Goal: Task Accomplishment & Management: Use online tool/utility

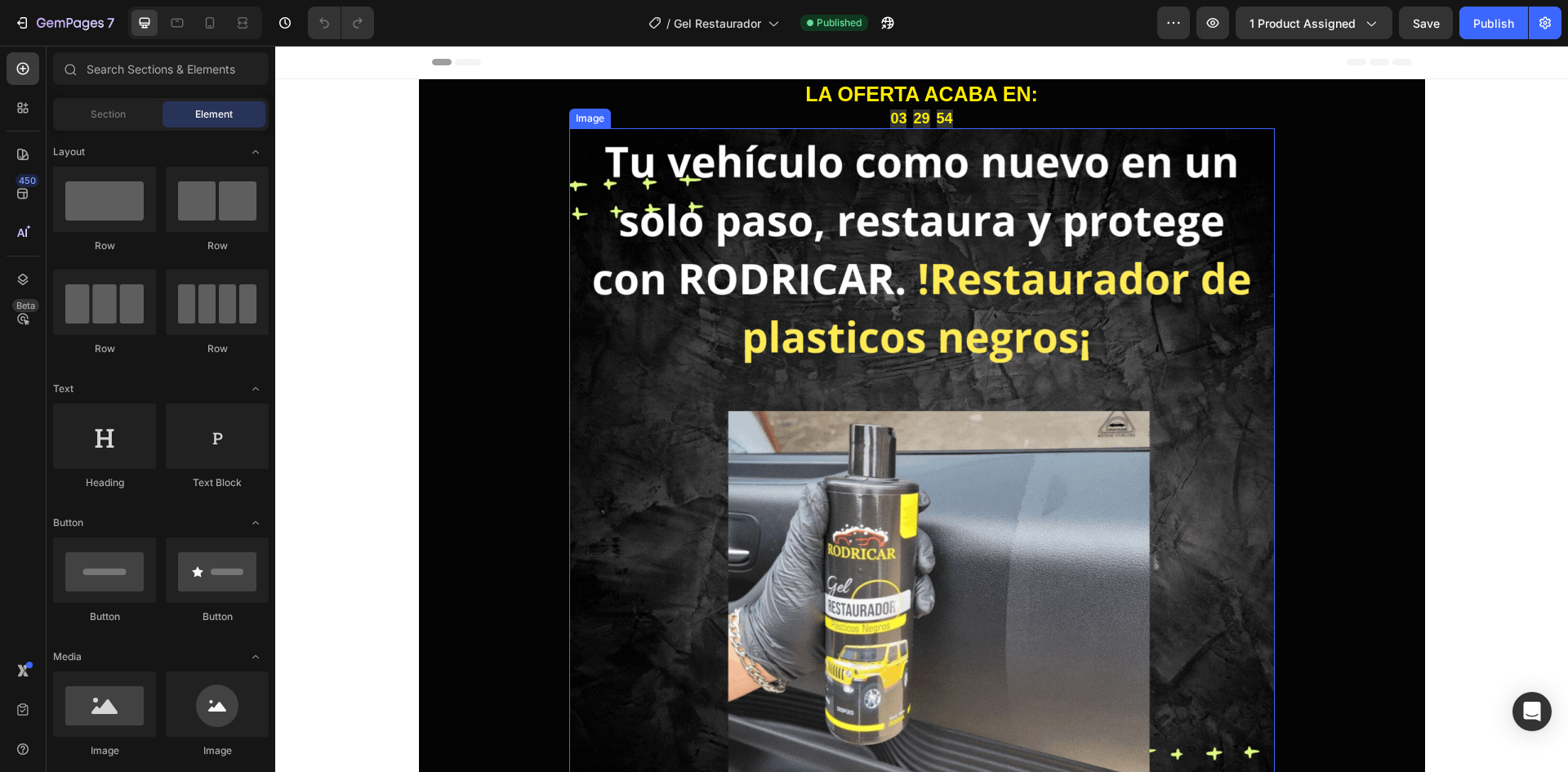
click at [570, 398] on img at bounding box center [922, 481] width 706 height 706
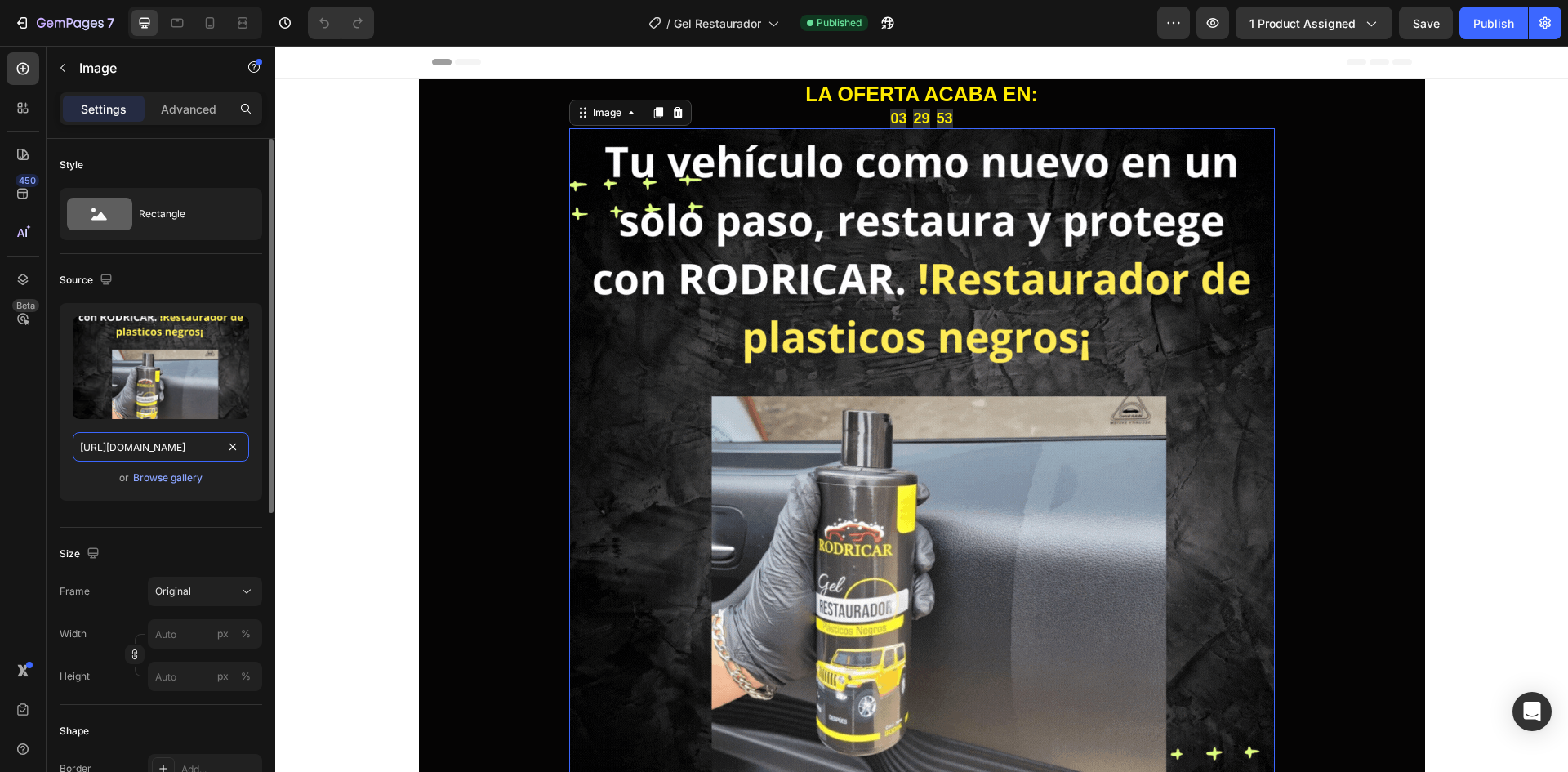
click at [179, 446] on input "https://cdn.shopify.com/s/files/1/0762/1414/1177/files/Texto_del_parrafo.gif?v=…" at bounding box center [161, 446] width 177 height 30
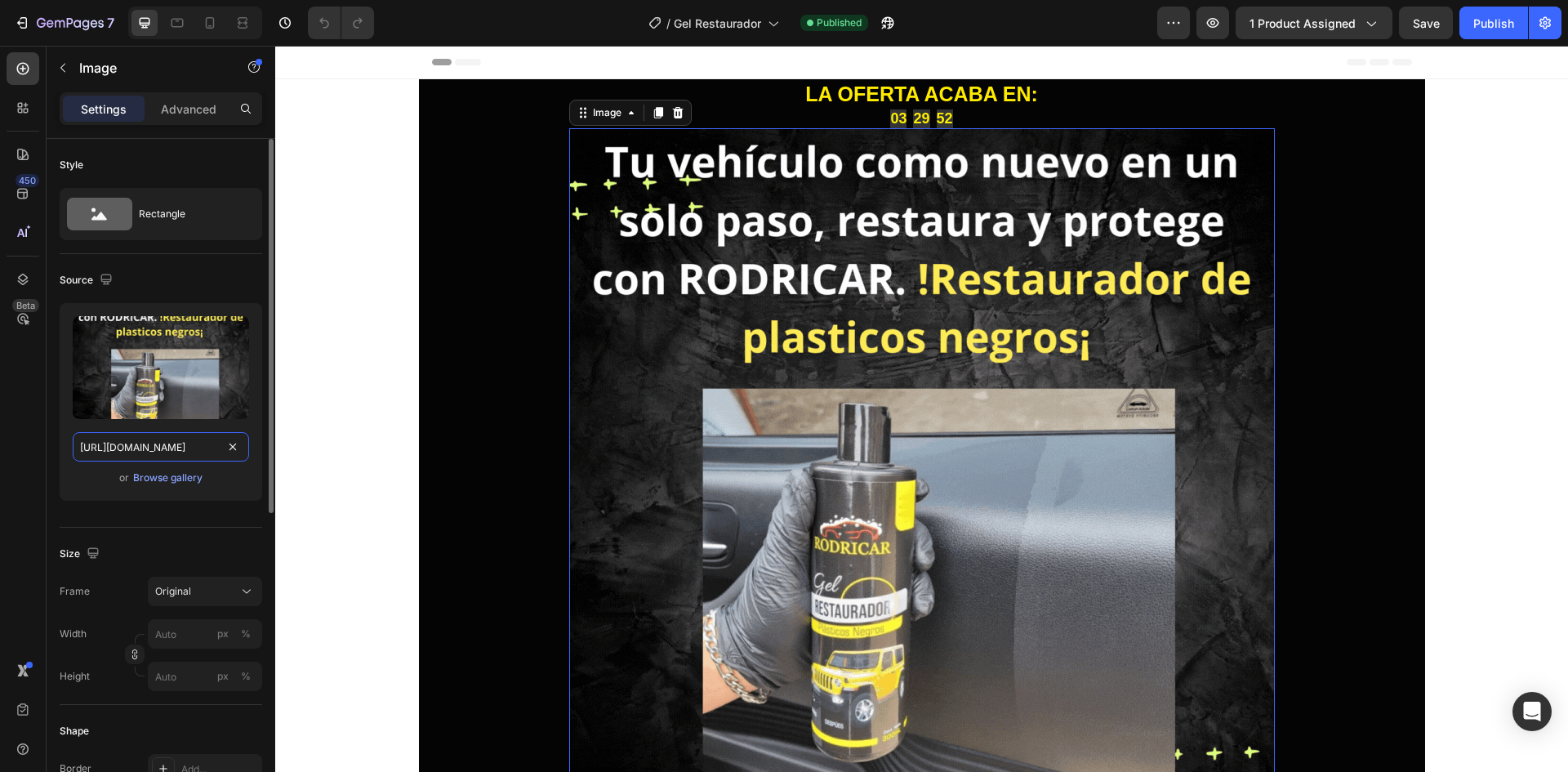
paste input "Diseno_sin_titulo_21.png?v=1756320591"
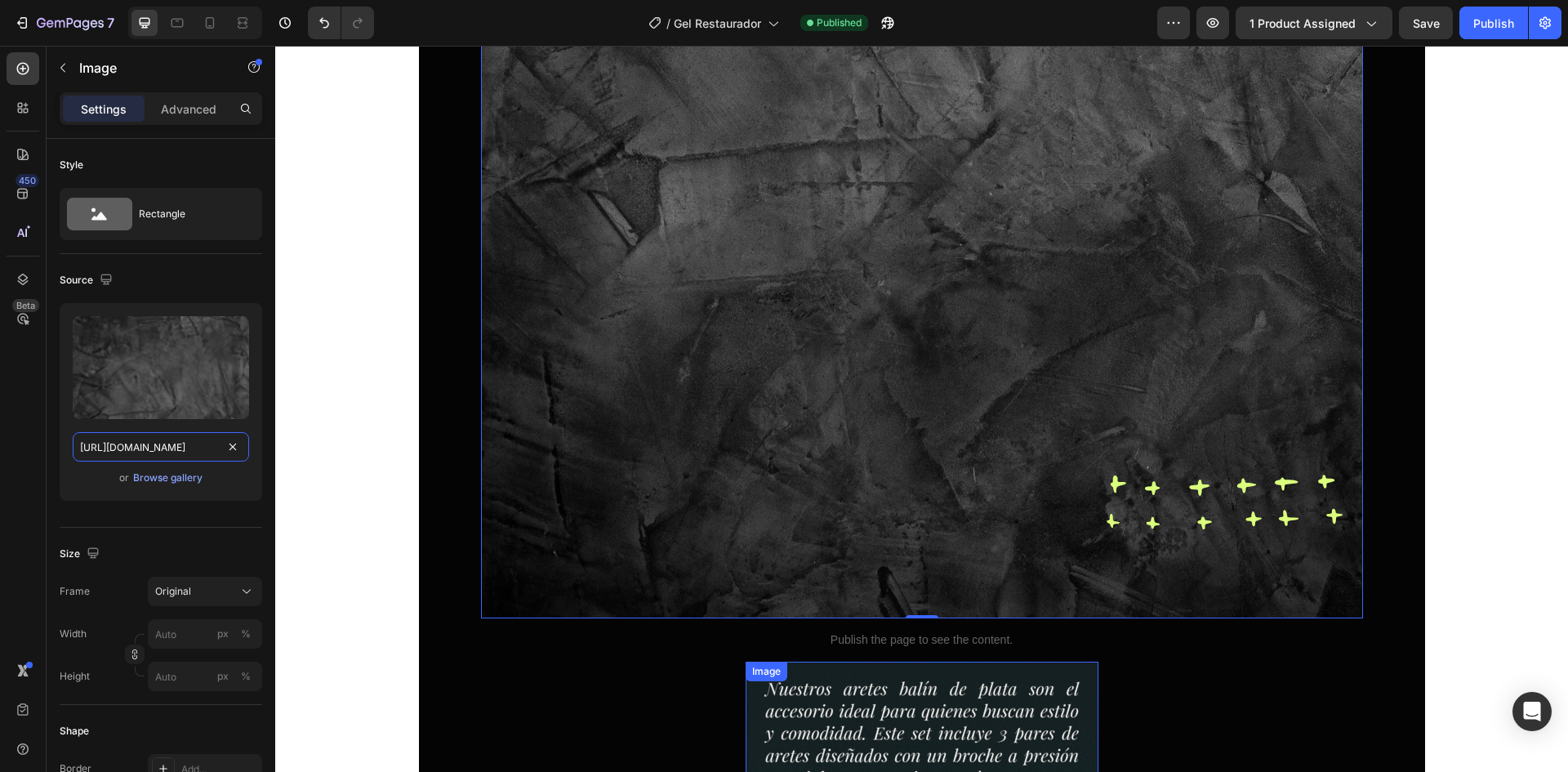
scroll to position [817, 0]
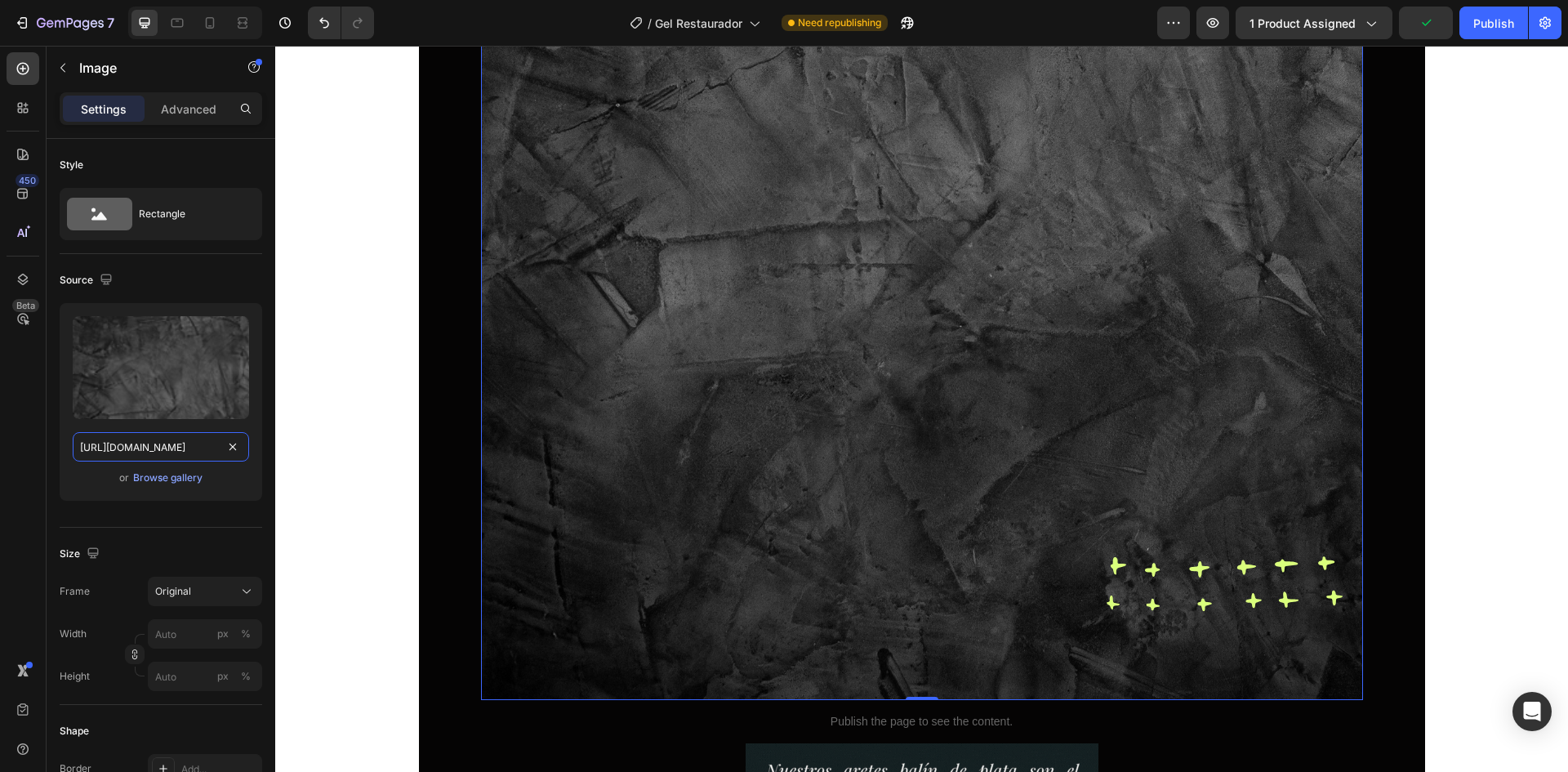
type input "https://cdn.shopify.com/s/files/1/0762/1414/1177/files/Texto_del_parrafo.gif?v=…"
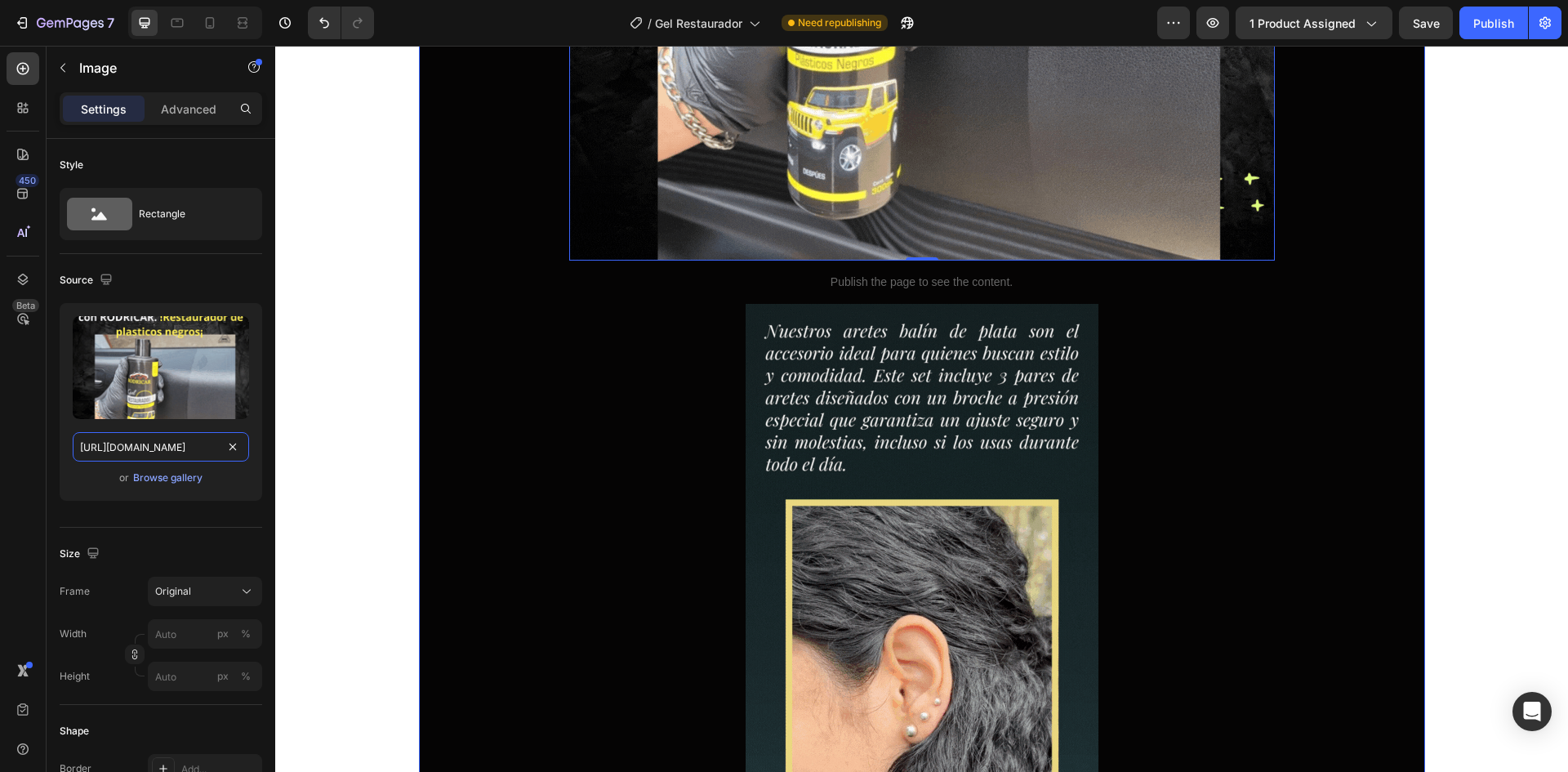
scroll to position [572, 0]
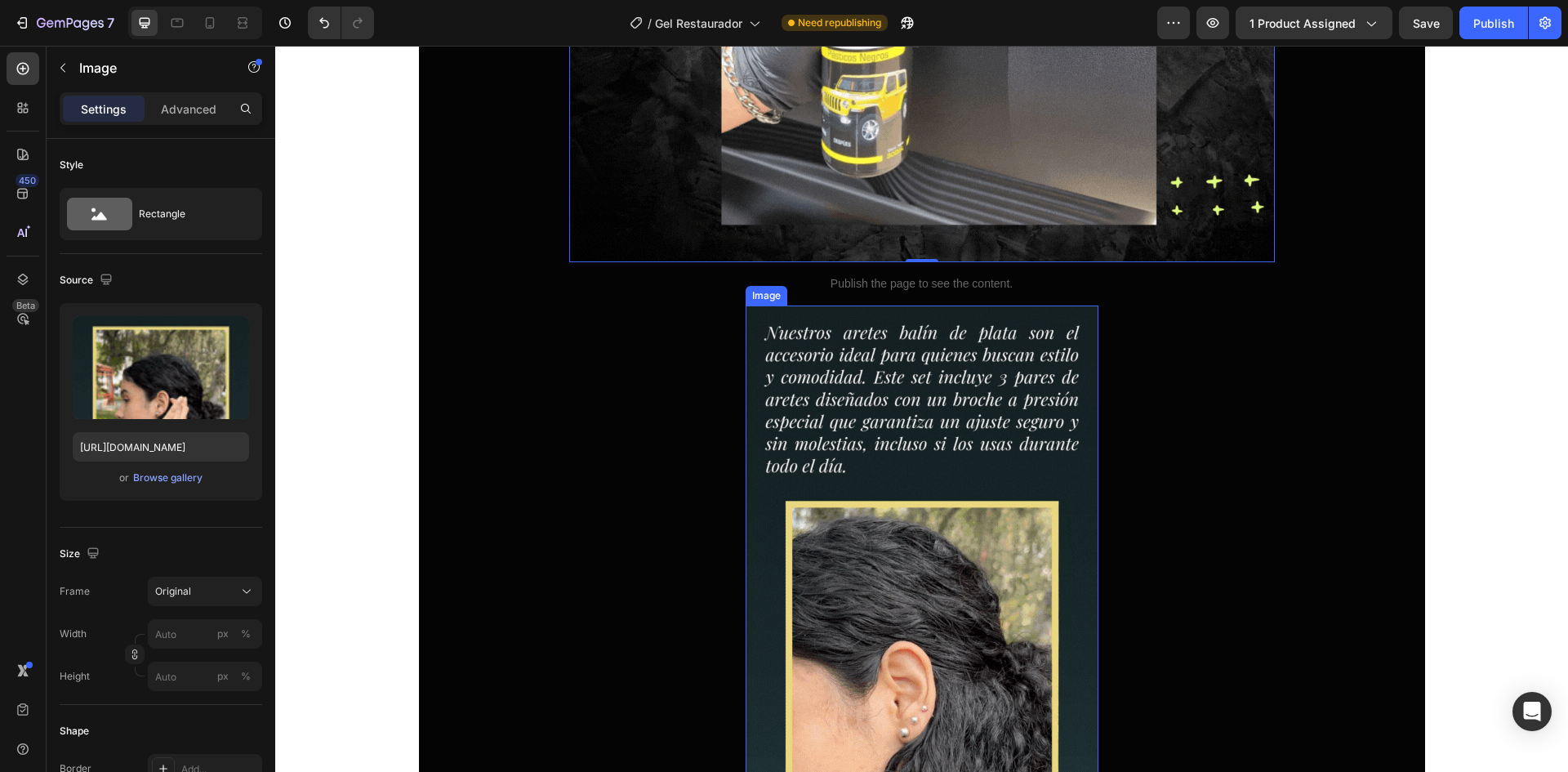
click at [756, 471] on img at bounding box center [922, 584] width 353 height 556
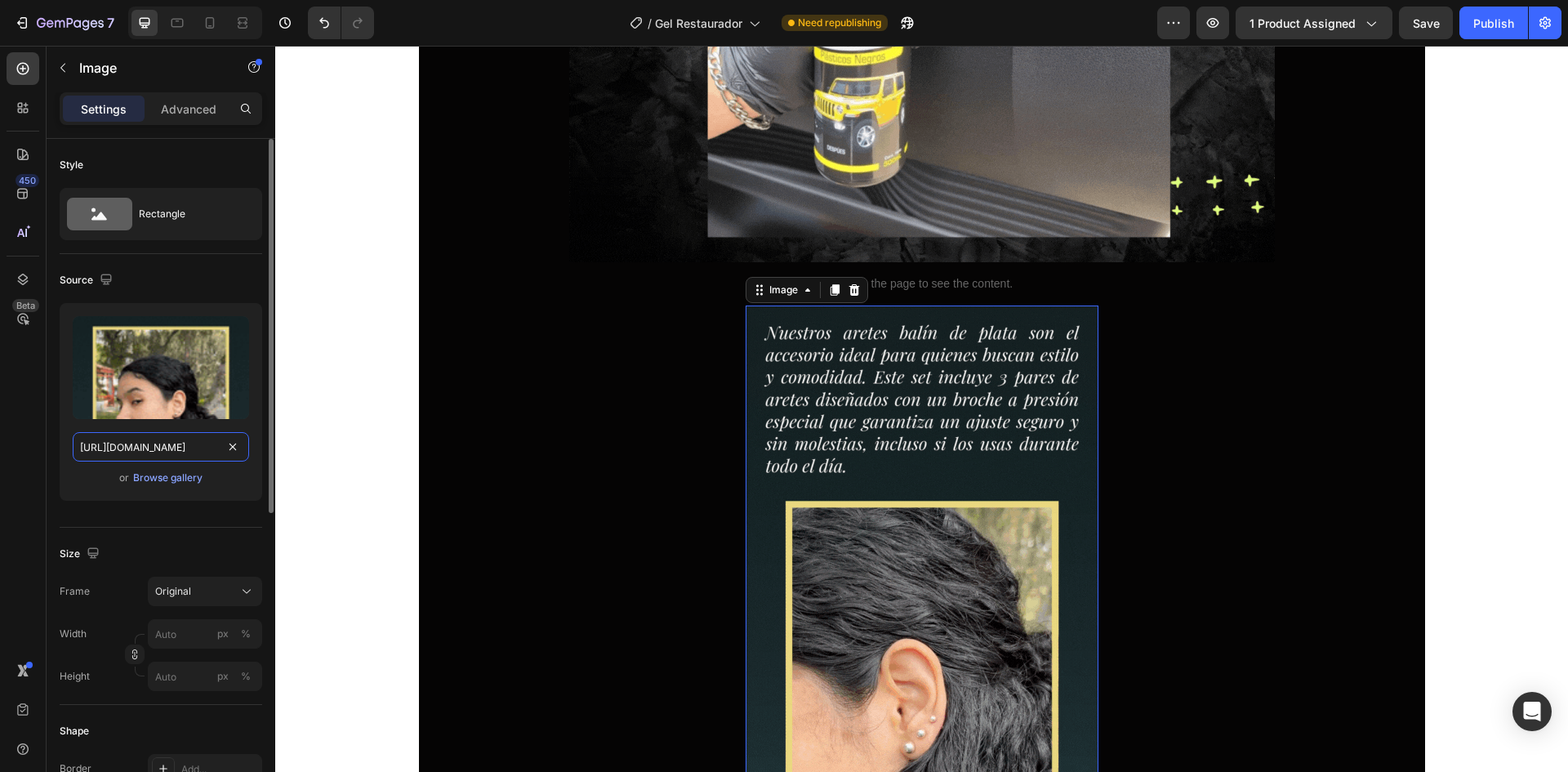
click at [186, 445] on input "https://cdn.shopify.com/s/files/1/0618/5120/5791/files/balin_plata_LP_2.gif?v=1…" at bounding box center [161, 446] width 177 height 30
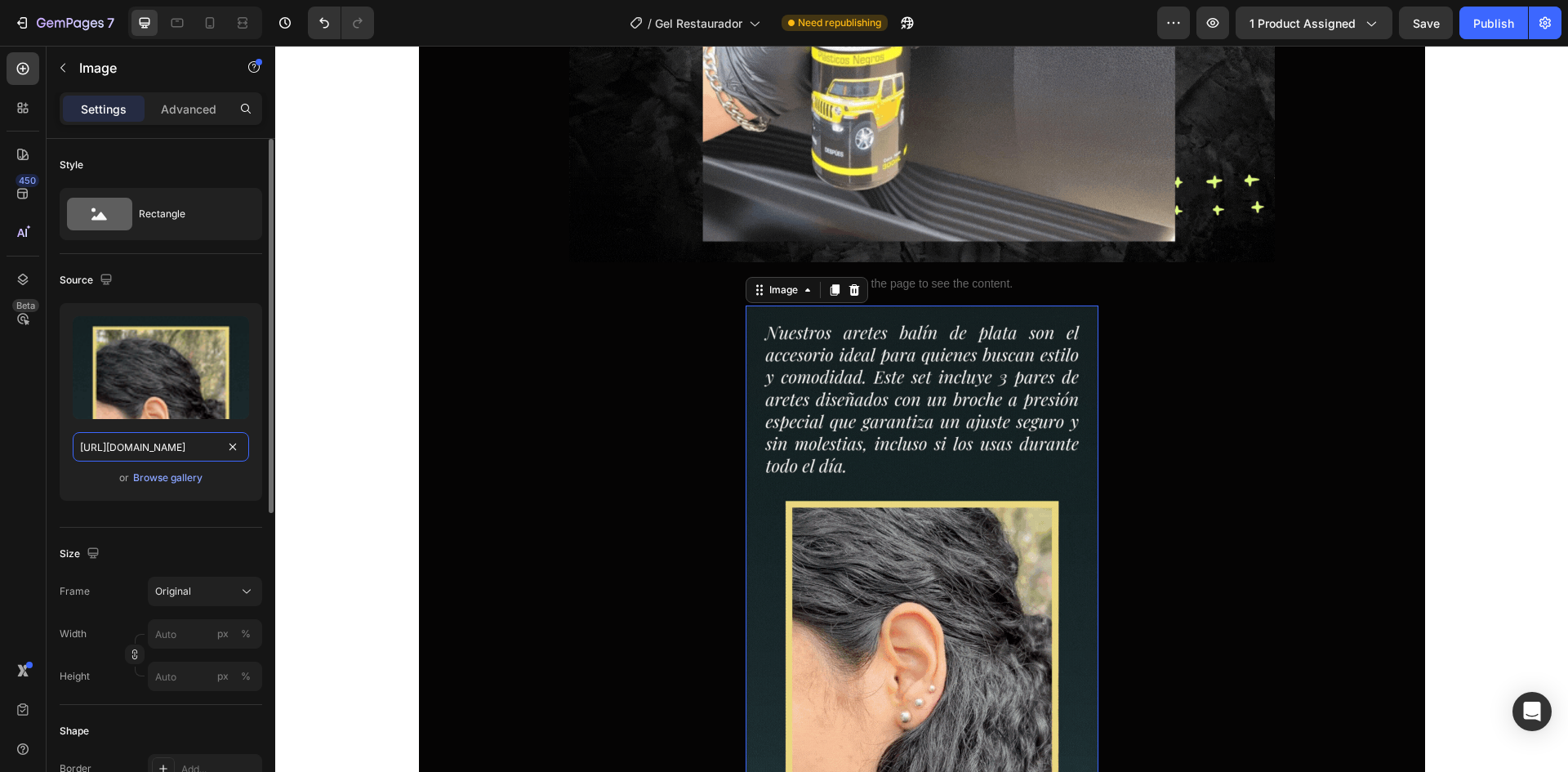
paste input "762/1414/1177/files/Diseno_sin_titulo_21.png?v=1756320591"
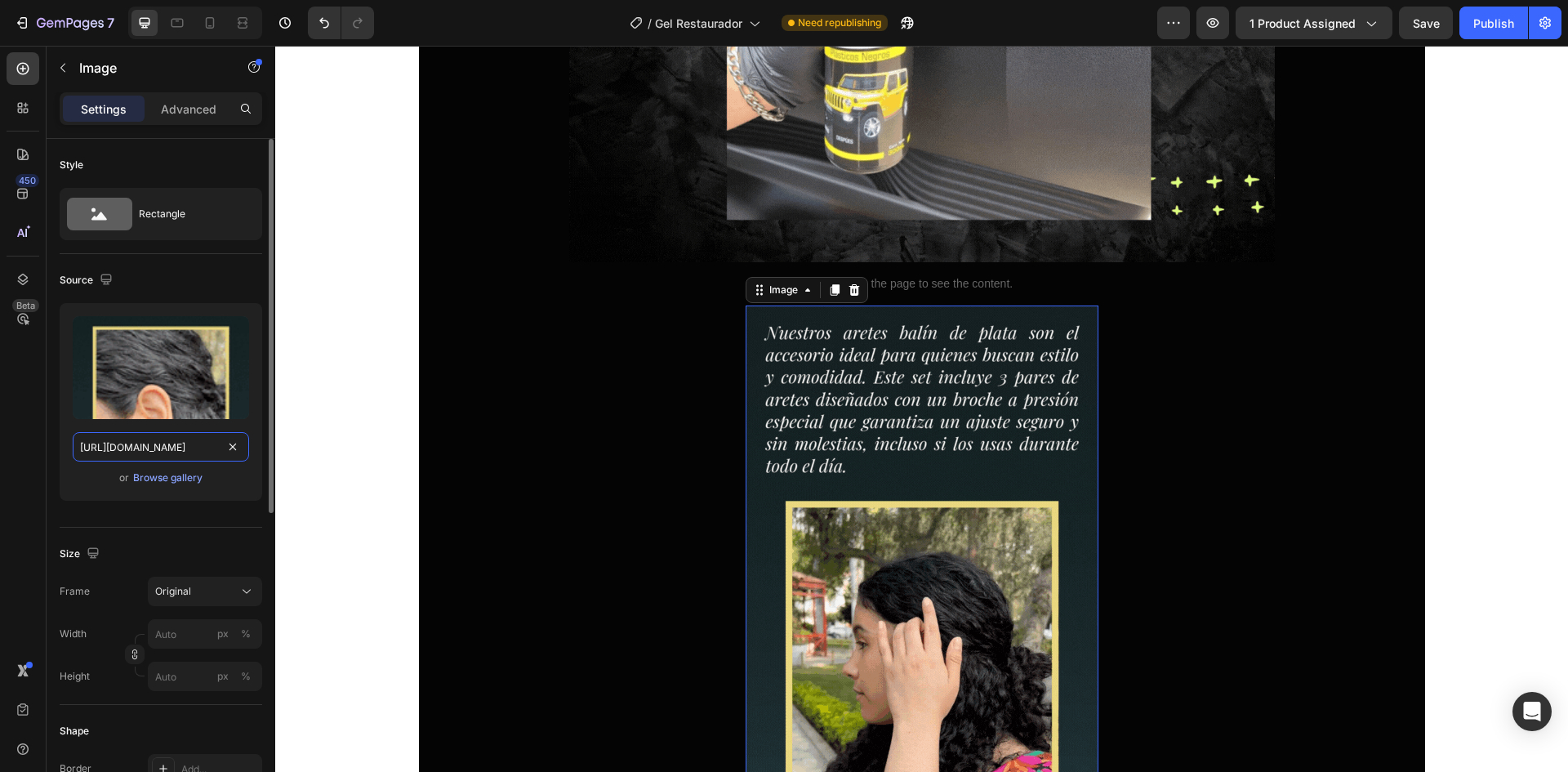
type input "https://cdn.shopify.com/s/files/1/0762/1414/1177/files/Diseno_sin_titulo_21.png…"
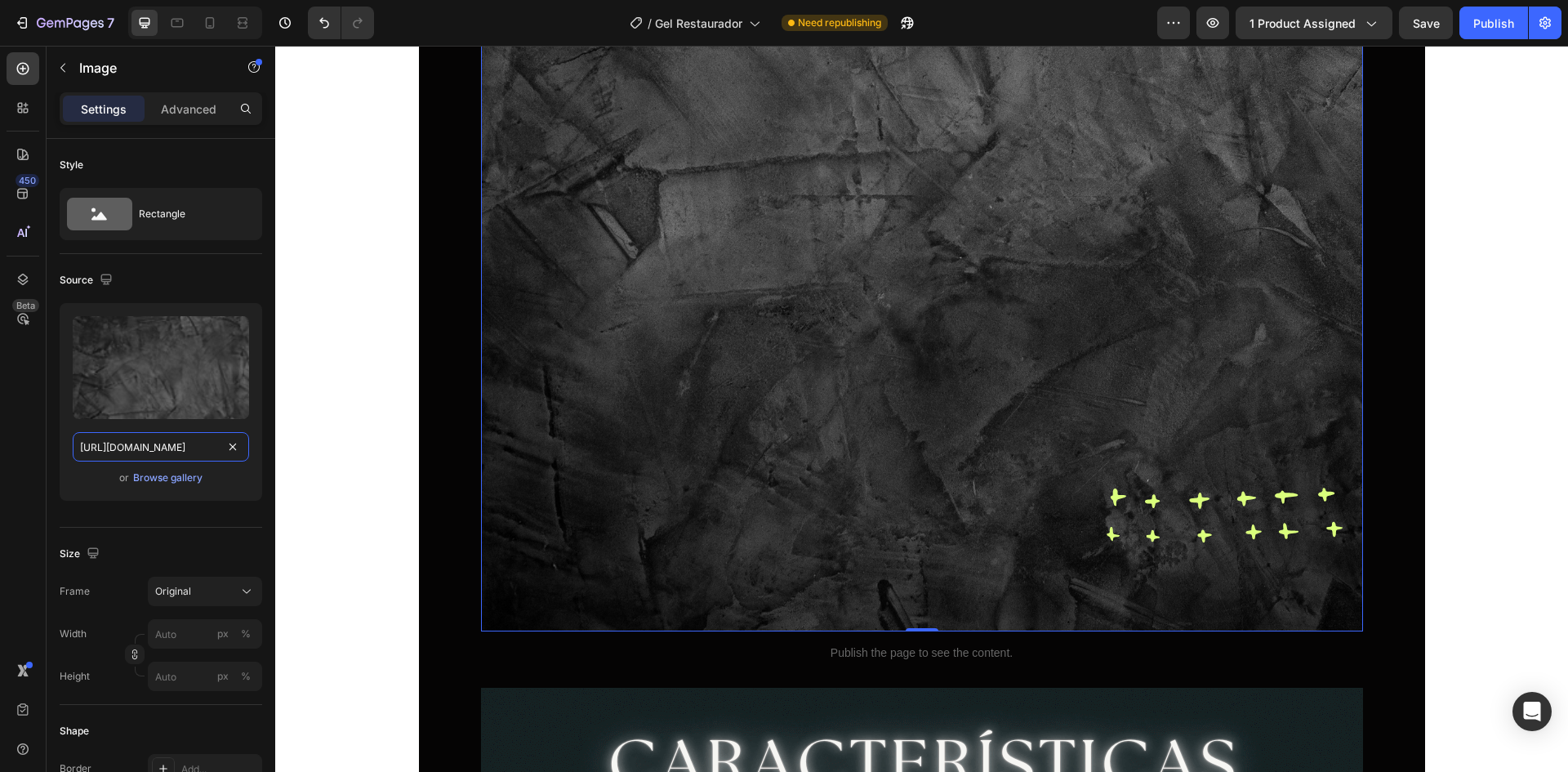
scroll to position [1879, 0]
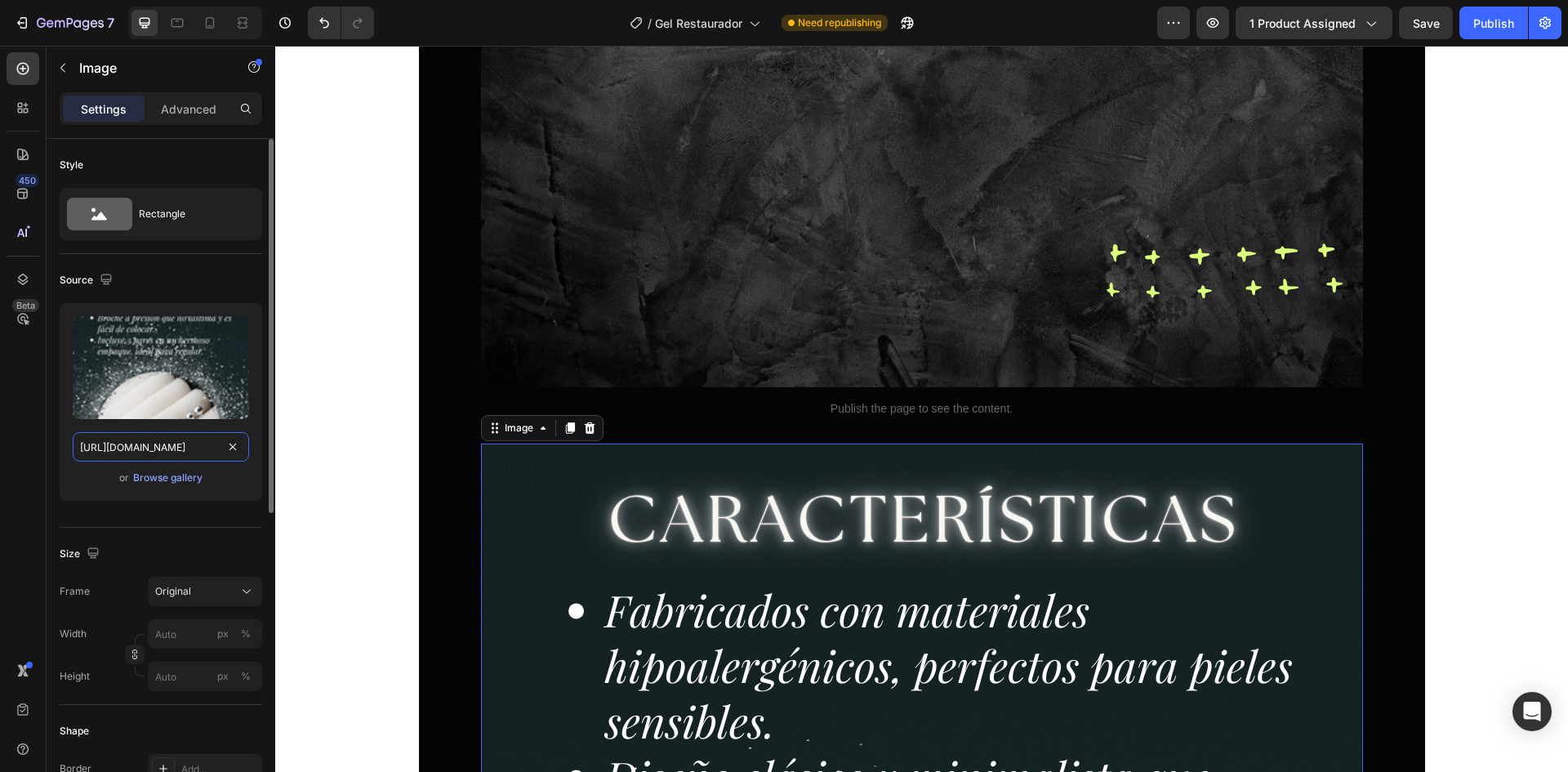
click at [188, 452] on input "https://cdn.shopify.com/s/files/1/0618/5120/5791/files/balin_plata_LP_3.png?v=1…" at bounding box center [161, 446] width 177 height 30
paste input "762/1414/1177/files/Diseno_sin_titulo_21.png?v=1756320591"
type input "https://cdn.shopify.com/s/files/1/0762/1414/1177/files/Diseno_sin_titulo_21.png…"
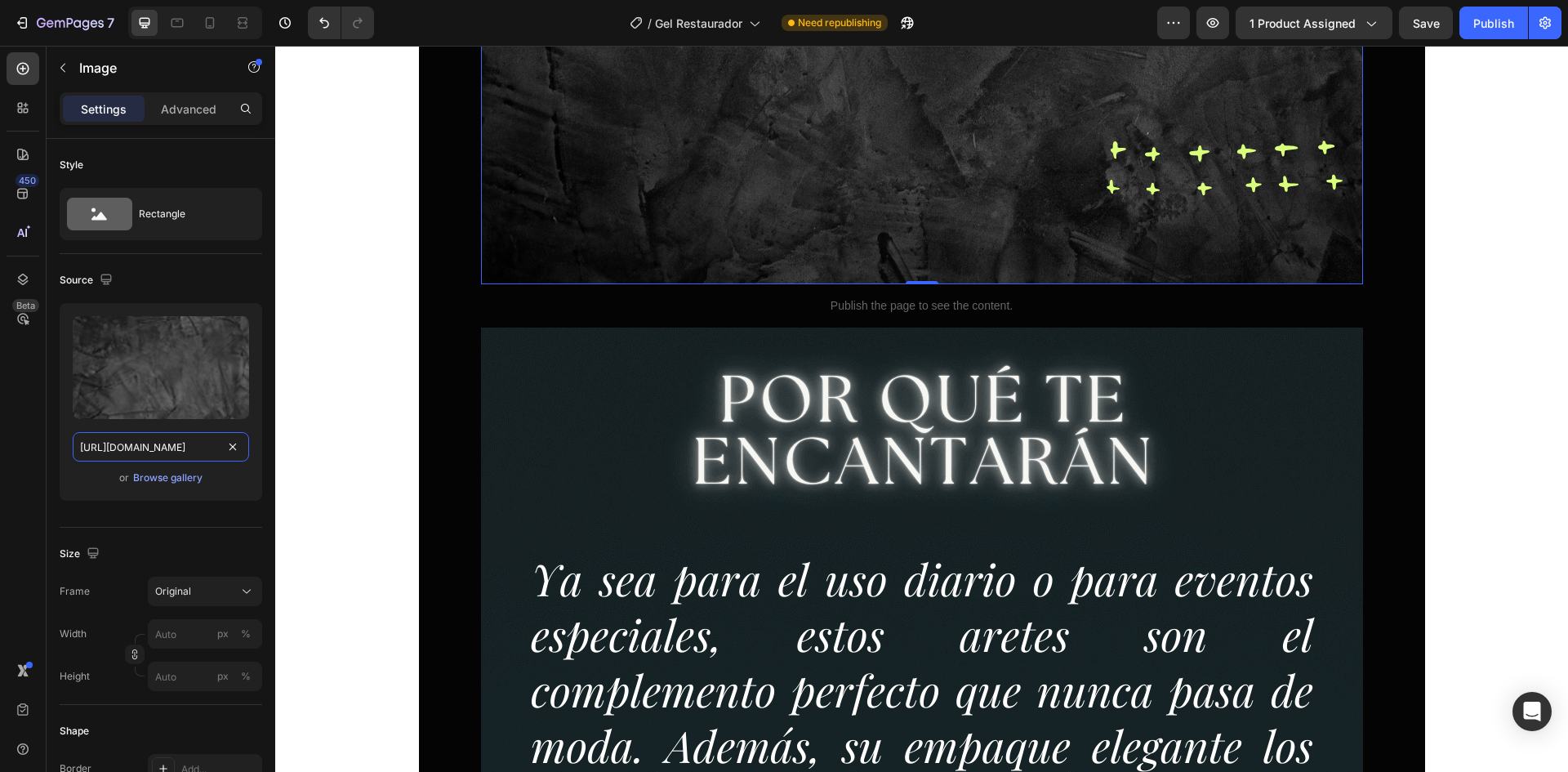
scroll to position [3432, 0]
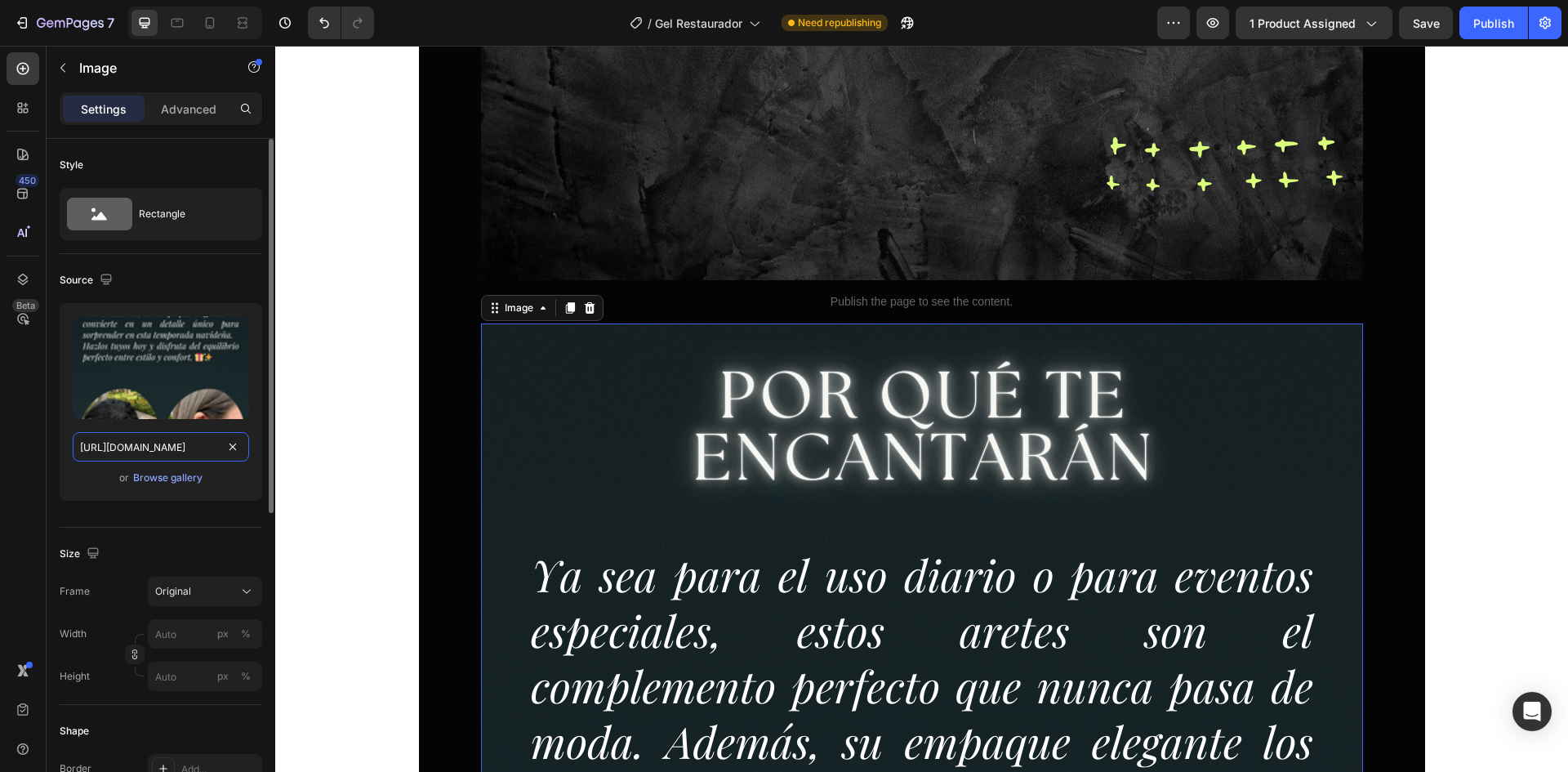
click at [135, 443] on input "https://cdn.shopify.com/s/files/1/0618/5120/5791/files/balin_plata_LP_4.png?v=1…" at bounding box center [161, 446] width 177 height 30
paste input "762/1414/1177/files/Diseno_sin_titulo_21.png?v=1756320591"
type input "https://cdn.shopify.com/s/files/1/0762/1414/1177/files/Diseno_sin_titulo_21.png…"
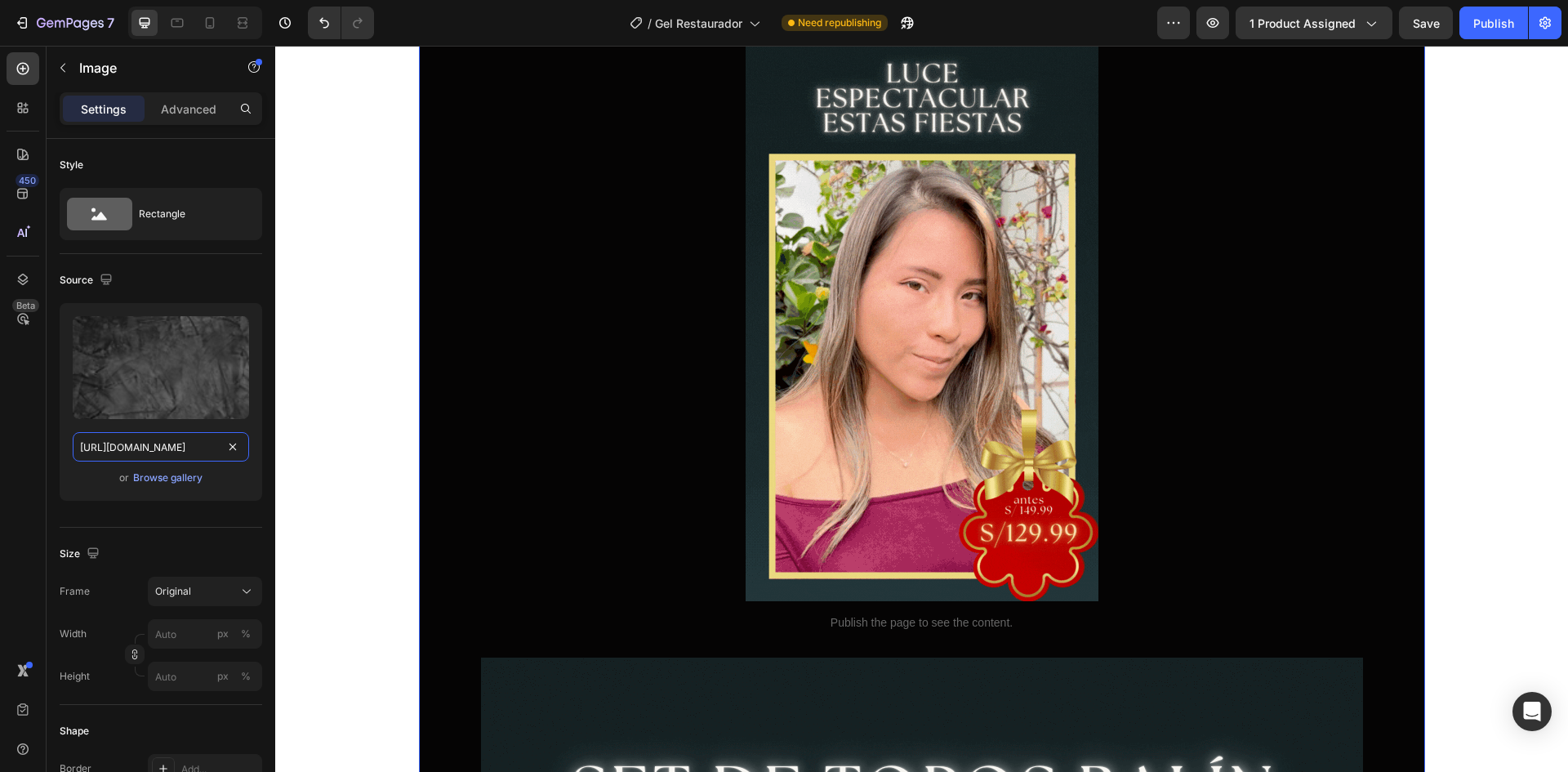
scroll to position [5147, 0]
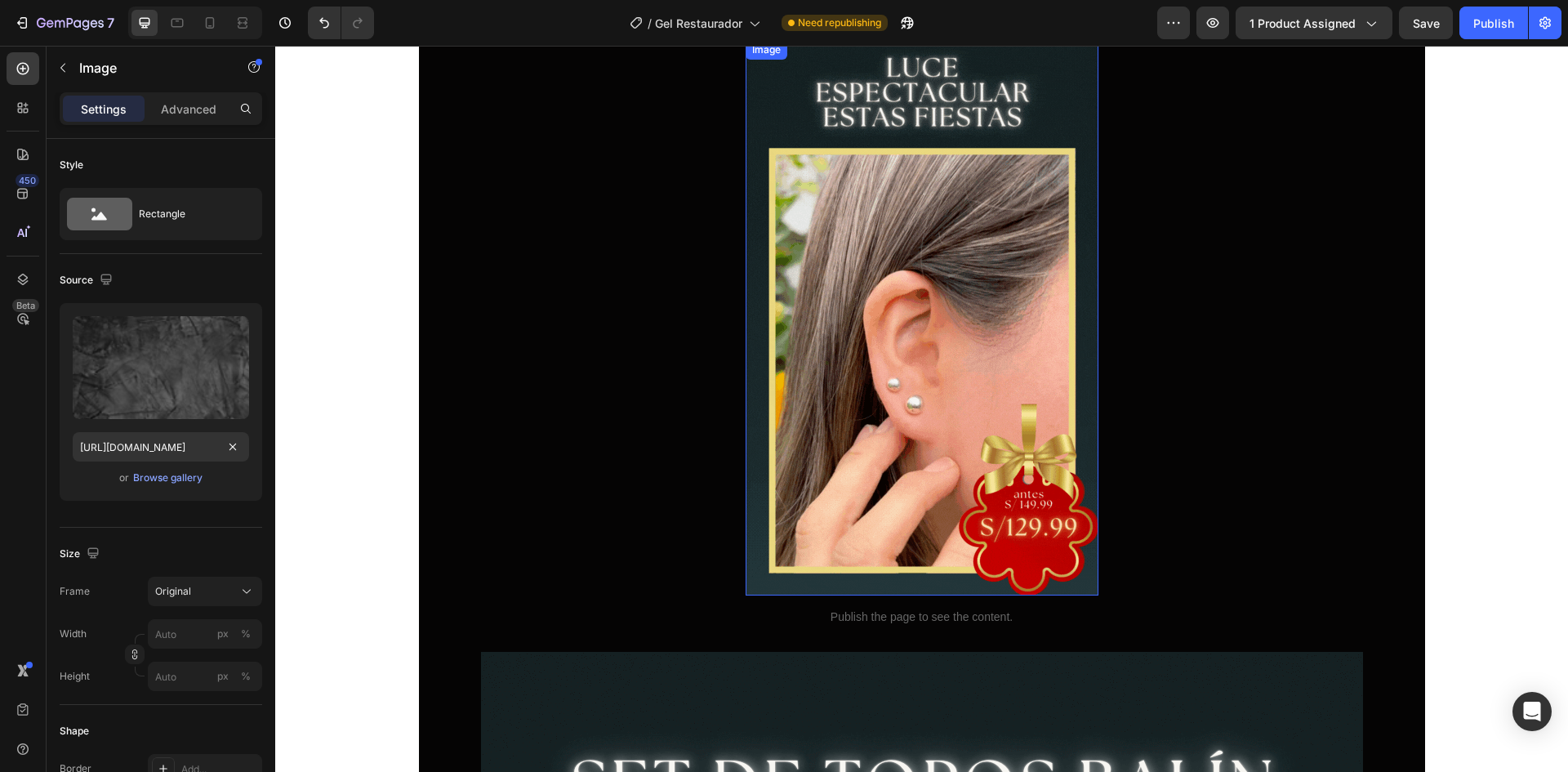
click at [751, 437] on img at bounding box center [922, 317] width 353 height 556
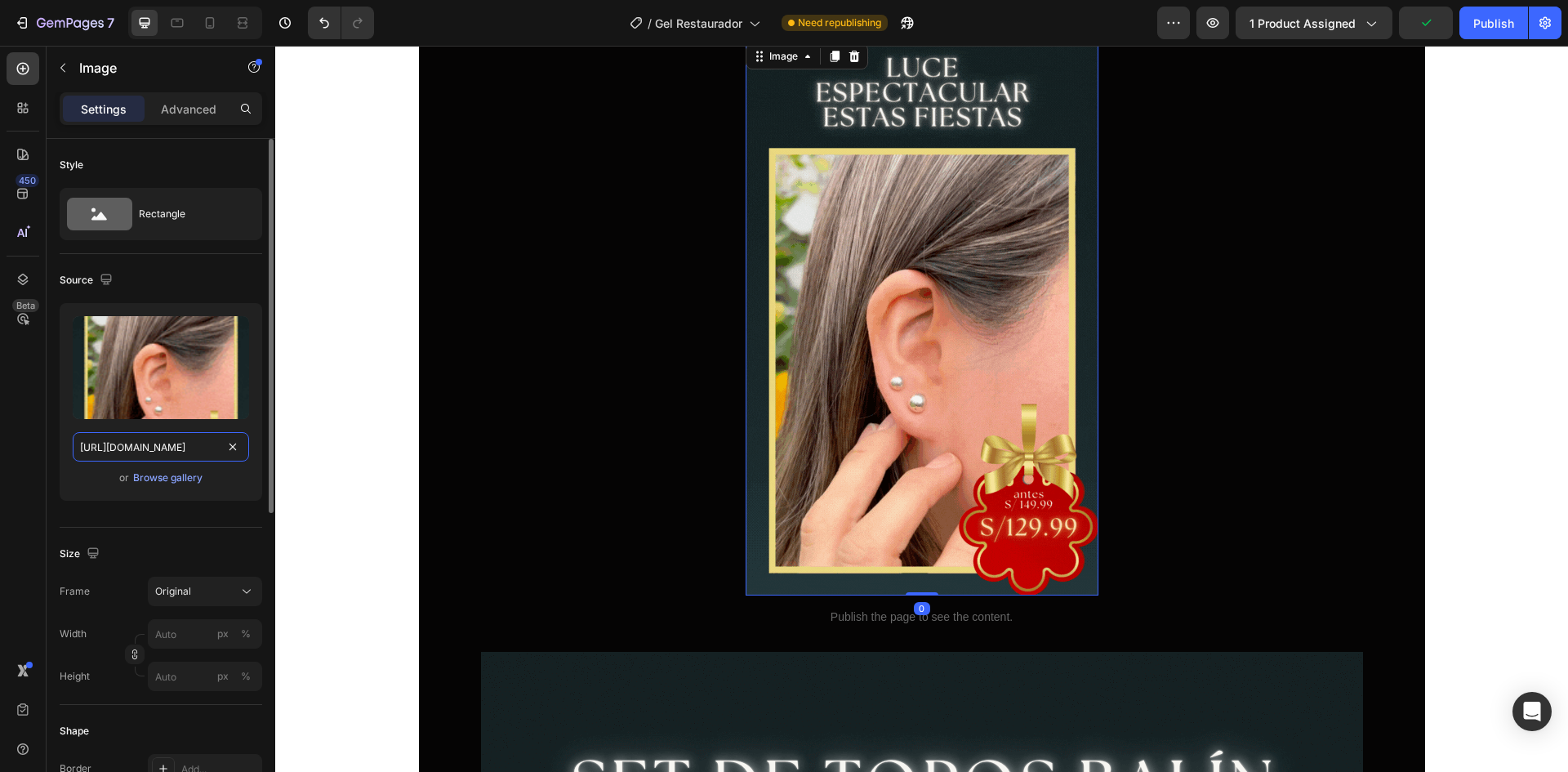
click at [124, 455] on input "https://cdn.shopify.com/s/files/1/0618/5120/5791/files/balin_plata_LP_5.gif?v=1…" at bounding box center [161, 446] width 177 height 30
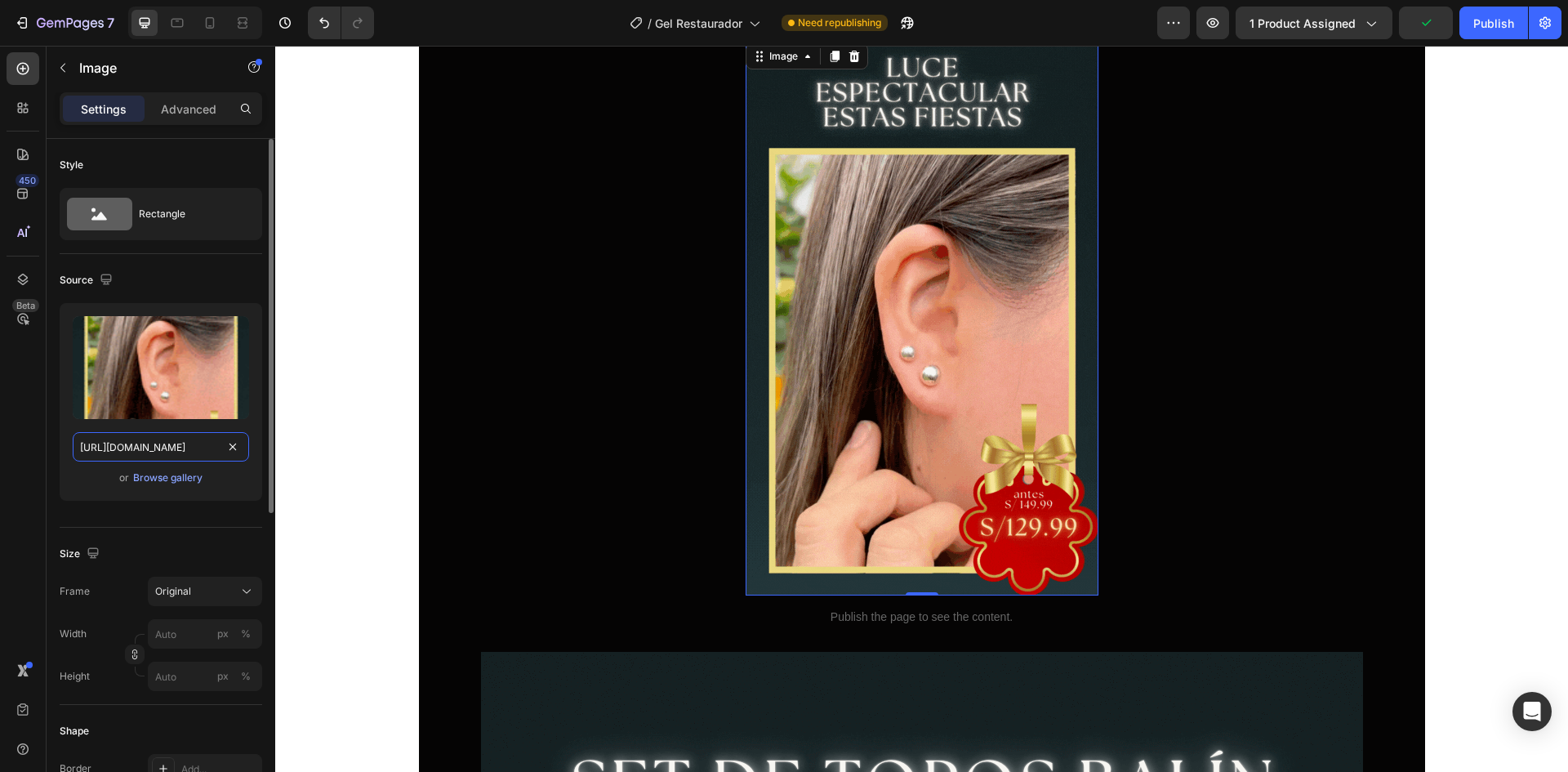
paste input "762/1414/1177/files/Diseno_sin_titulo_21.png?v=1756320591"
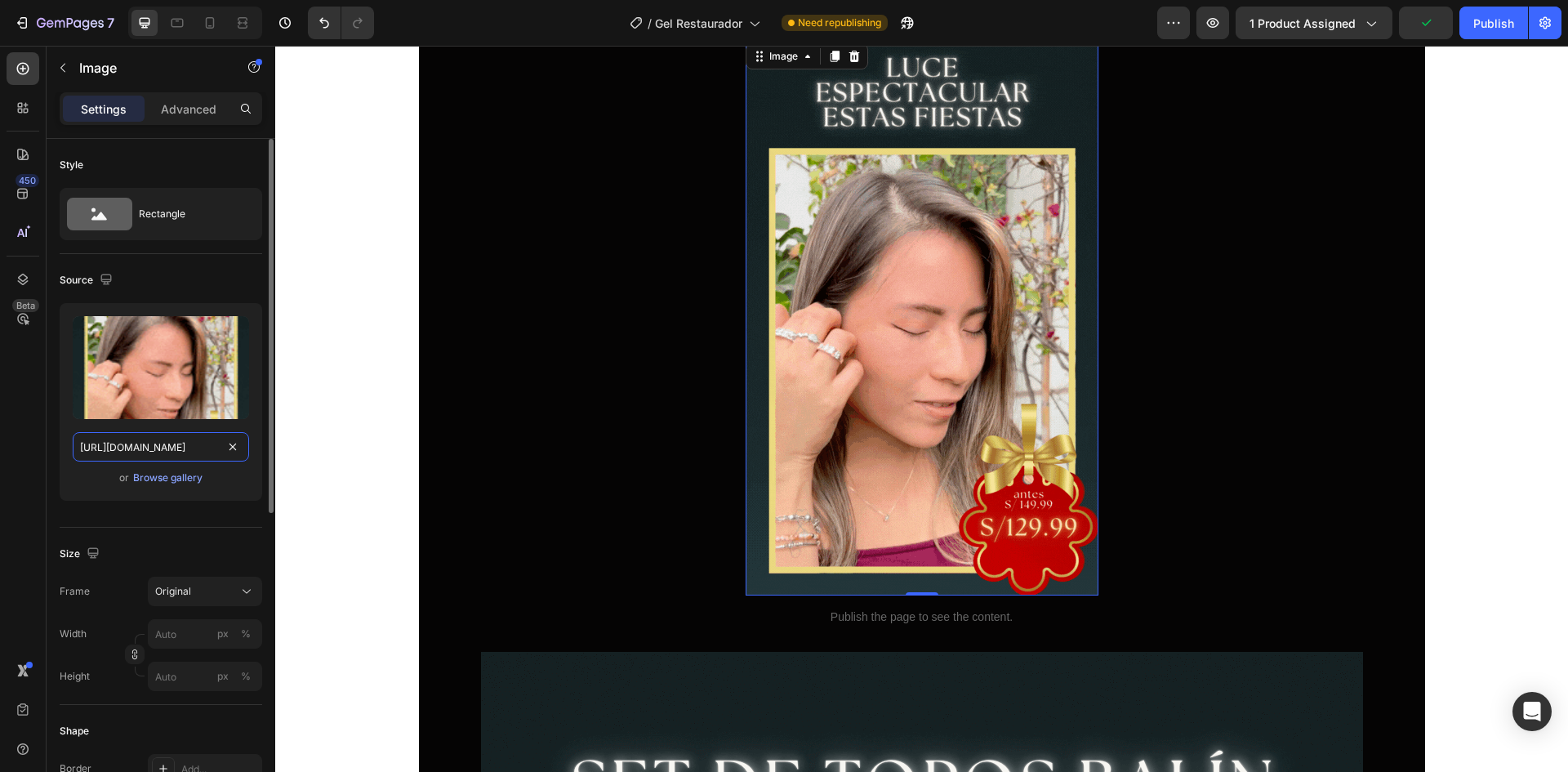
type input "https://cdn.shopify.com/s/files/1/0762/1414/1177/files/Diseno_sin_titulo_21.png…"
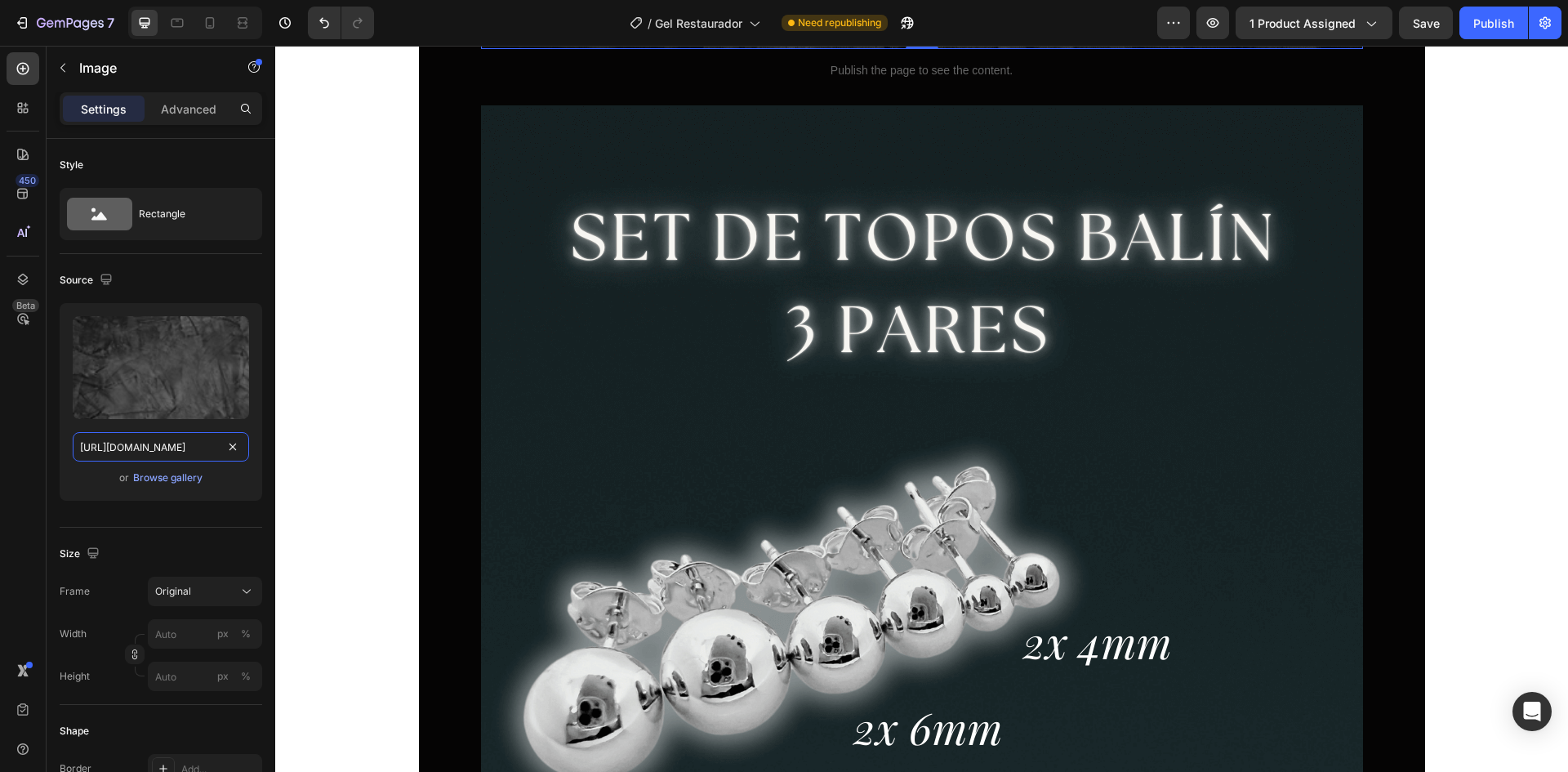
scroll to position [6536, 0]
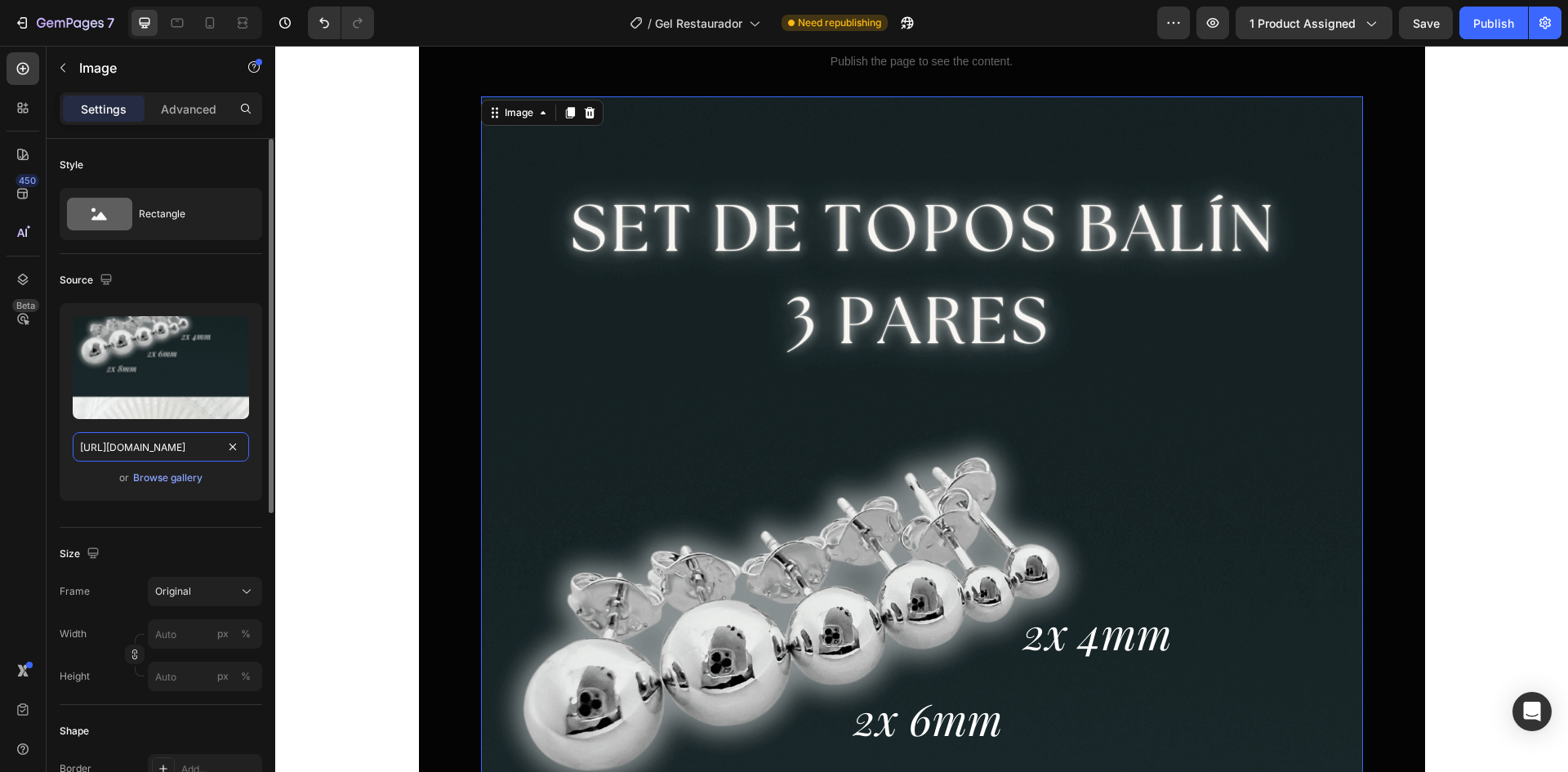
click at [153, 444] on input "https://cdn.shopify.com/s/files/1/0618/5120/5791/files/balin_plata_LP_6.png?v=1…" at bounding box center [161, 446] width 177 height 30
paste input "762/1414/1177/files/Diseno_sin_titulo_21.png?v=1756320591"
type input "https://cdn.shopify.com/s/files/1/0762/1414/1177/files/Diseno_sin_titulo_21.png…"
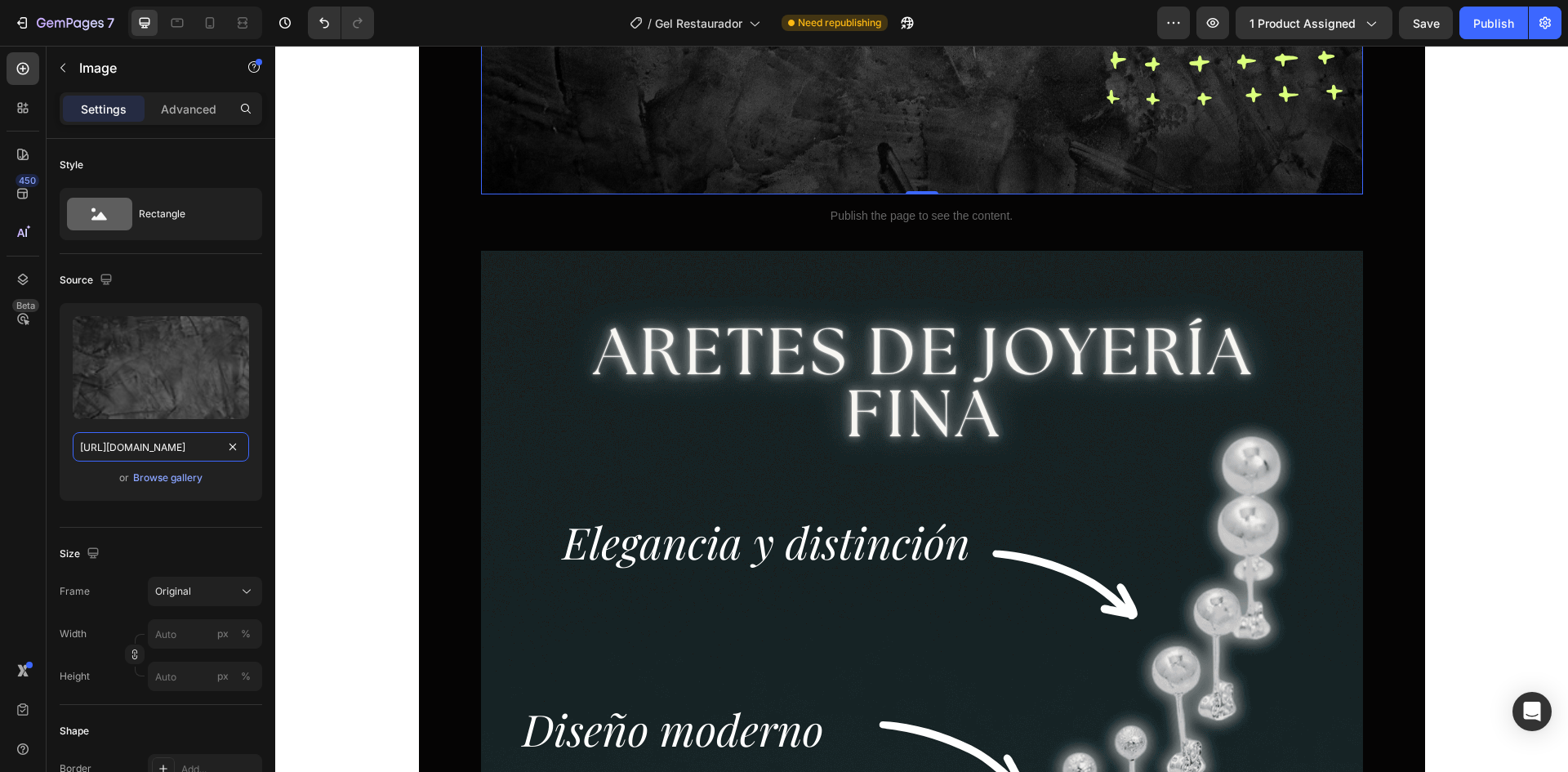
scroll to position [7843, 0]
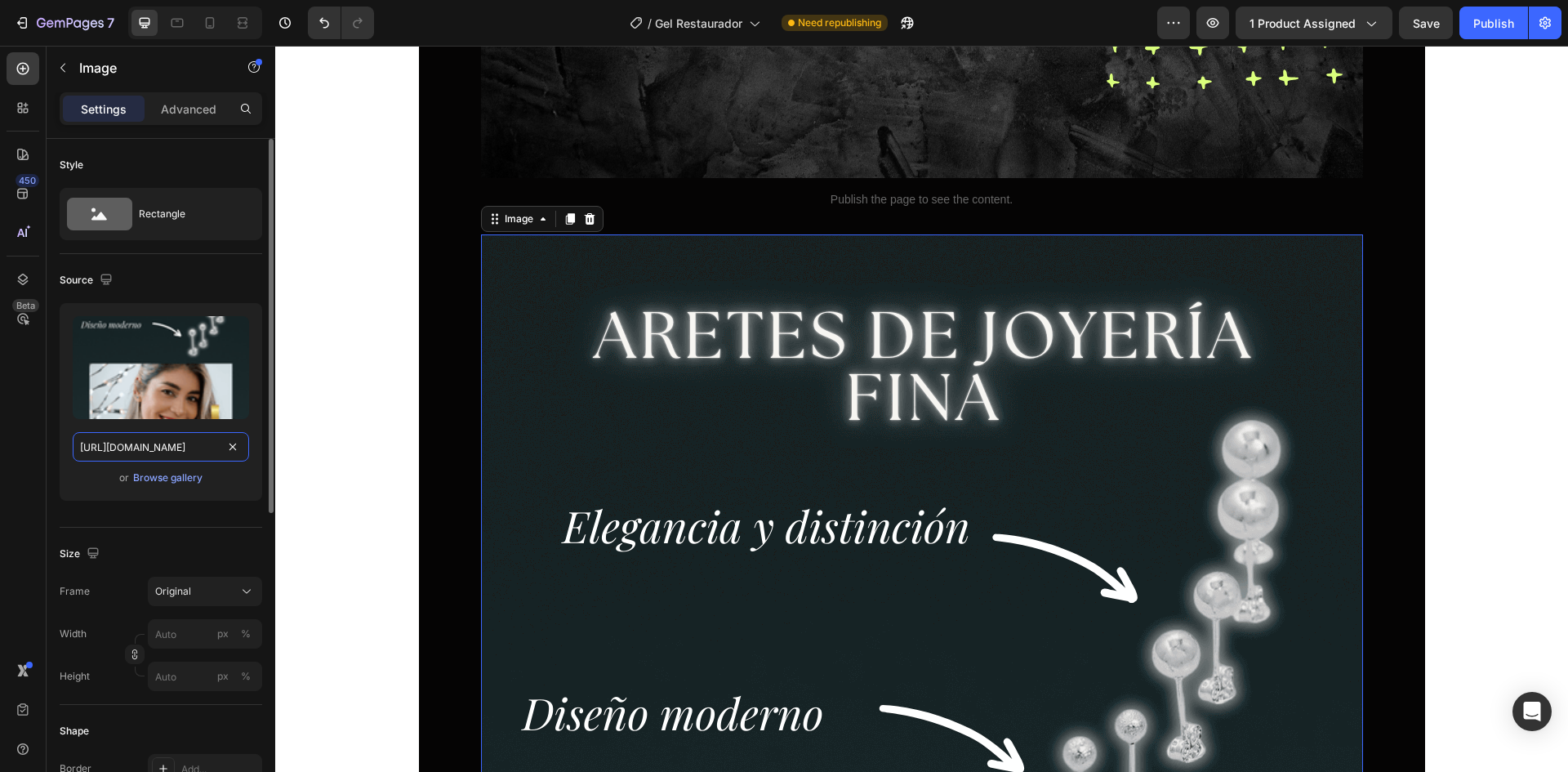
click at [158, 434] on input "https://cdn.shopify.com/s/files/1/0618/5120/5791/files/balin_plata_LP_7.png?v=1…" at bounding box center [161, 446] width 177 height 30
paste input "762/1414/1177/files/Diseno_sin_titulo_21.png?v=1756320591"
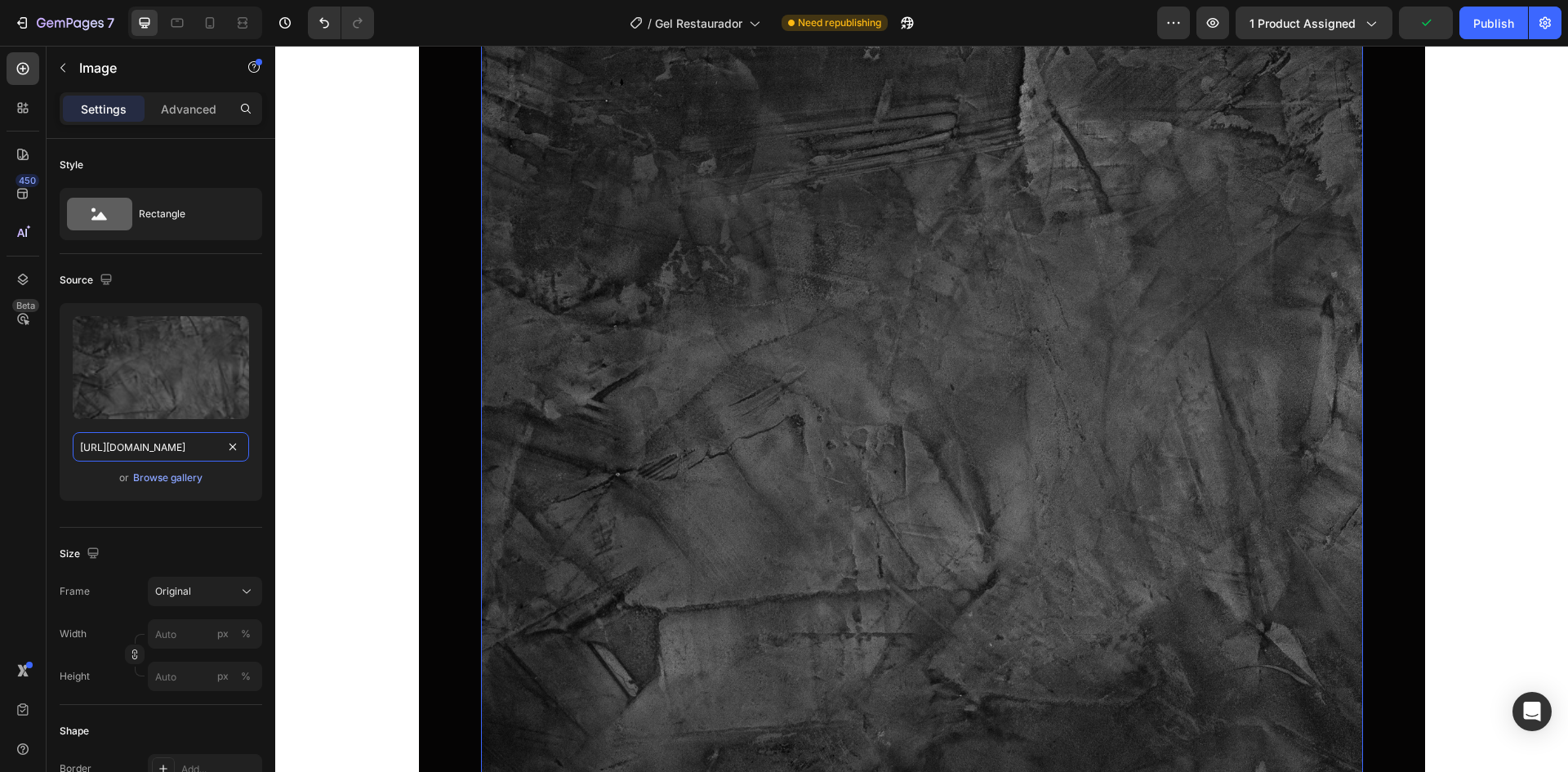
scroll to position [8319, 0]
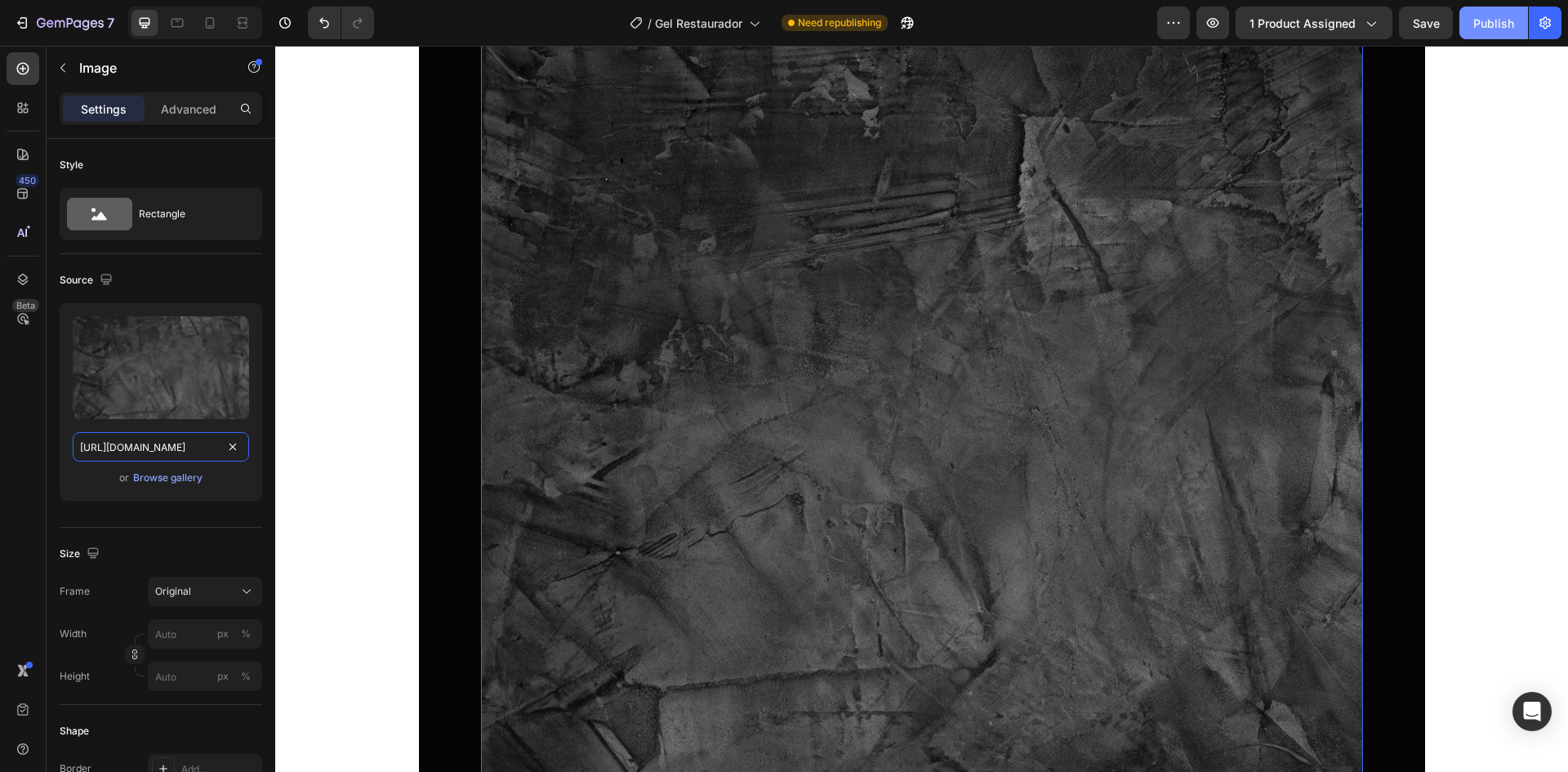
type input "https://cdn.shopify.com/s/files/1/0762/1414/1177/files/Diseno_sin_titulo_21.png…"
click at [1477, 20] on div "Publish" at bounding box center [1493, 23] width 41 height 17
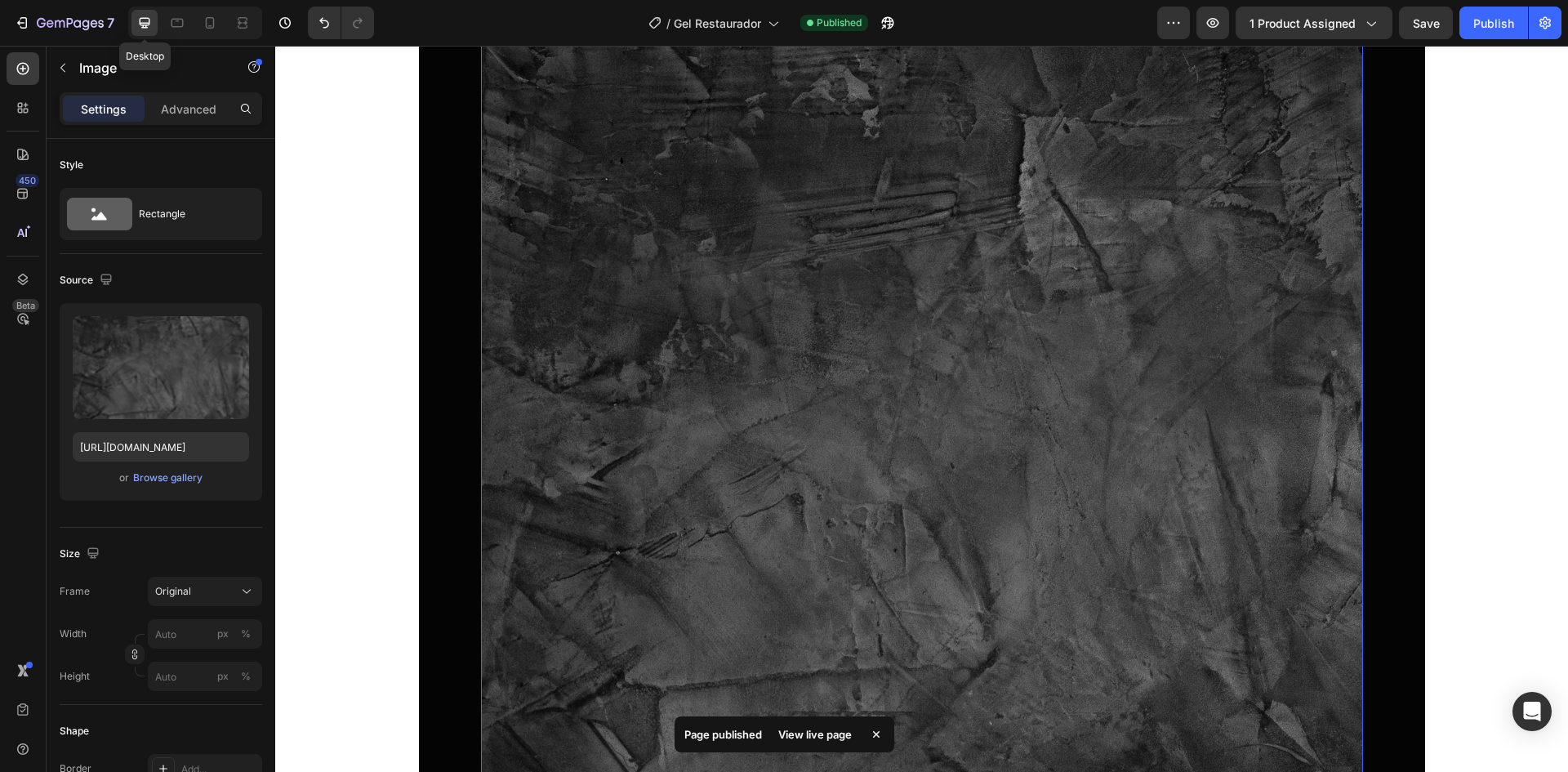
click at [141, 25] on icon at bounding box center [145, 23] width 11 height 11
click at [178, 25] on icon at bounding box center [178, 23] width 16 height 16
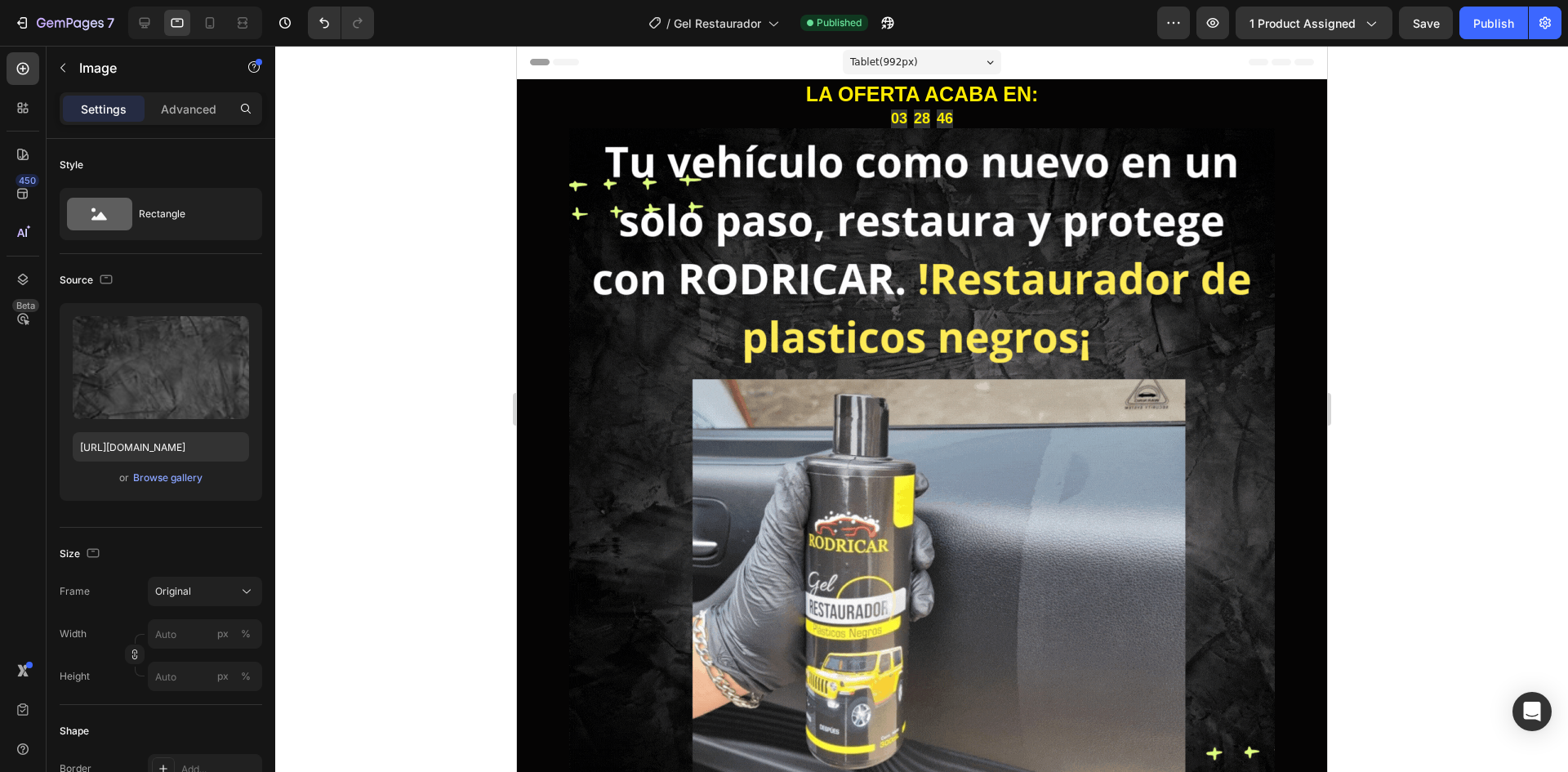
click at [224, 31] on div at bounding box center [195, 23] width 134 height 32
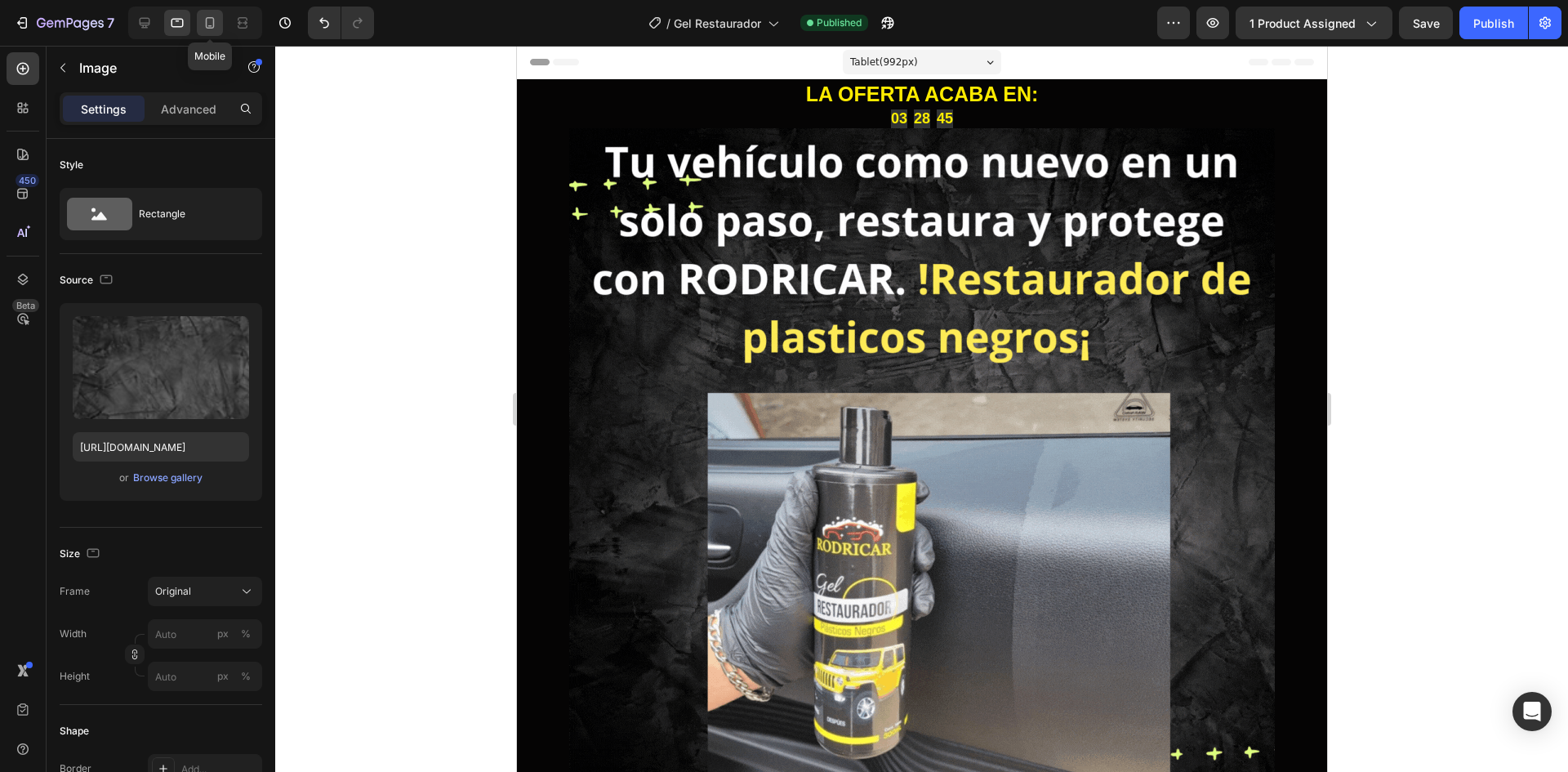
click at [221, 30] on div at bounding box center [209, 23] width 26 height 26
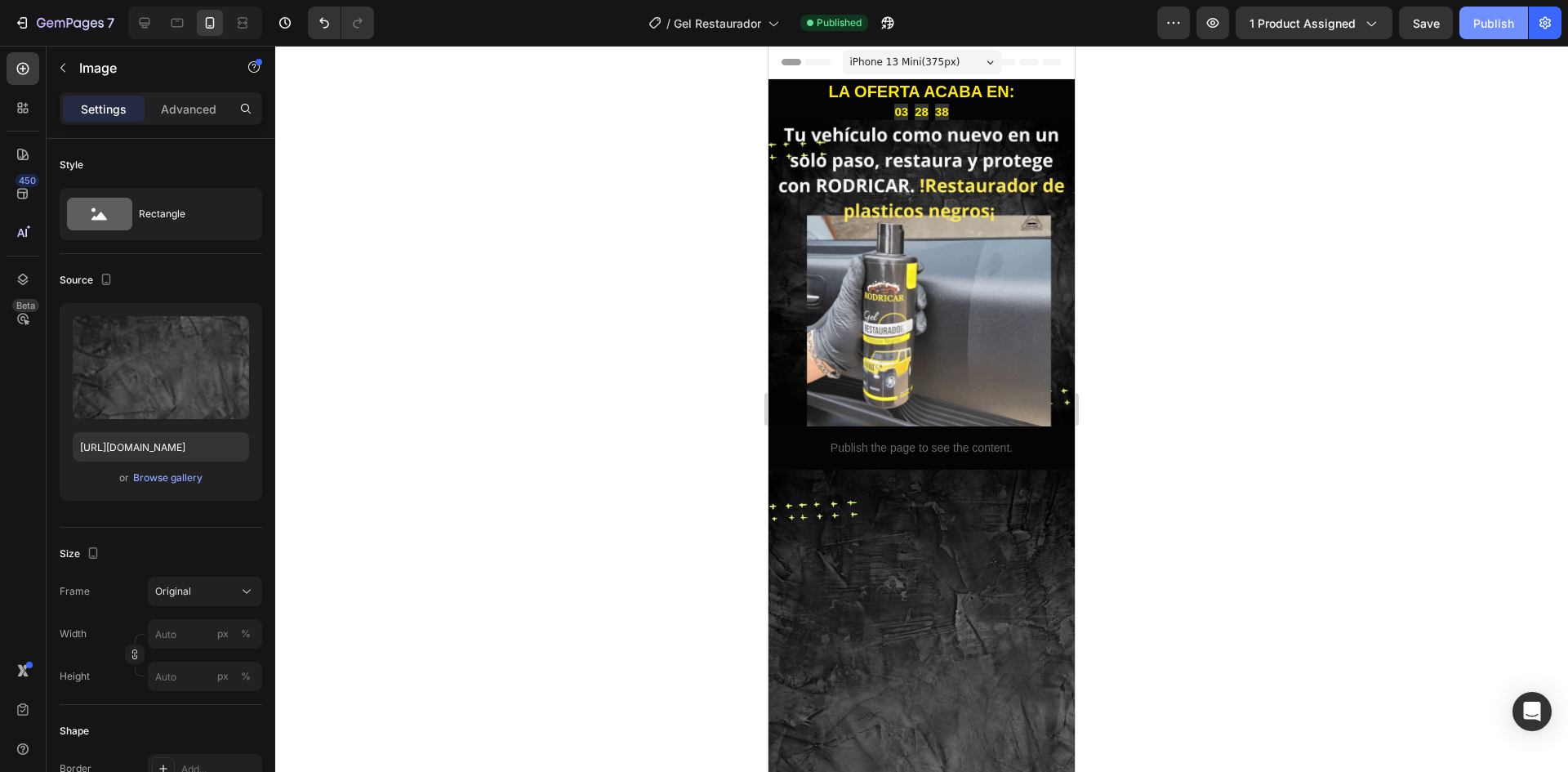
click at [1481, 26] on div "Publish" at bounding box center [1493, 23] width 41 height 17
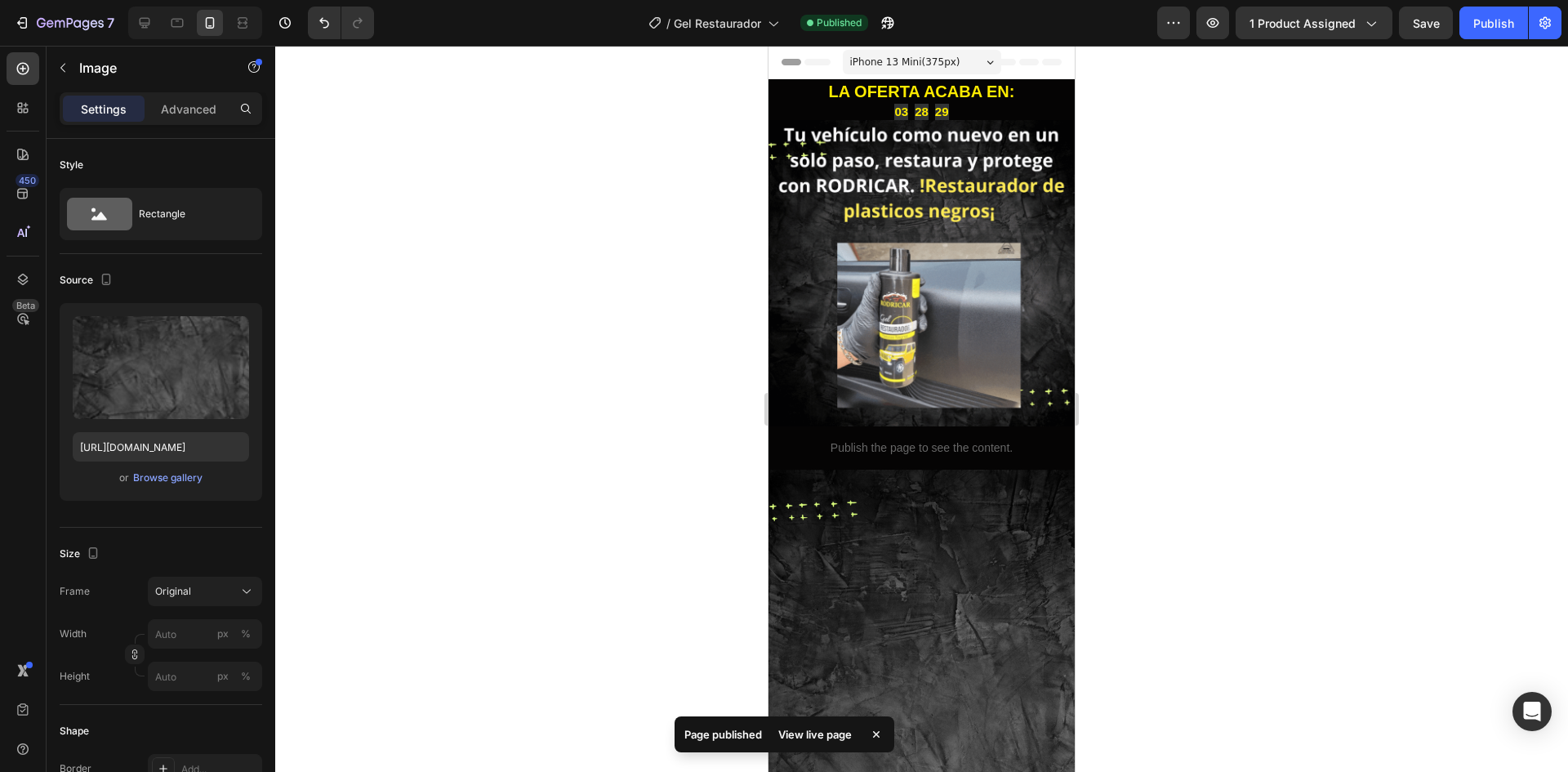
click at [802, 731] on div "View live page" at bounding box center [814, 734] width 93 height 23
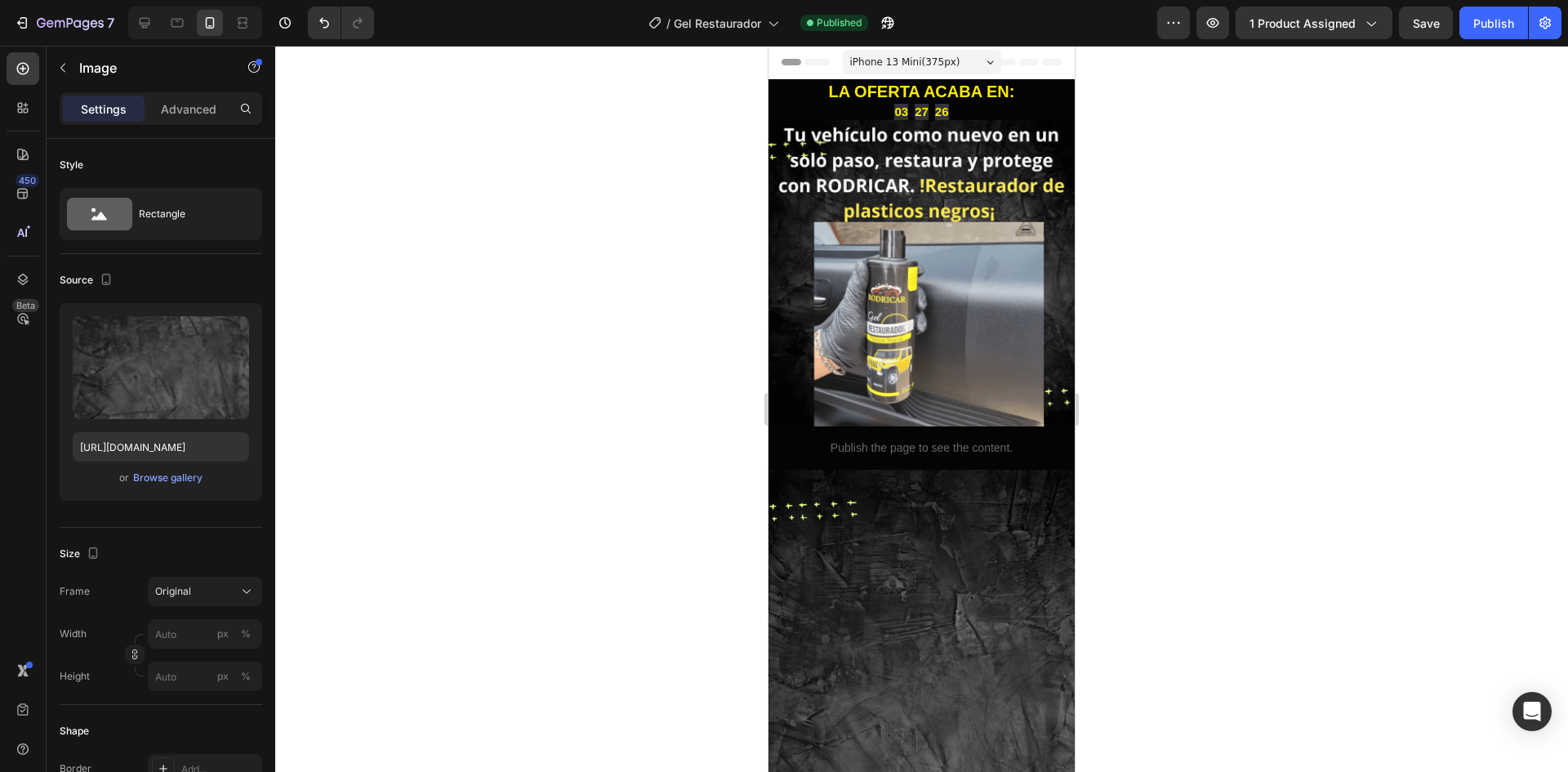
click at [612, 283] on div at bounding box center [922, 409] width 1293 height 726
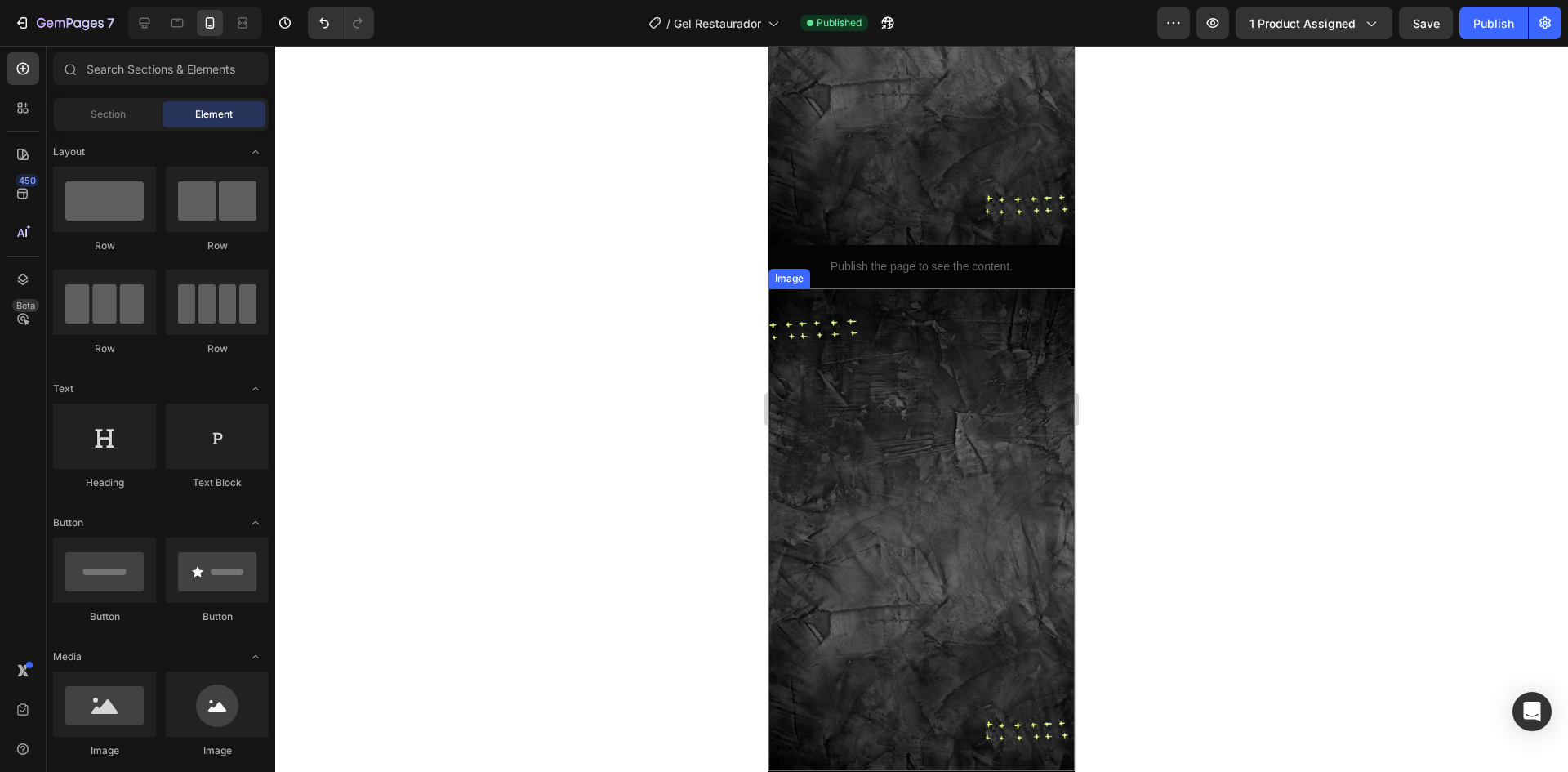
scroll to position [1961, 0]
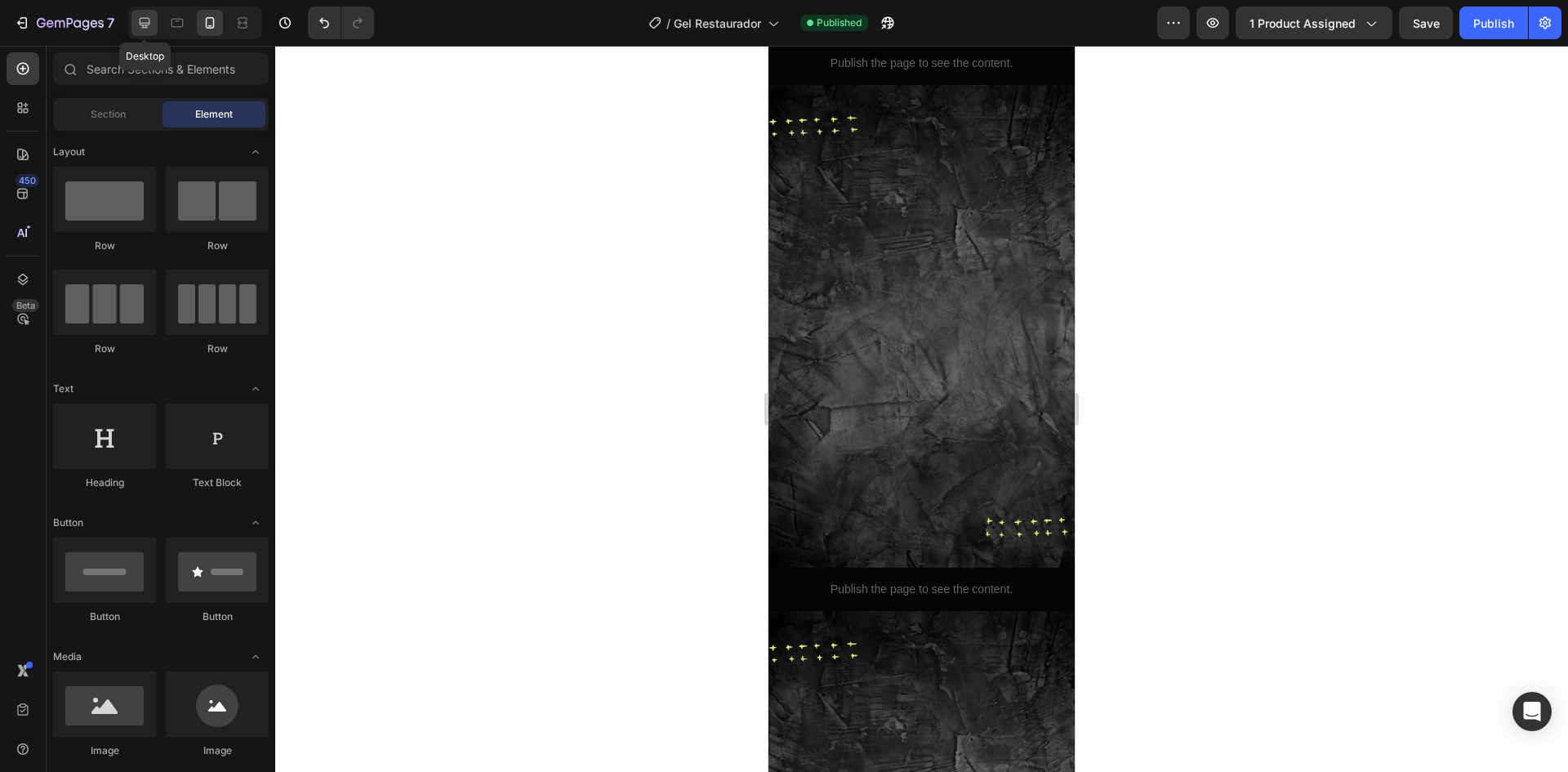
click at [148, 31] on icon at bounding box center [144, 23] width 16 height 16
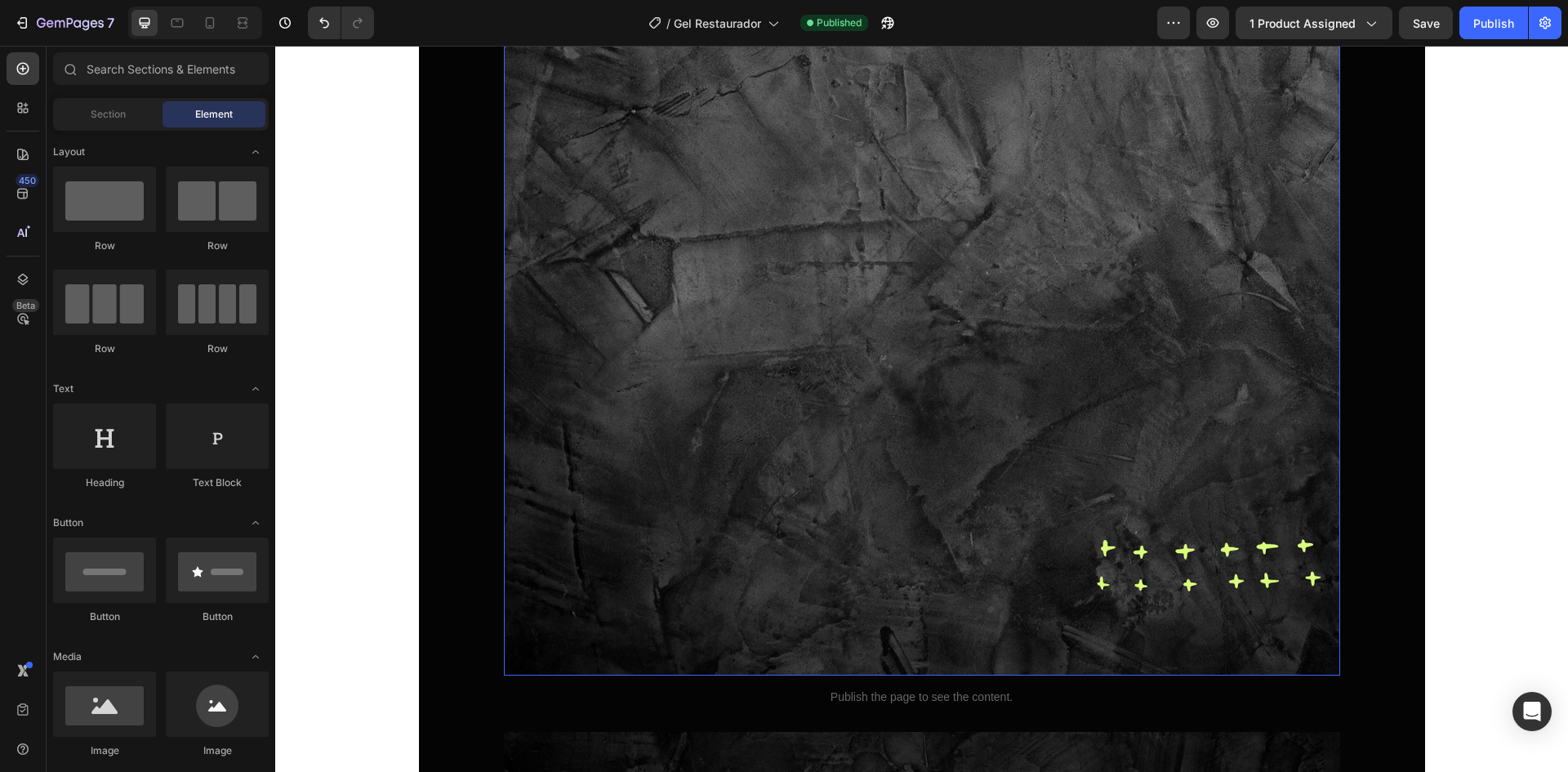
scroll to position [5505, 0]
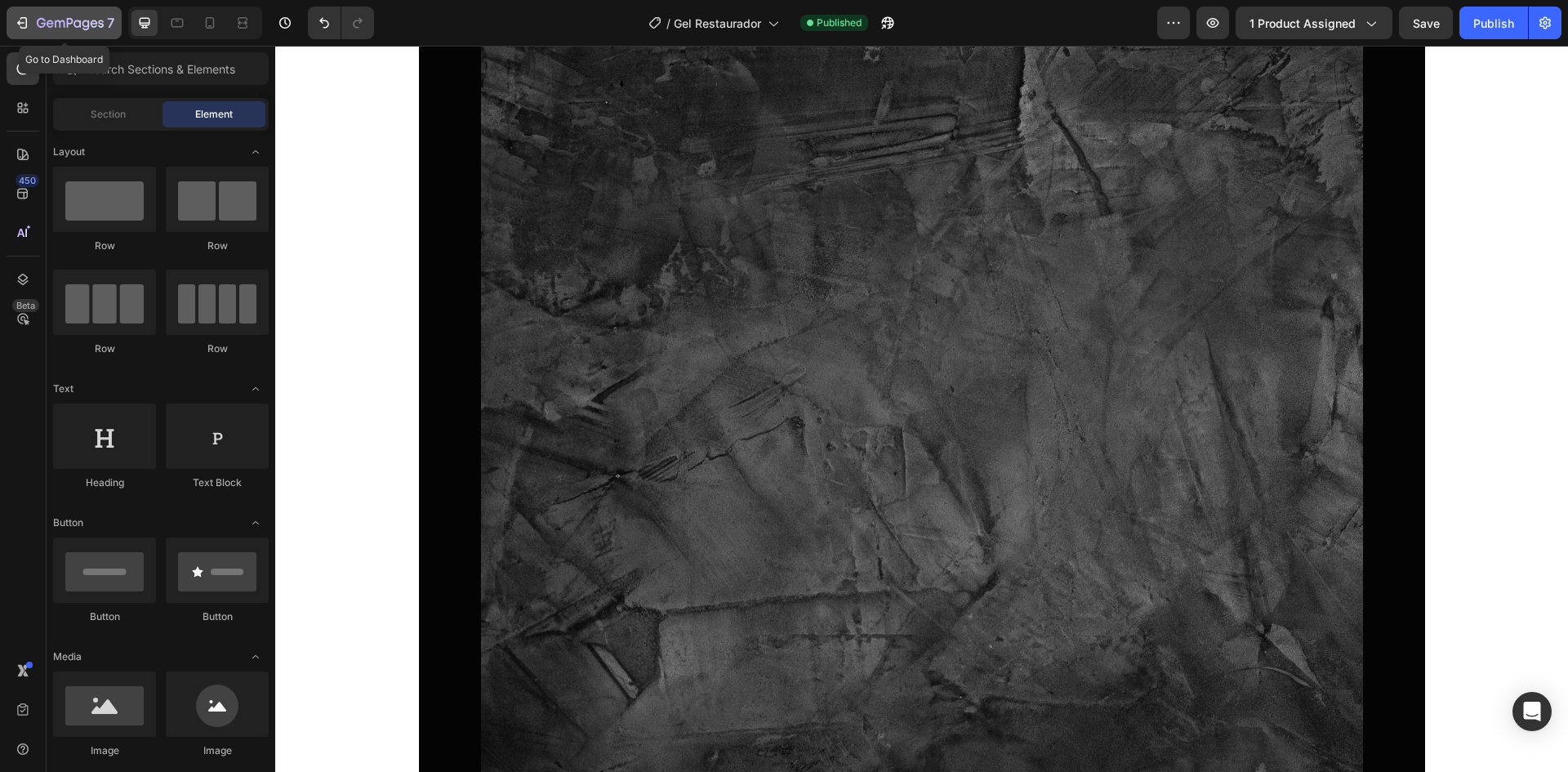
click at [30, 31] on div "7" at bounding box center [63, 23] width 100 height 20
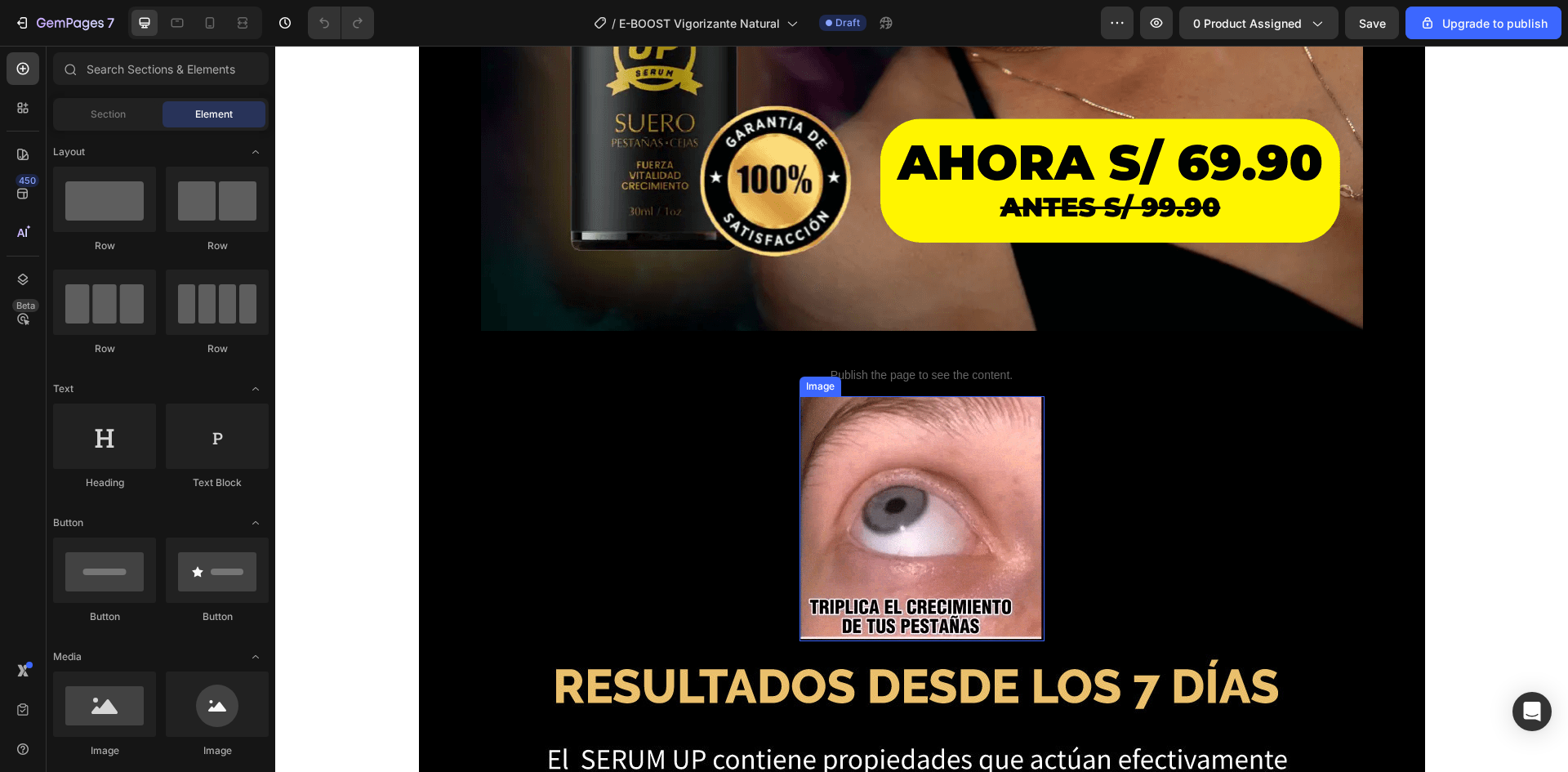
scroll to position [1226, 0]
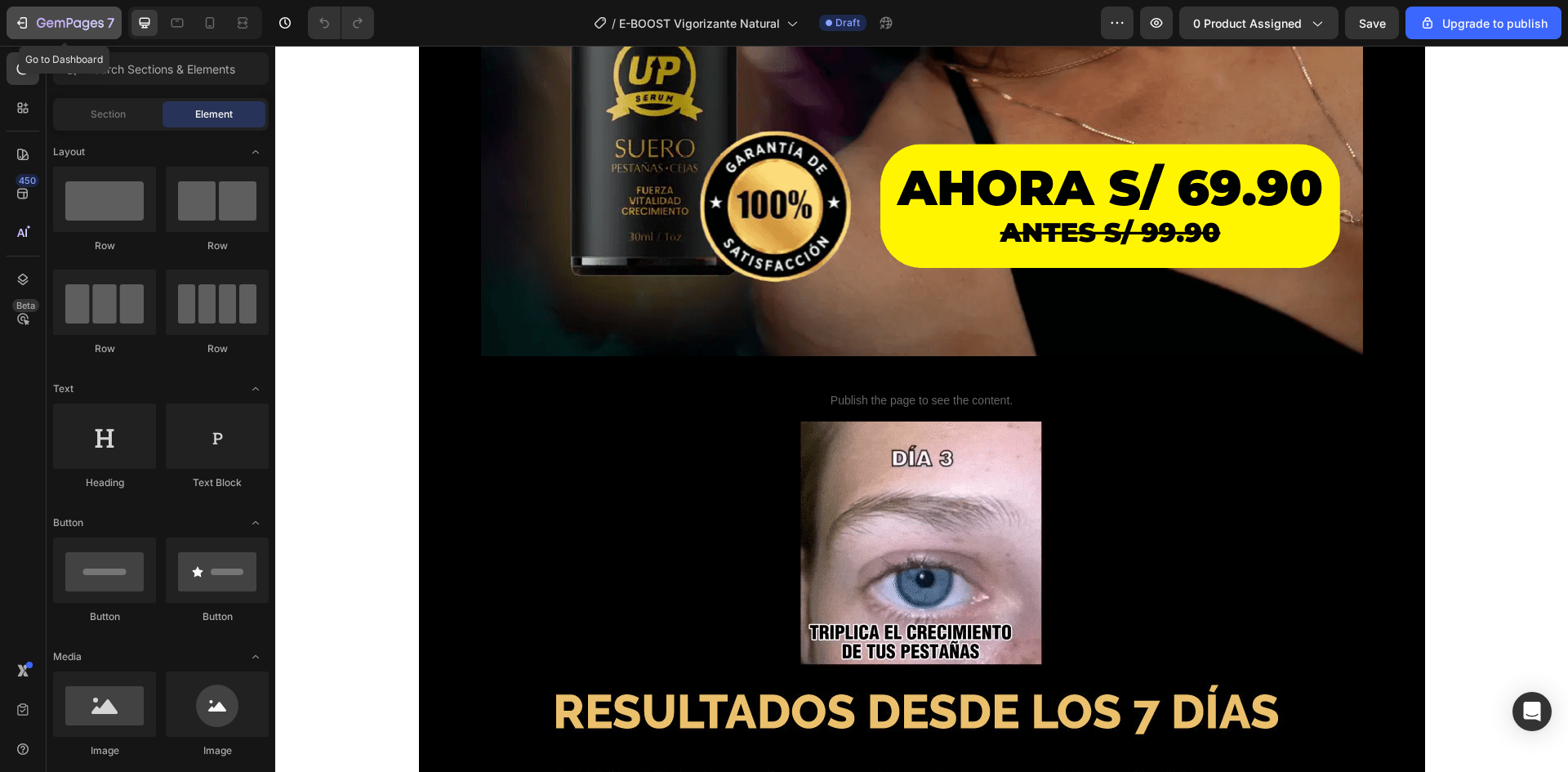
click at [55, 22] on icon "button" at bounding box center [60, 24] width 10 height 7
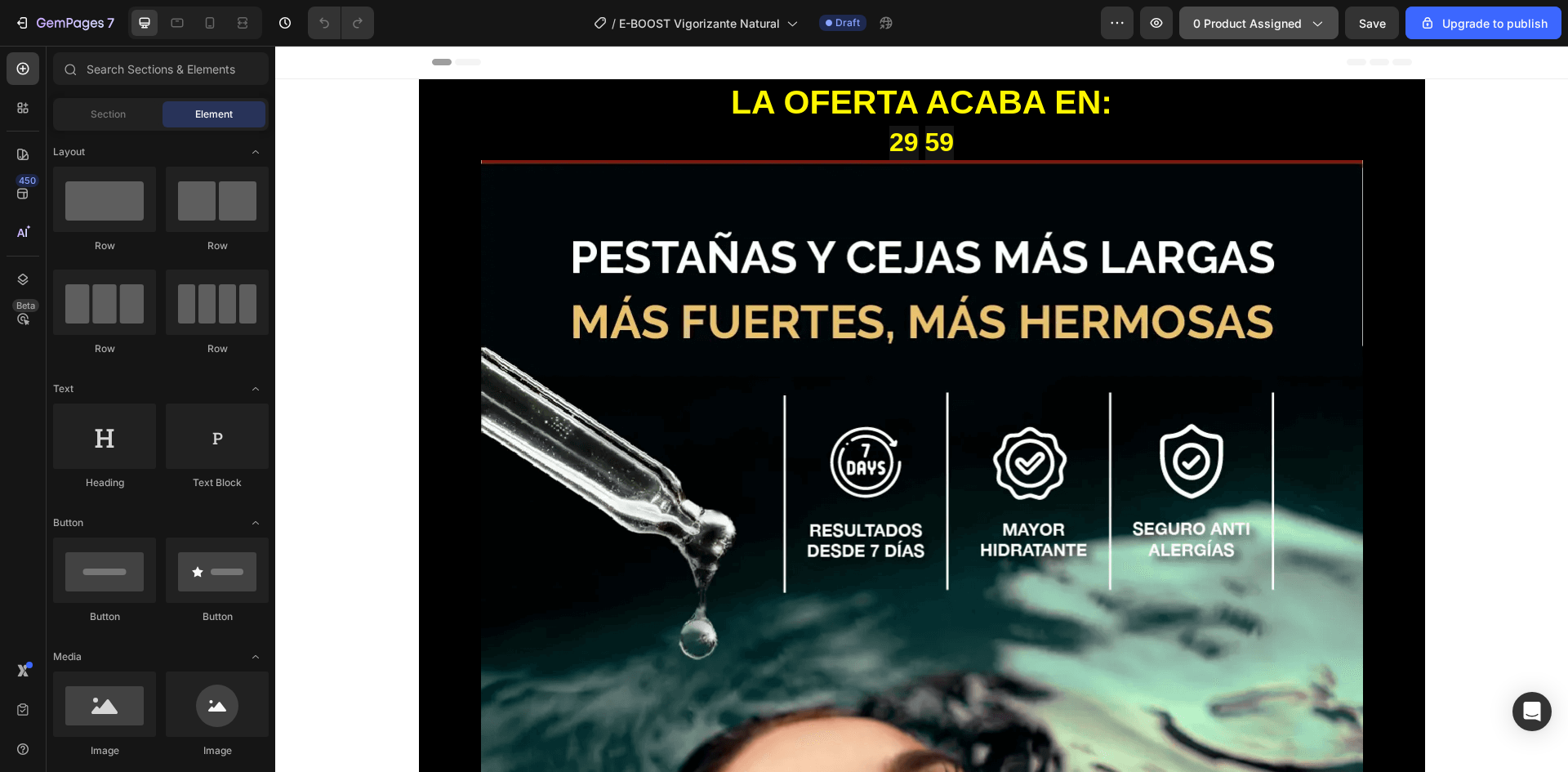
click at [1316, 21] on icon "button" at bounding box center [1316, 23] width 16 height 16
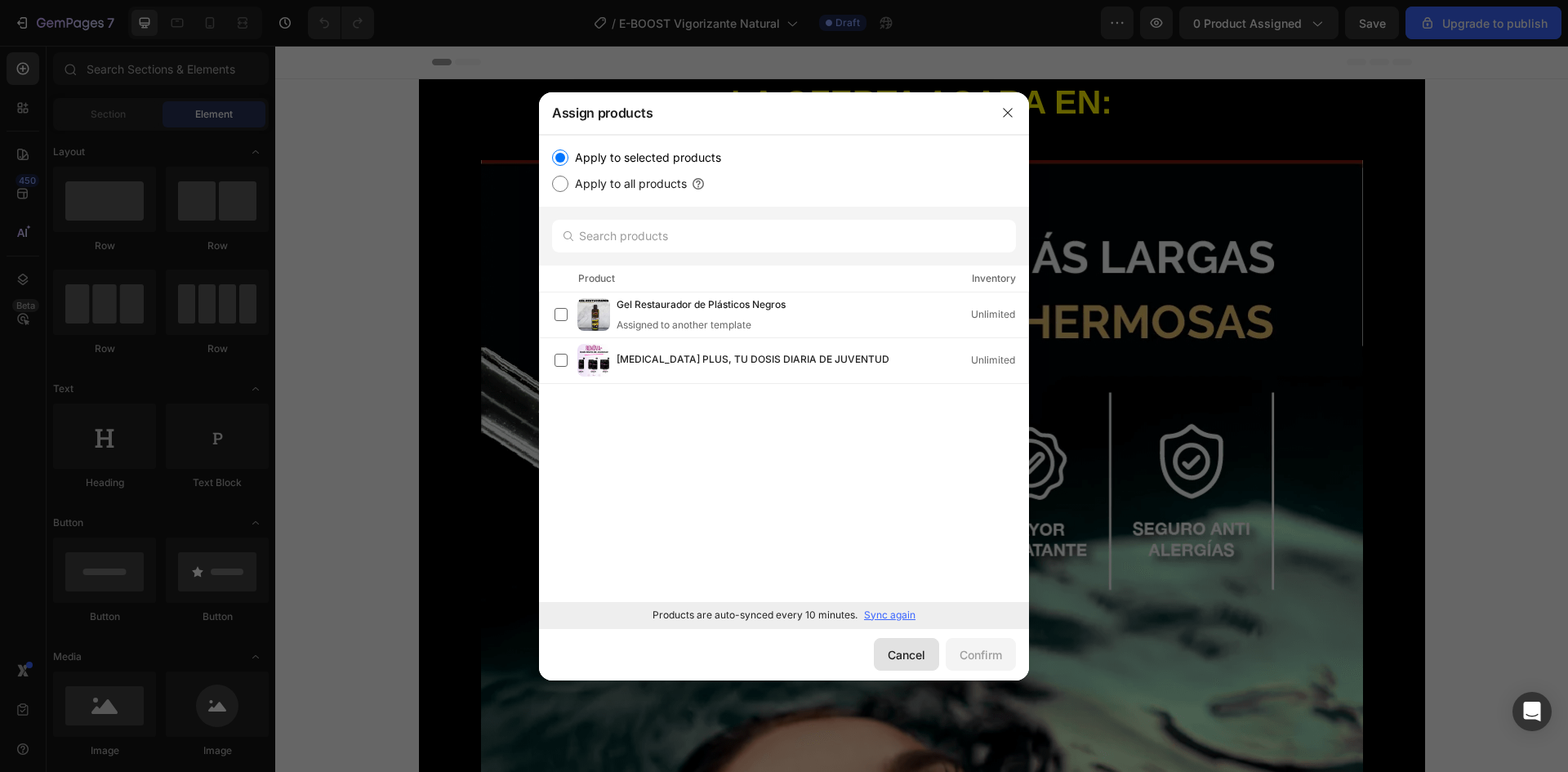
click at [896, 652] on div "Cancel" at bounding box center [907, 655] width 38 height 17
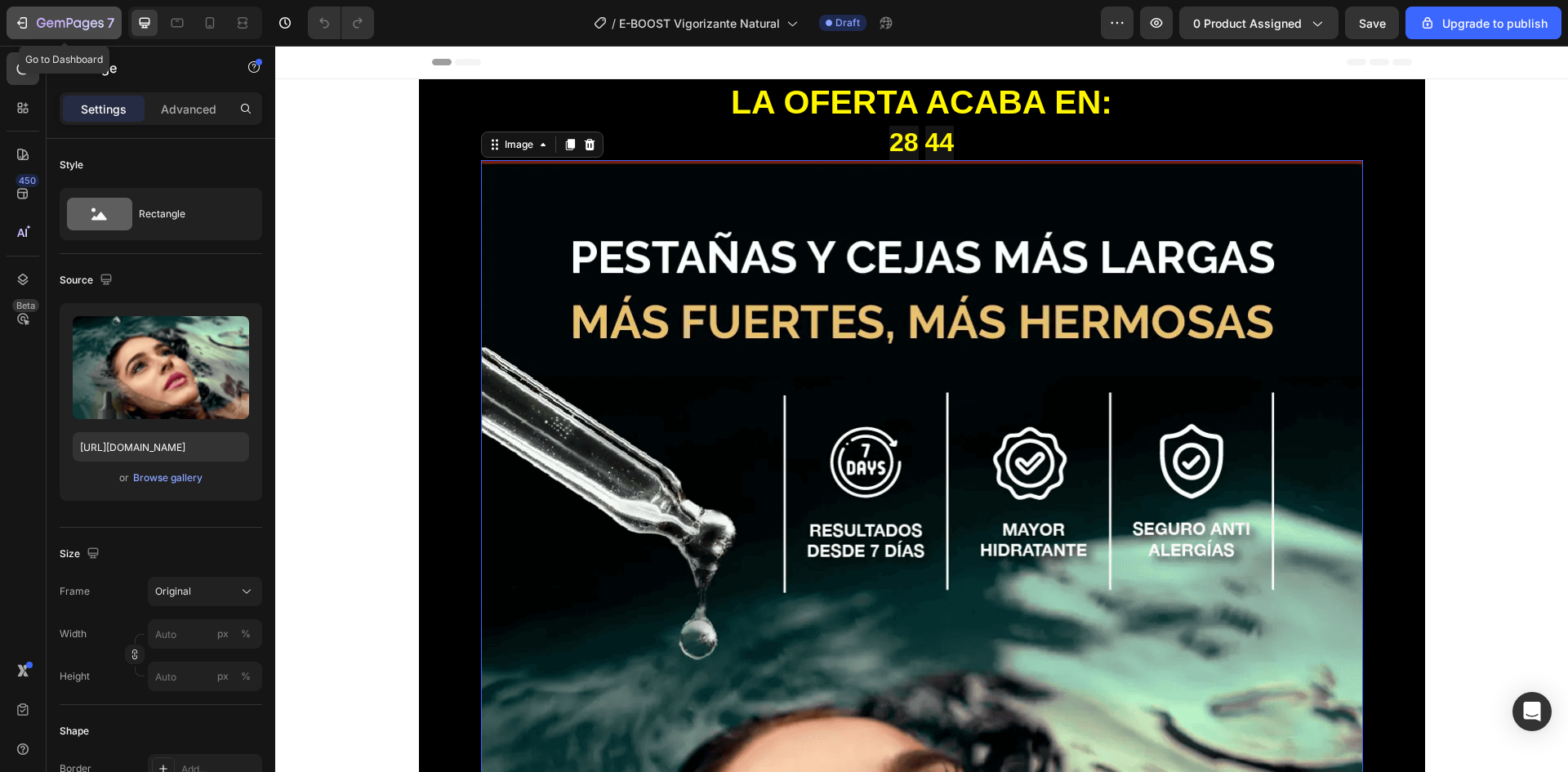
click at [42, 14] on div "7" at bounding box center [76, 23] width 78 height 20
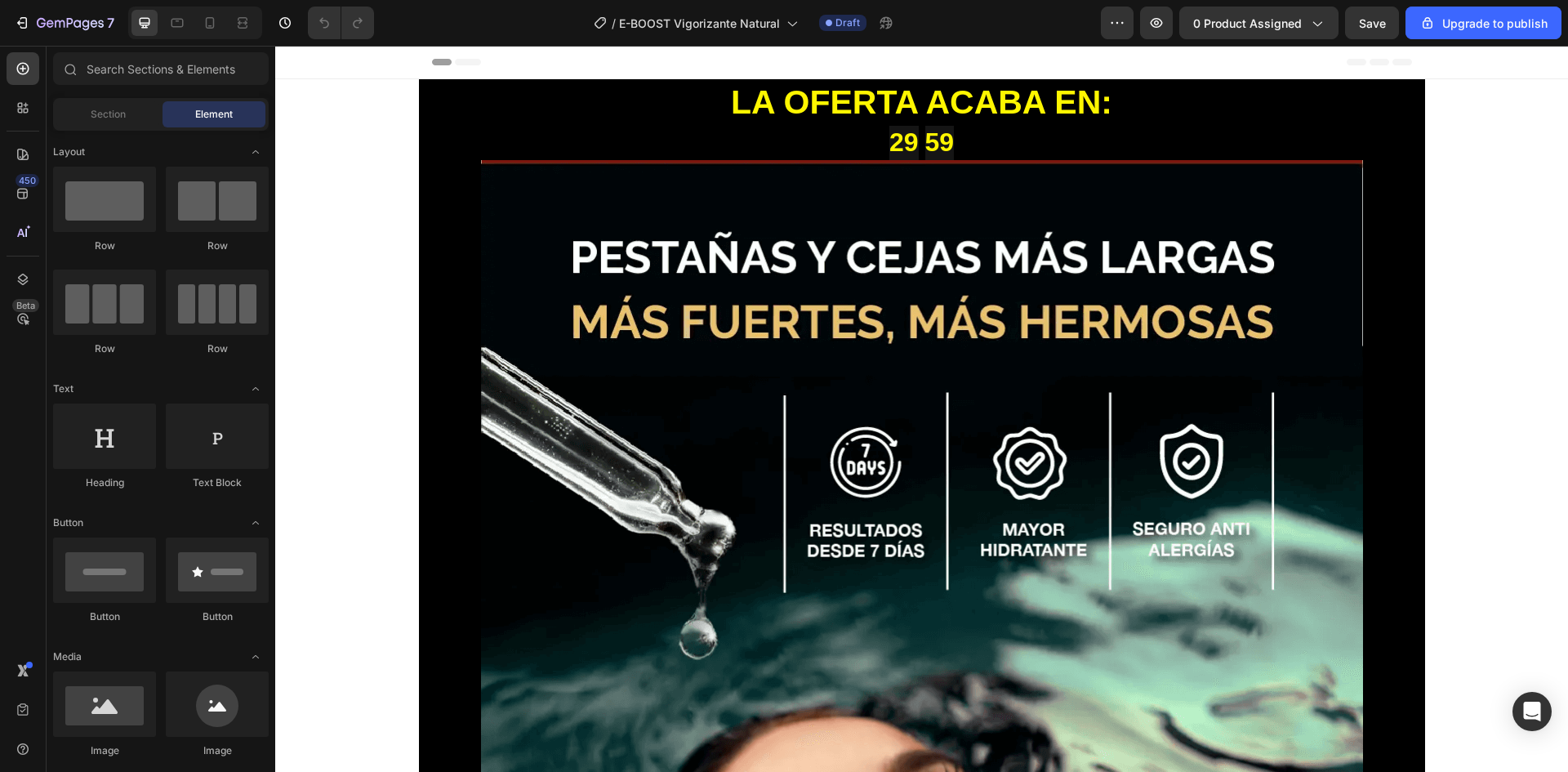
click at [1276, 5] on div "7 / E-BOOST Vigorizante Natural Draft Preview 0 product assigned Save Upgrade t…" at bounding box center [784, 23] width 1568 height 47
click at [1280, 26] on span "0 product assigned" at bounding box center [1247, 23] width 108 height 17
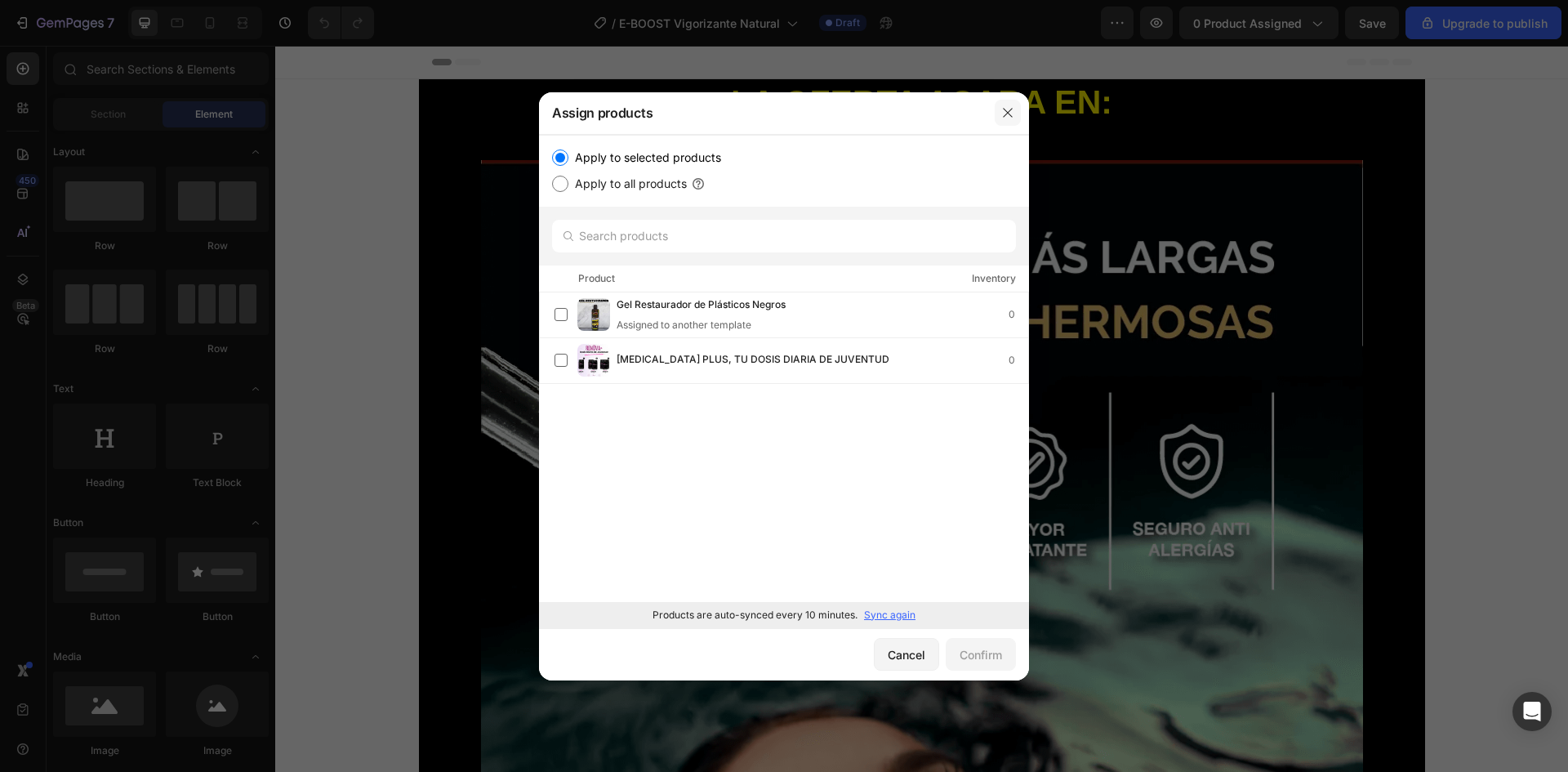
click at [1015, 115] on button "button" at bounding box center [1007, 113] width 26 height 26
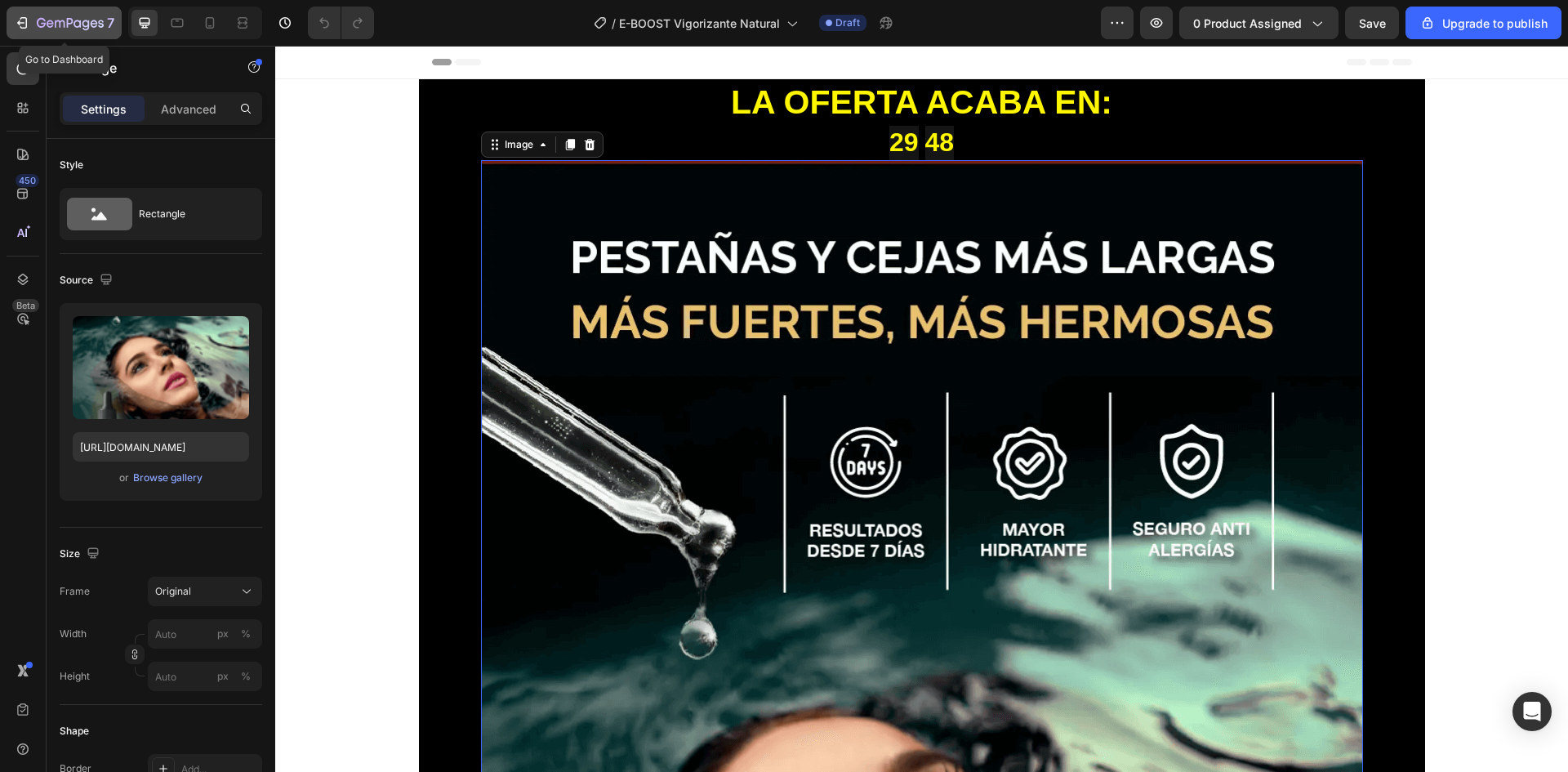
click at [63, 28] on icon "button" at bounding box center [70, 23] width 67 height 14
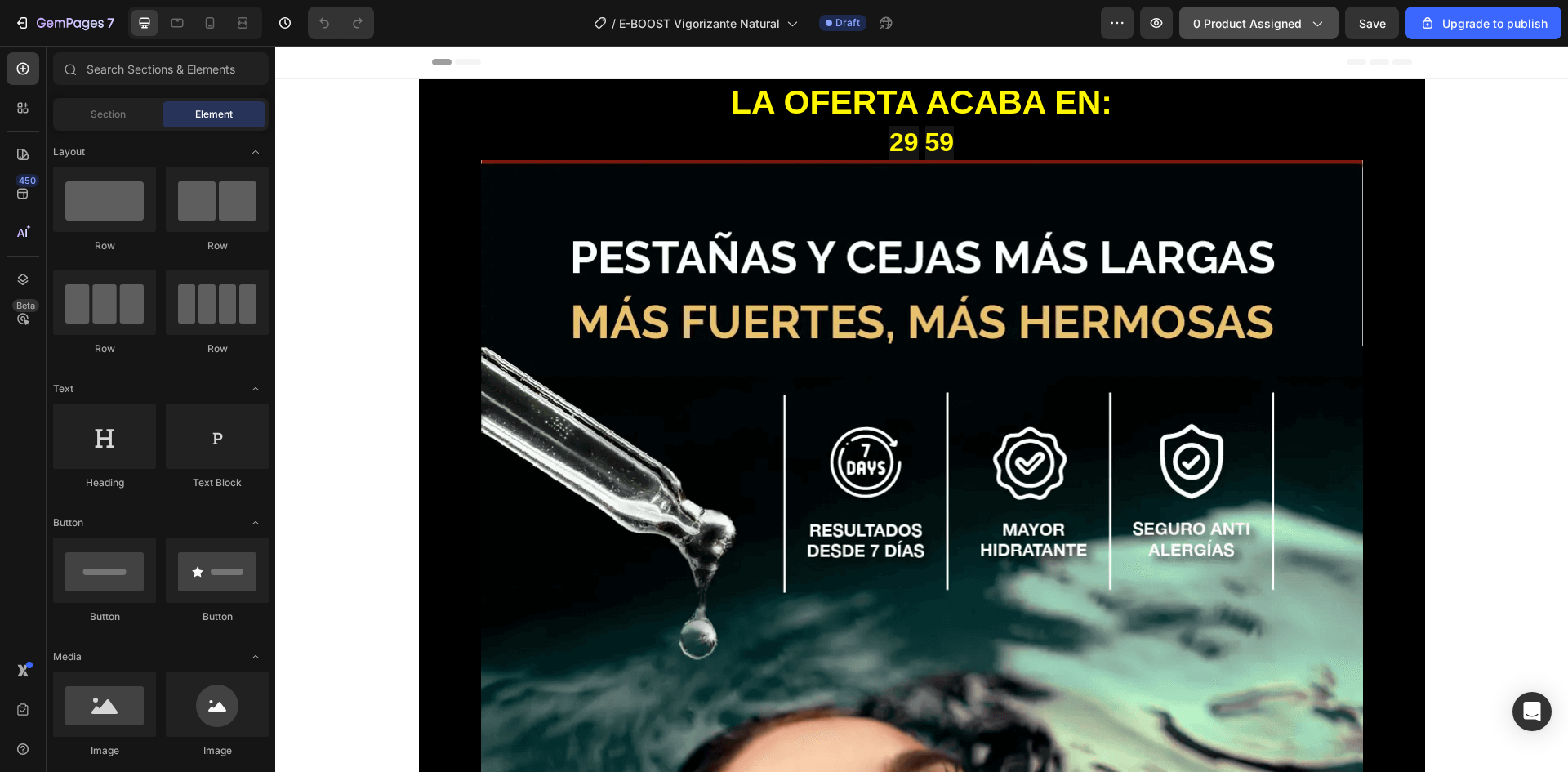
click at [1291, 16] on span "0 product assigned" at bounding box center [1247, 23] width 108 height 17
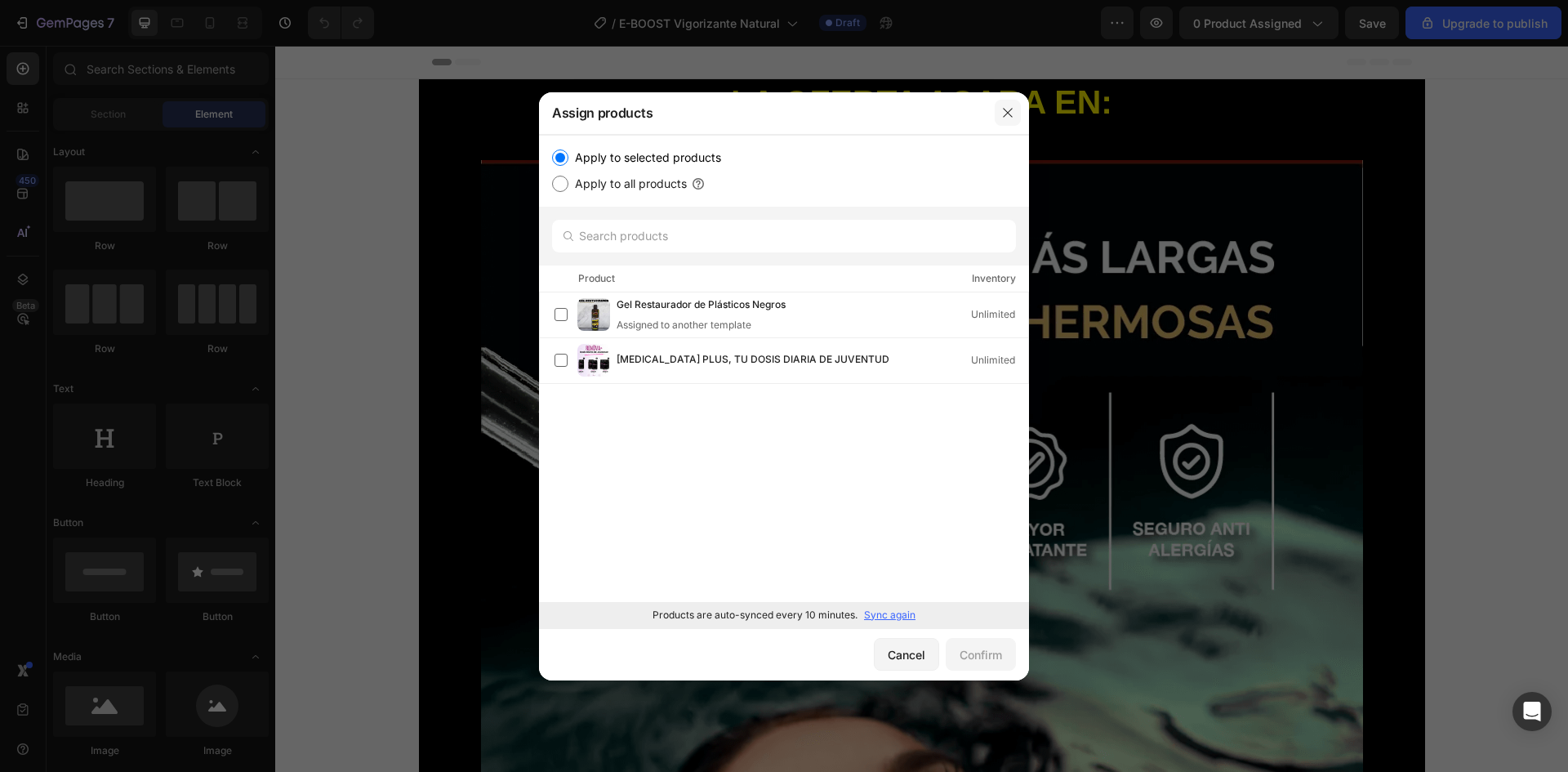
click at [1011, 114] on icon "button" at bounding box center [1008, 113] width 13 height 13
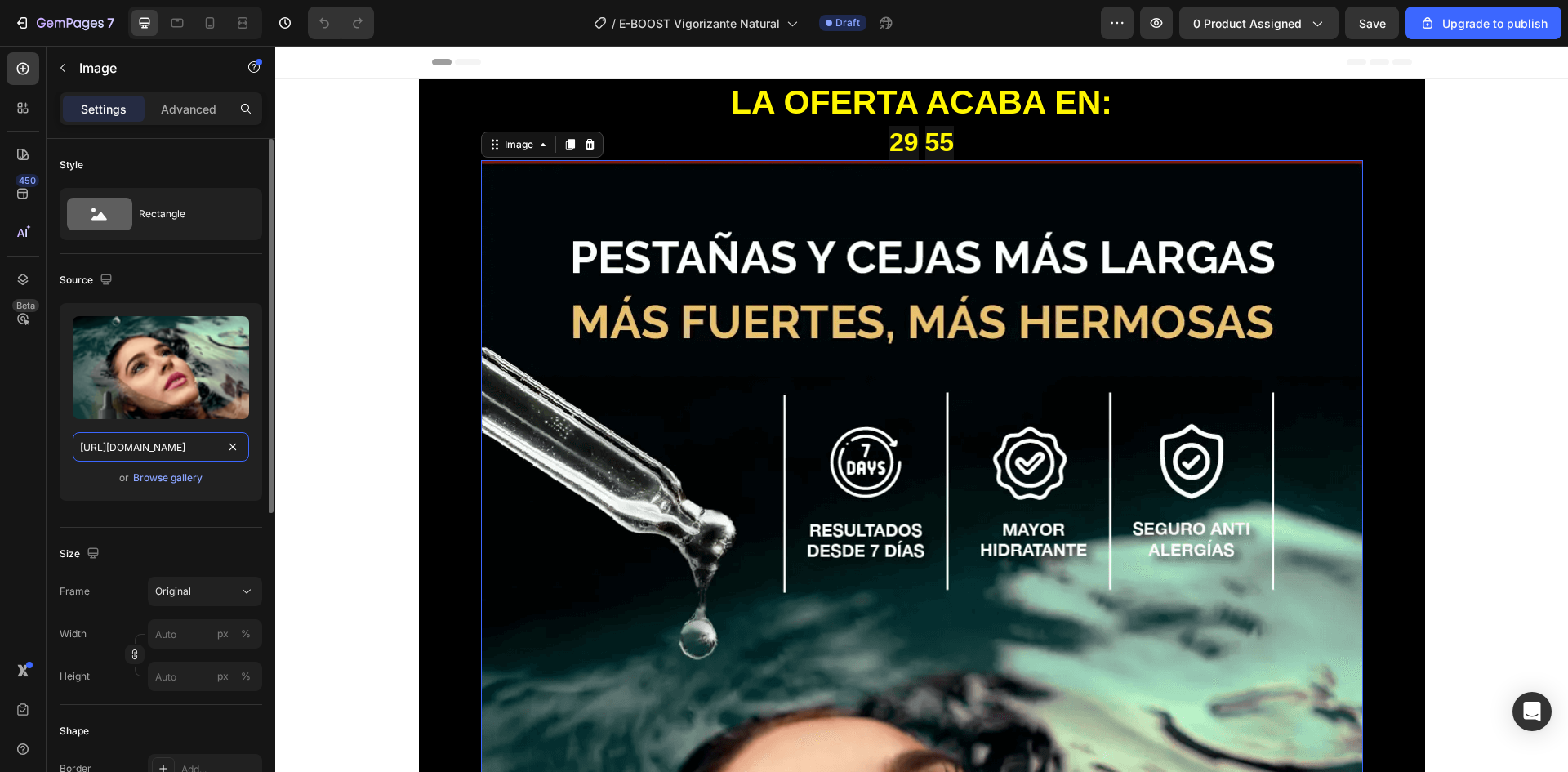
click at [151, 434] on input "[URL][DOMAIN_NAME]" at bounding box center [161, 446] width 177 height 30
paste input "762/1414/1177/files/Diseno_sin_titulo_22.png?v=1756322140"
type input "[URL][DOMAIN_NAME]"
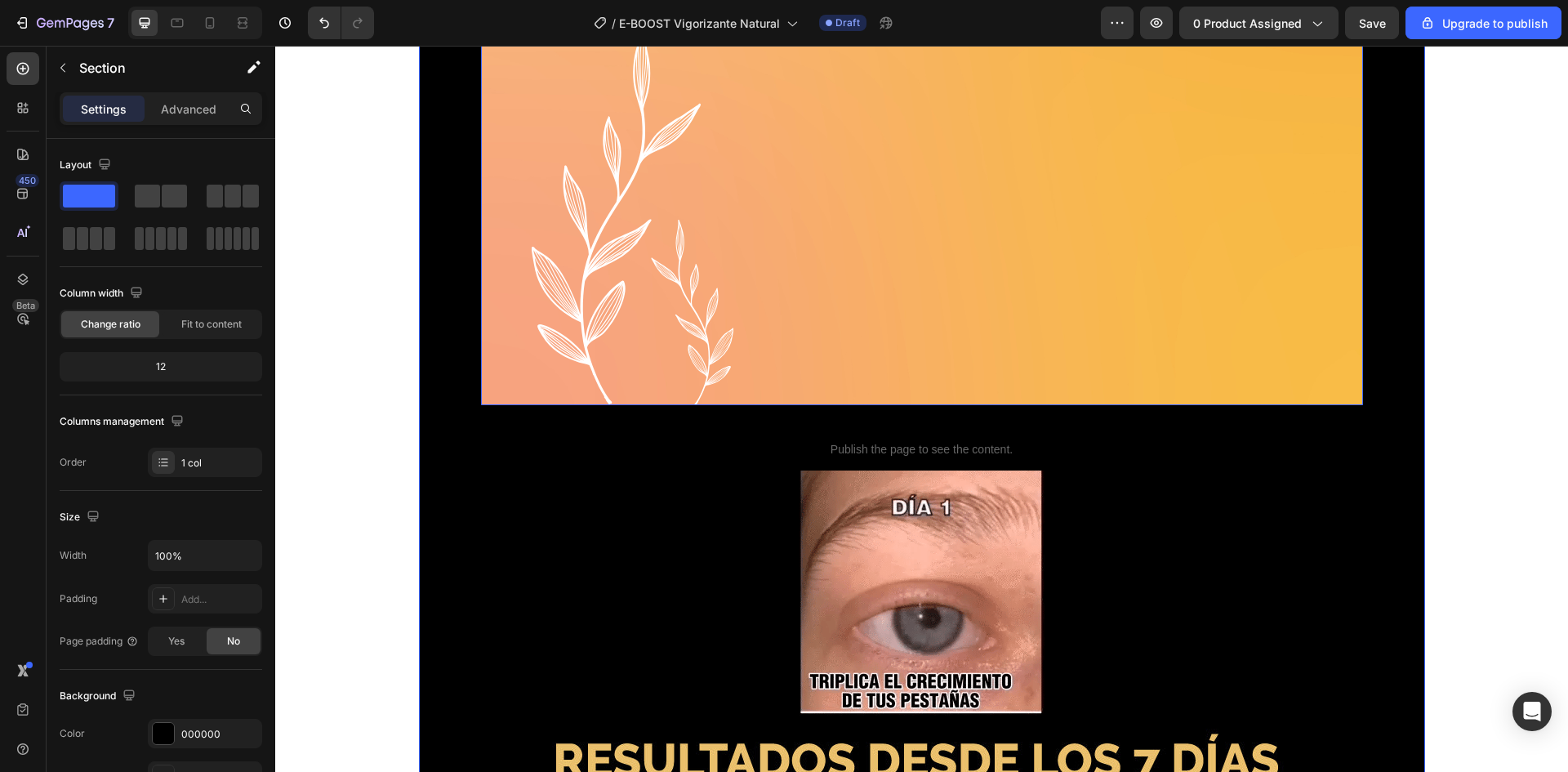
scroll to position [1307, 0]
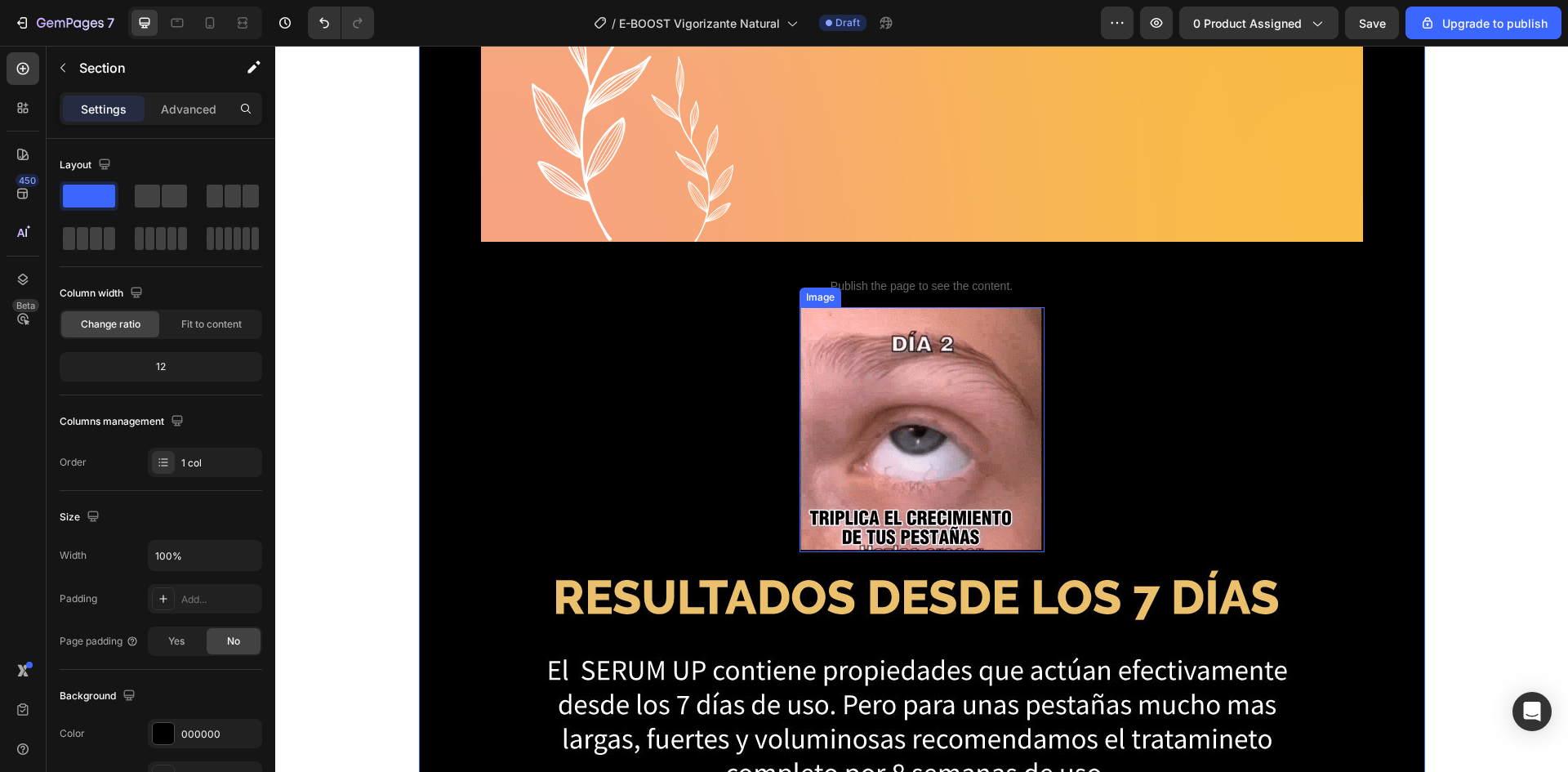
click at [874, 355] on img at bounding box center [922, 430] width 245 height 245
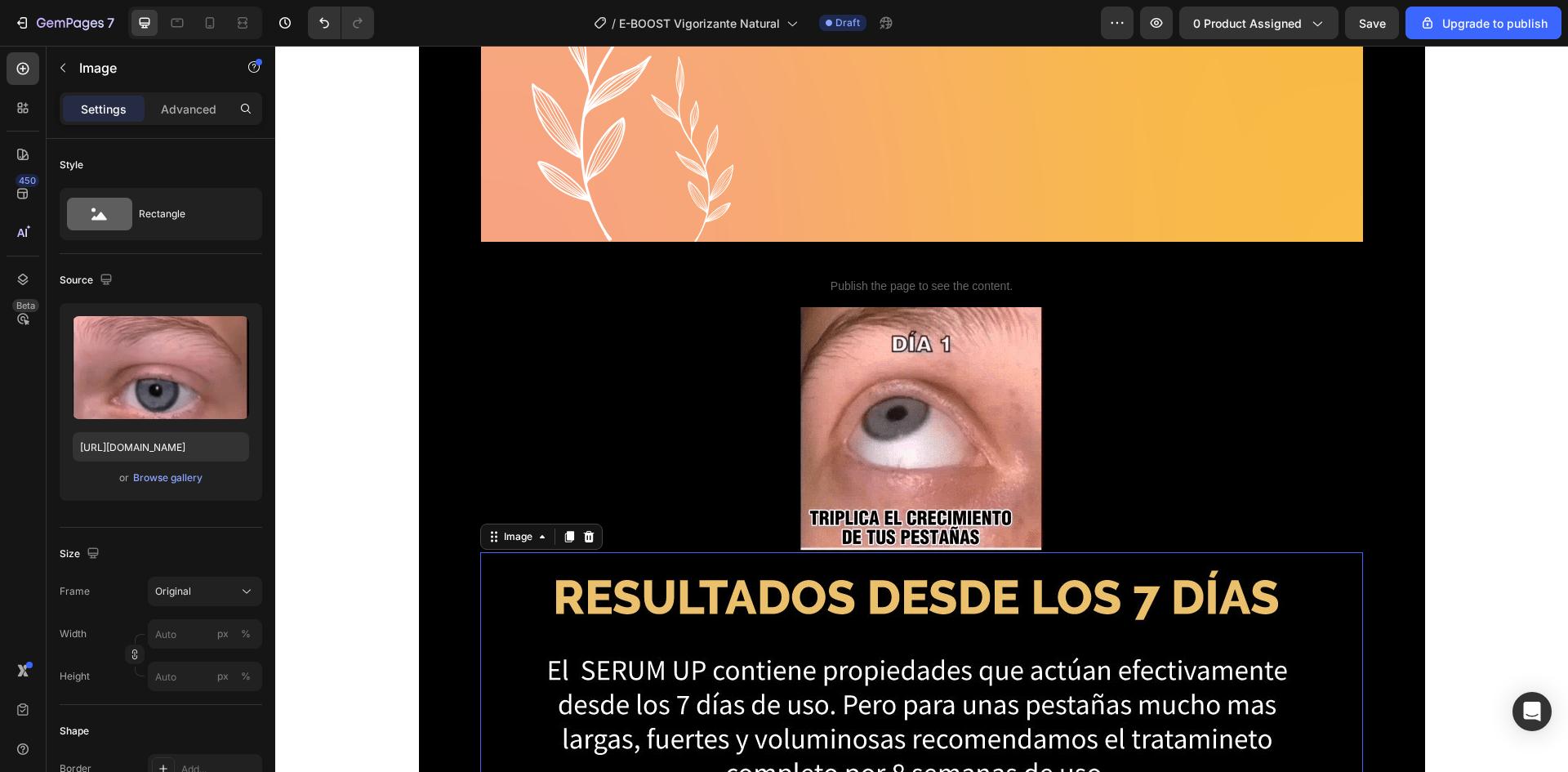
click at [679, 617] on img at bounding box center [922, 684] width 883 height 264
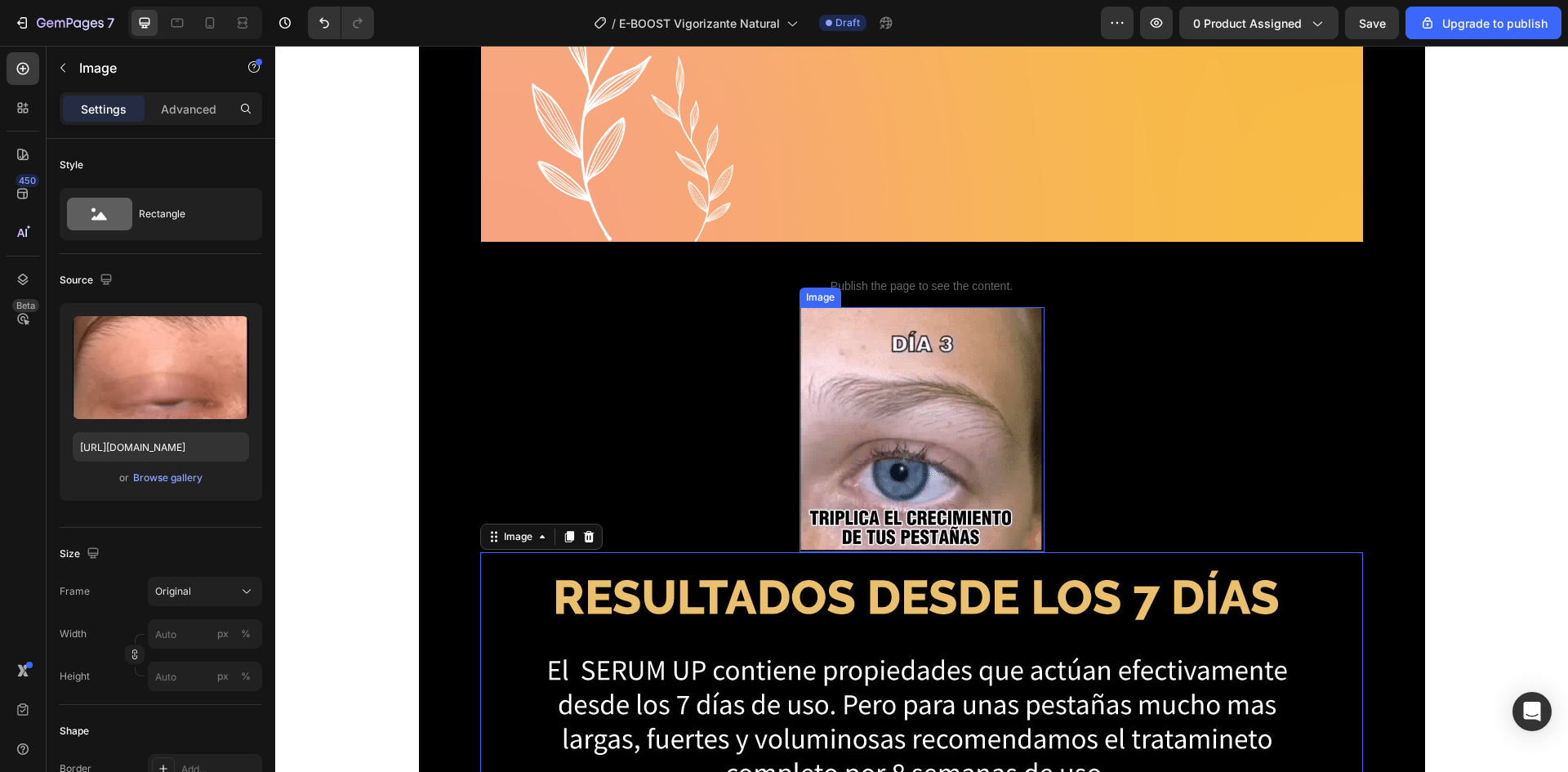
click at [858, 409] on img at bounding box center [922, 430] width 245 height 245
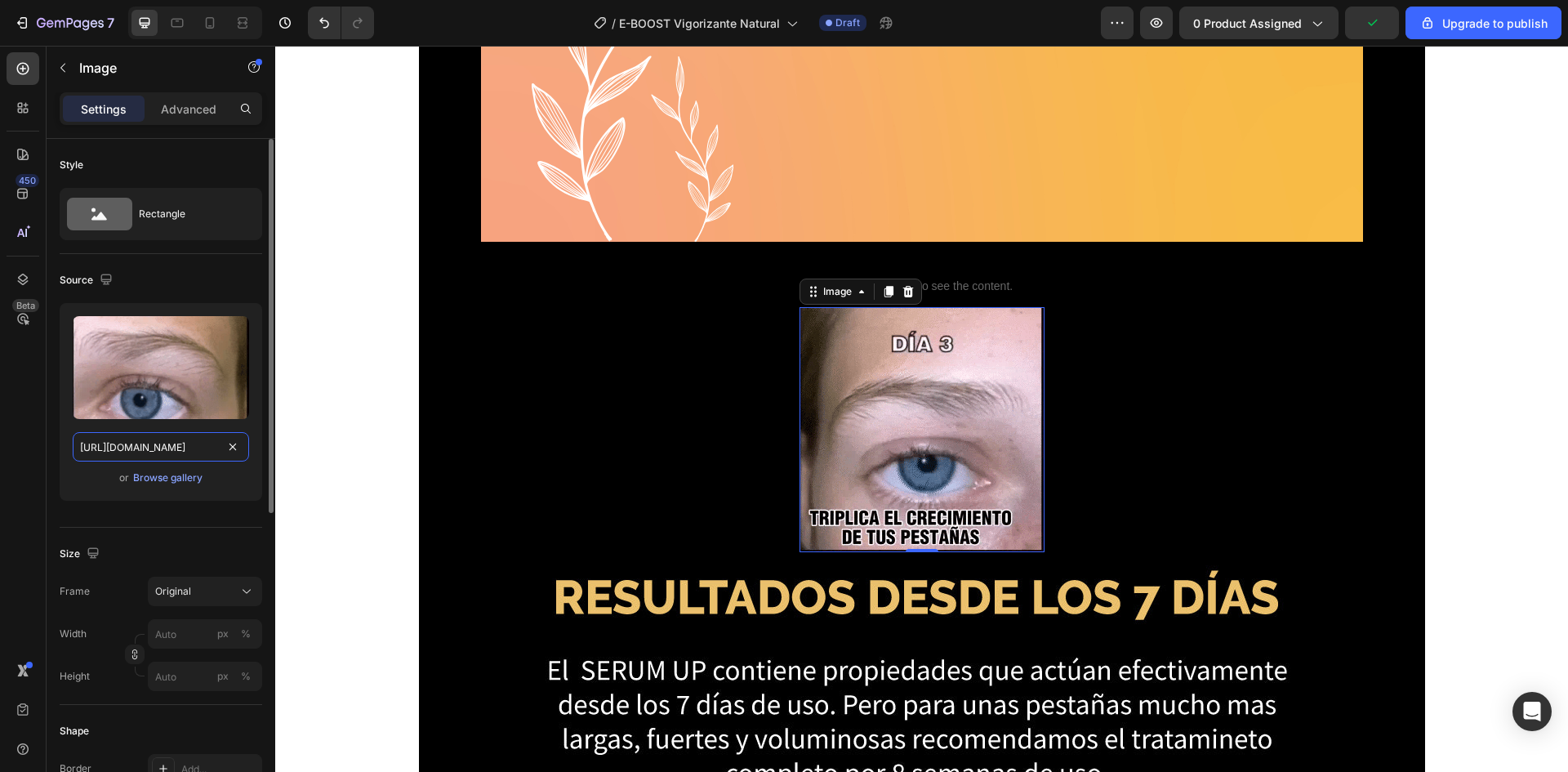
click at [136, 437] on input "[URL][DOMAIN_NAME]" at bounding box center [161, 446] width 177 height 30
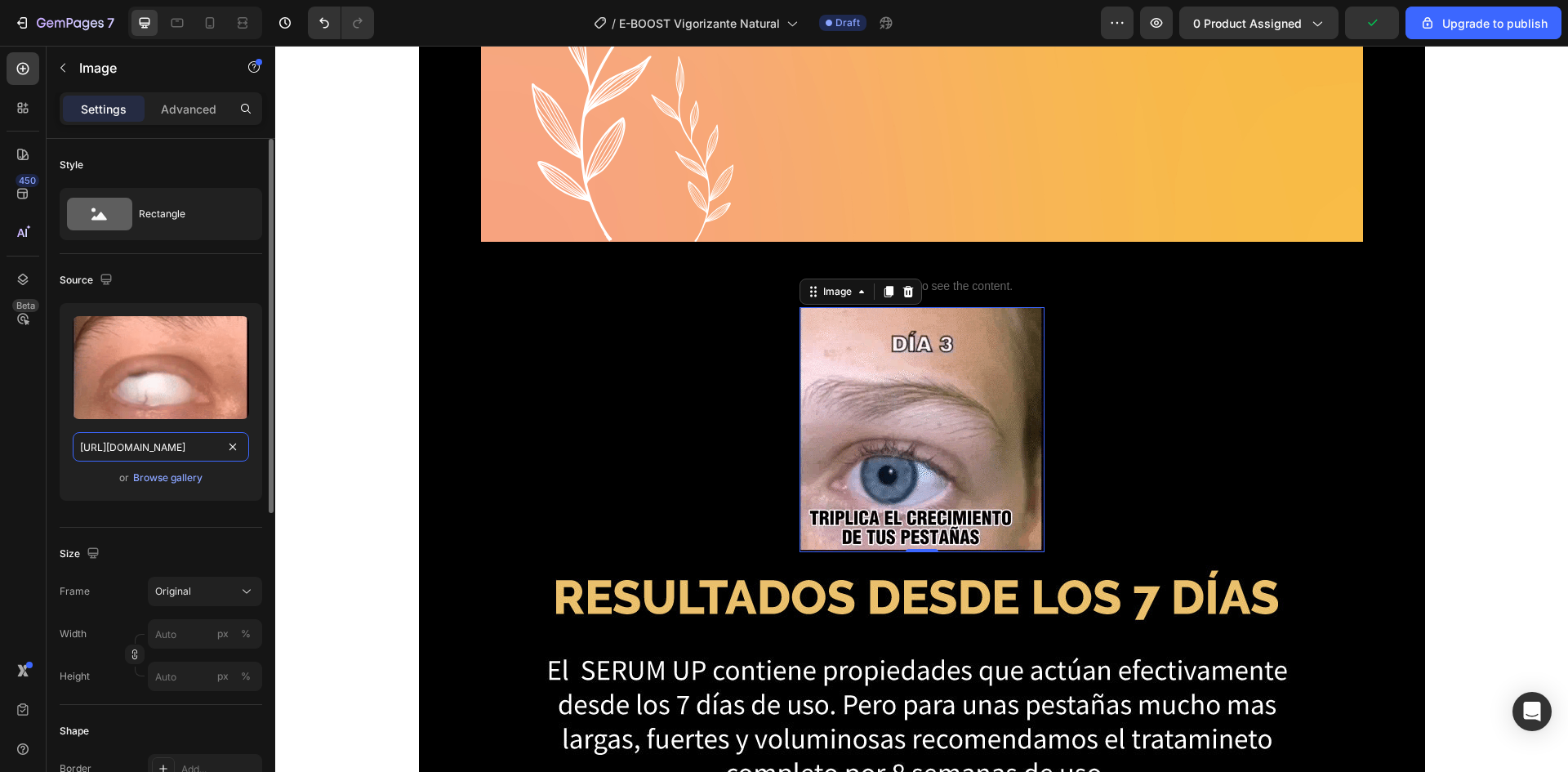
paste input "762/1414/1177/files/Diseno_sin_titulo_22.png?v=175632214"
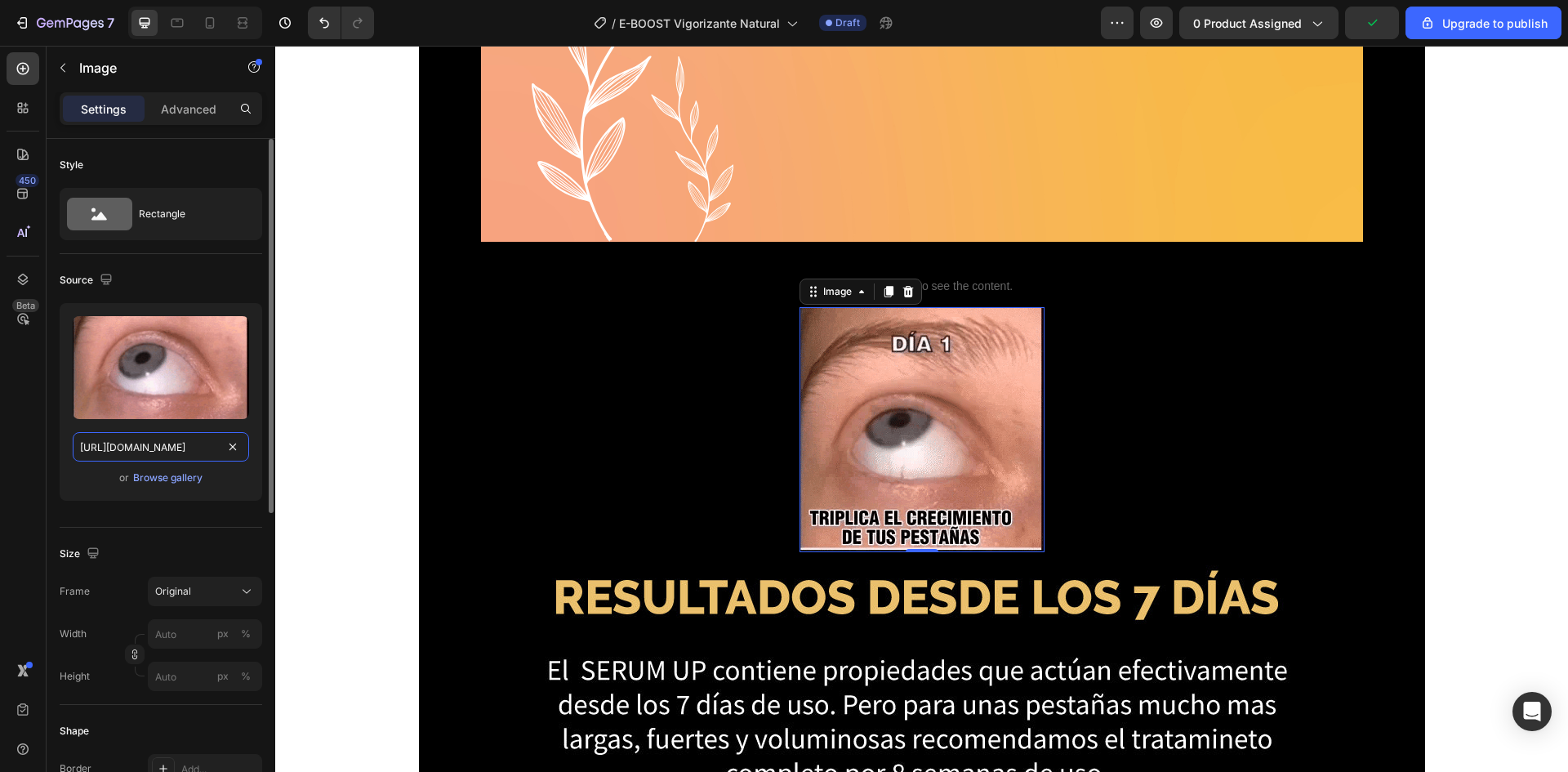
type input "[URL][DOMAIN_NAME]"
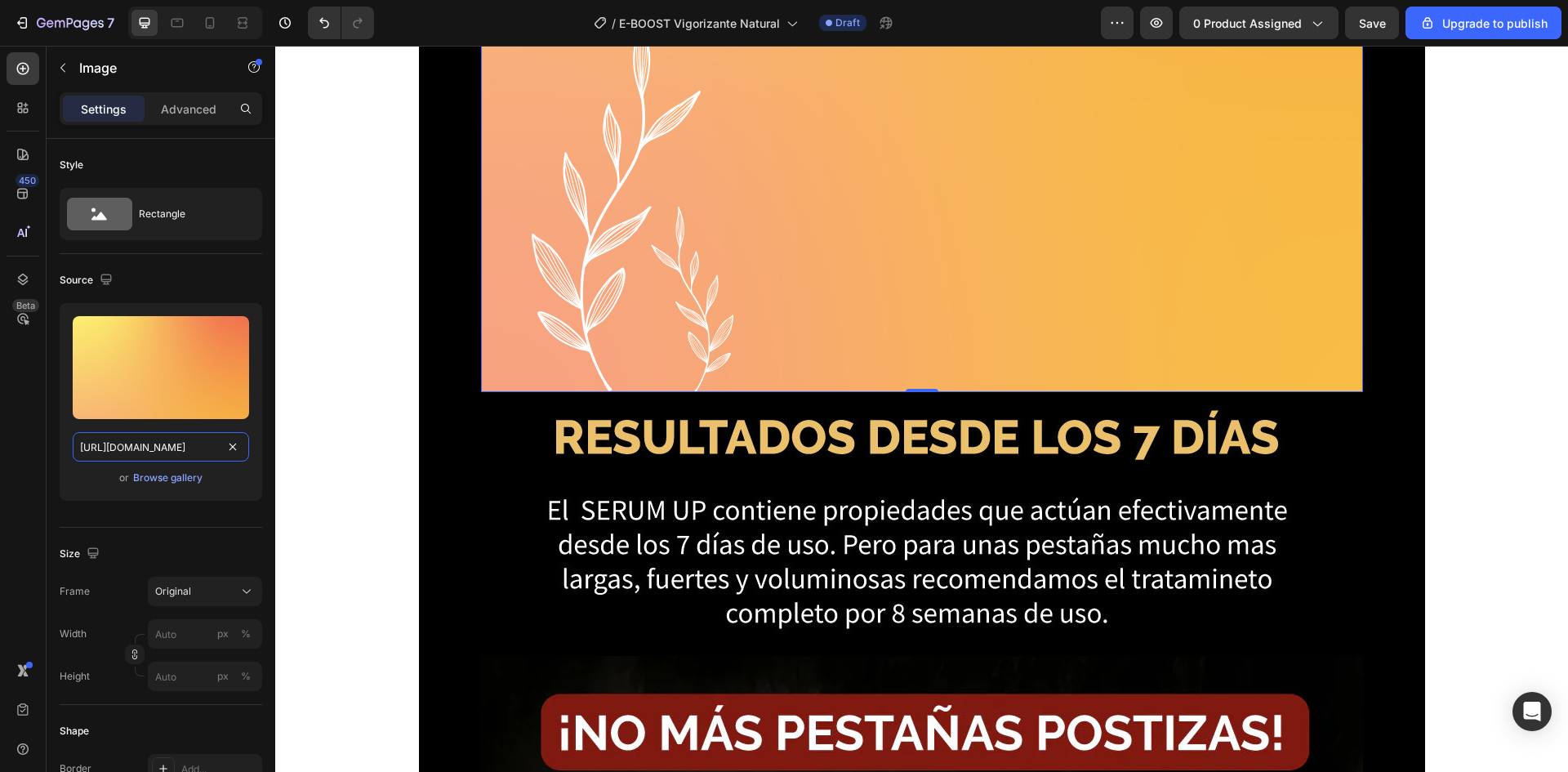
scroll to position [2615, 0]
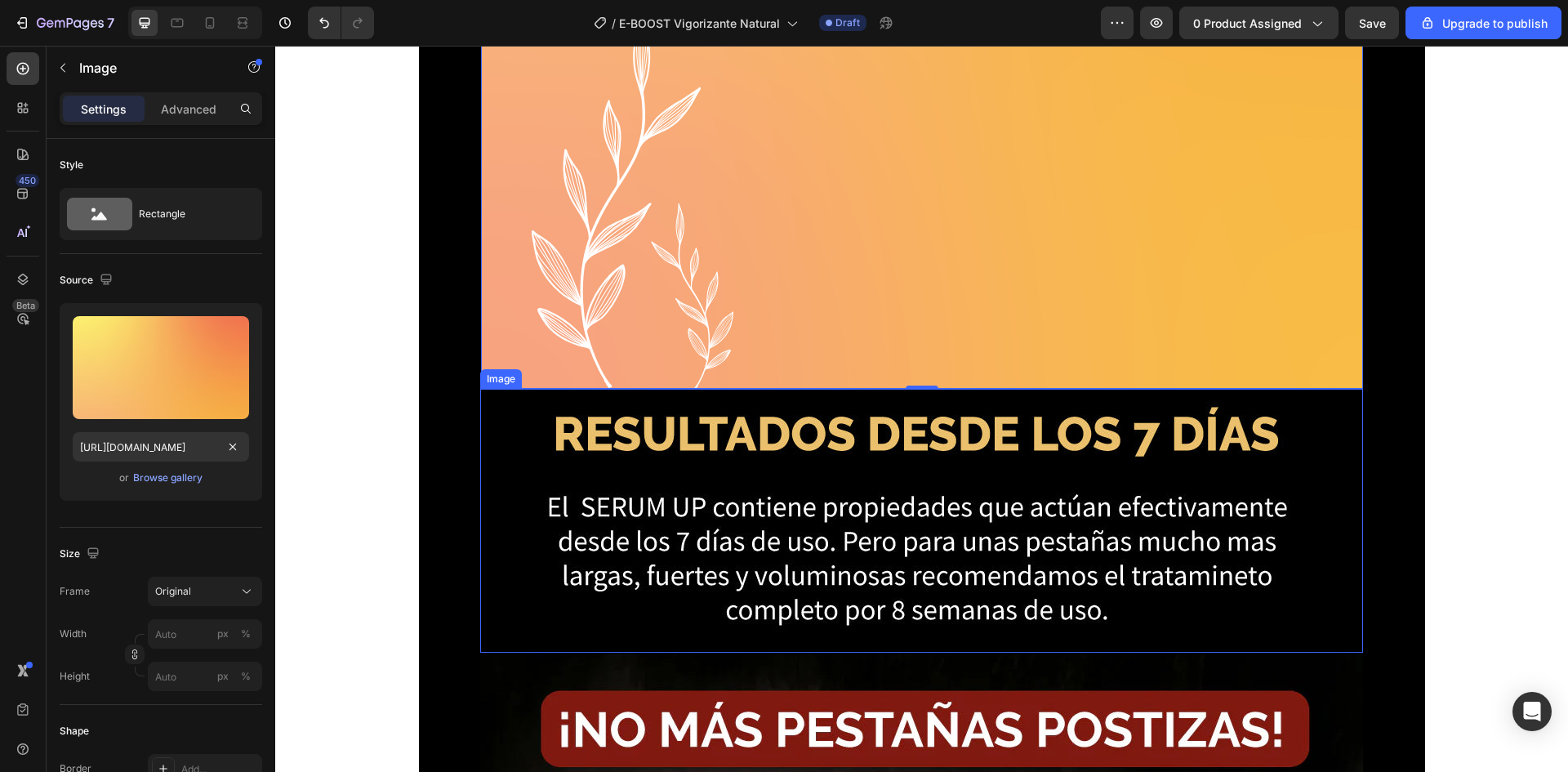
click at [814, 542] on img at bounding box center [922, 520] width 883 height 264
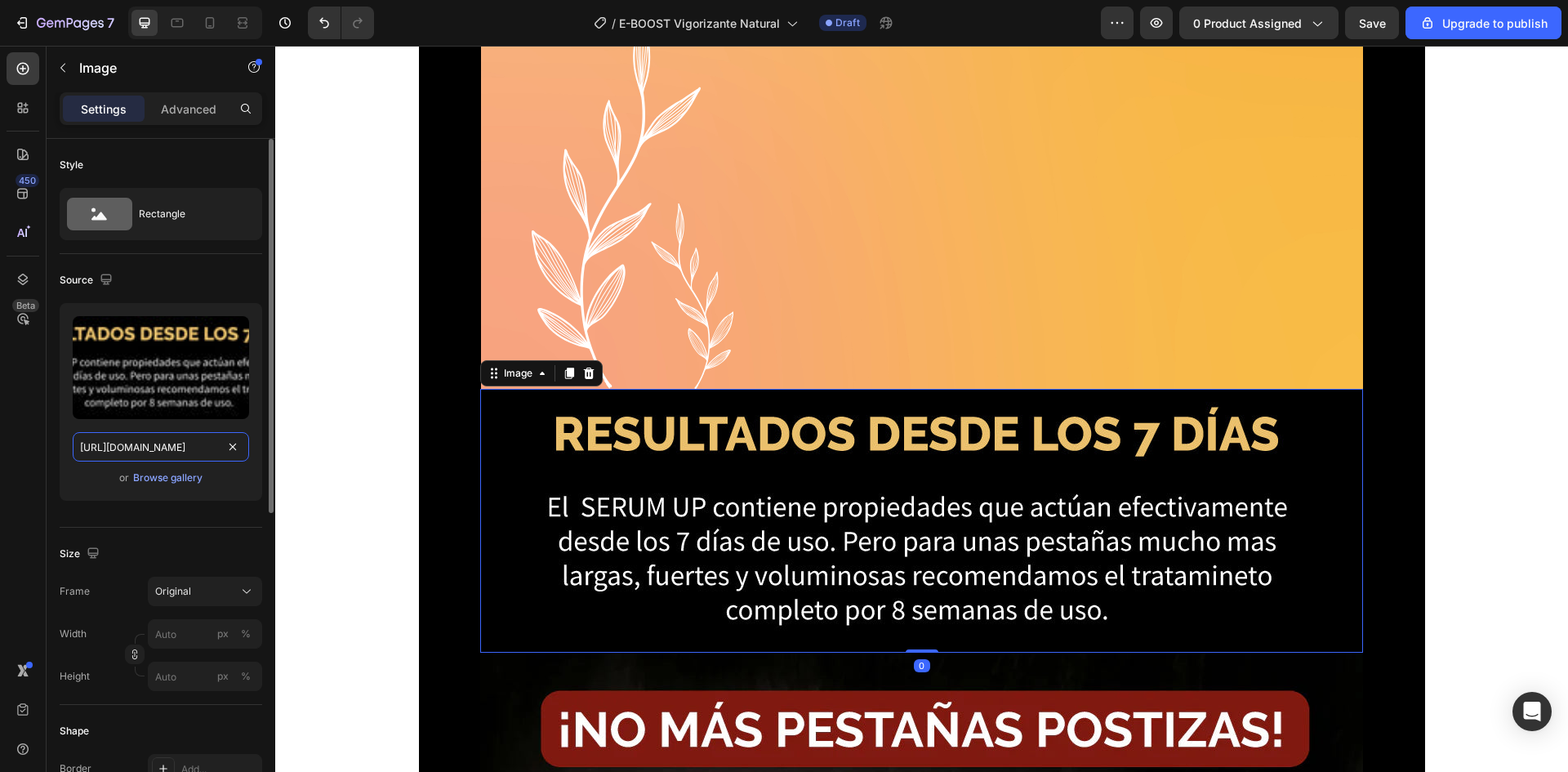
click at [185, 447] on input "[URL][DOMAIN_NAME]" at bounding box center [161, 446] width 177 height 30
paste input "762/1414/1177/files/Diseno_sin_titulo_22.png?v=1756322140"
type input "[URL][DOMAIN_NAME]"
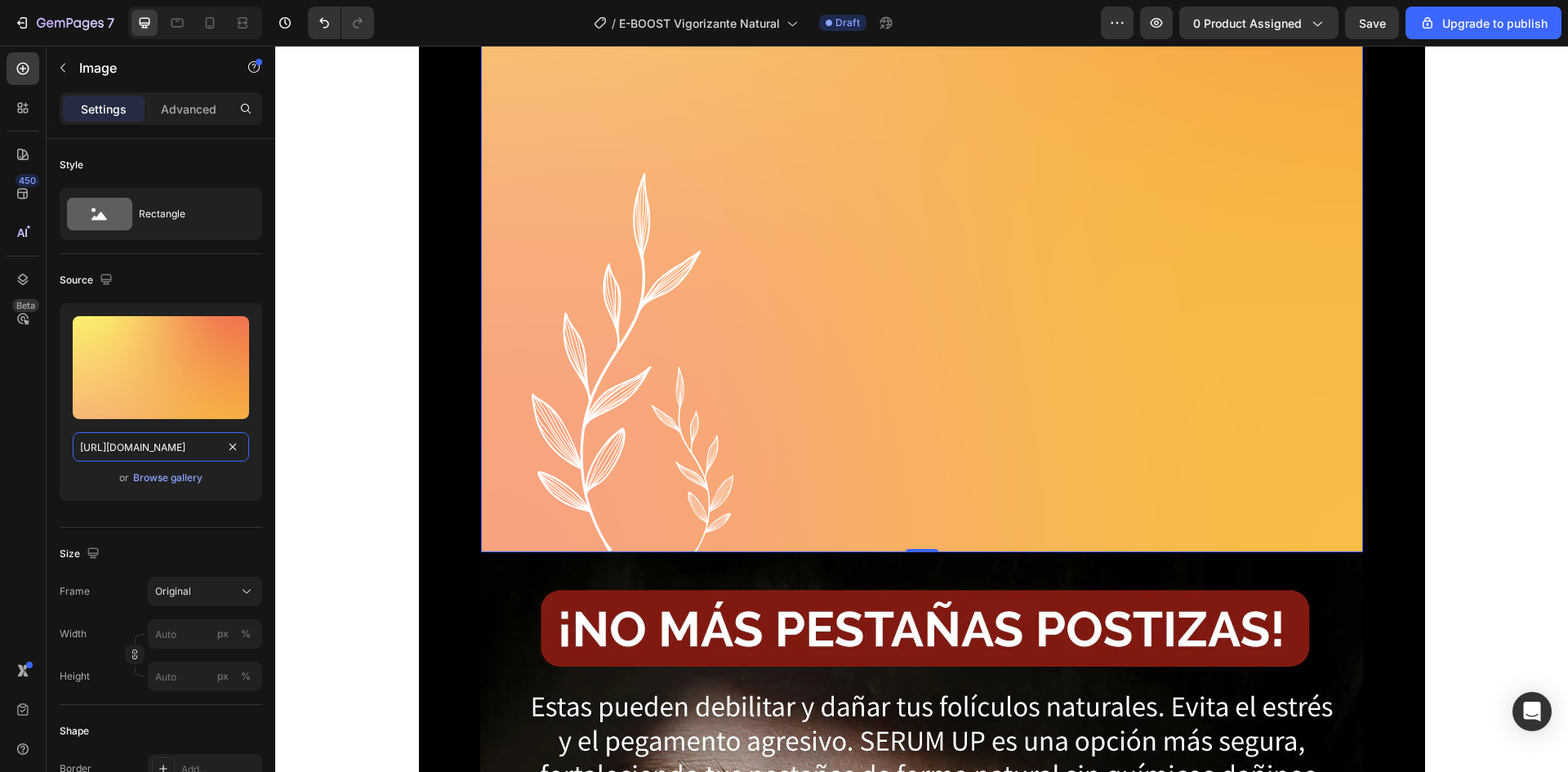
scroll to position [4167, 0]
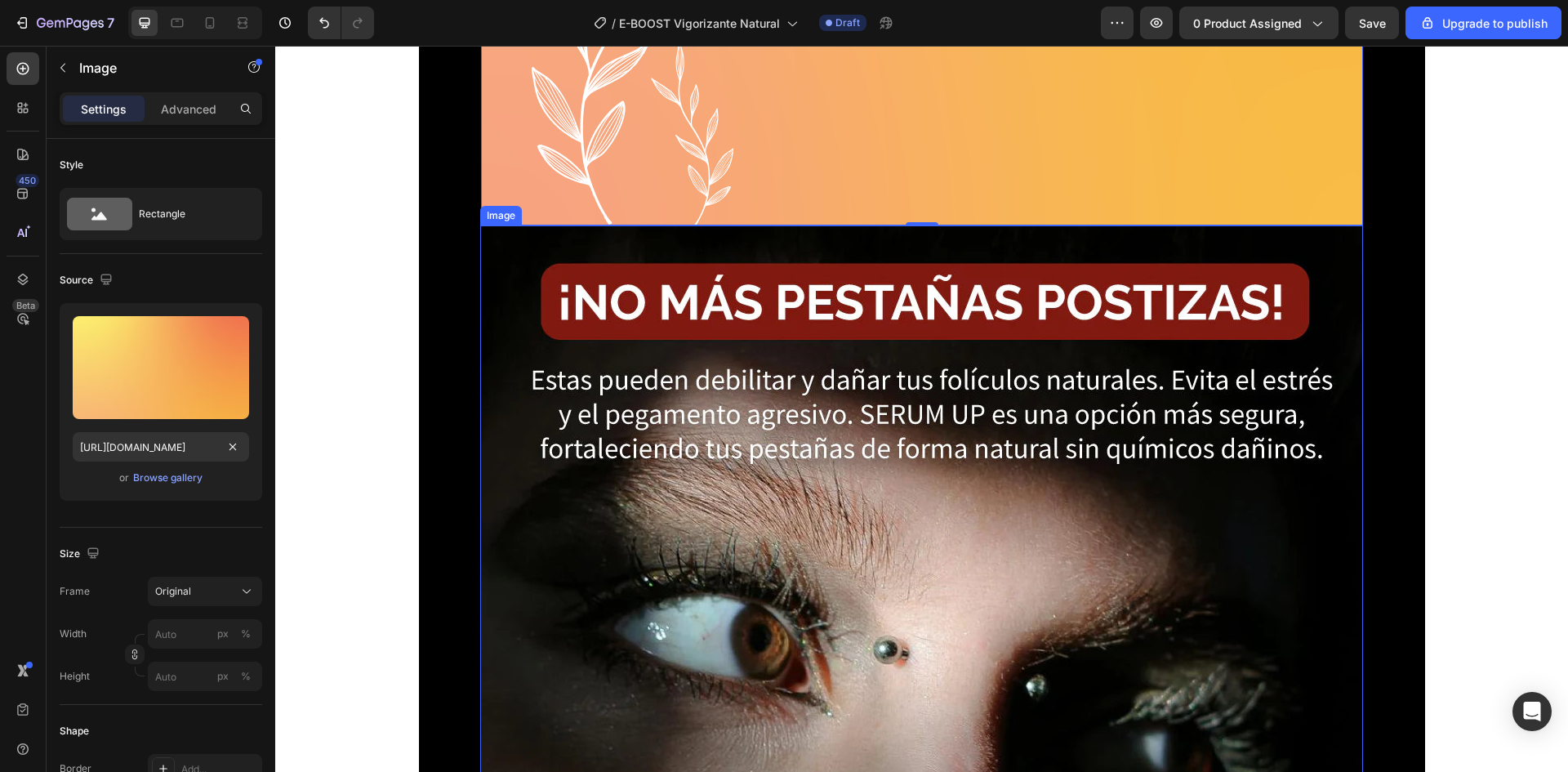
click at [748, 395] on img at bounding box center [922, 732] width 883 height 1014
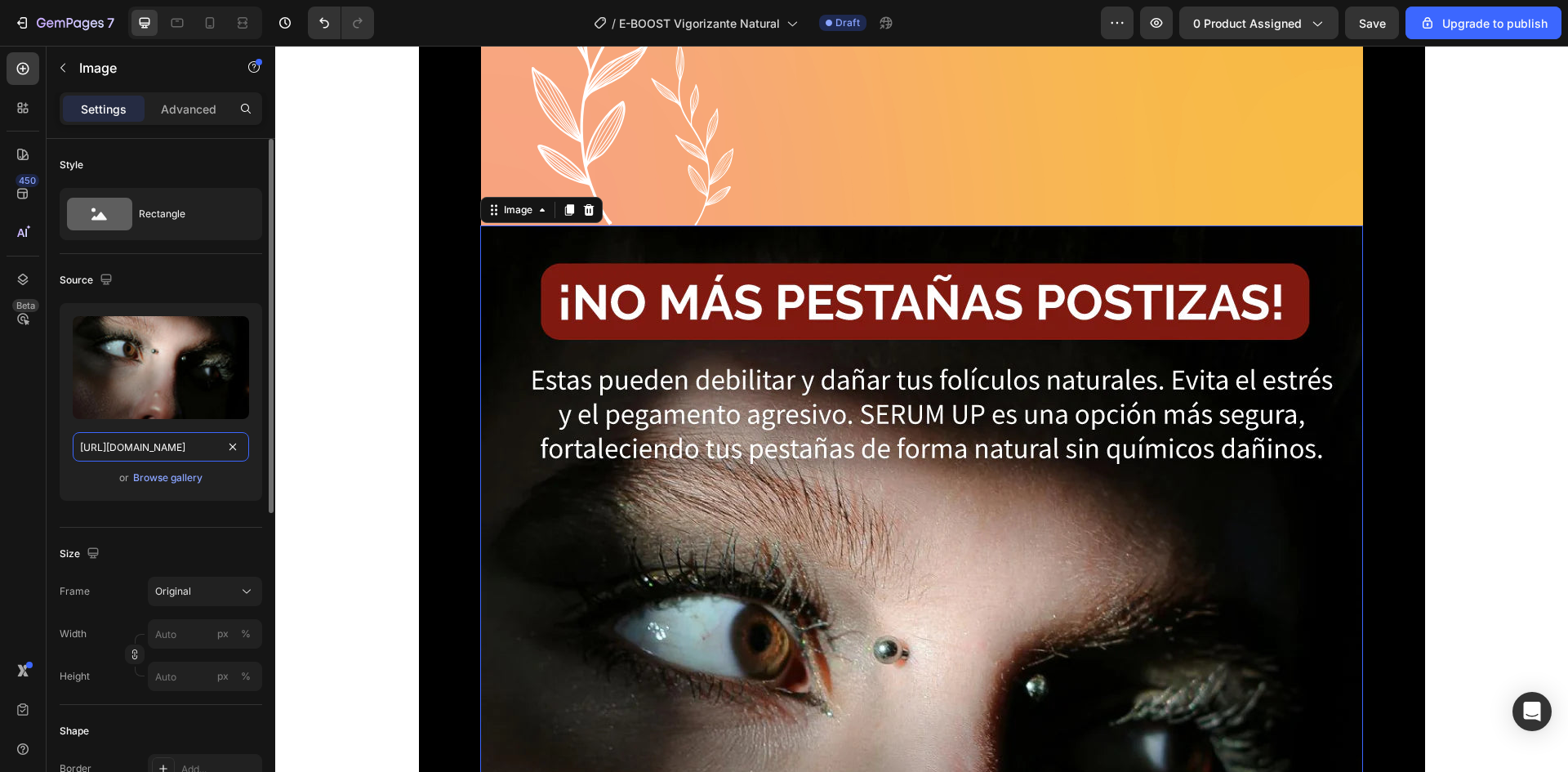
click at [150, 442] on input "https://cdn.shopify.com/s/files/1/0618/5120/5791/files/serum_pestanas_LP_5.webp…" at bounding box center [161, 446] width 177 height 30
paste input "762/1414/1177/files/Diseno_sin_titulo_22.png?v=1756322140"
type input "https://cdn.shopify.com/s/files/1/0762/1414/1177/files/Diseno_sin_titulo_22.png…"
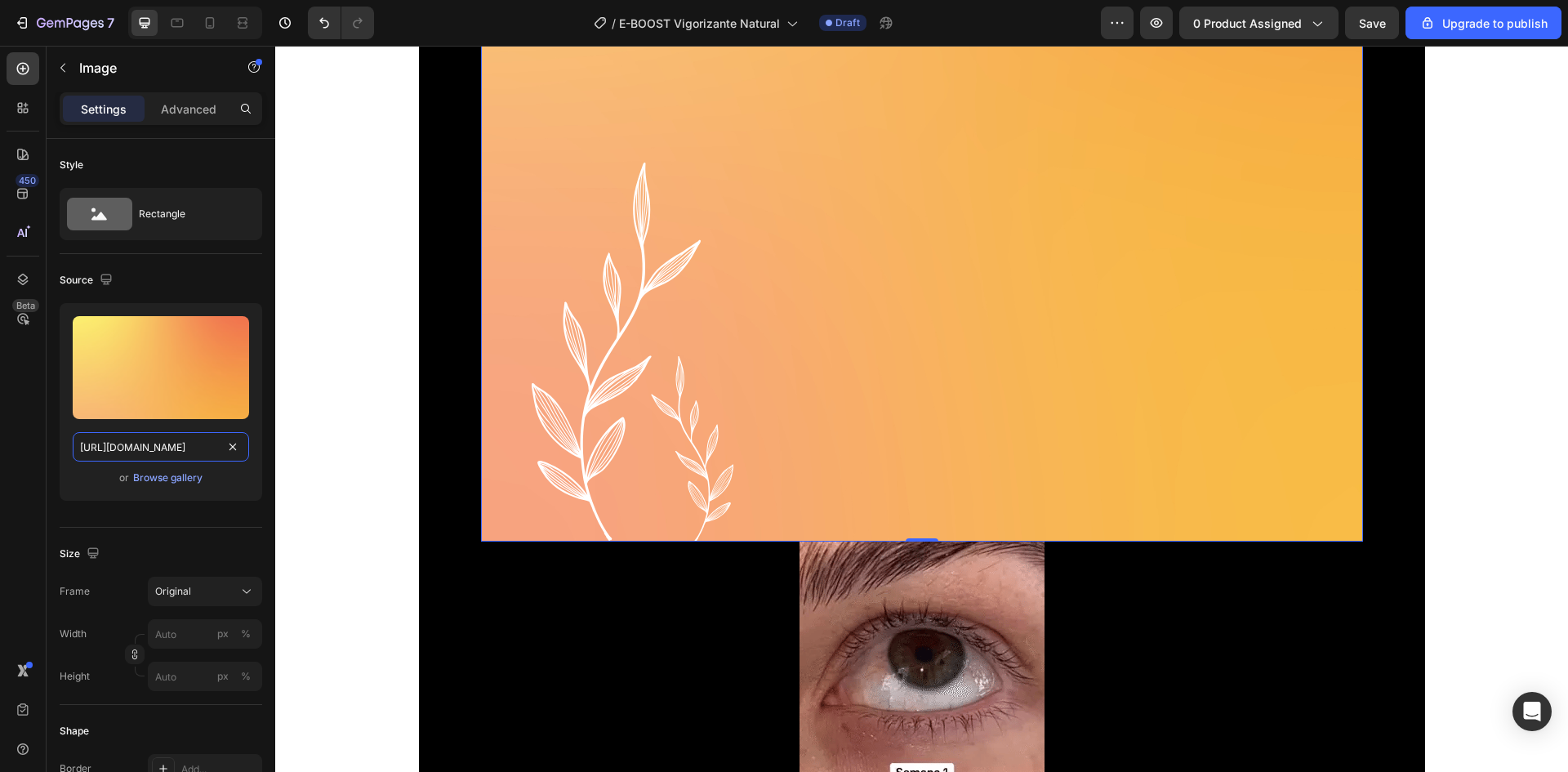
scroll to position [5473, 0]
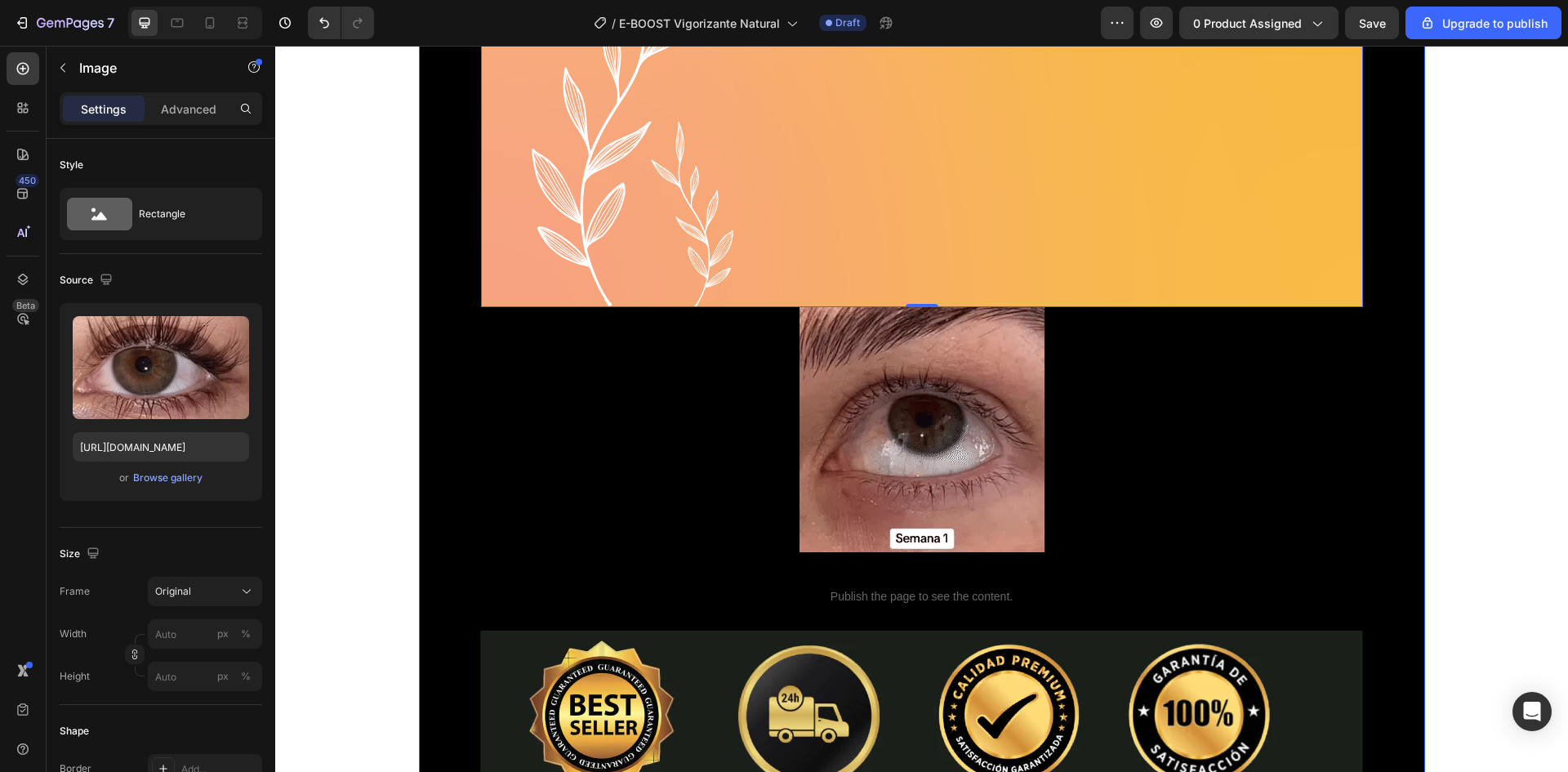
click at [808, 448] on img at bounding box center [922, 430] width 245 height 245
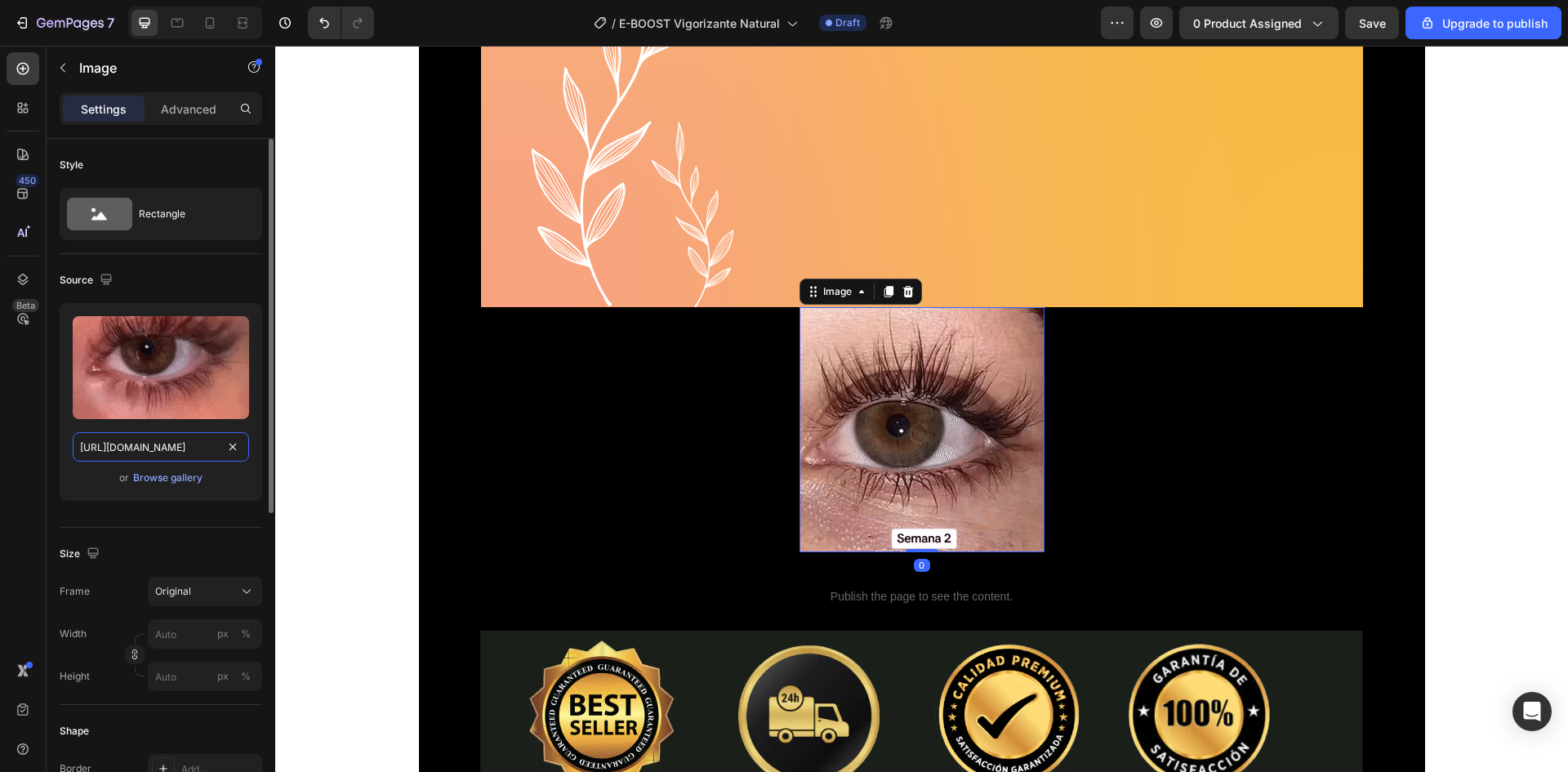
click at [187, 449] on input "https://cdn.shopify.com/s/files/1/0618/5120/5791/files/serum_pestanas_LP_6.webp…" at bounding box center [161, 446] width 177 height 30
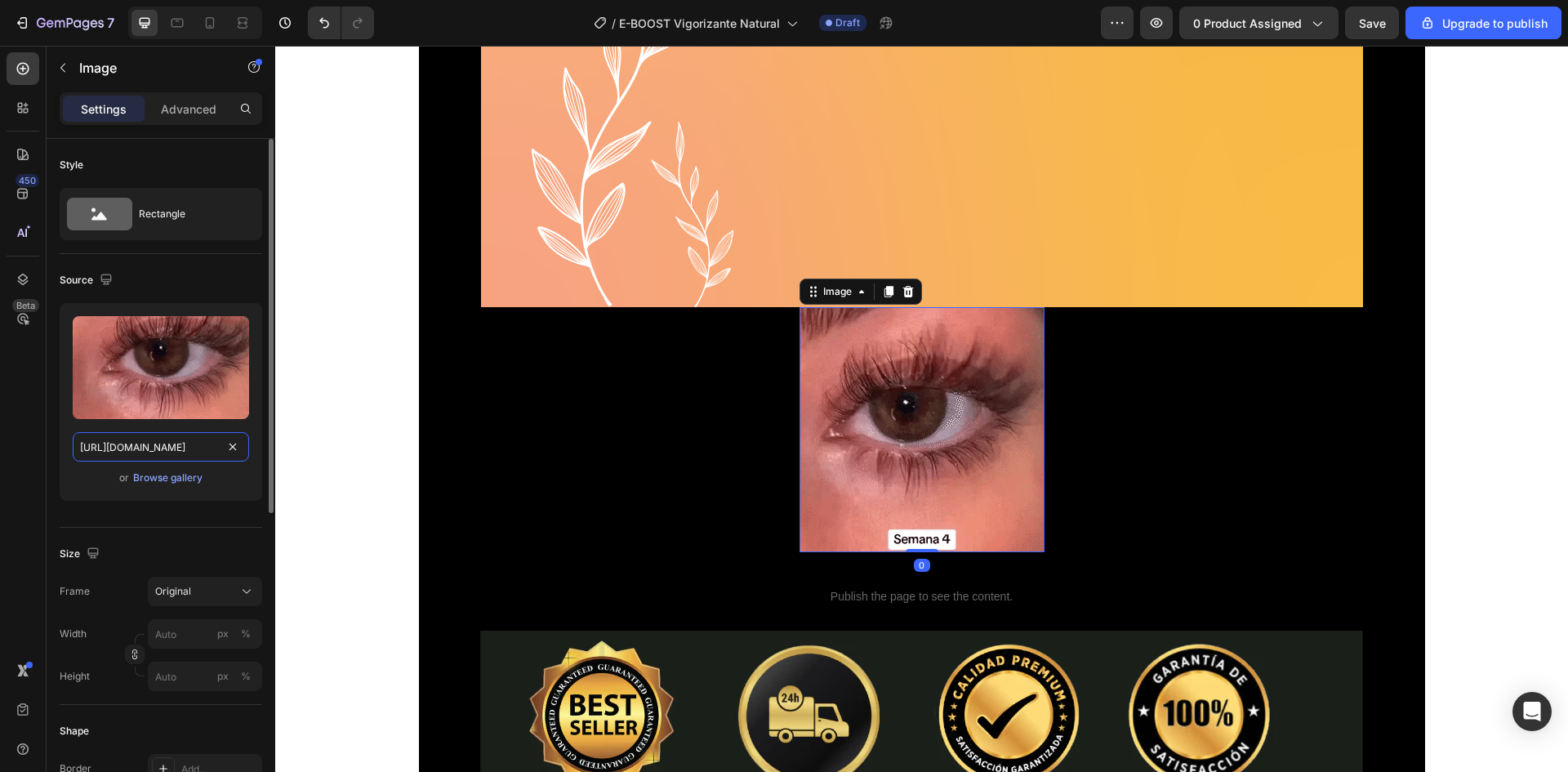
paste input "762/1414/1177/files/Diseno_sin_titulo_22.png?v=1756322140"
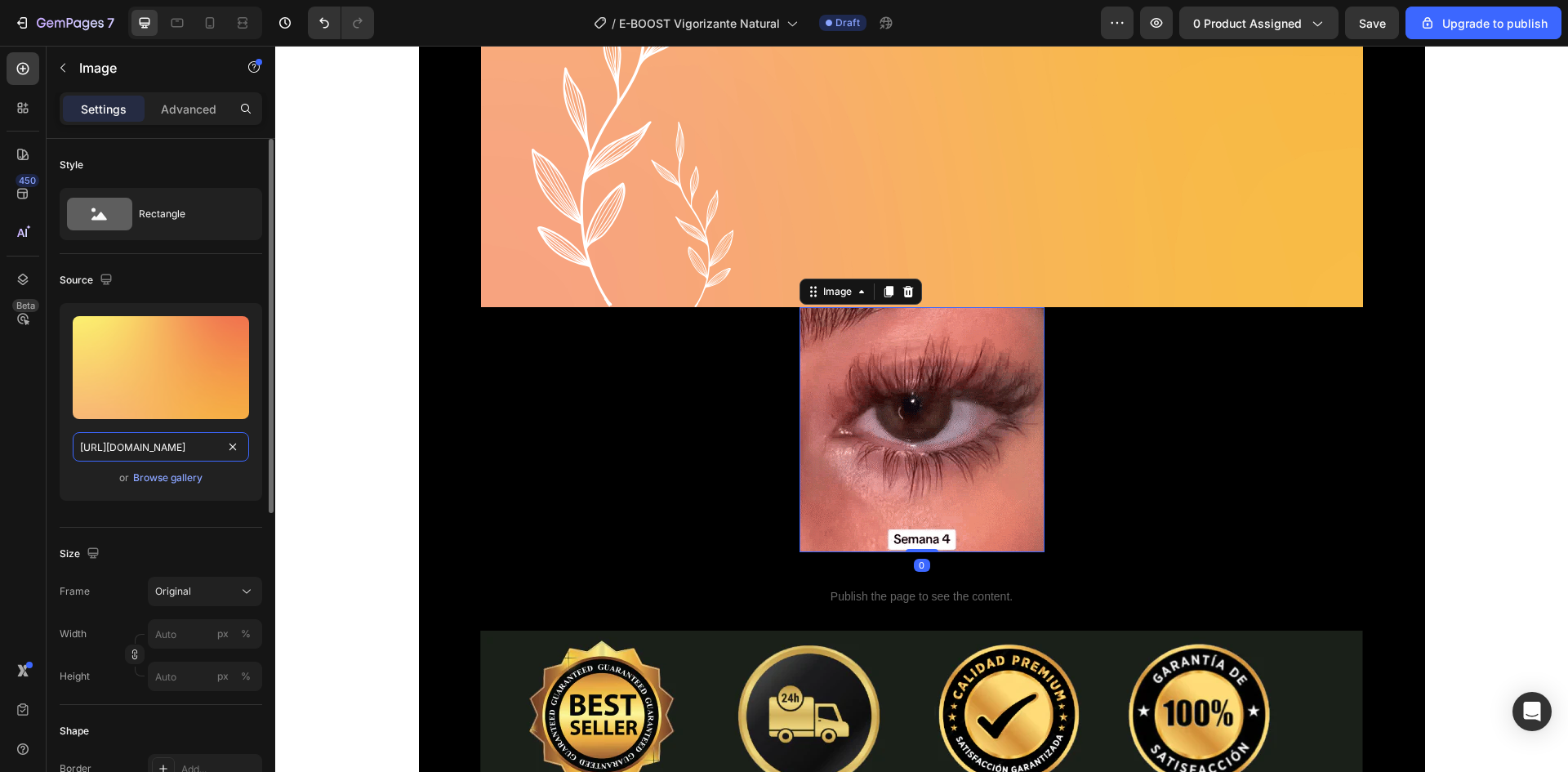
type input "https://cdn.shopify.com/s/files/1/0762/1414/1177/files/Diseno_sin_titulo_22.png…"
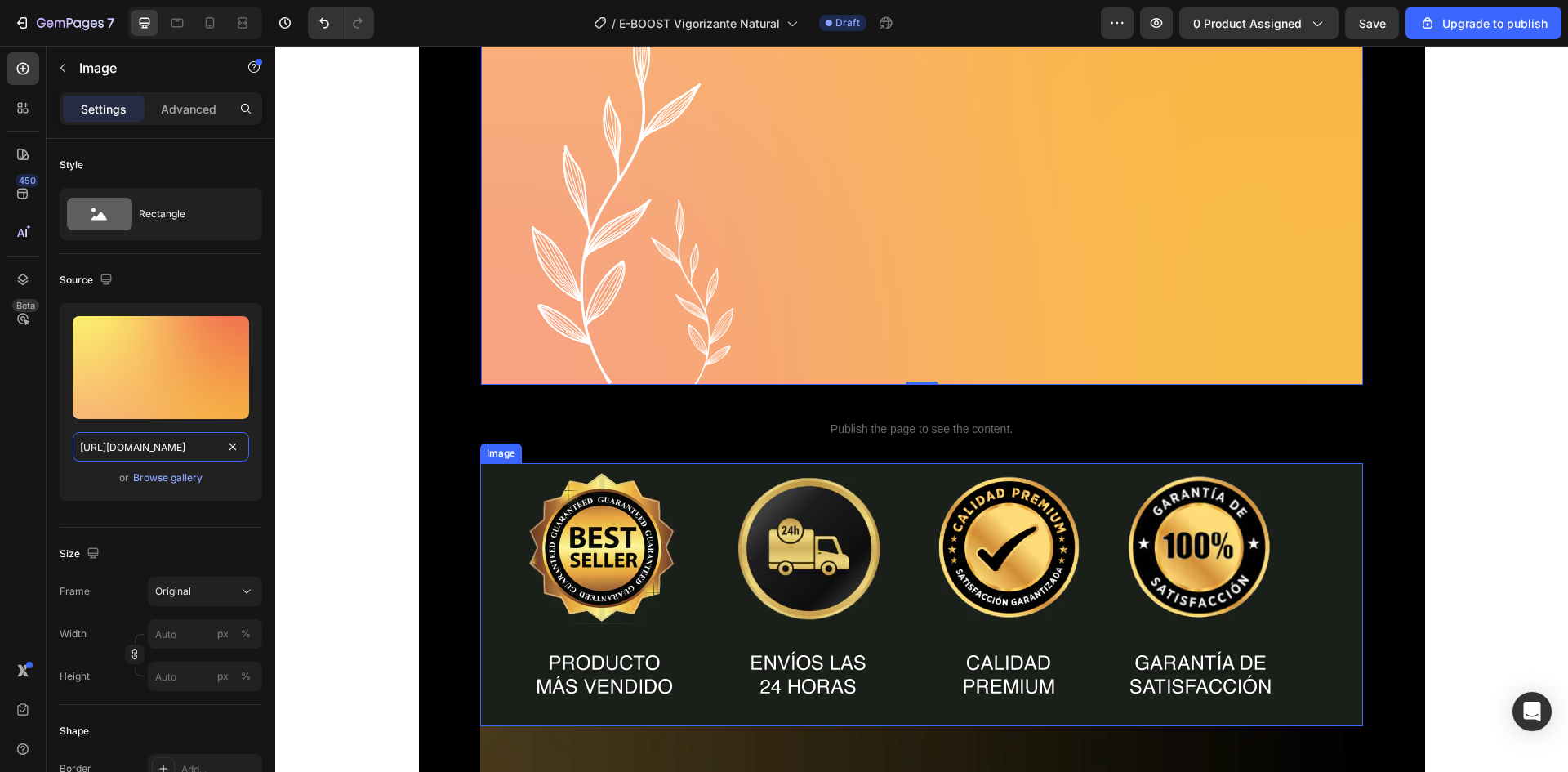
scroll to position [7026, 0]
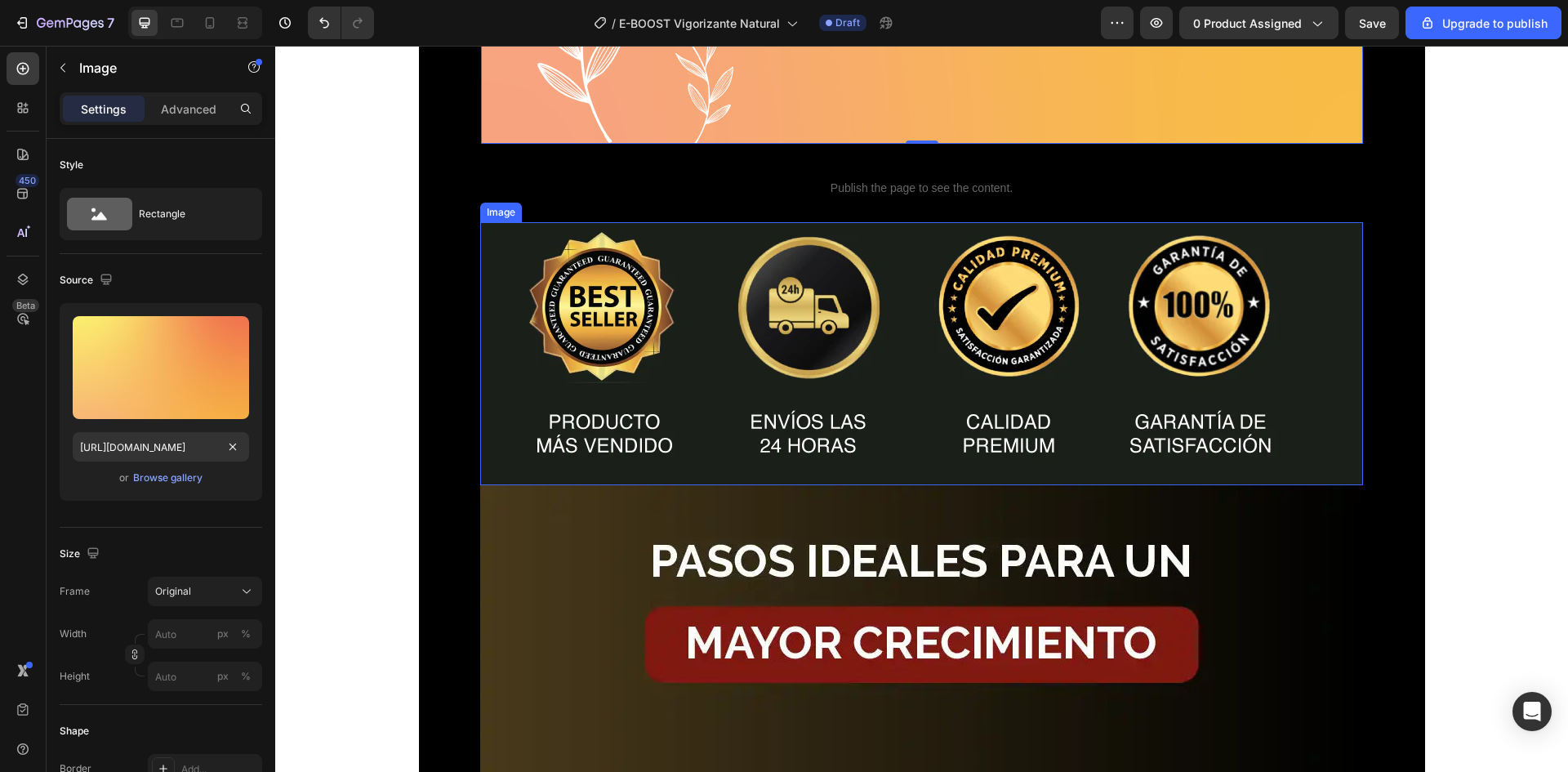
click at [785, 354] on img at bounding box center [922, 354] width 883 height 263
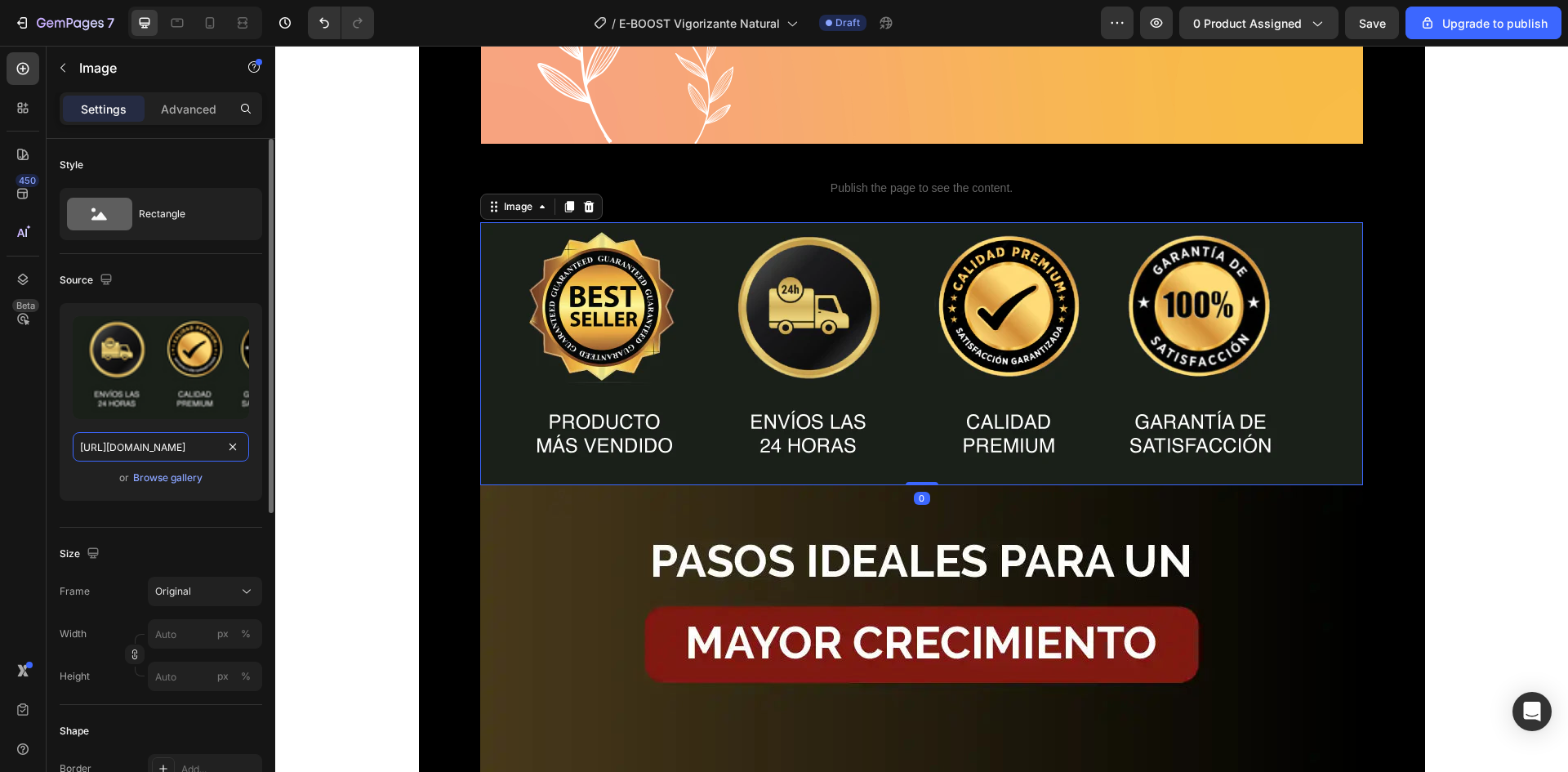
click at [129, 456] on input "https://cdn.shopify.com/s/files/1/0618/5120/5791/files/serum_pestanas_LP_9.webp…" at bounding box center [161, 446] width 177 height 30
paste input "762/1414/1177/files/Diseno_sin_titulo_22.png?v=1756322140"
type input "https://cdn.shopify.com/s/files/1/0762/1414/1177/files/Diseno_sin_titulo_22.png…"
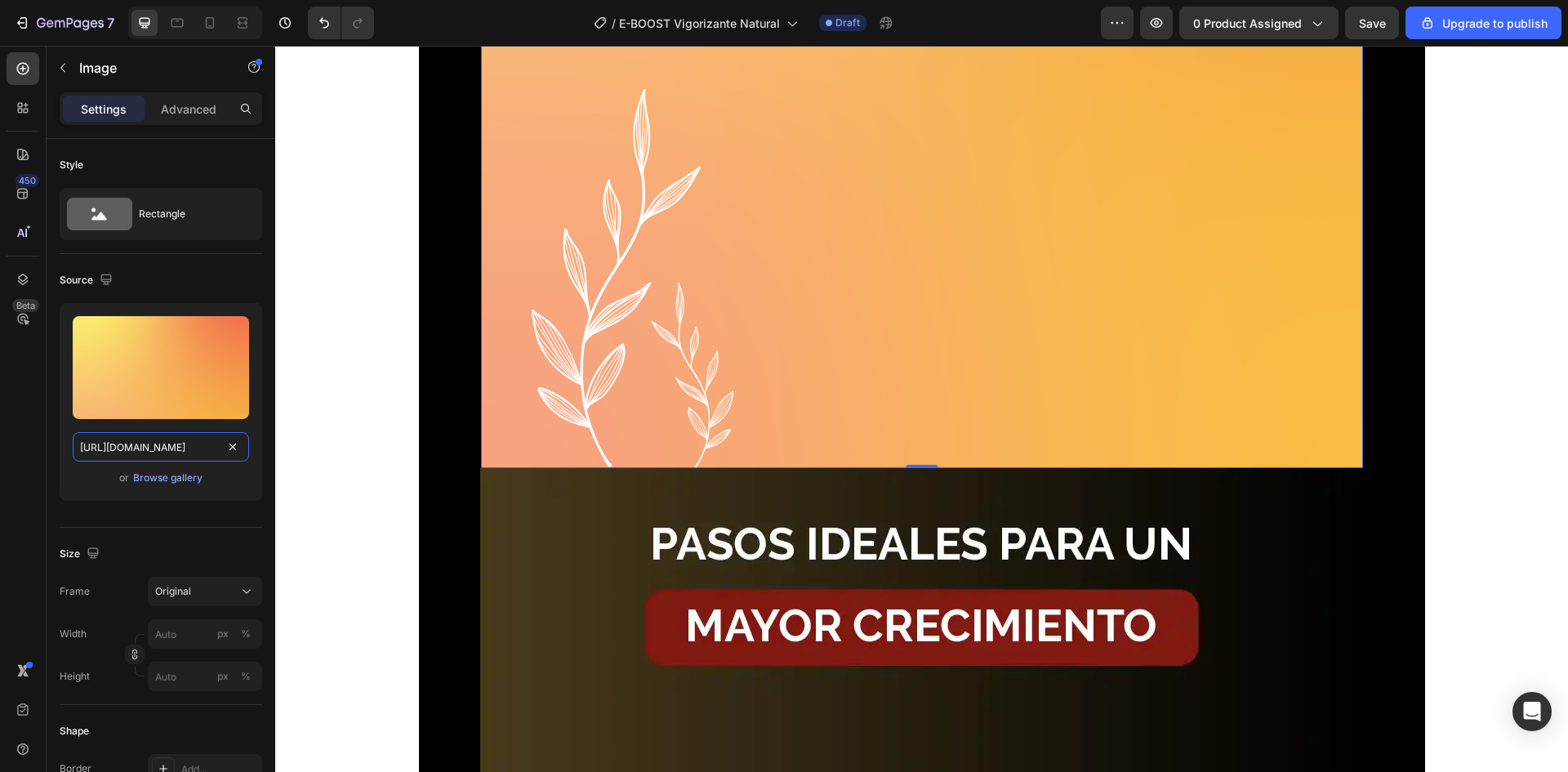
scroll to position [8170, 0]
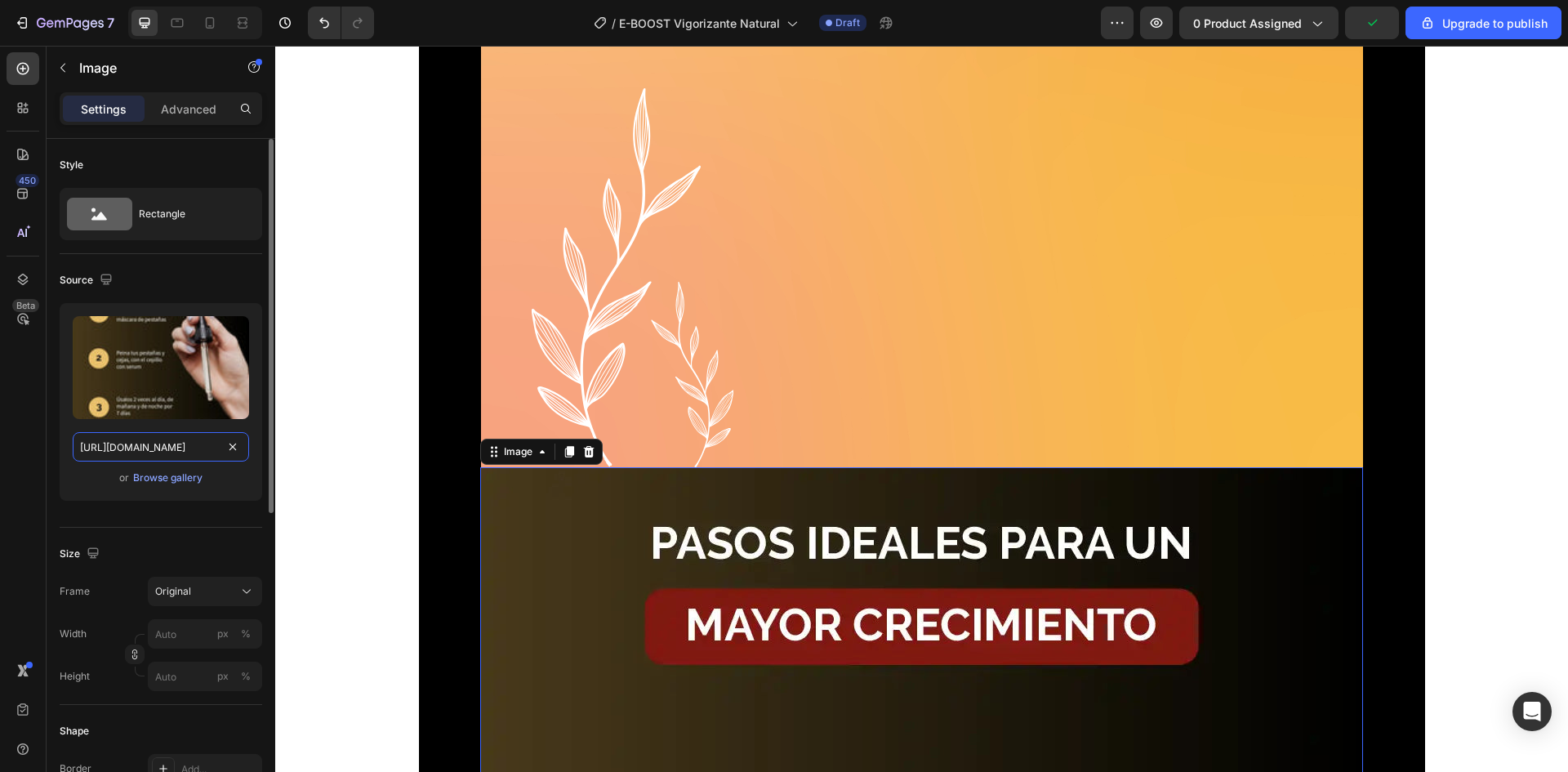
click at [176, 445] on input "https://cdn.shopify.com/s/files/1/0618/5120/5791/files/serum_pestanas_LP_7.webp…" at bounding box center [161, 446] width 177 height 30
paste input "762/1414/1177/files/Diseno_sin_titulo_22.png?v=1756322140"
type input "https://cdn.shopify.com/s/files/1/0762/1414/1177/files/Diseno_sin_titulo_22.png…"
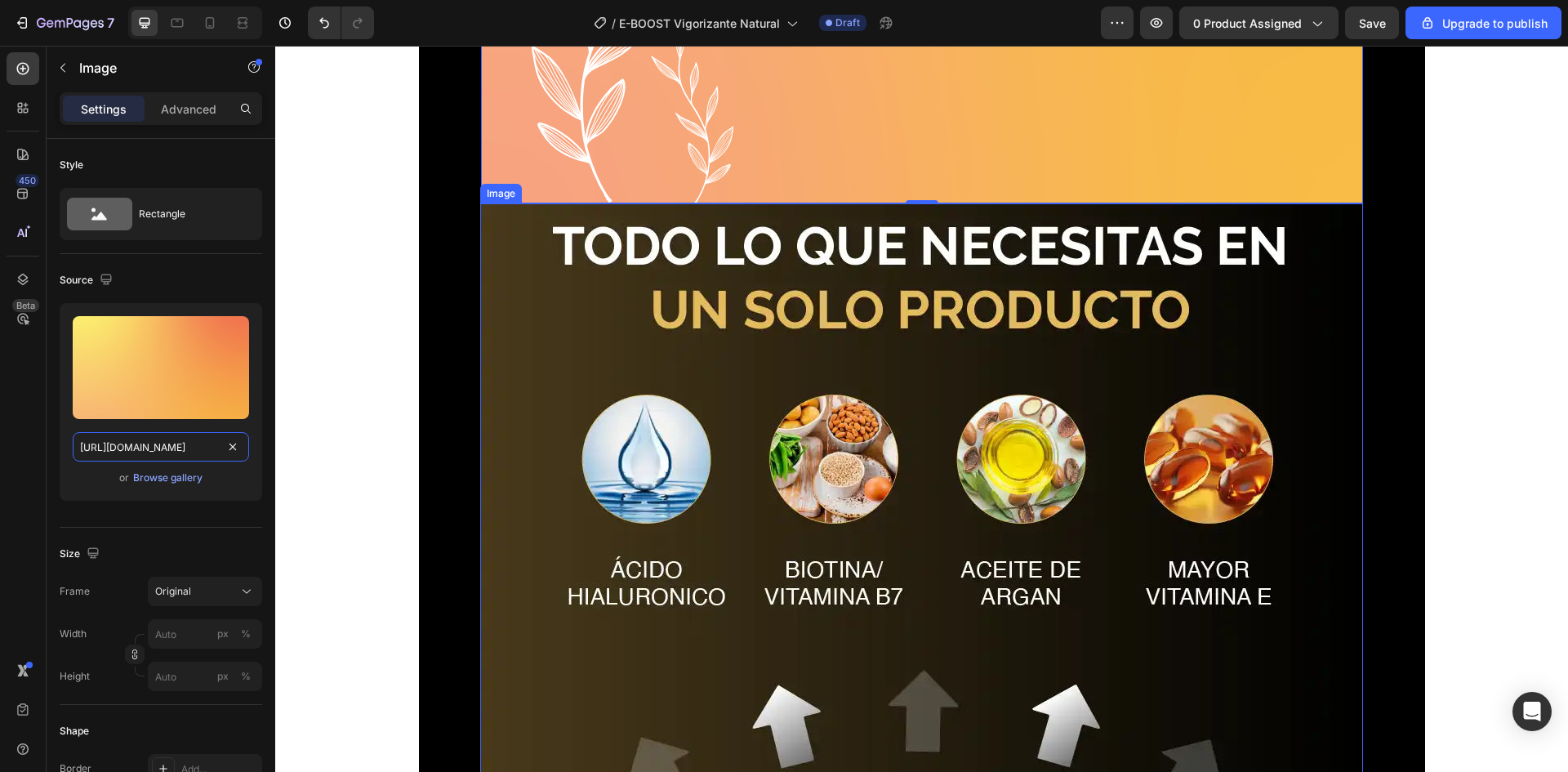
scroll to position [9967, 0]
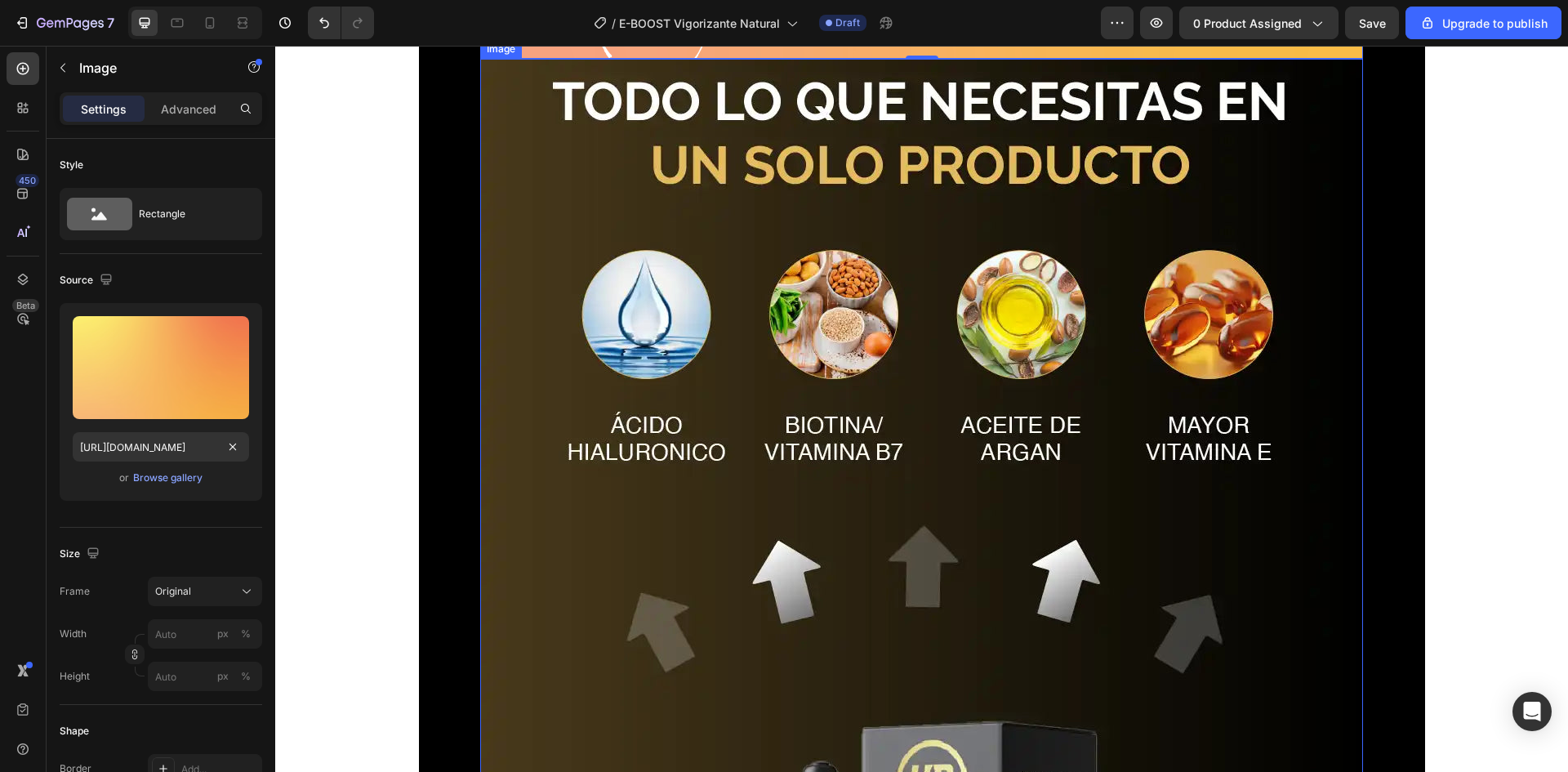
click at [730, 442] on img at bounding box center [922, 649] width 883 height 1181
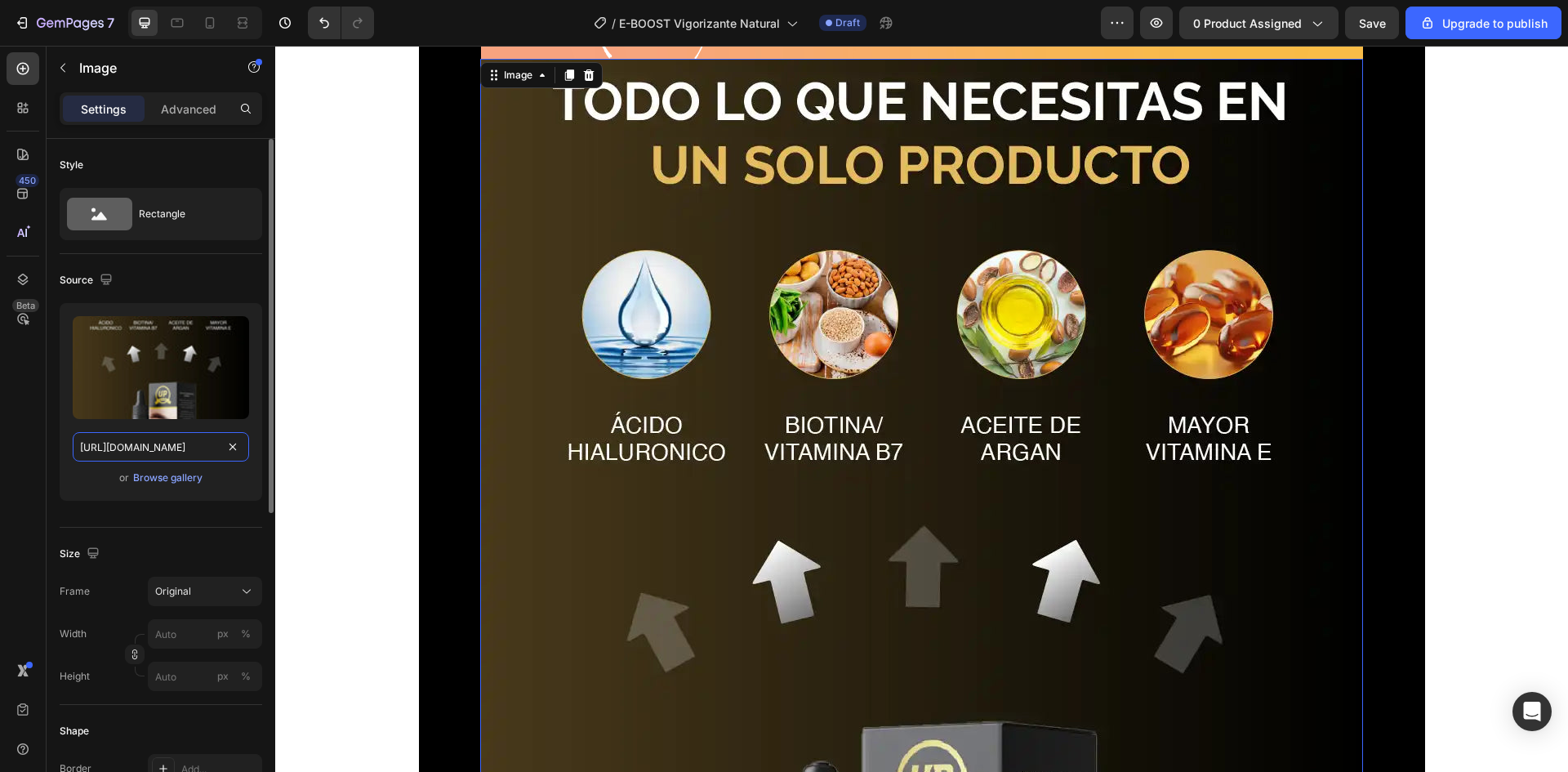
click at [178, 442] on input "https://cdn.shopify.com/s/files/1/0618/5120/5791/files/serum_pestanas_LP_8.webp…" at bounding box center [161, 446] width 177 height 30
paste input "762/1414/1177/files/Diseno_sin_titulo_22.png?v=1756322140"
type input "https://cdn.shopify.com/s/files/1/0762/1414/1177/files/Diseno_sin_titulo_22.png…"
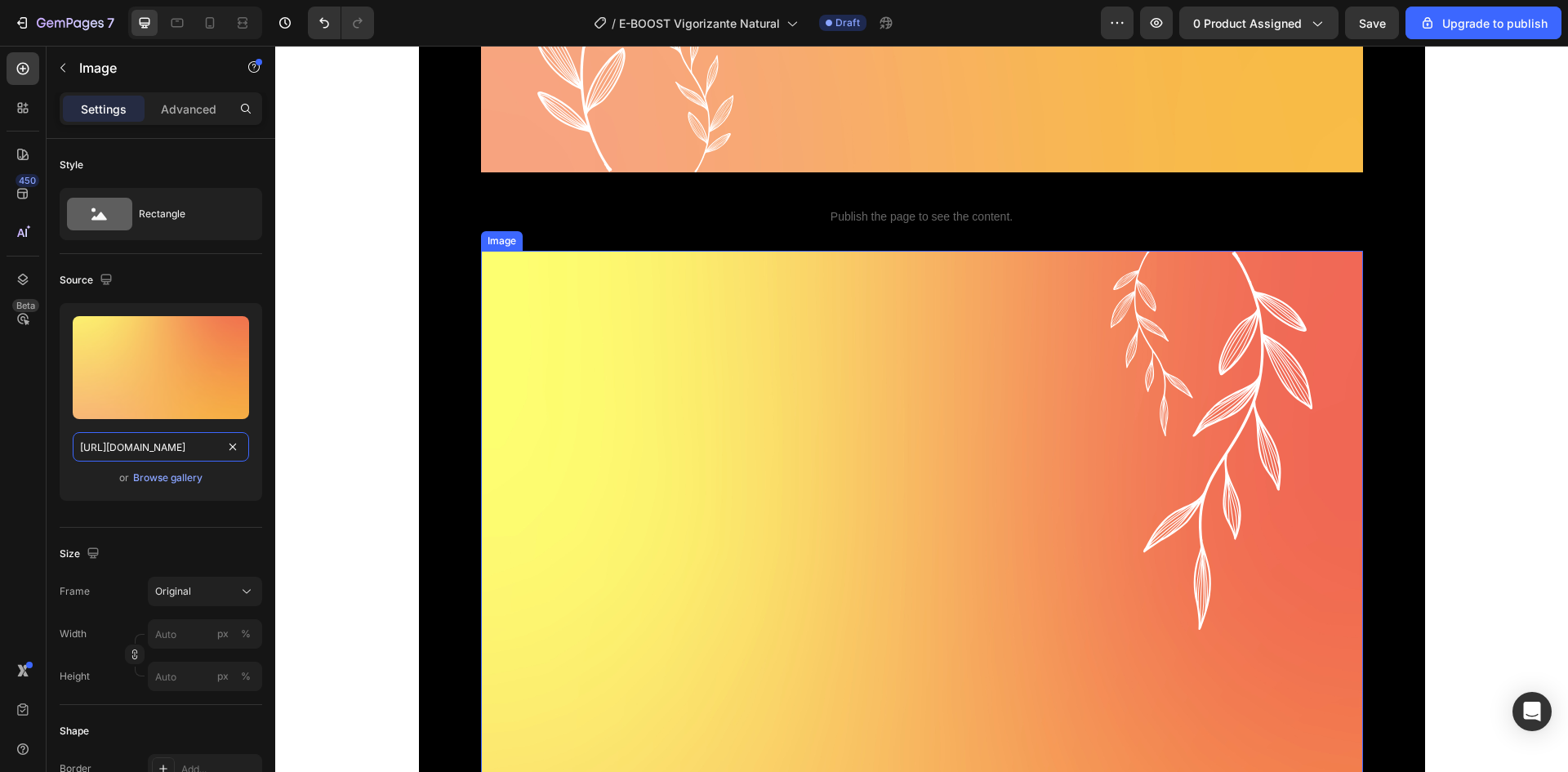
scroll to position [7026, 0]
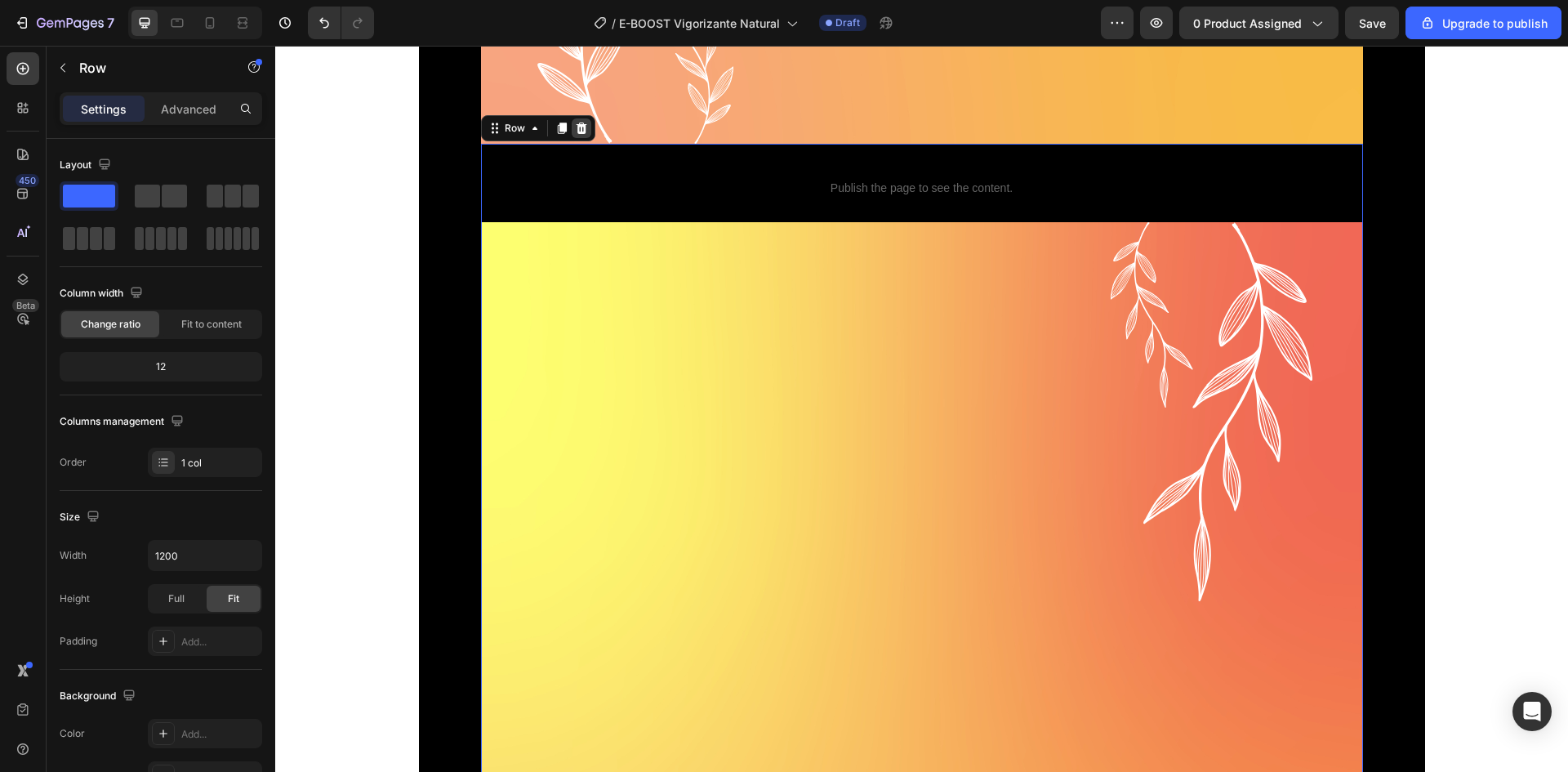
click at [575, 130] on icon at bounding box center [582, 128] width 13 height 13
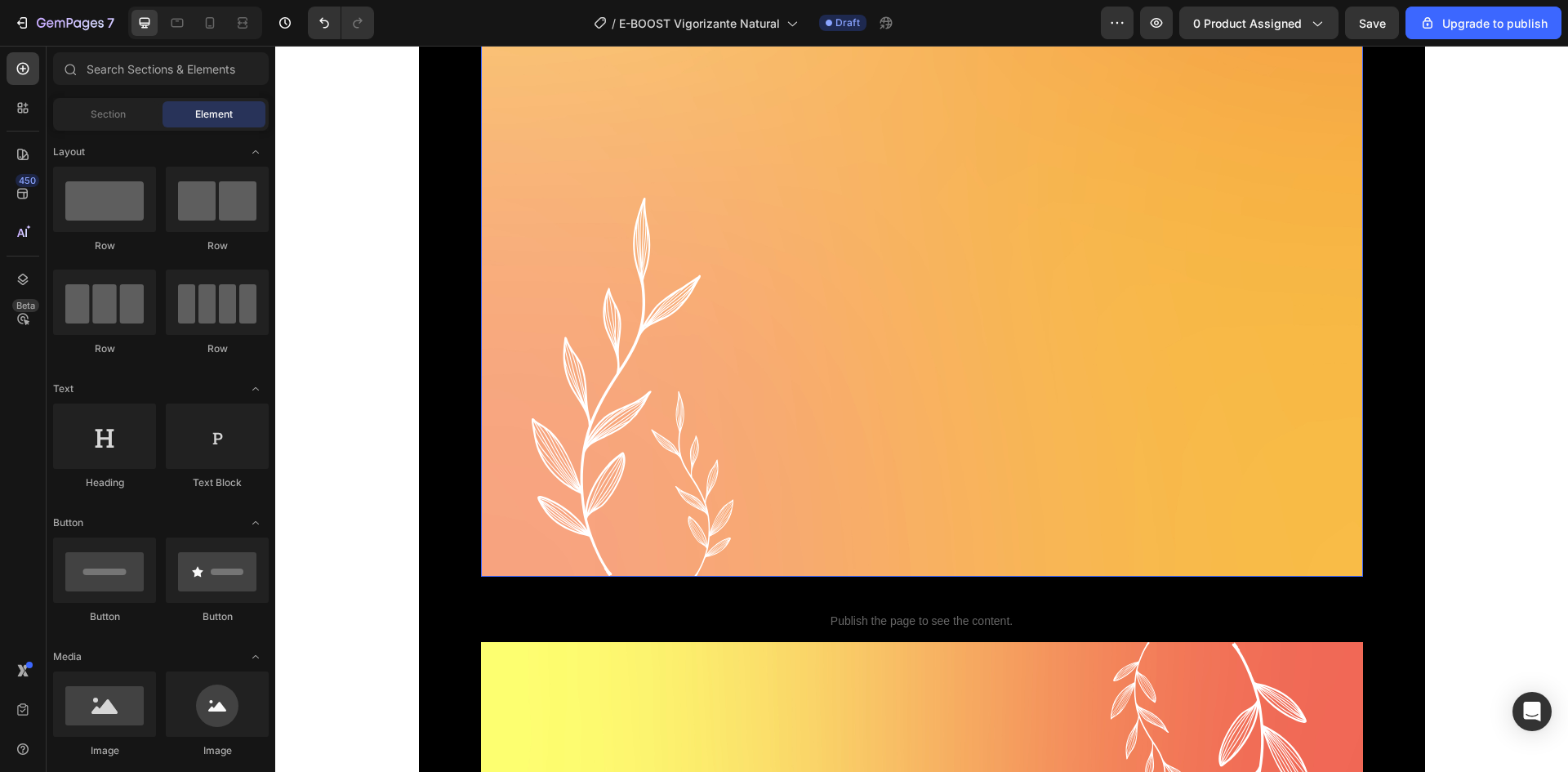
scroll to position [1062, 0]
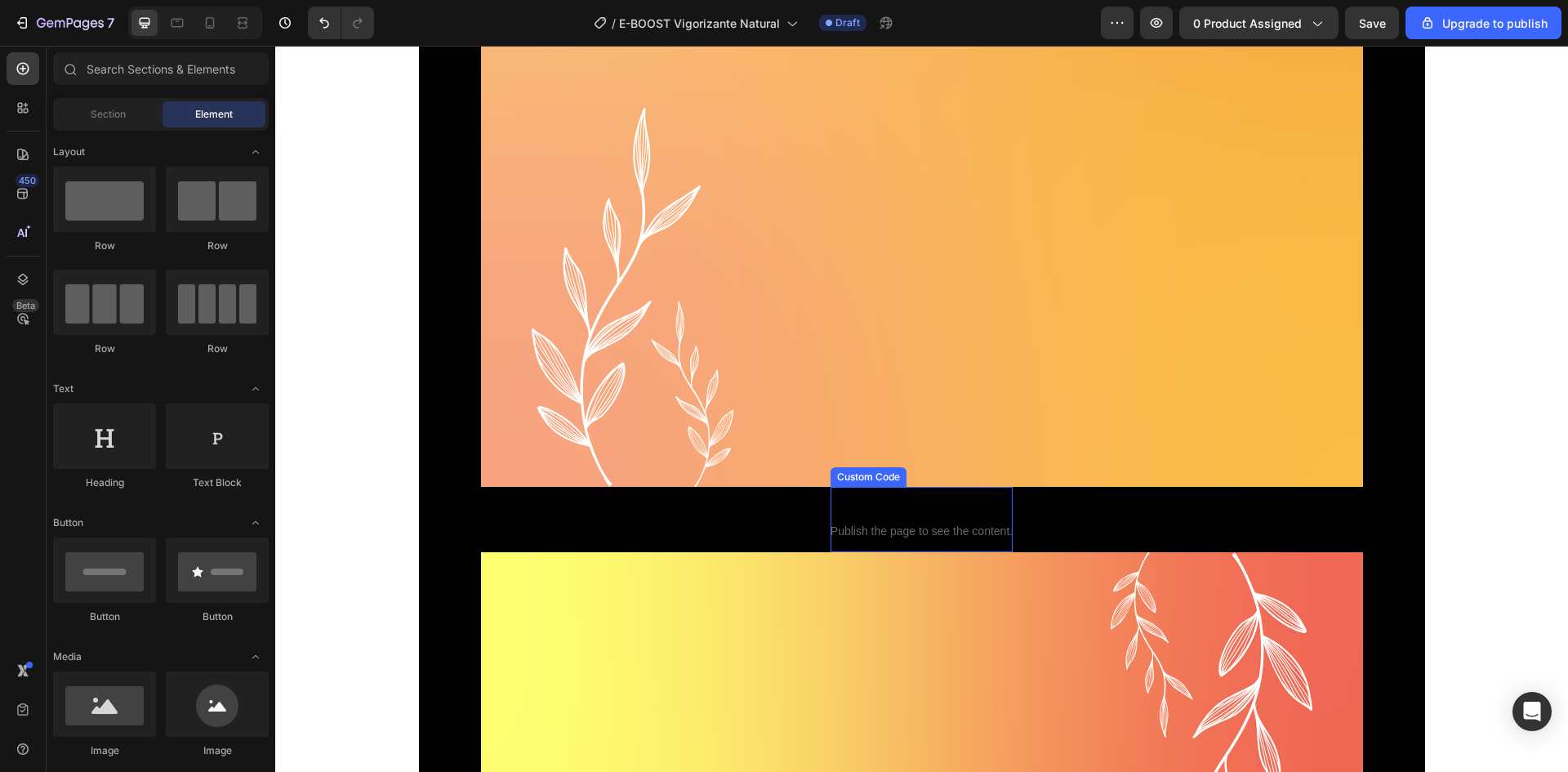
click at [943, 516] on span "Custom Code" at bounding box center [922, 510] width 182 height 20
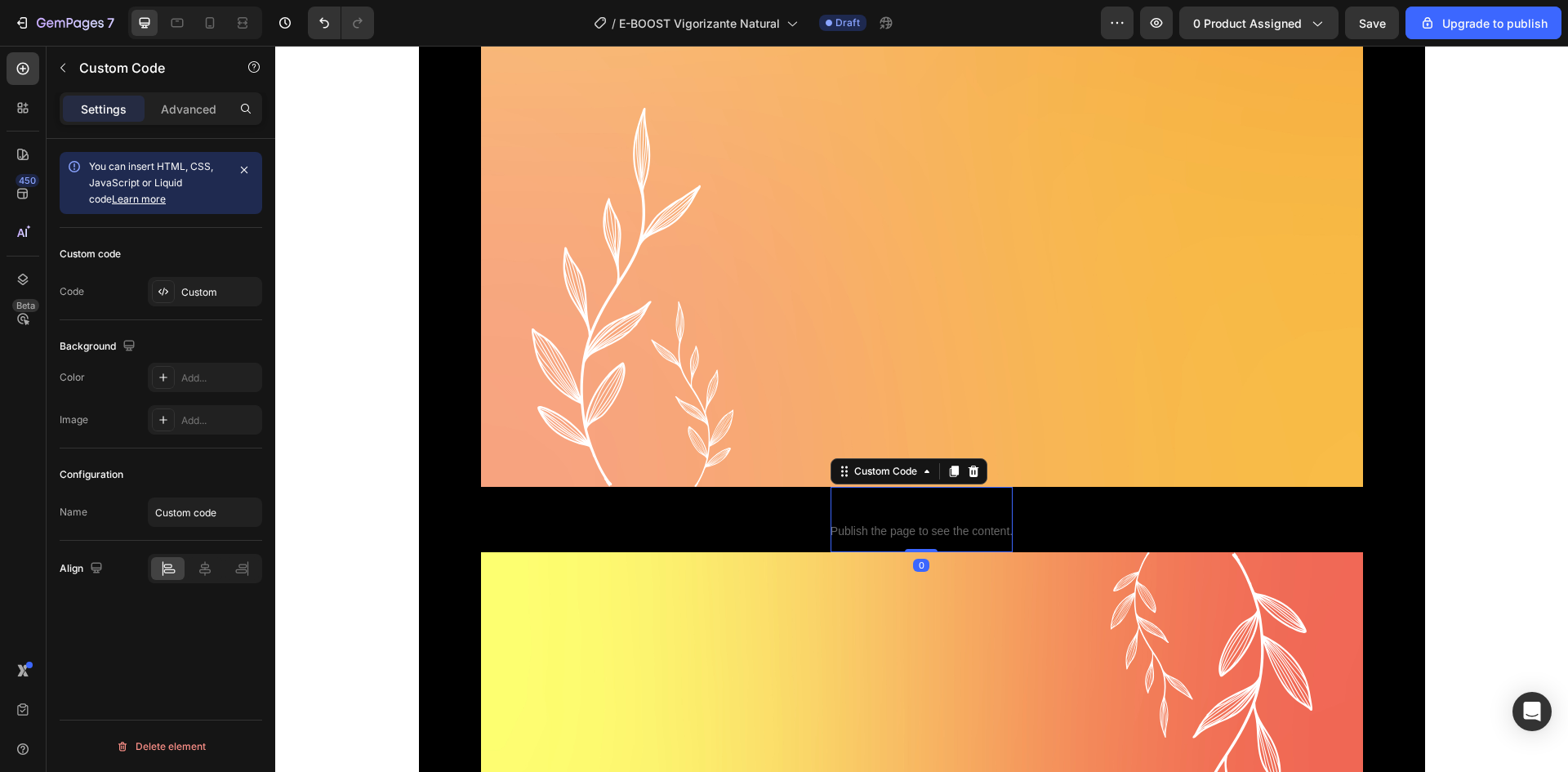
click at [149, 21] on icon at bounding box center [144, 23] width 16 height 16
click at [174, 20] on icon at bounding box center [178, 23] width 13 height 9
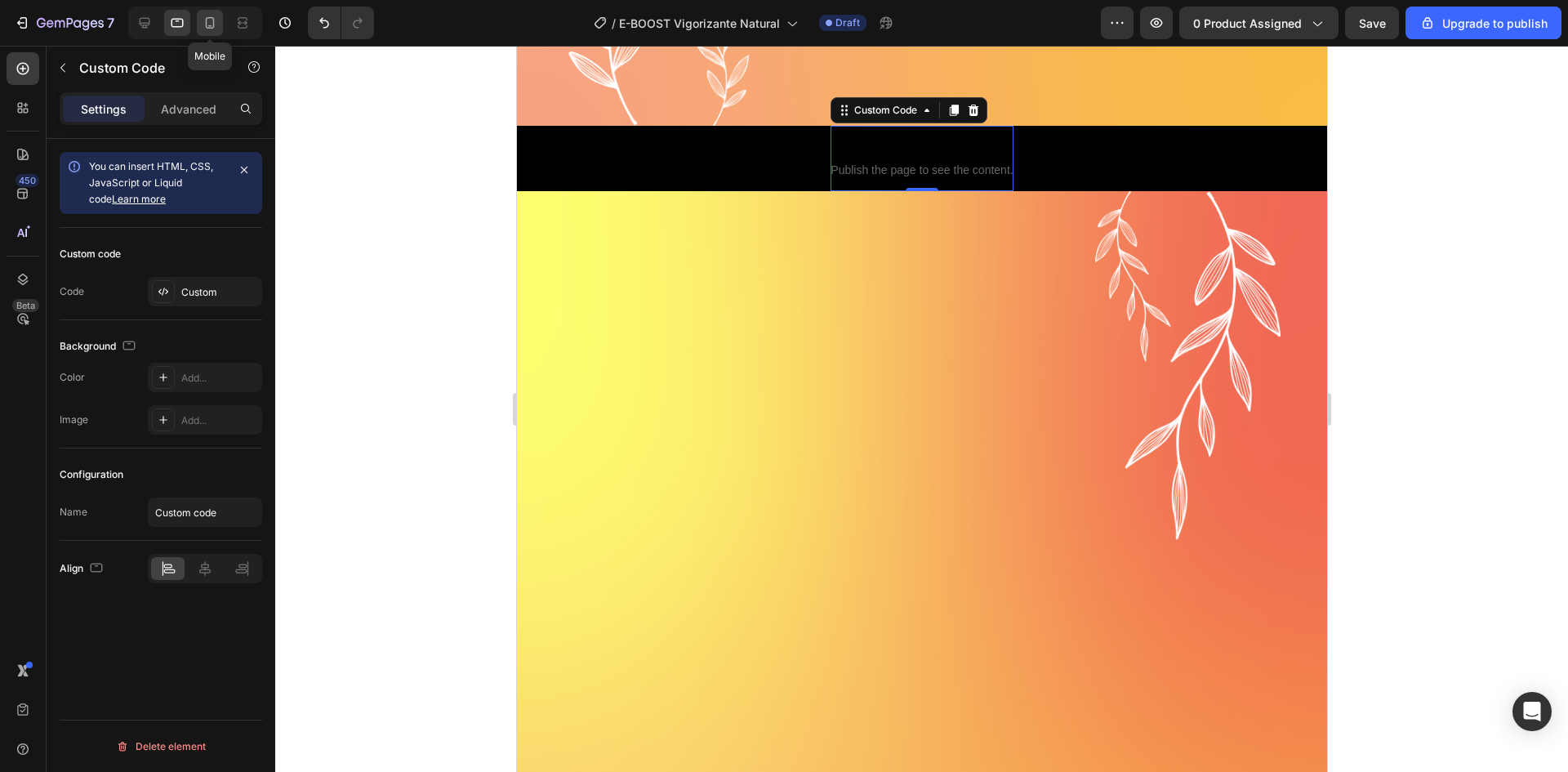
click at [203, 27] on icon at bounding box center [210, 23] width 16 height 16
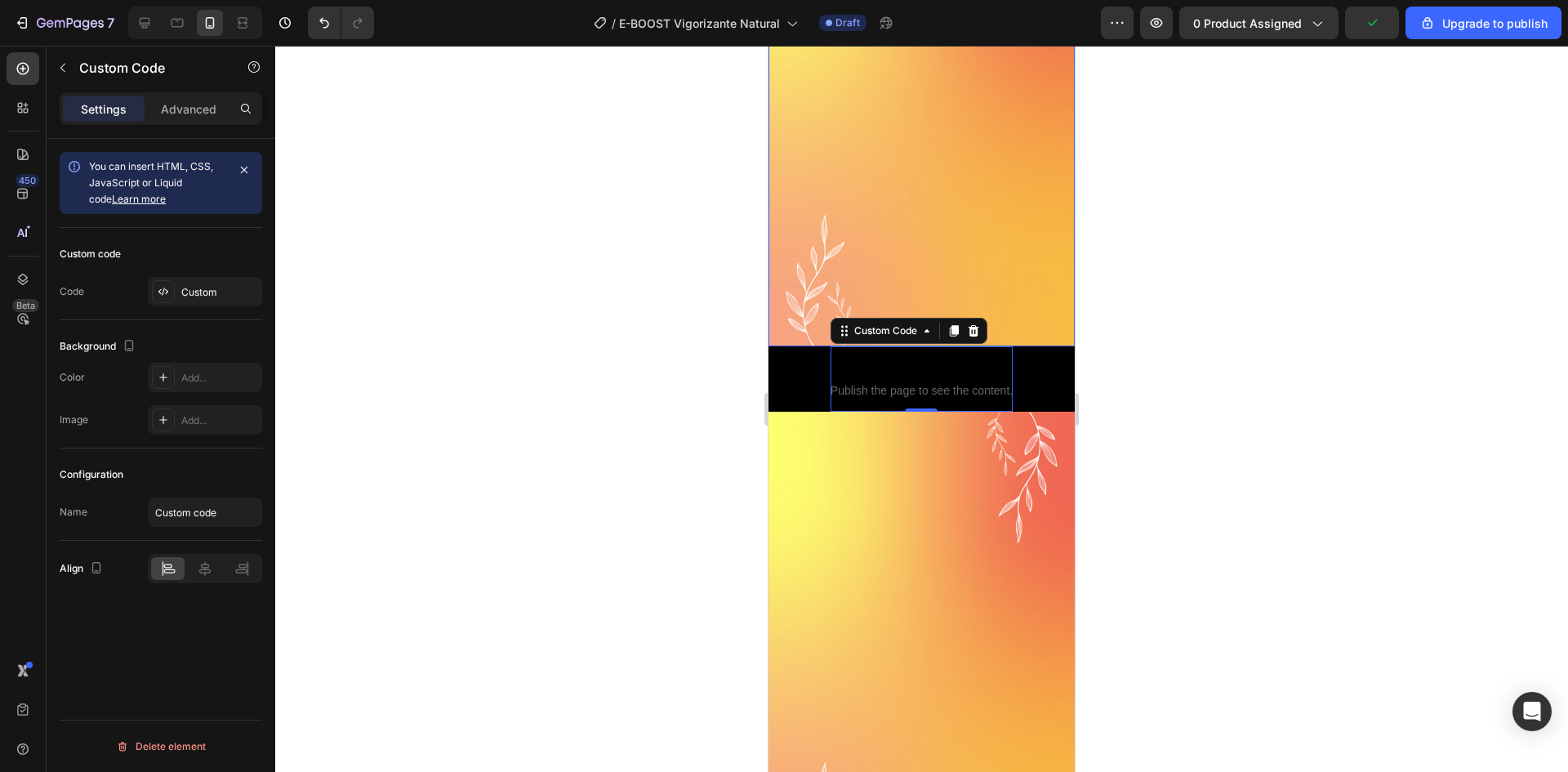
scroll to position [326, 0]
click at [149, 25] on icon at bounding box center [145, 23] width 11 height 11
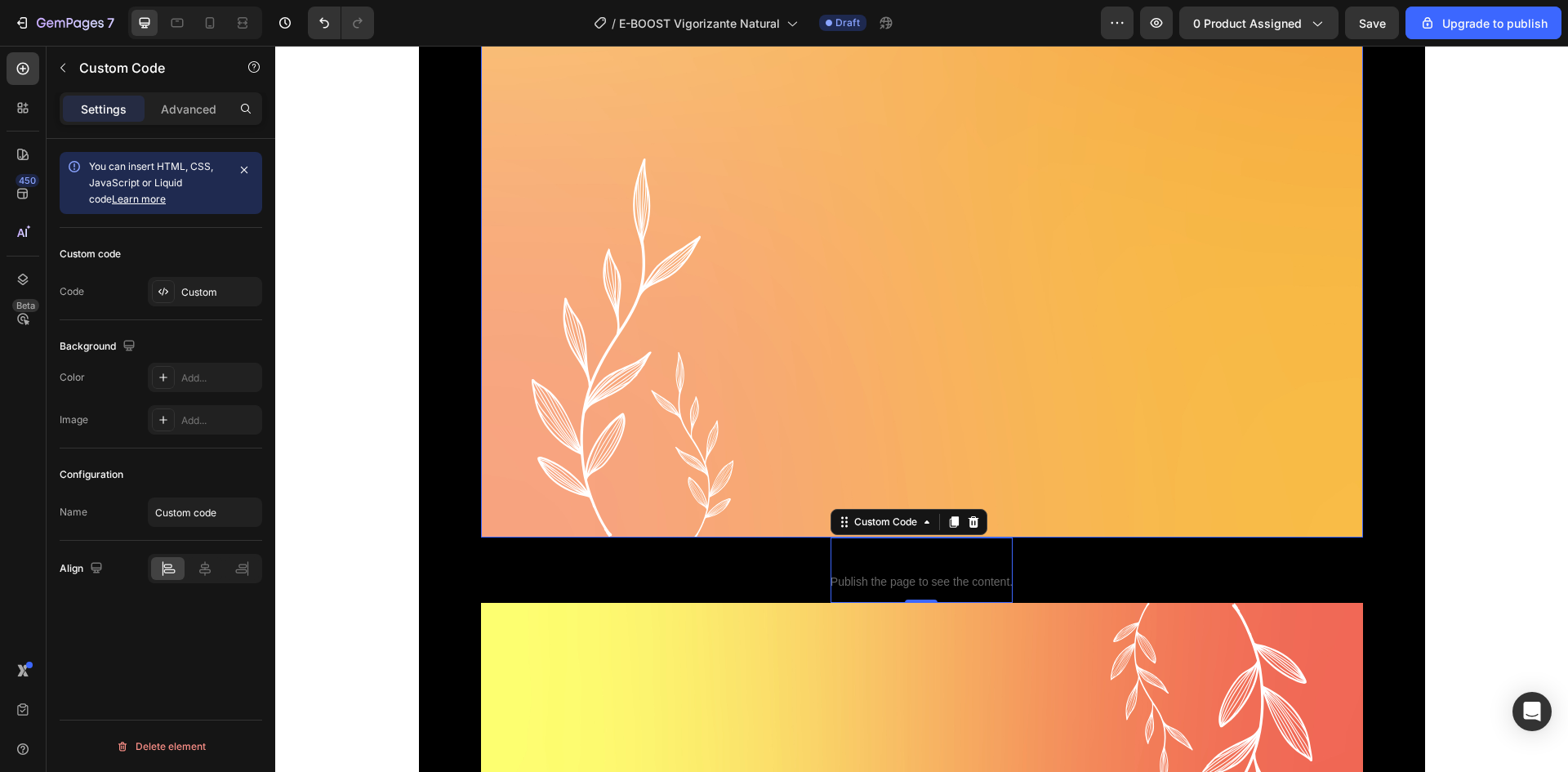
scroll to position [1281, 0]
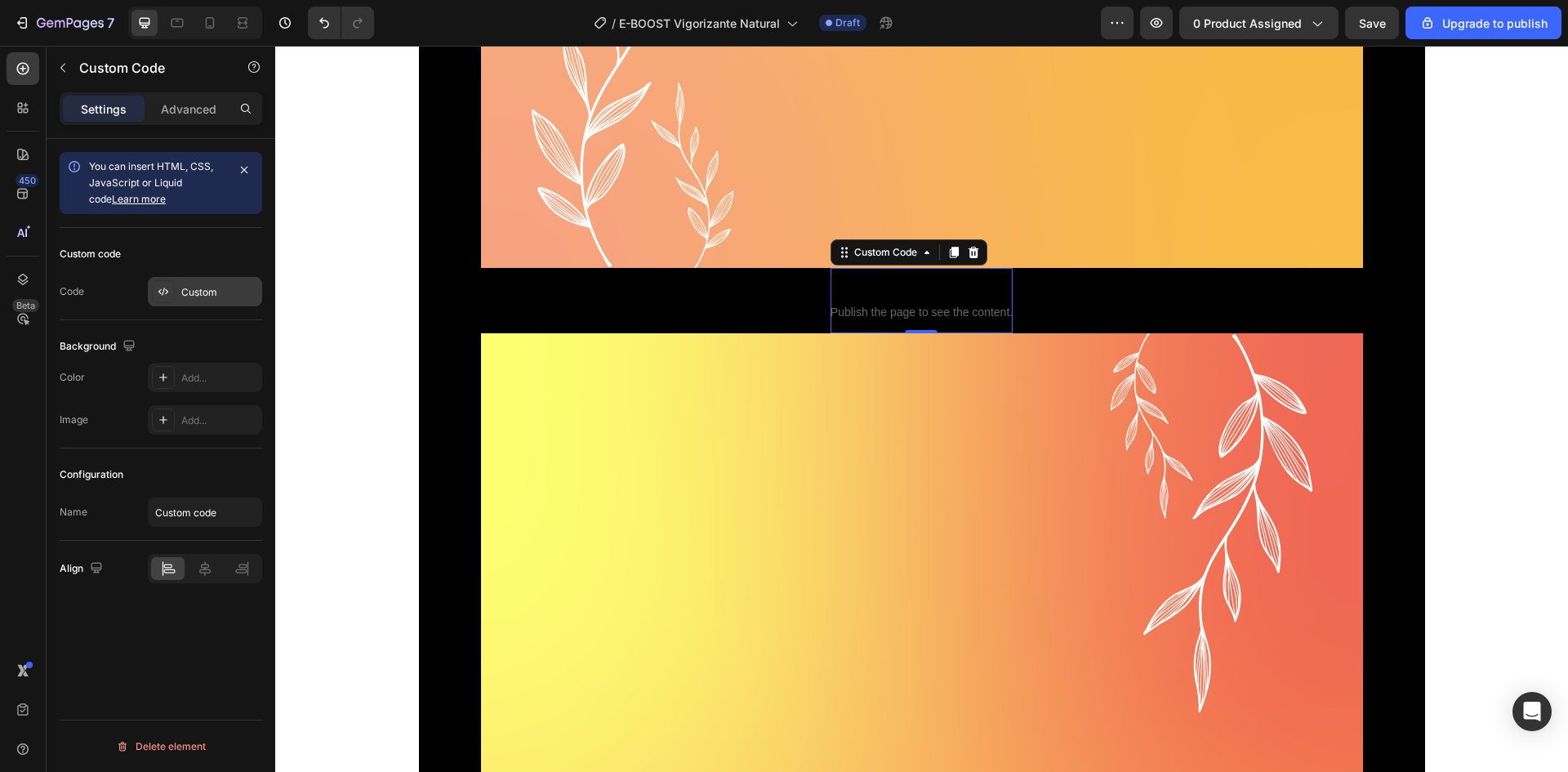
click at [215, 288] on div "Custom" at bounding box center [219, 292] width 77 height 14
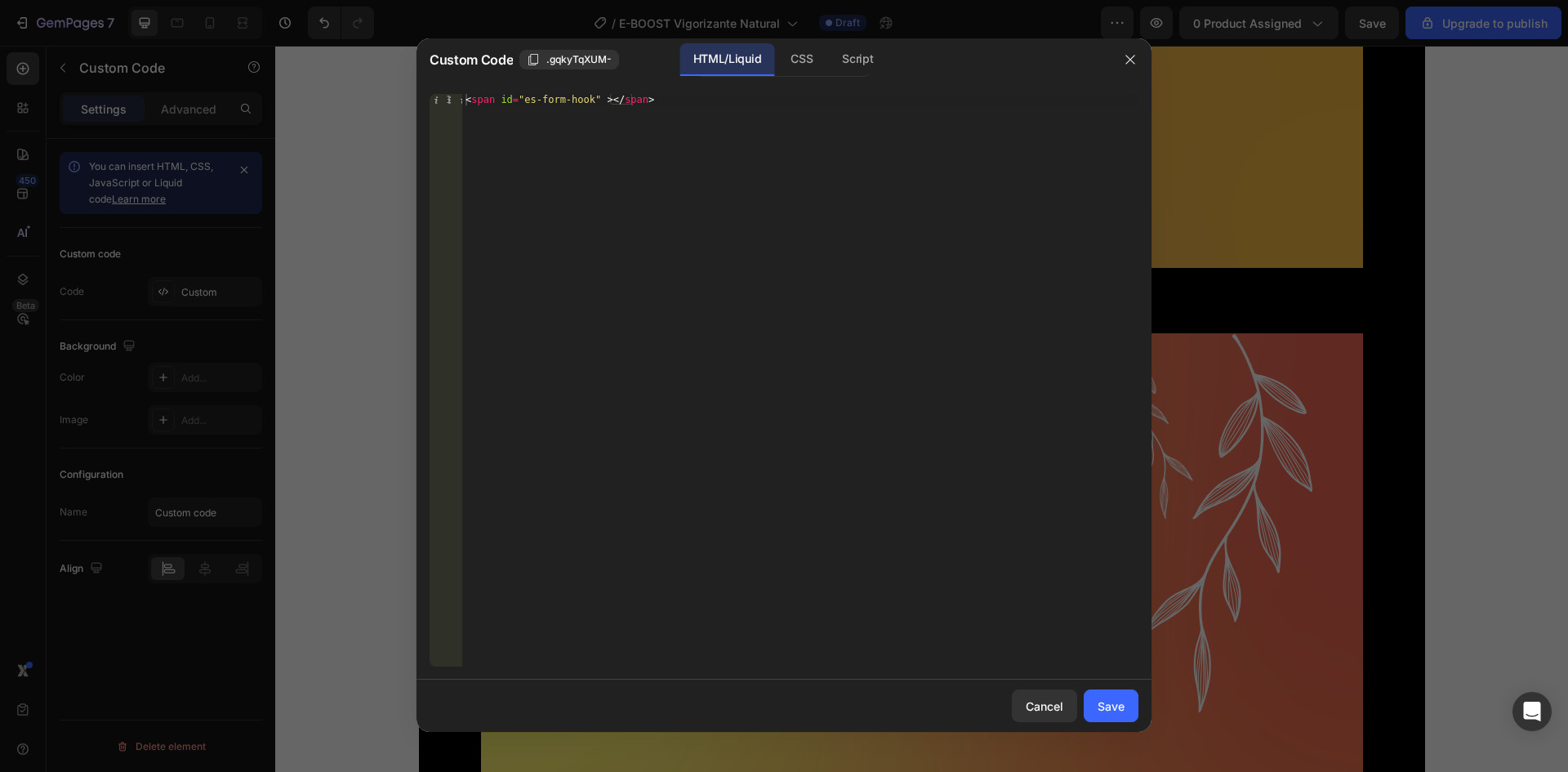
click at [606, 104] on div "< span id = "es-form-hook" > </ span >" at bounding box center [801, 391] width 676 height 595
click at [606, 104] on div "< span id = "es-form-hook" > </ span >" at bounding box center [801, 380] width 676 height 573
click at [606, 104] on div "< span id = "es-form-hook" > </ span >" at bounding box center [801, 391] width 676 height 595
click at [580, 104] on div "< span id = "es-form-hook" > </ span >" at bounding box center [801, 391] width 676 height 595
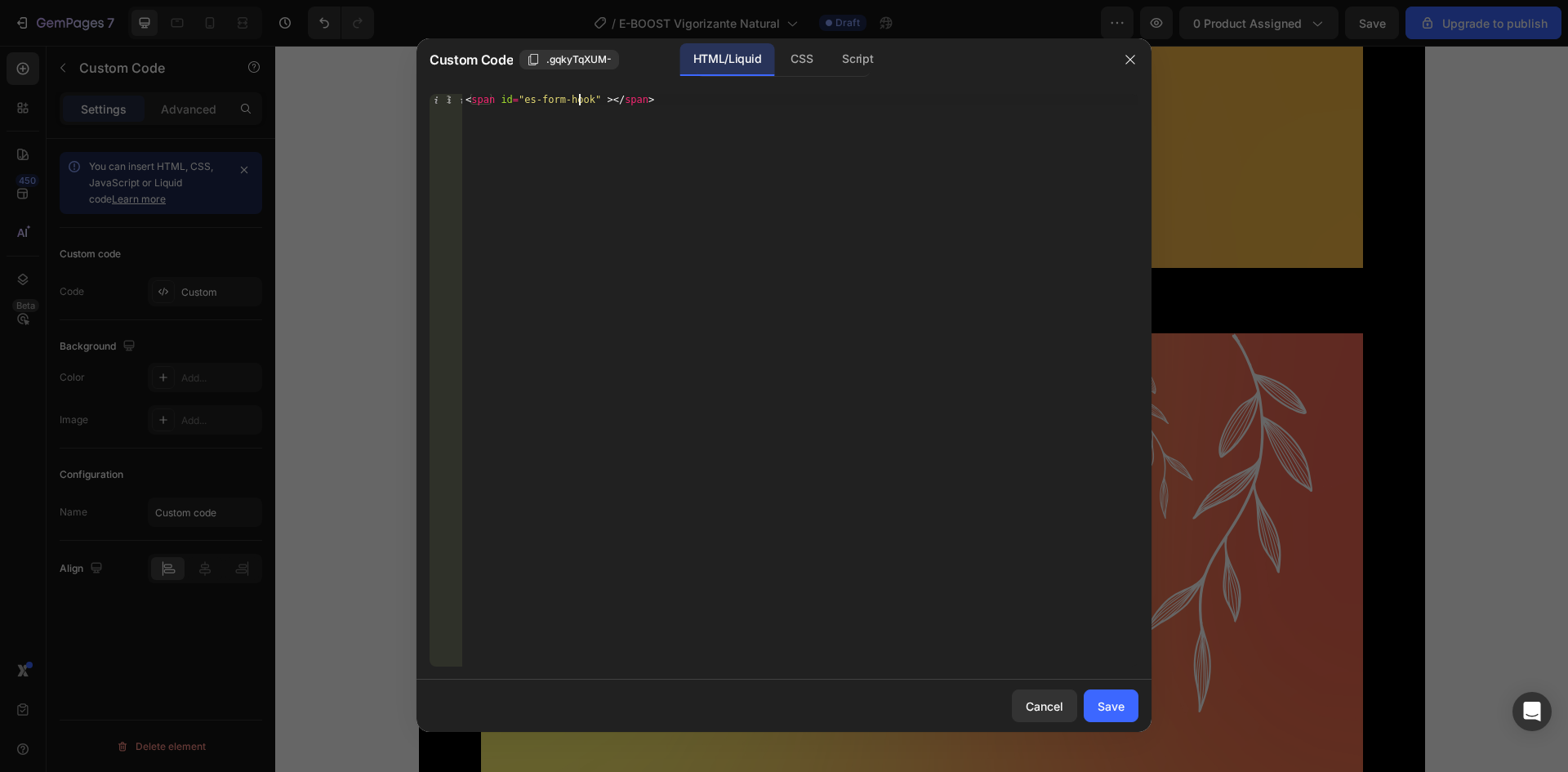
click at [580, 104] on div "< span id = "es-form-hook" > </ span >" at bounding box center [801, 391] width 676 height 595
paste textarea "div id="_rsi-cod-form-embed-custom-hook"></div"
type textarea "<div id="_rsi-cod-form-embed-custom-hook"></div>"
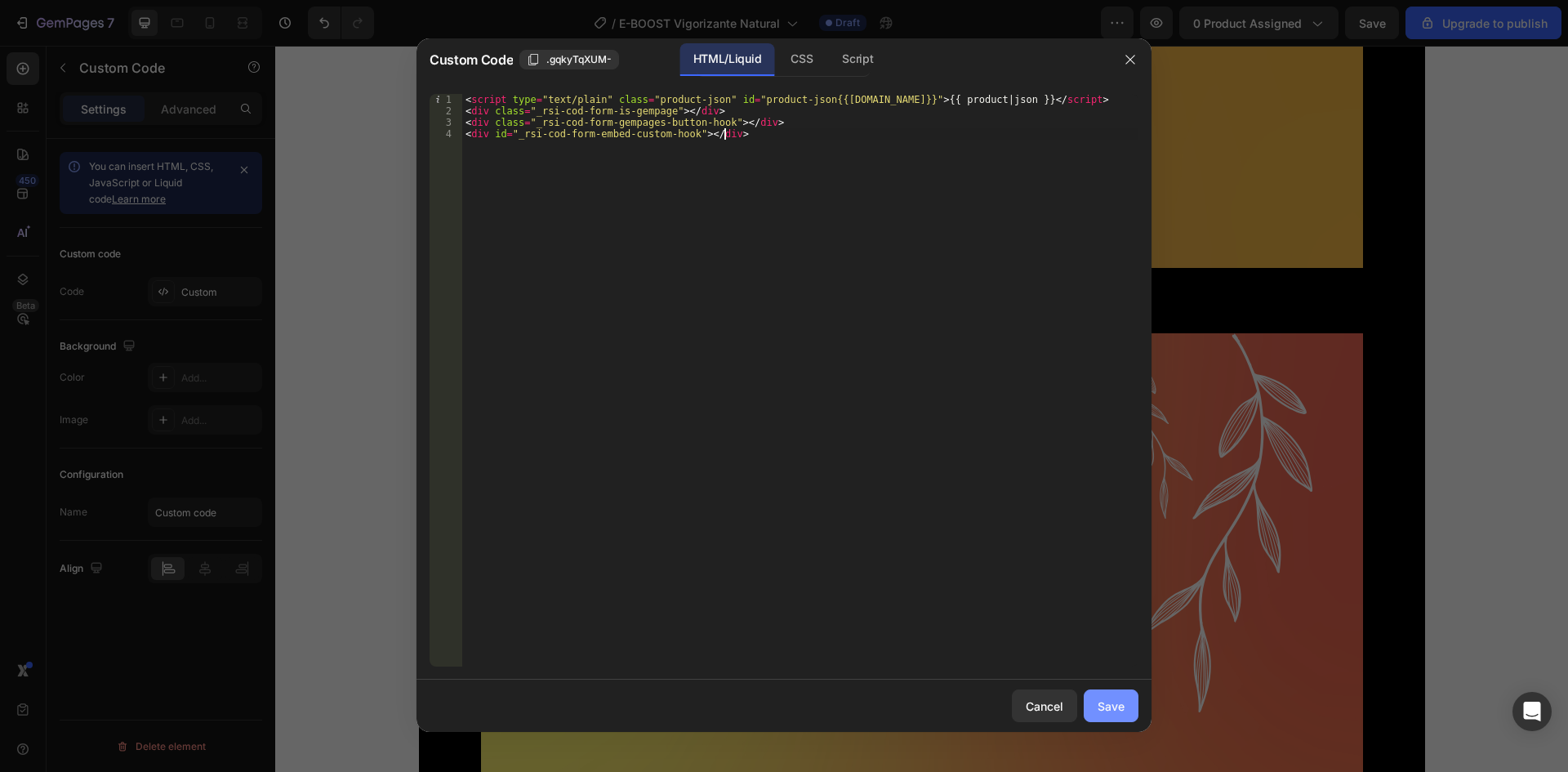
click at [1117, 711] on div "Save" at bounding box center [1111, 706] width 27 height 17
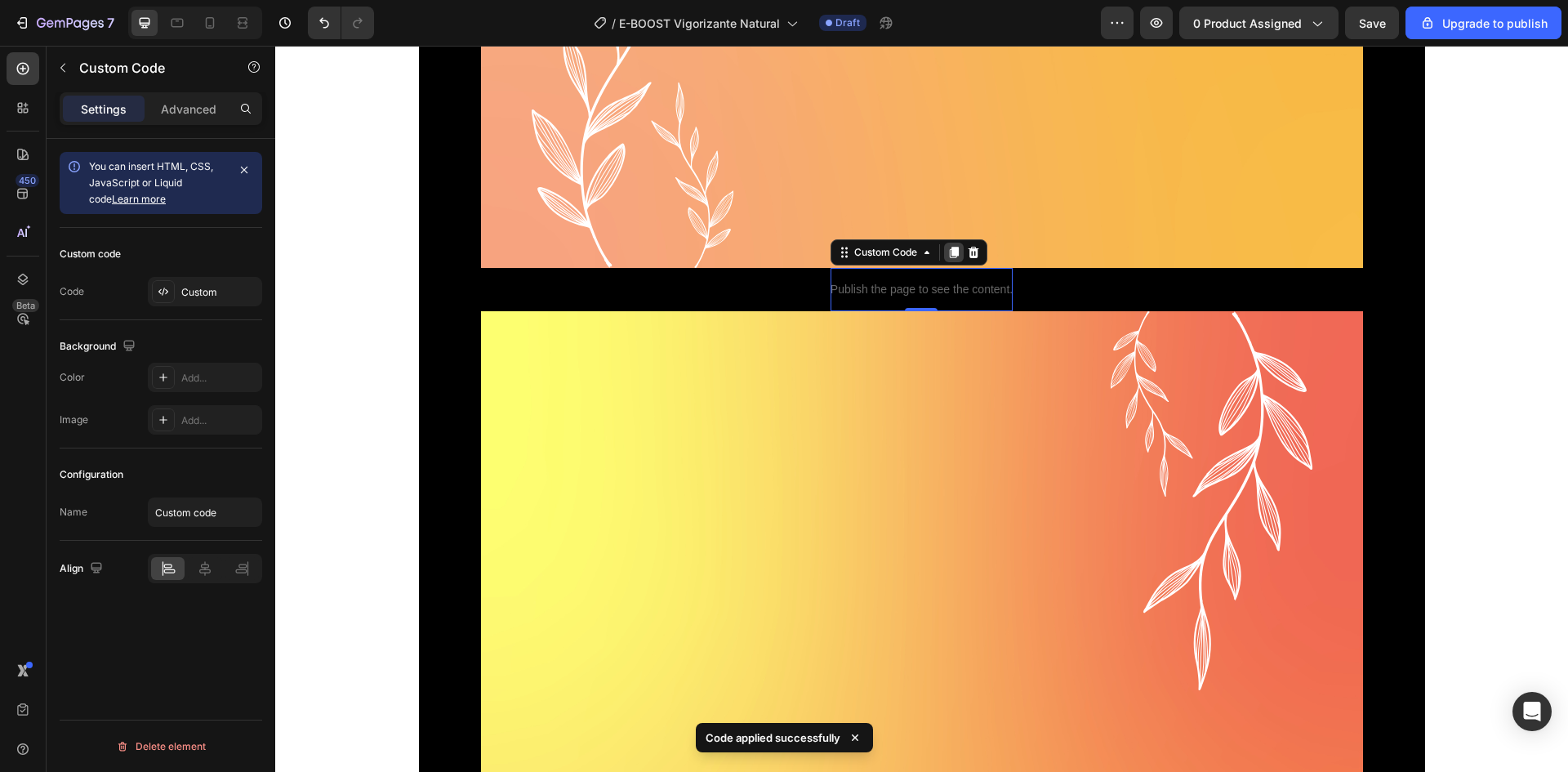
click at [950, 251] on icon at bounding box center [955, 253] width 9 height 12
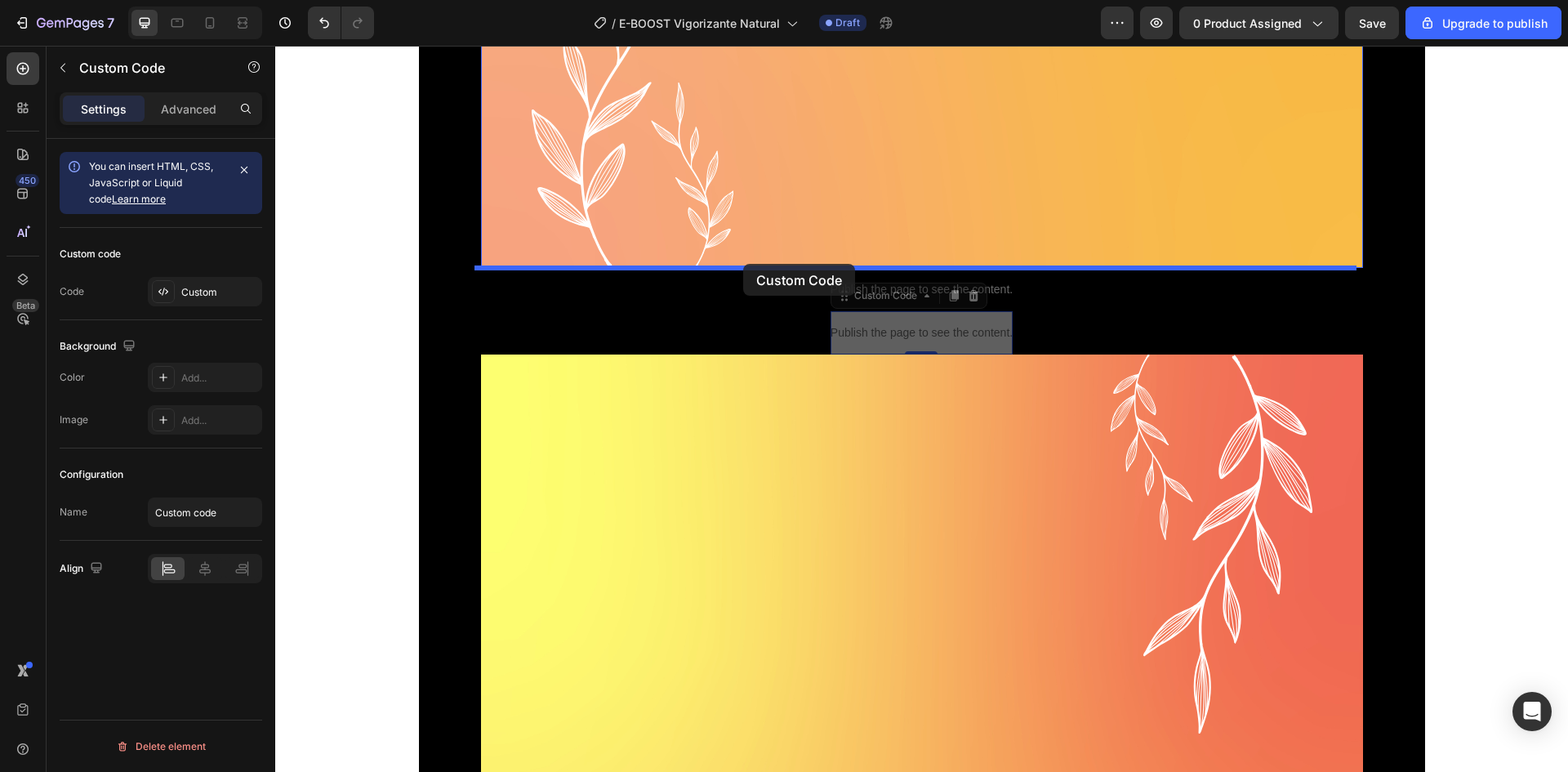
drag, startPoint x: 940, startPoint y: 328, endPoint x: 743, endPoint y: 264, distance: 207.1
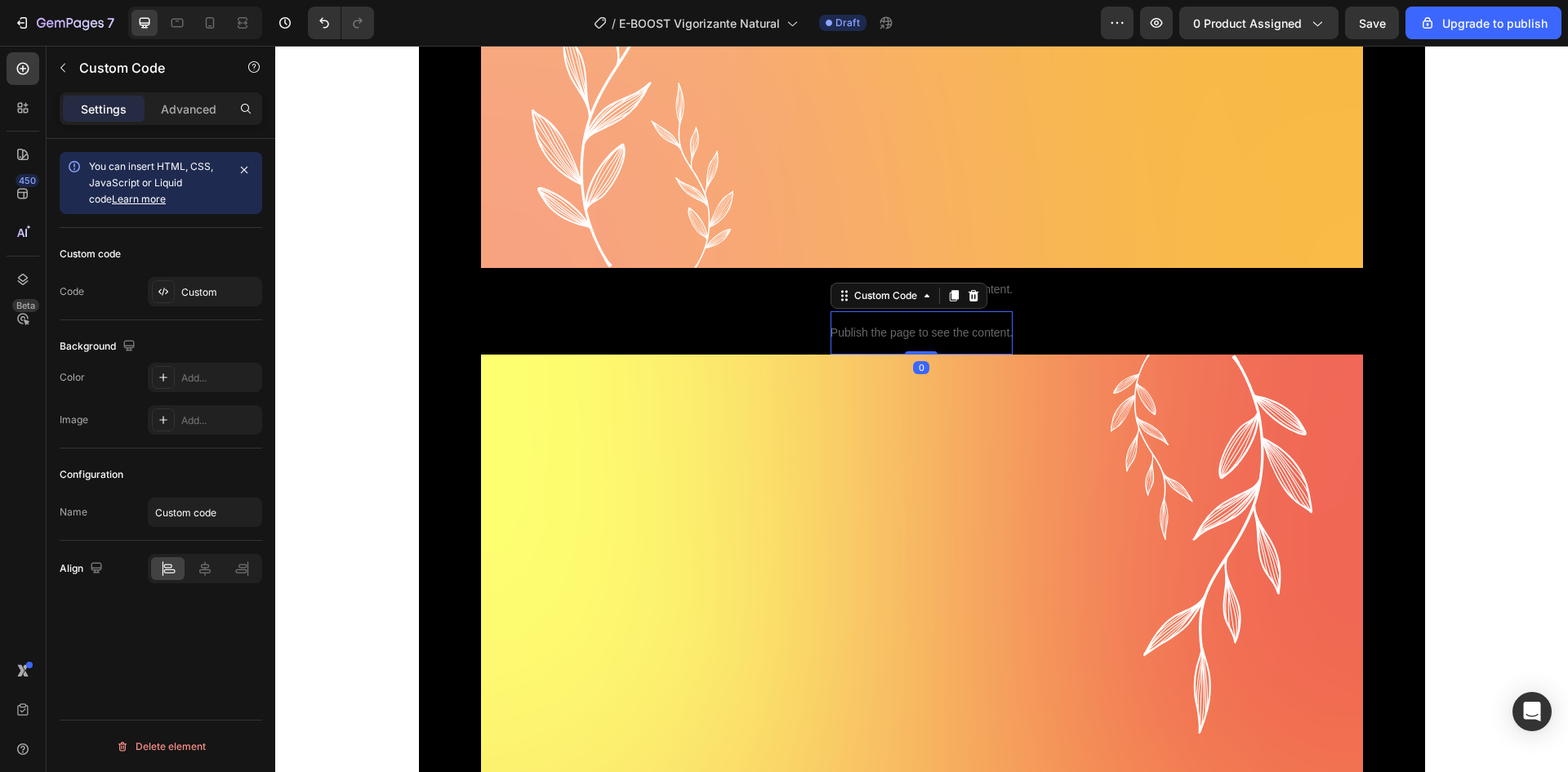
click at [855, 332] on p "Publish the page to see the content." at bounding box center [922, 333] width 182 height 17
click at [964, 302] on div at bounding box center [974, 296] width 20 height 20
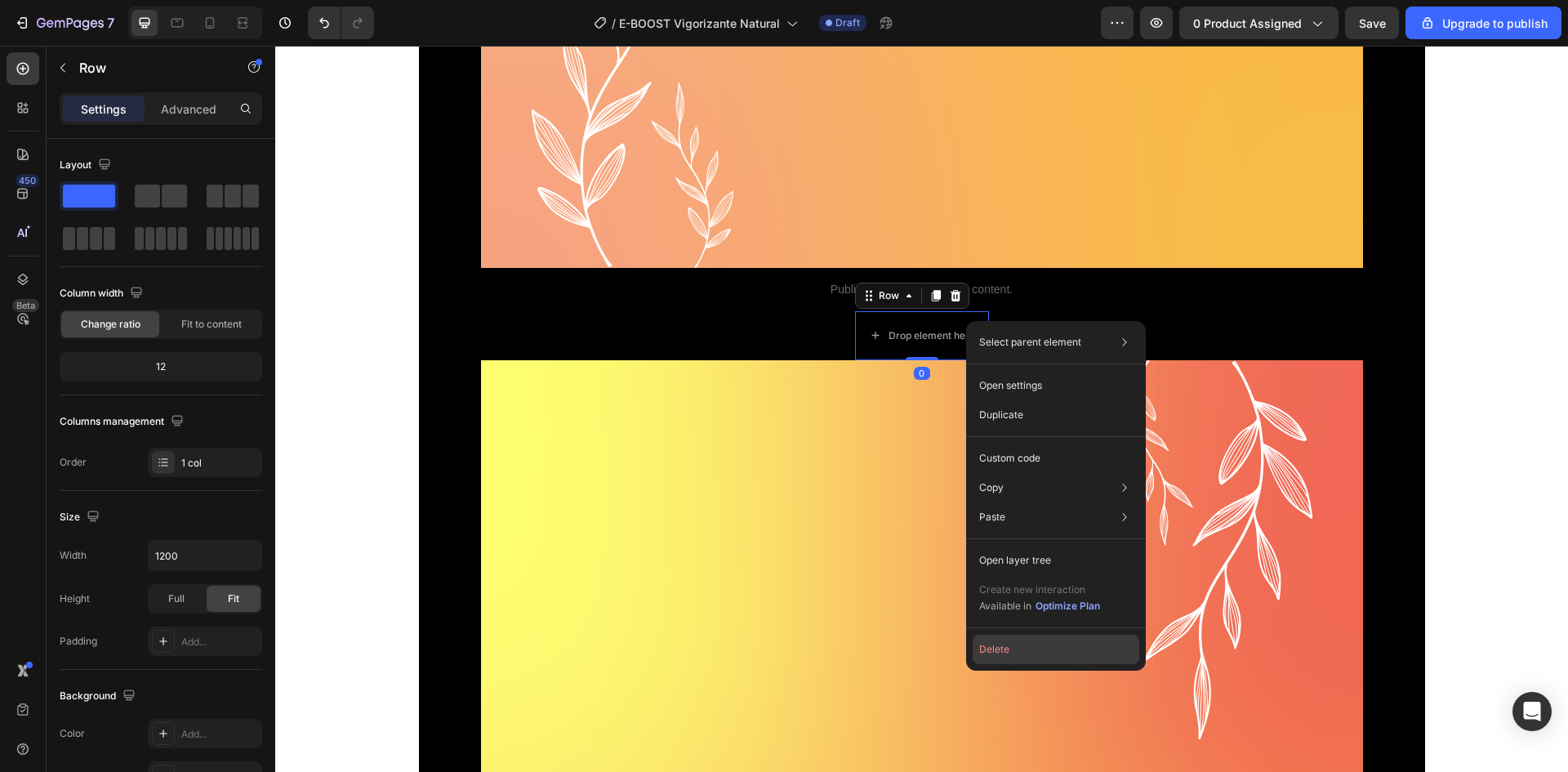
drag, startPoint x: 1011, startPoint y: 657, endPoint x: 714, endPoint y: 559, distance: 312.8
click at [1011, 657] on button "Delete" at bounding box center [1056, 649] width 167 height 30
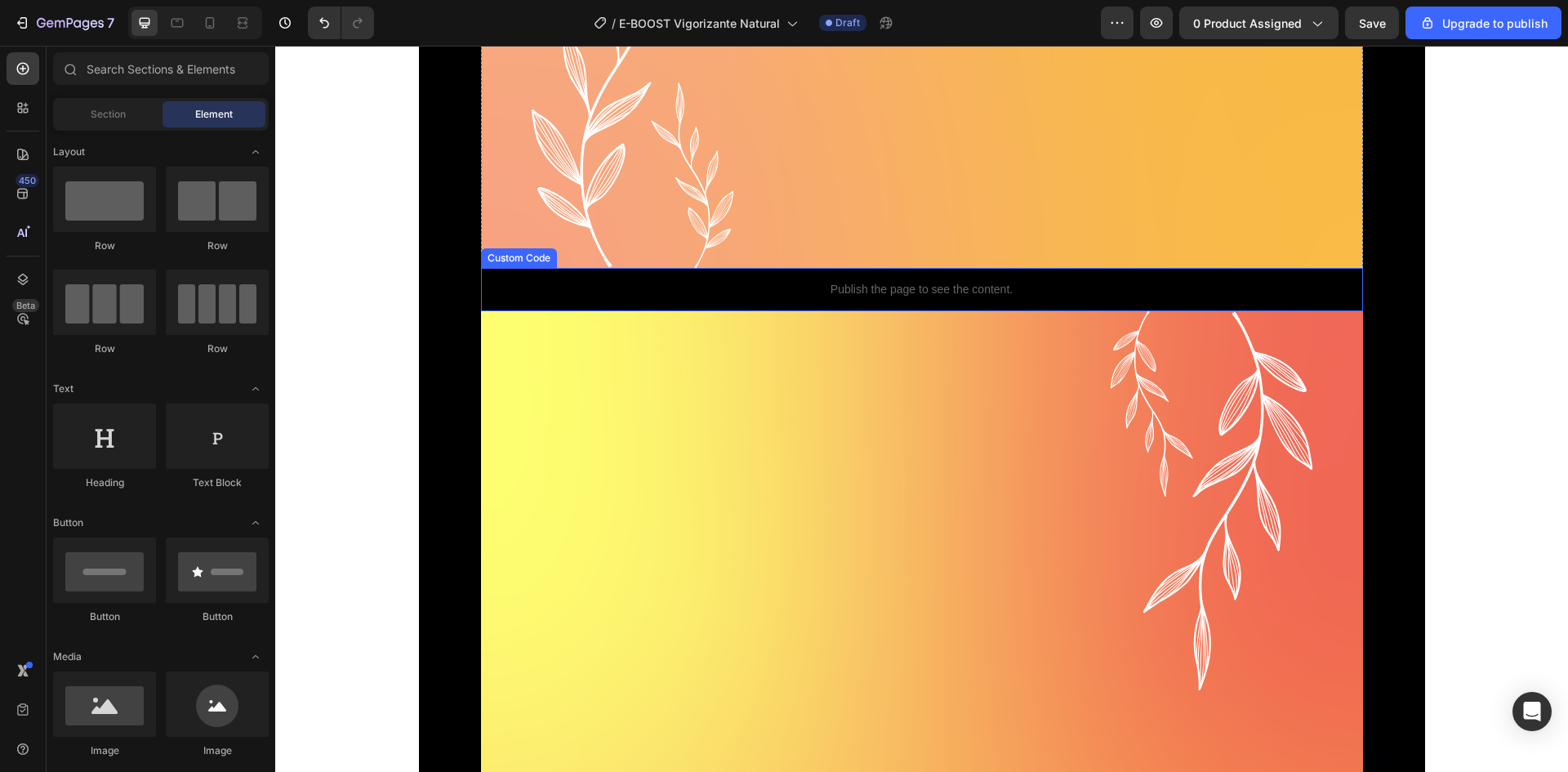
click at [961, 286] on p "Publish the page to see the content." at bounding box center [922, 290] width 882 height 17
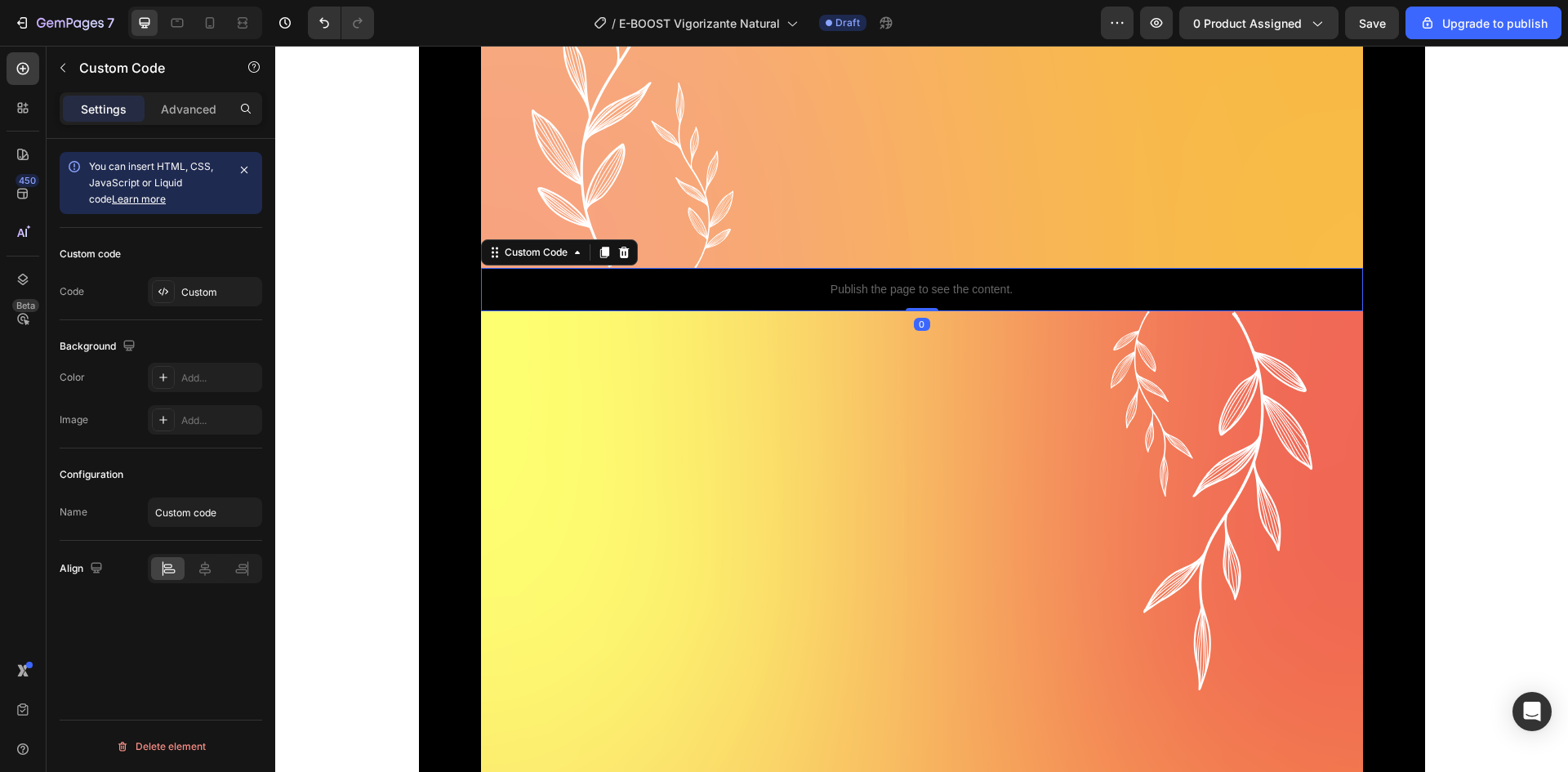
click at [600, 253] on icon at bounding box center [604, 253] width 9 height 12
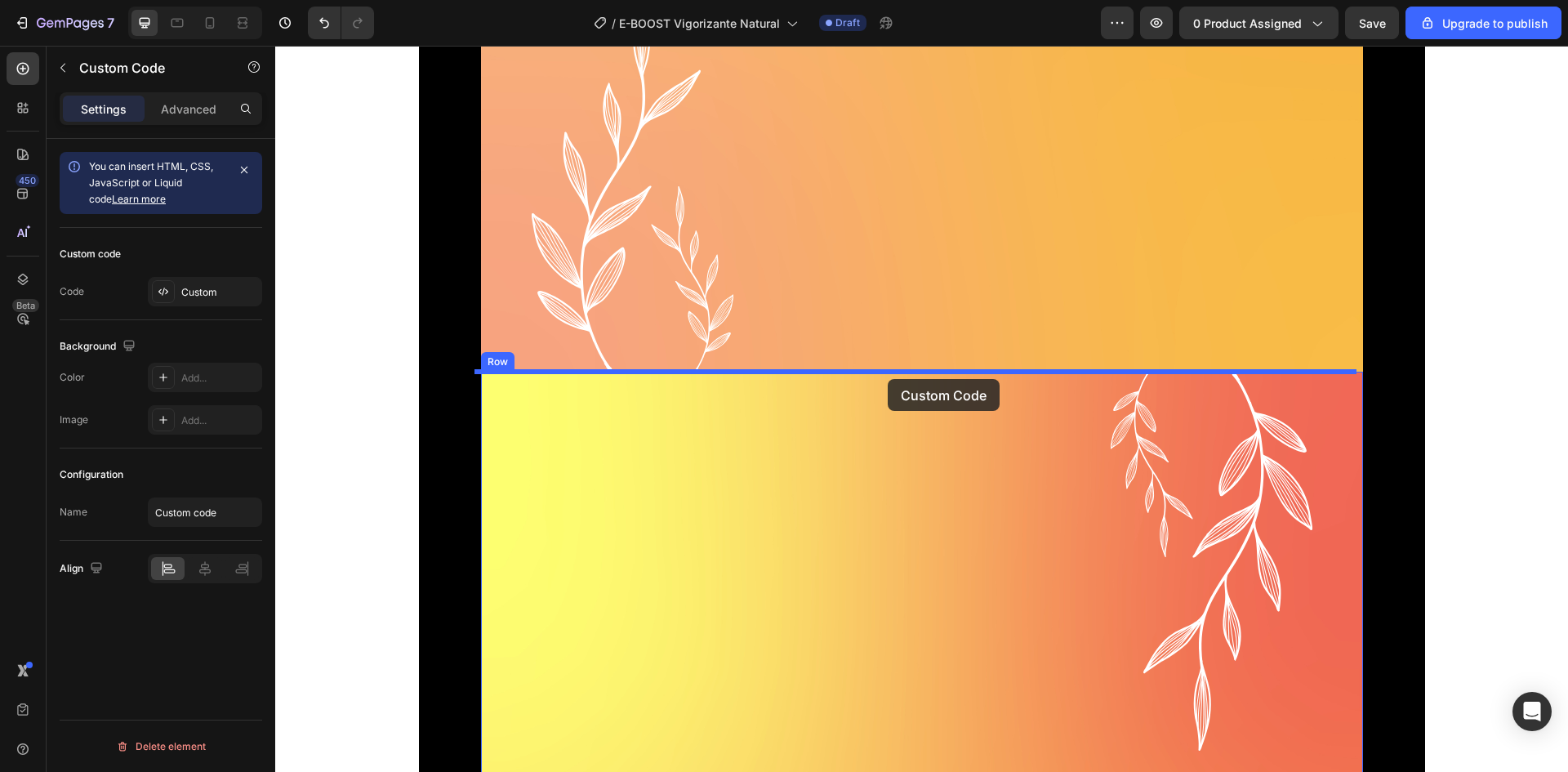
drag, startPoint x: 914, startPoint y: 352, endPoint x: 888, endPoint y: 379, distance: 37.5
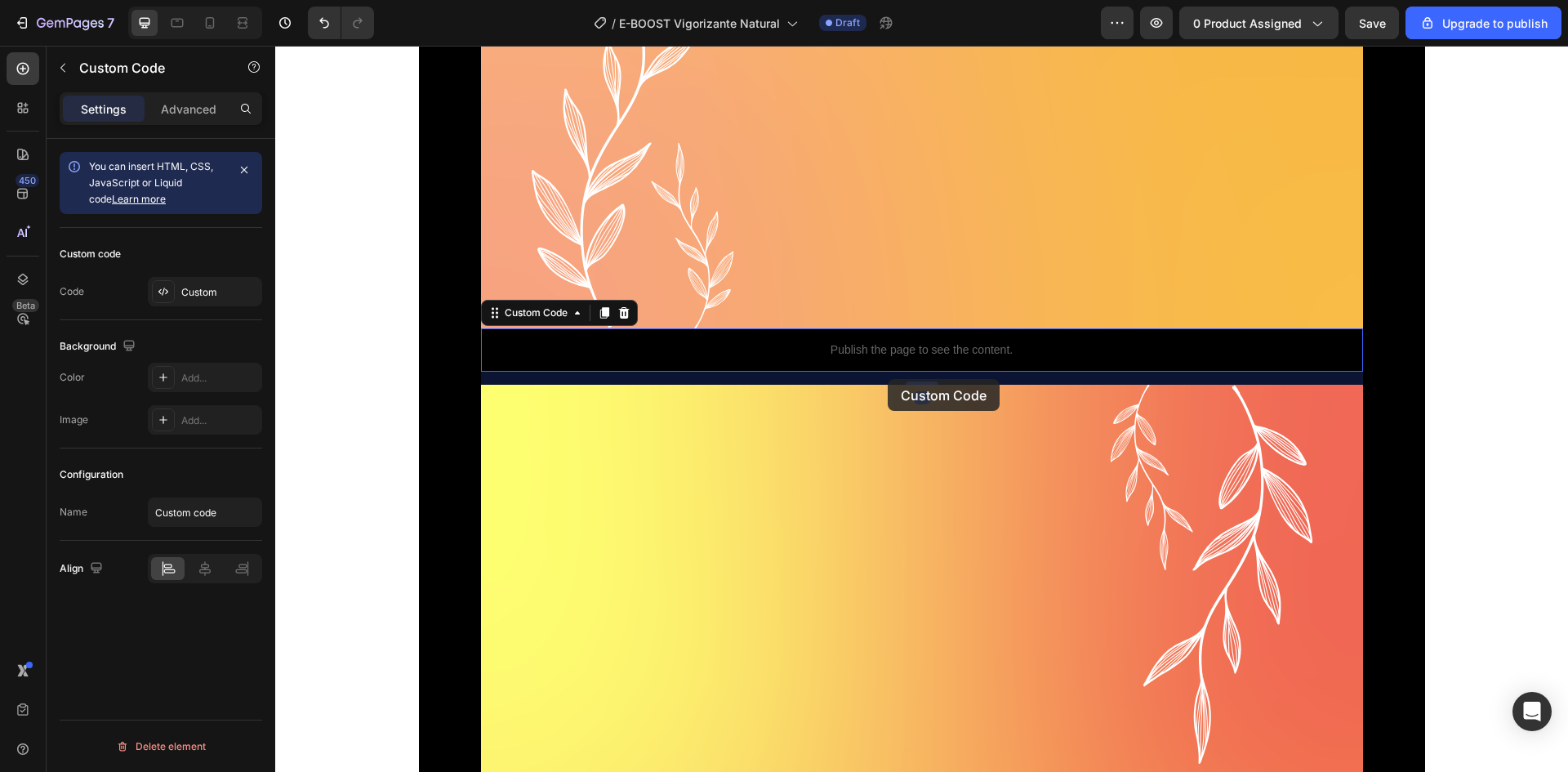
scroll to position [2609, 0]
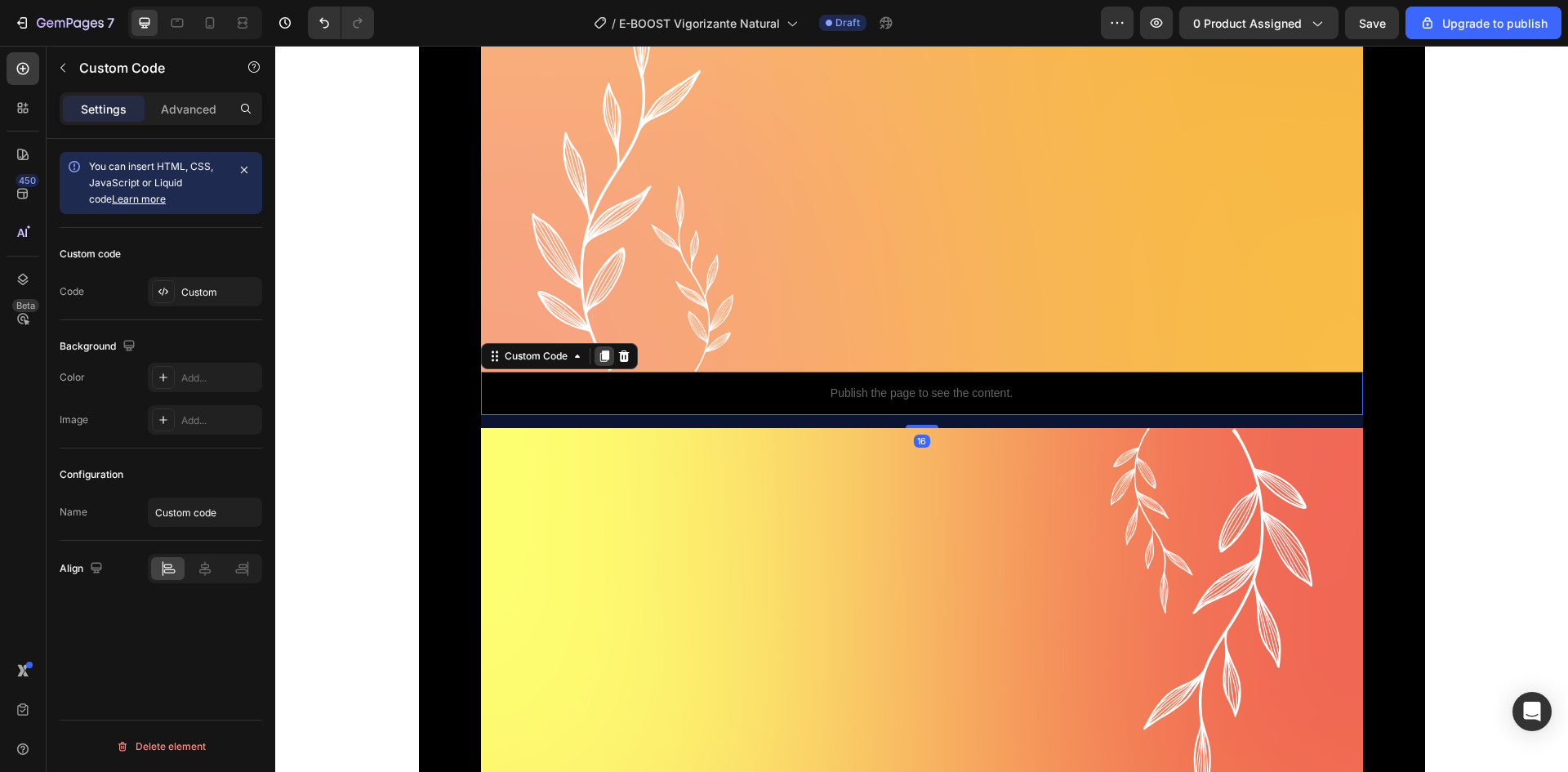
click at [598, 352] on icon at bounding box center [604, 356] width 13 height 13
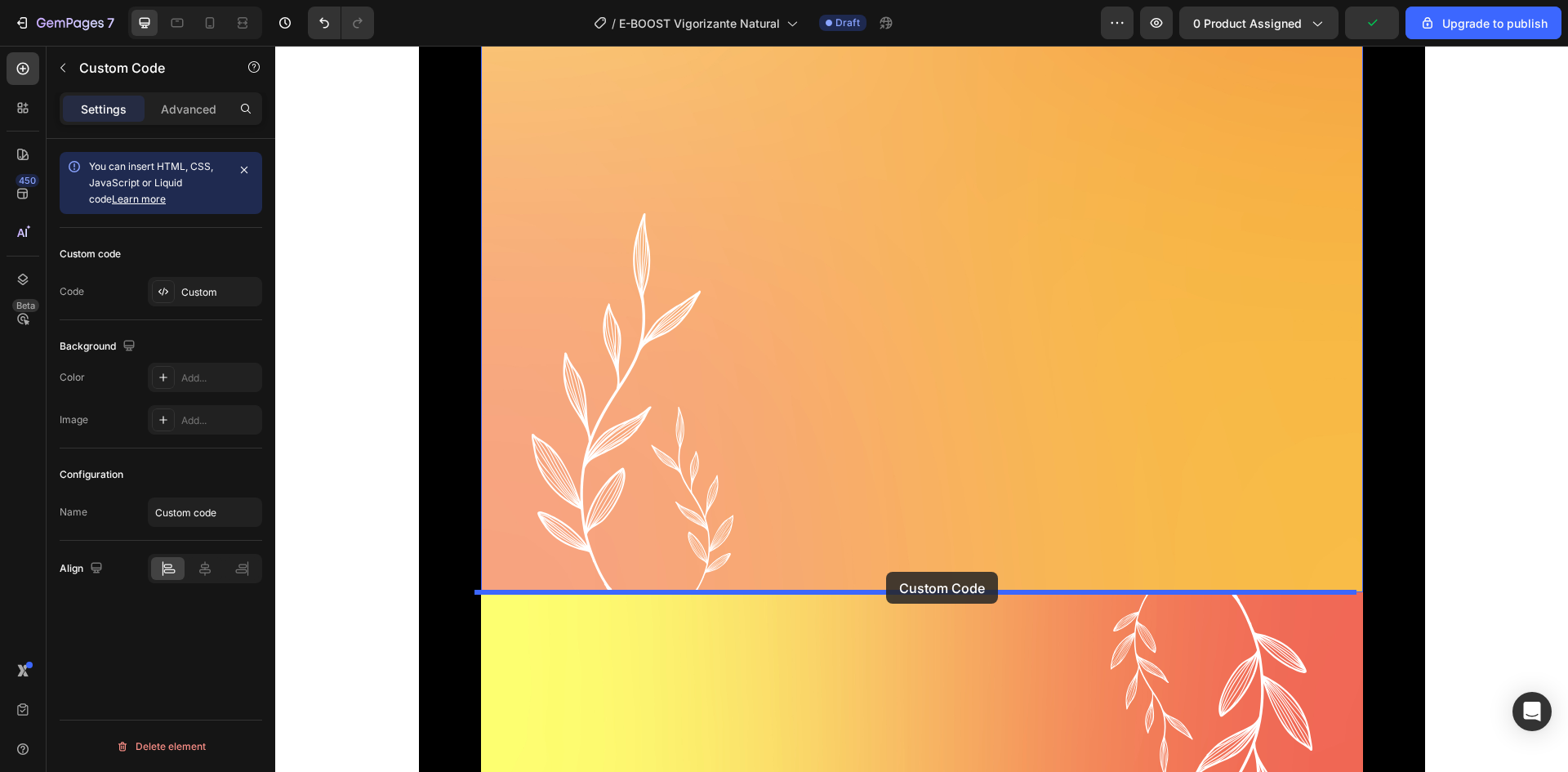
drag, startPoint x: 933, startPoint y: 450, endPoint x: 886, endPoint y: 572, distance: 130.7
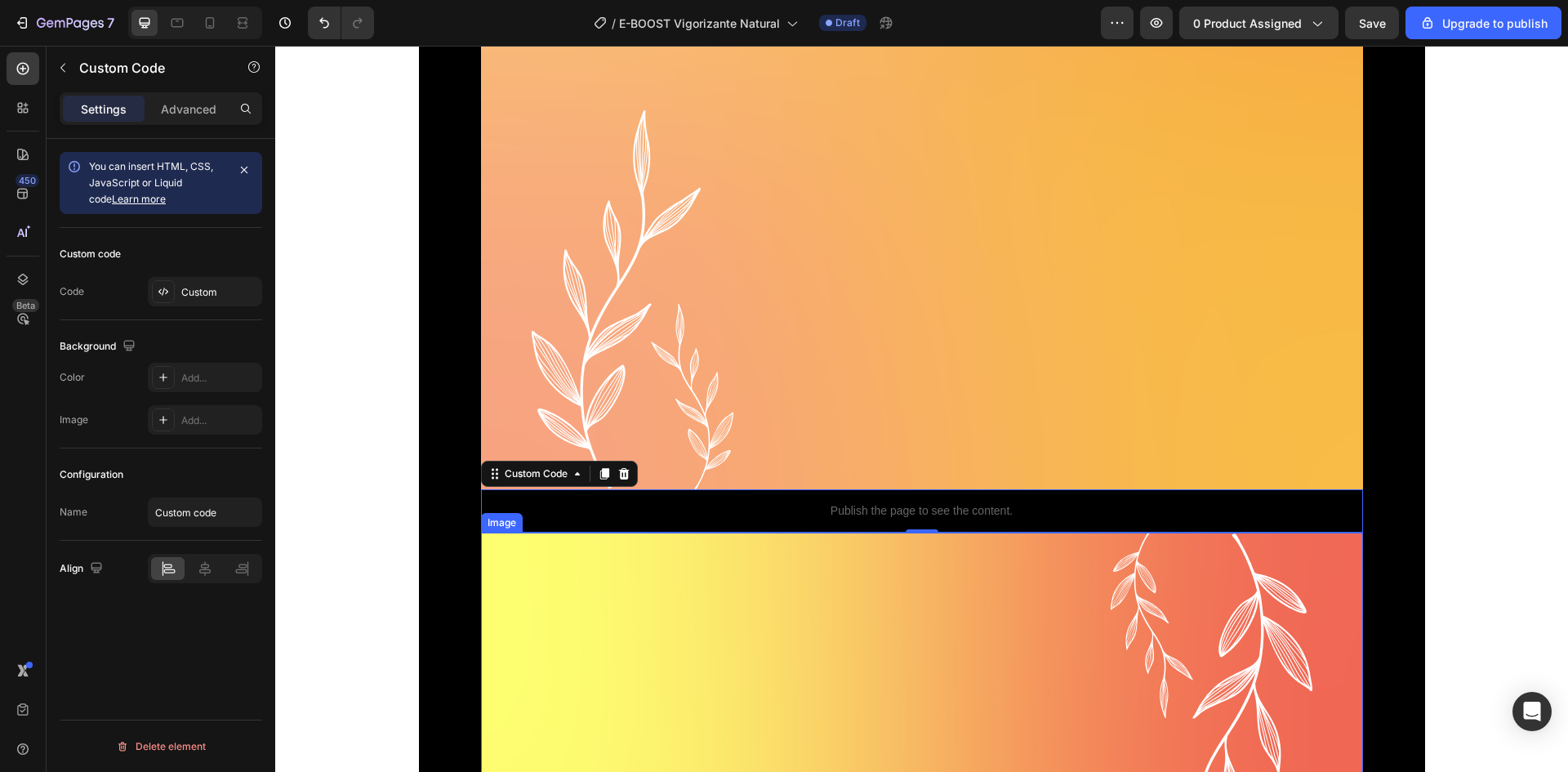
scroll to position [4079, 0]
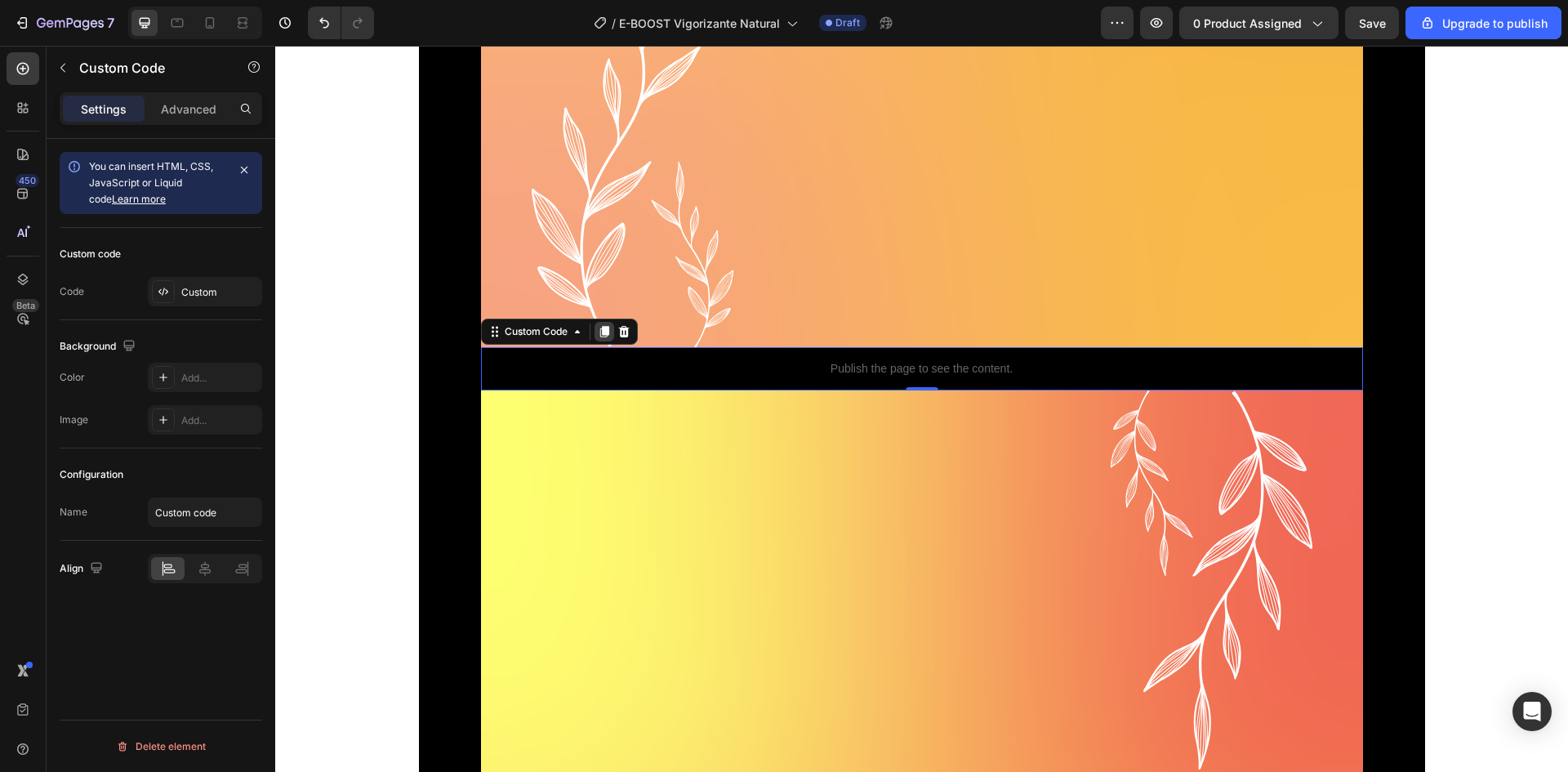
click at [603, 335] on icon at bounding box center [604, 332] width 13 height 13
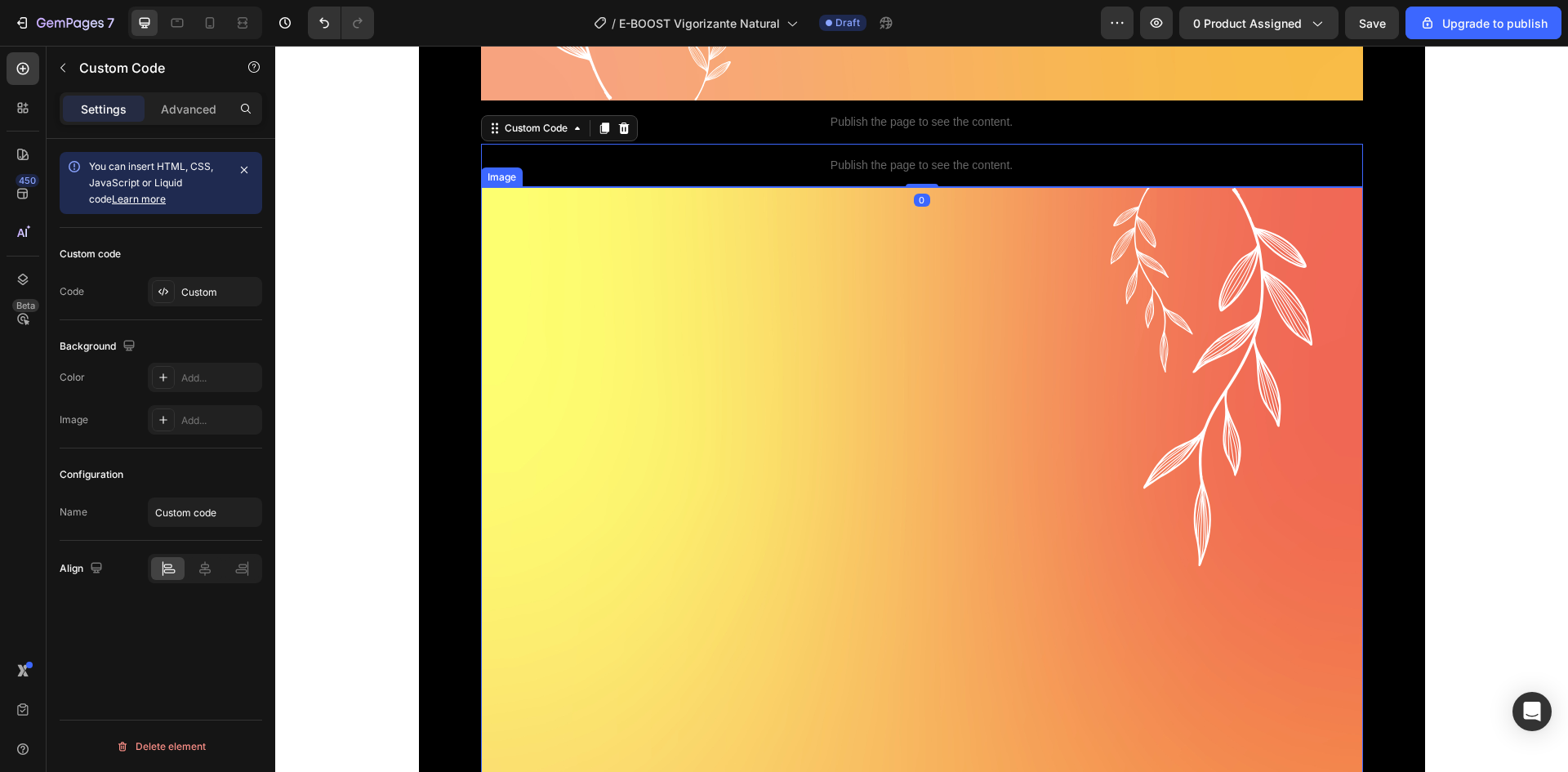
scroll to position [4324, 0]
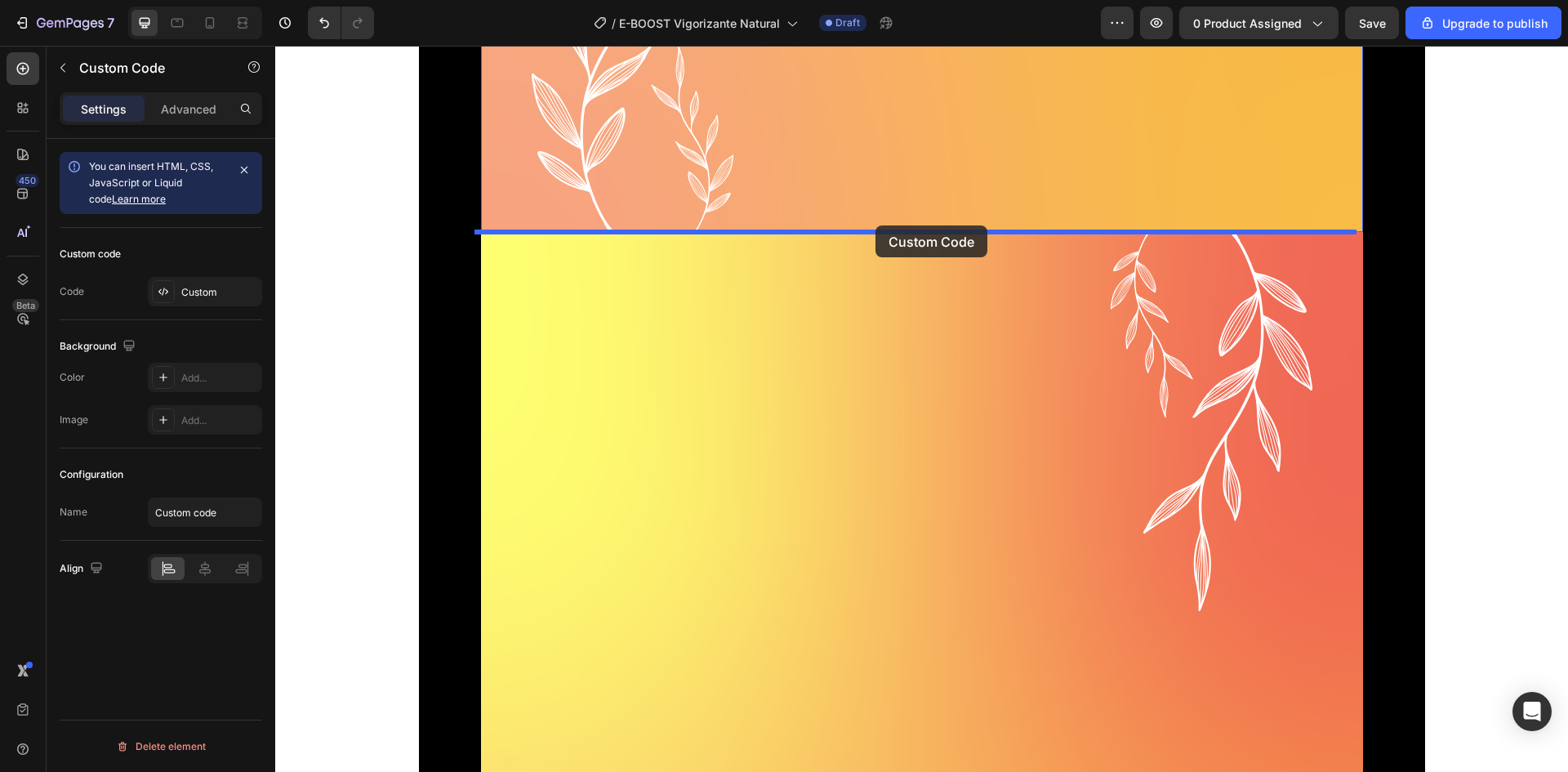
drag, startPoint x: 933, startPoint y: 174, endPoint x: 876, endPoint y: 225, distance: 76.5
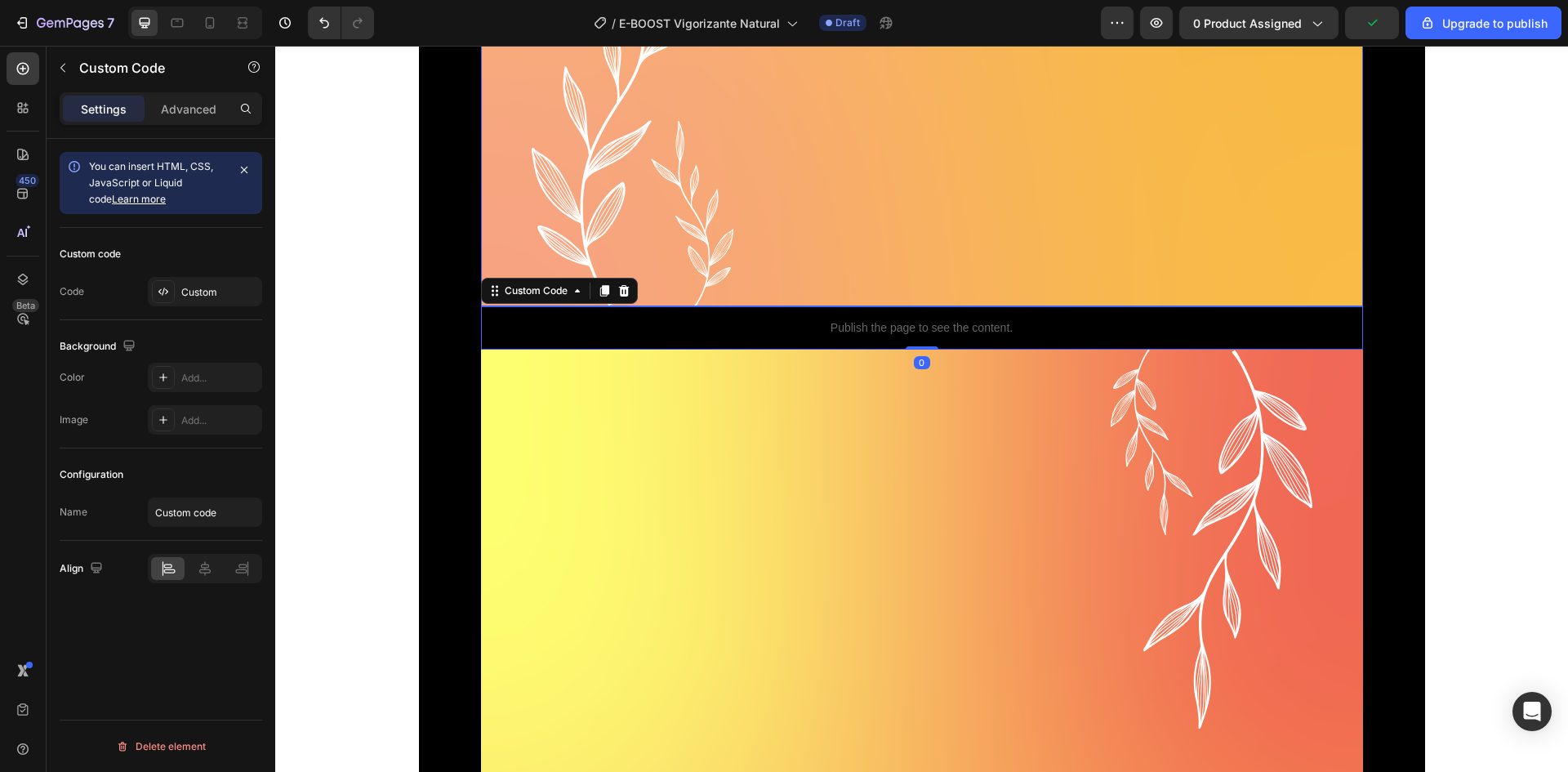
scroll to position [5545, 0]
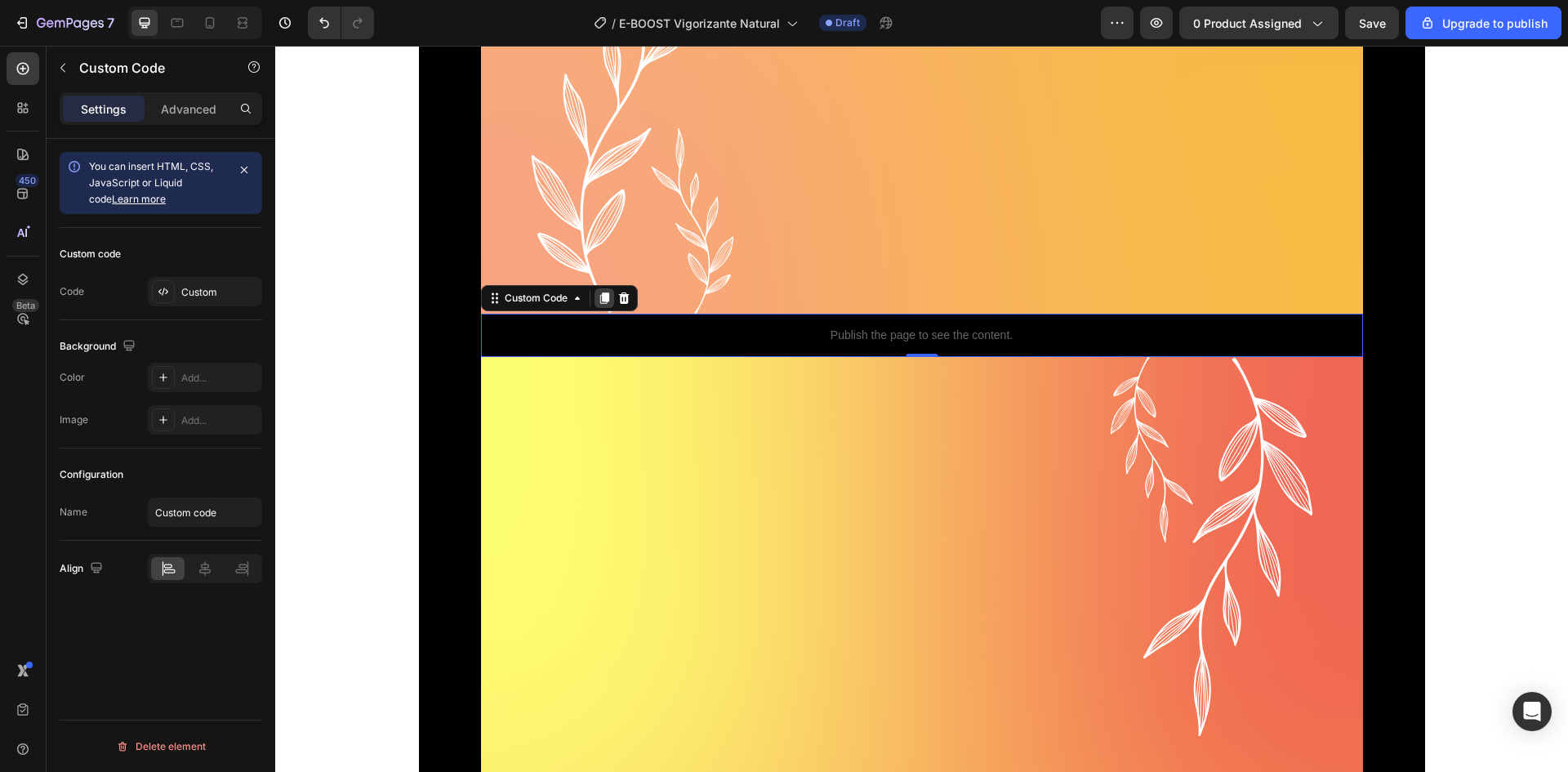
click at [602, 298] on icon at bounding box center [604, 298] width 9 height 12
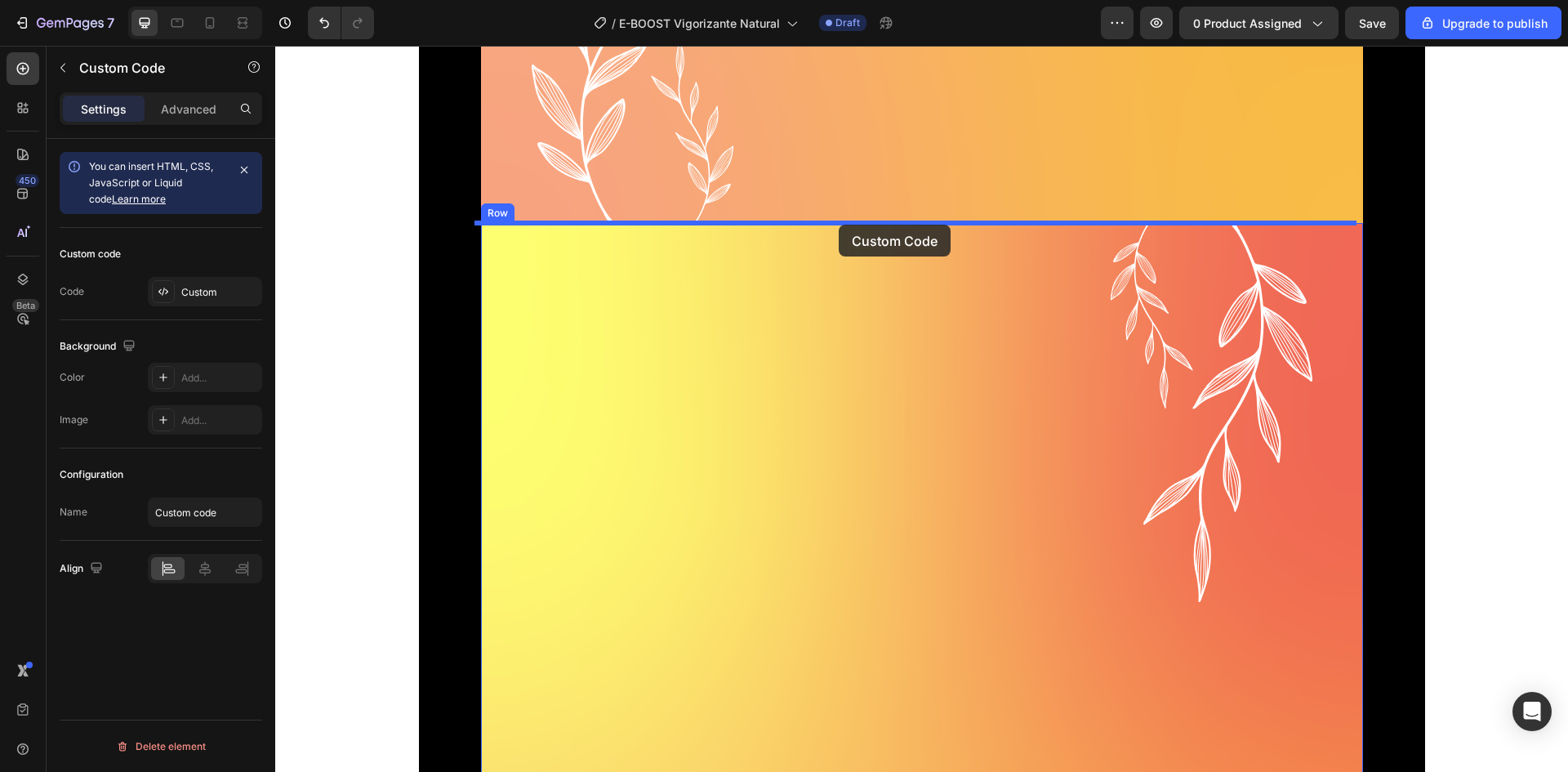
drag, startPoint x: 833, startPoint y: 380, endPoint x: 839, endPoint y: 225, distance: 155.1
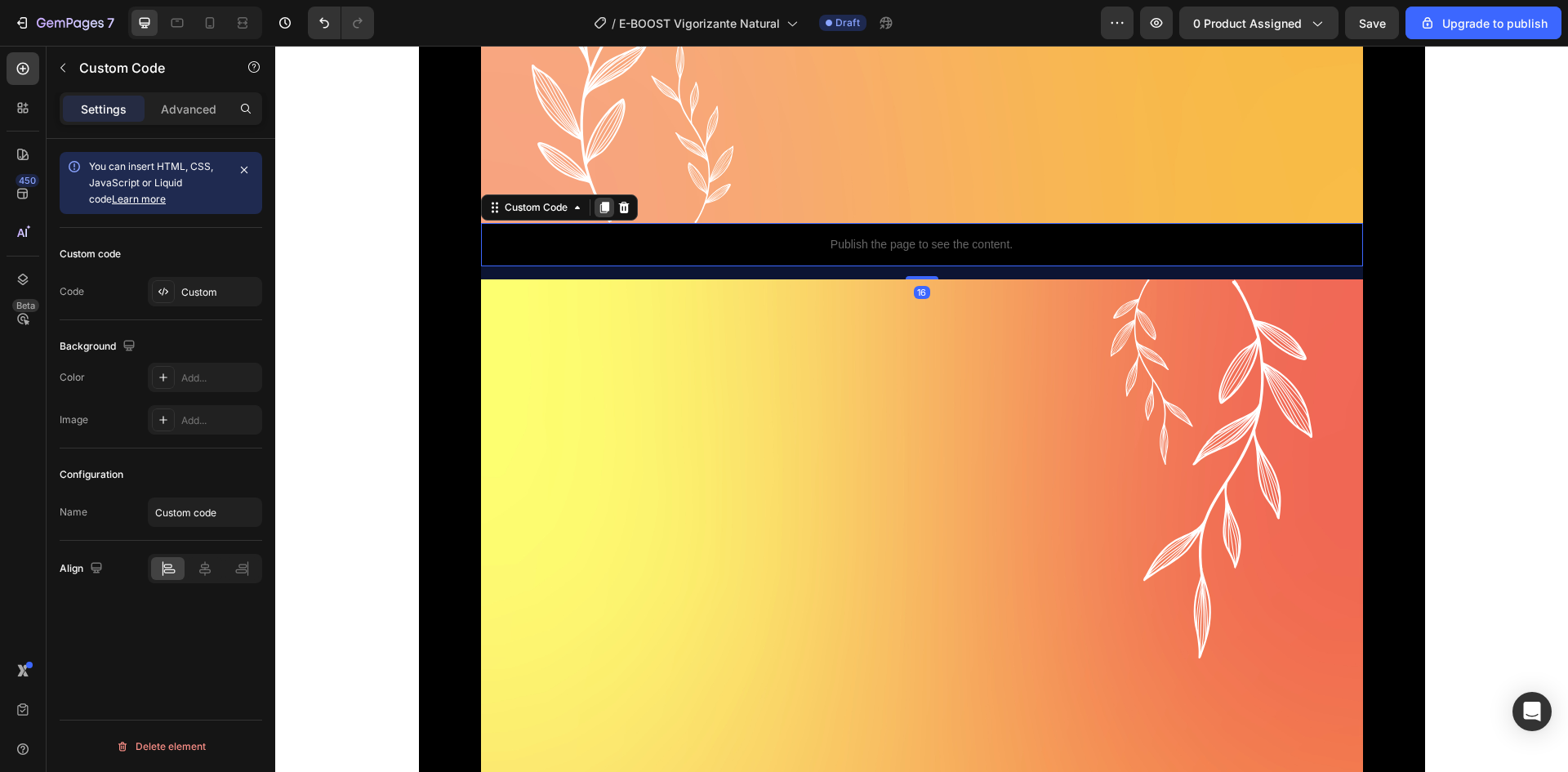
click at [598, 207] on icon at bounding box center [604, 207] width 13 height 13
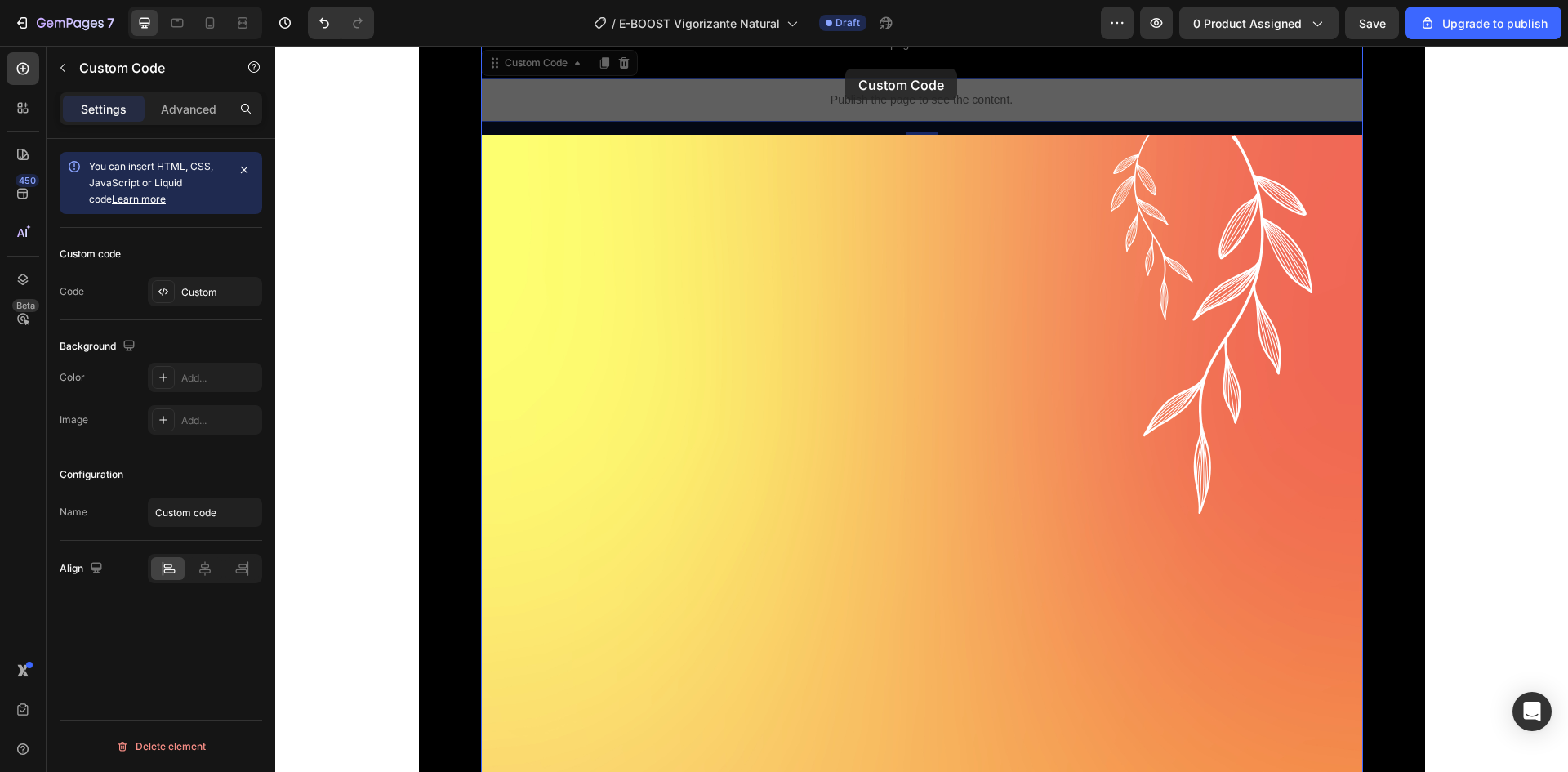
scroll to position [7195, 0]
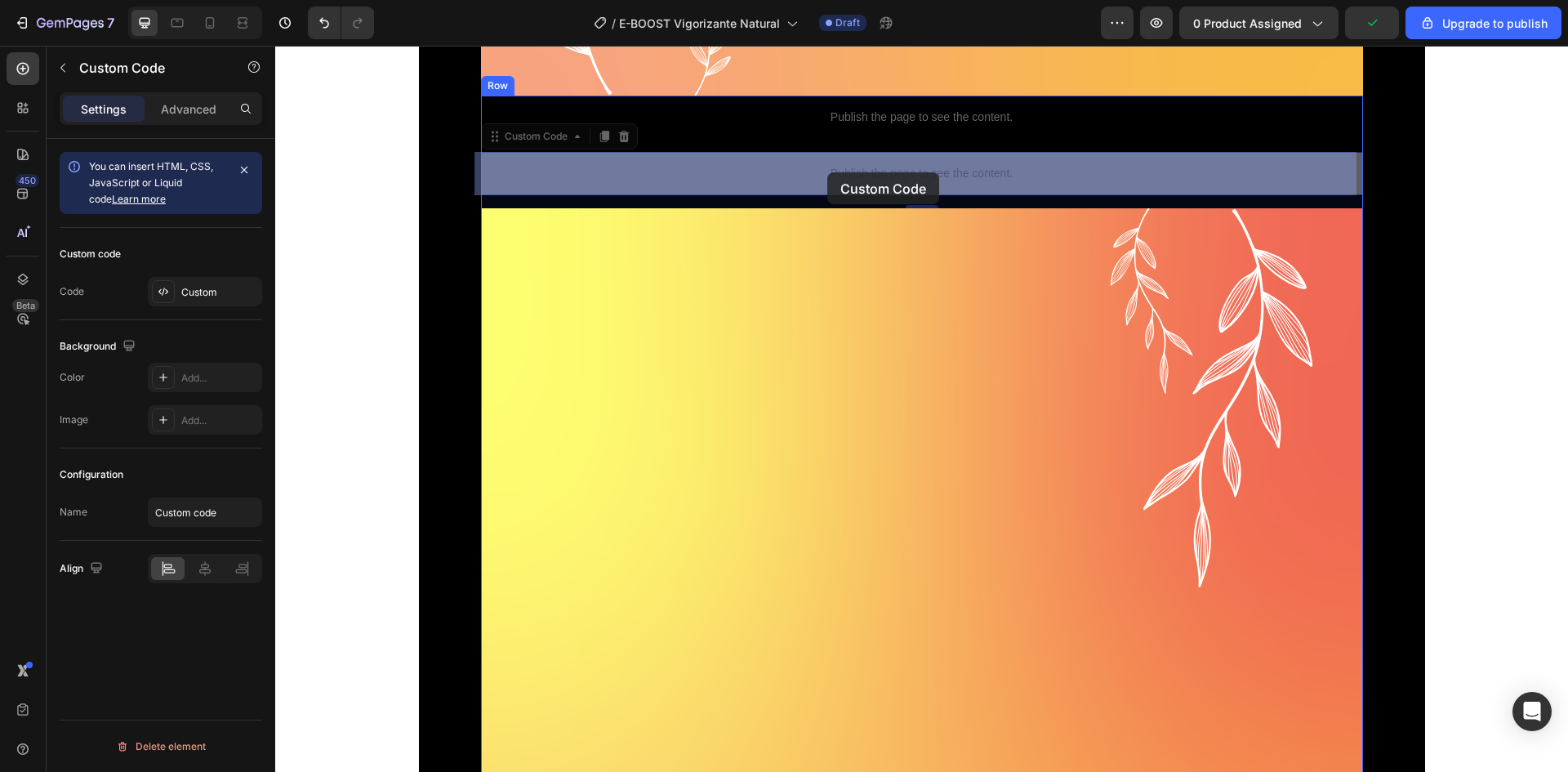
drag, startPoint x: 880, startPoint y: 309, endPoint x: 828, endPoint y: 171, distance: 147.5
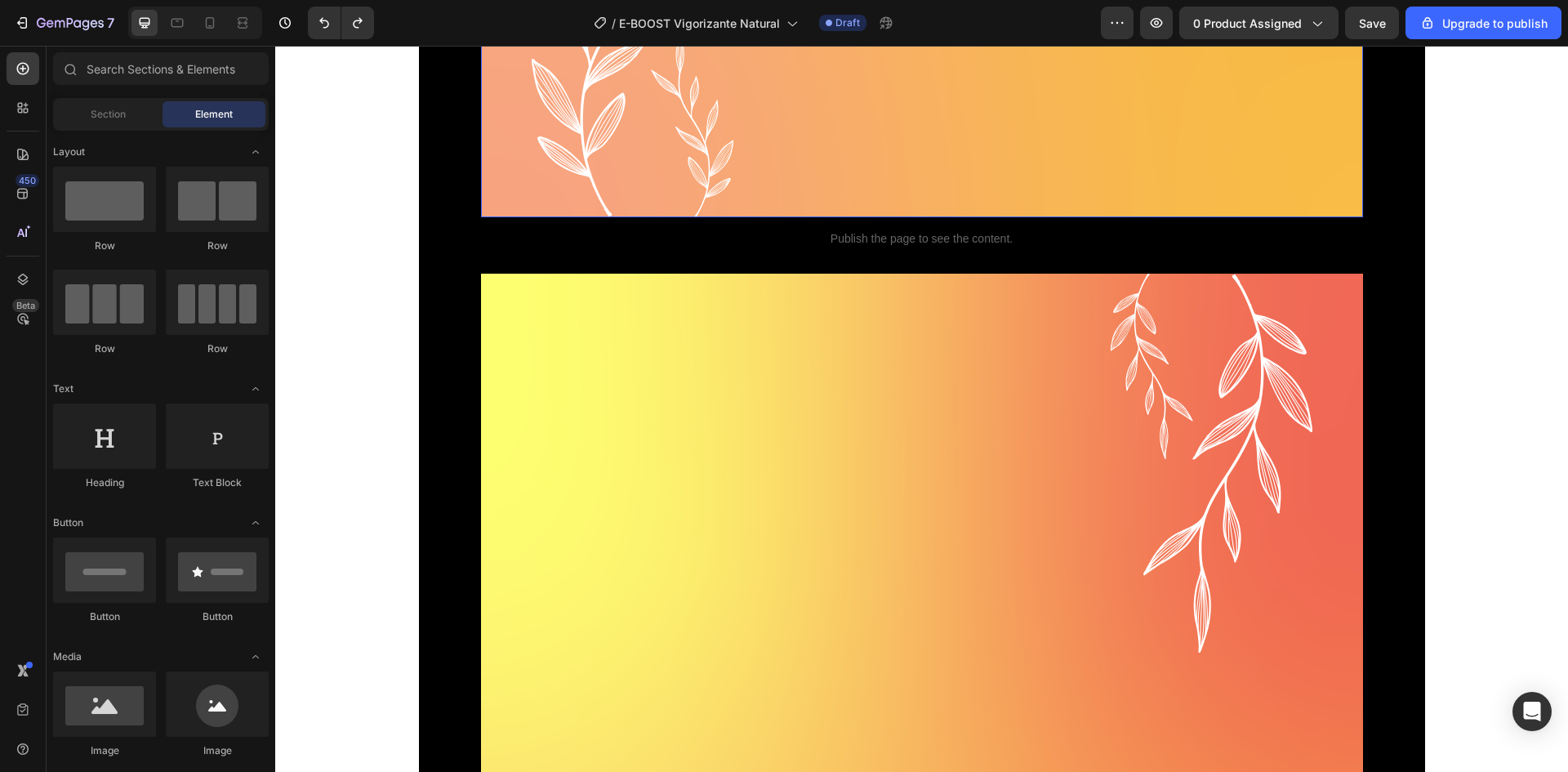
scroll to position [6869, 0]
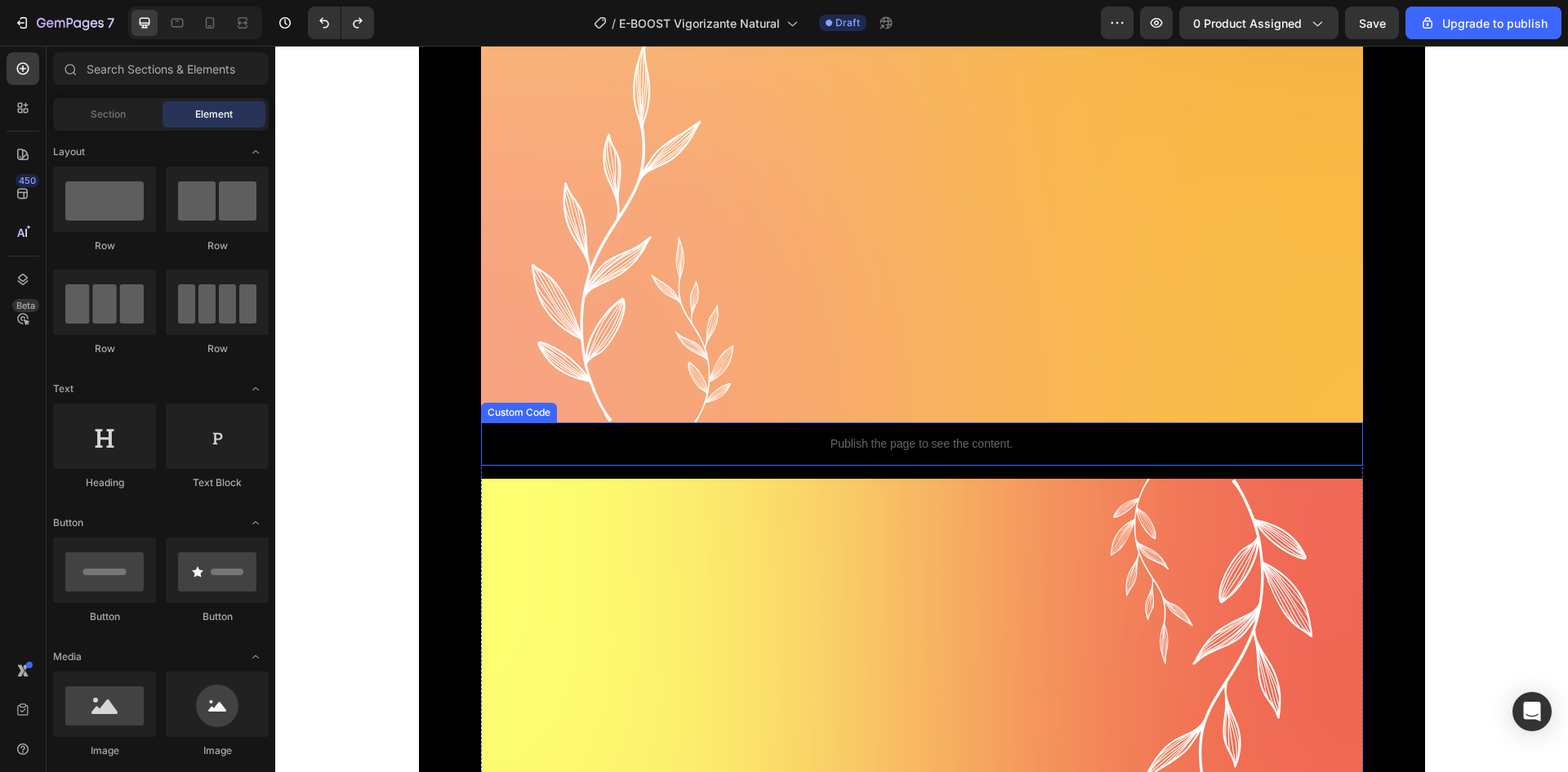
click at [642, 448] on p "Publish the page to see the content." at bounding box center [922, 444] width 882 height 17
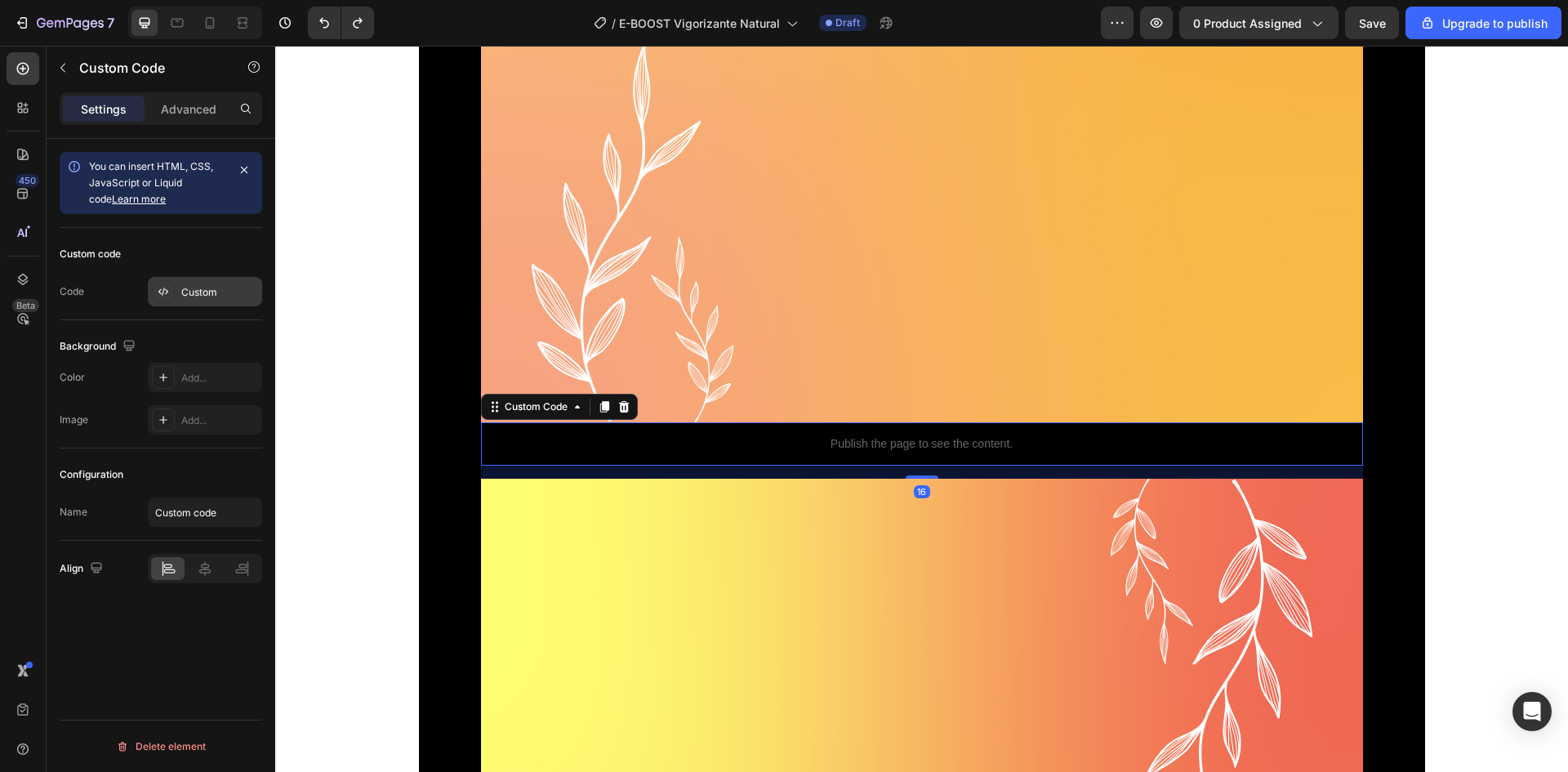
click at [171, 284] on div at bounding box center [162, 291] width 23 height 23
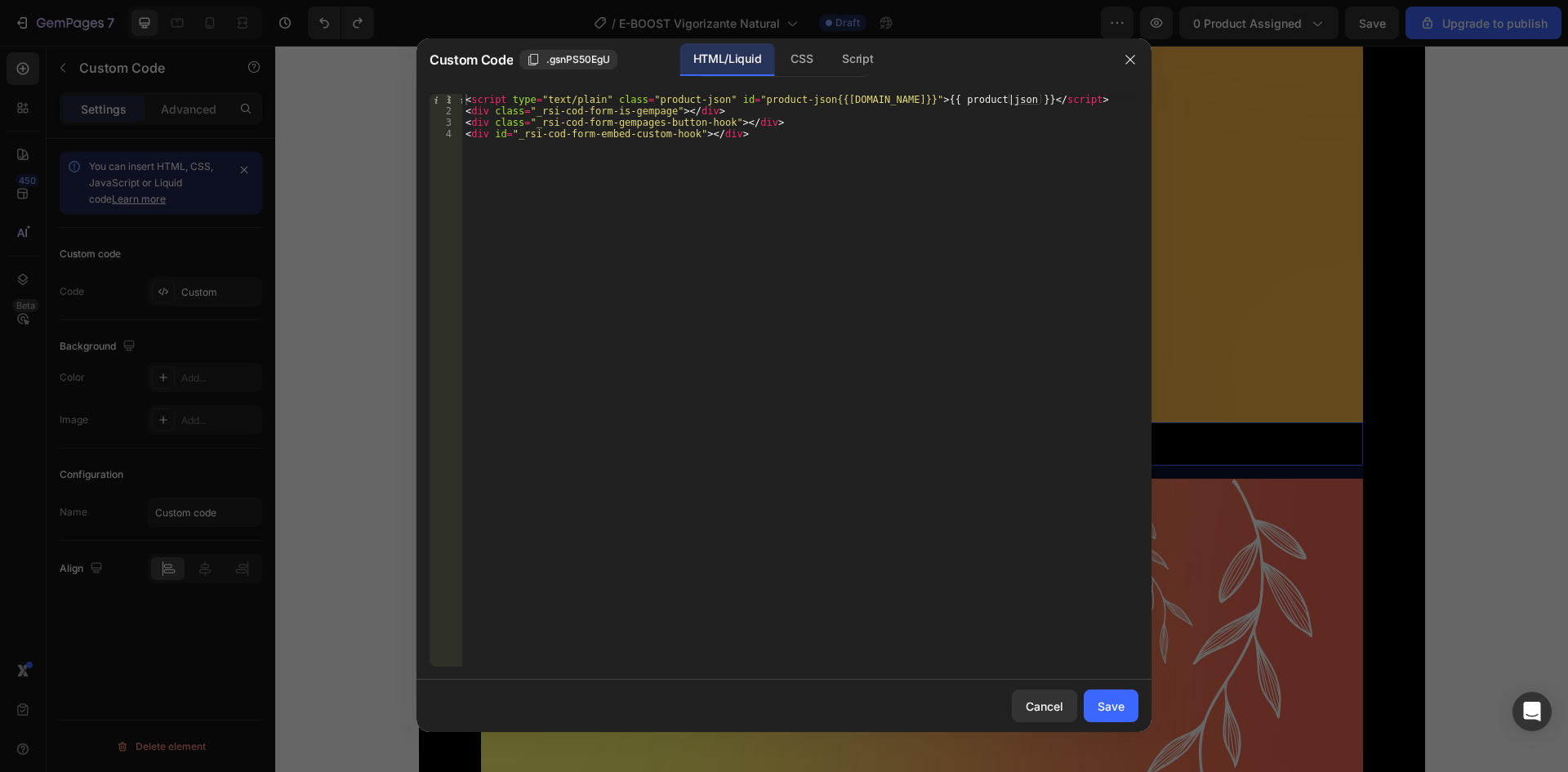
click at [352, 244] on div at bounding box center [784, 386] width 1568 height 772
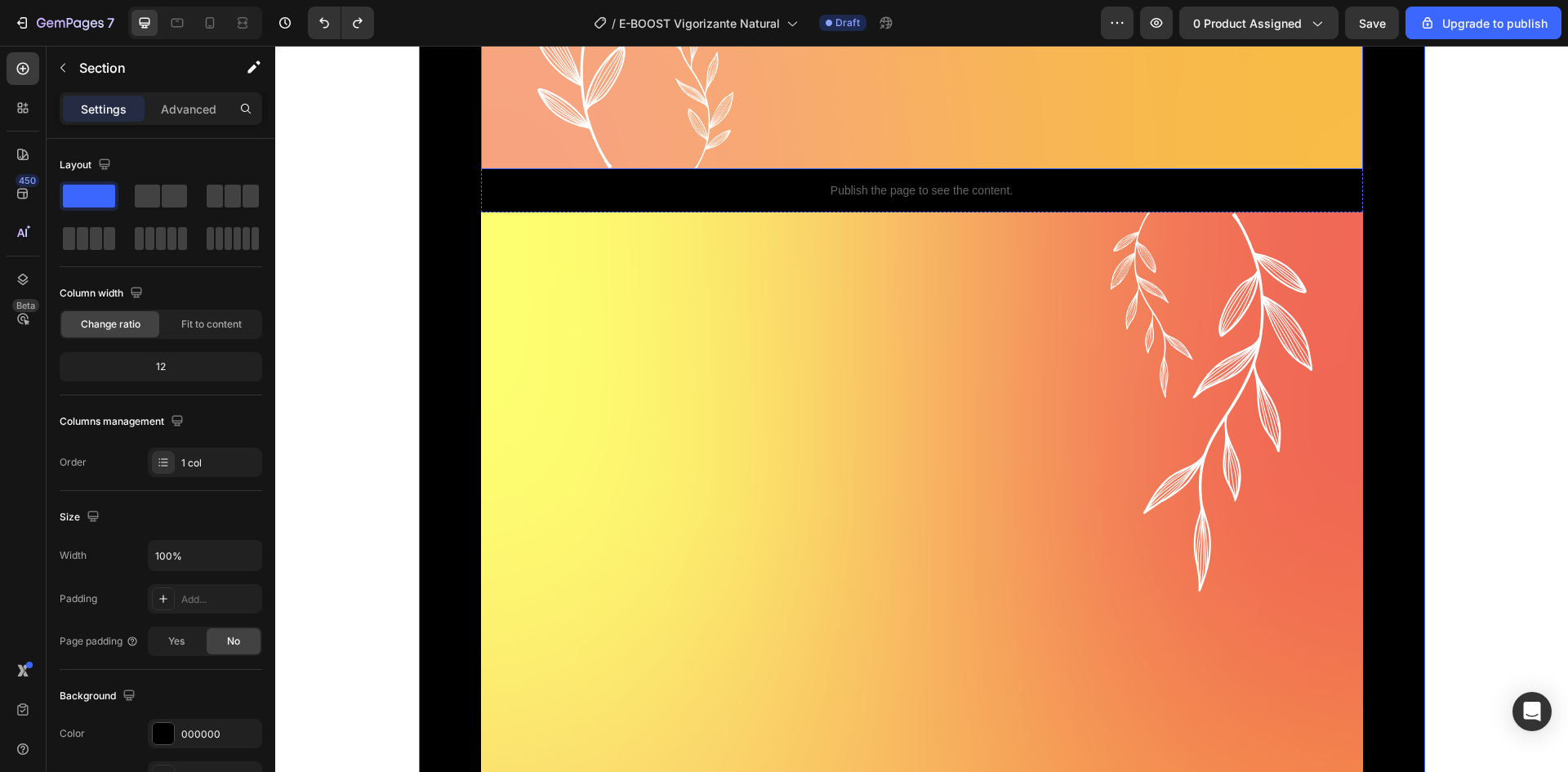
scroll to position [5561, 0]
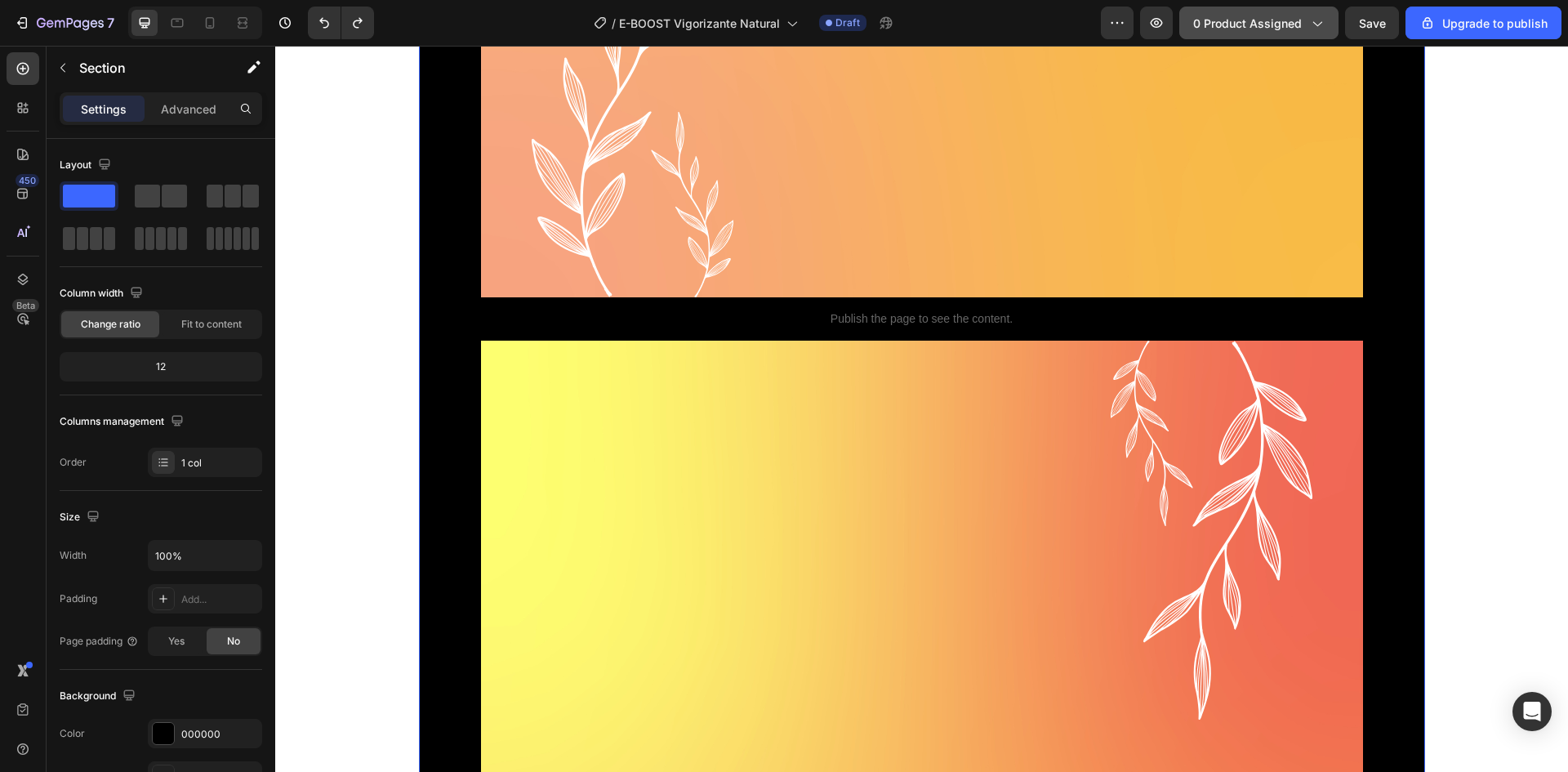
click at [1261, 13] on button "0 product assigned" at bounding box center [1259, 23] width 160 height 32
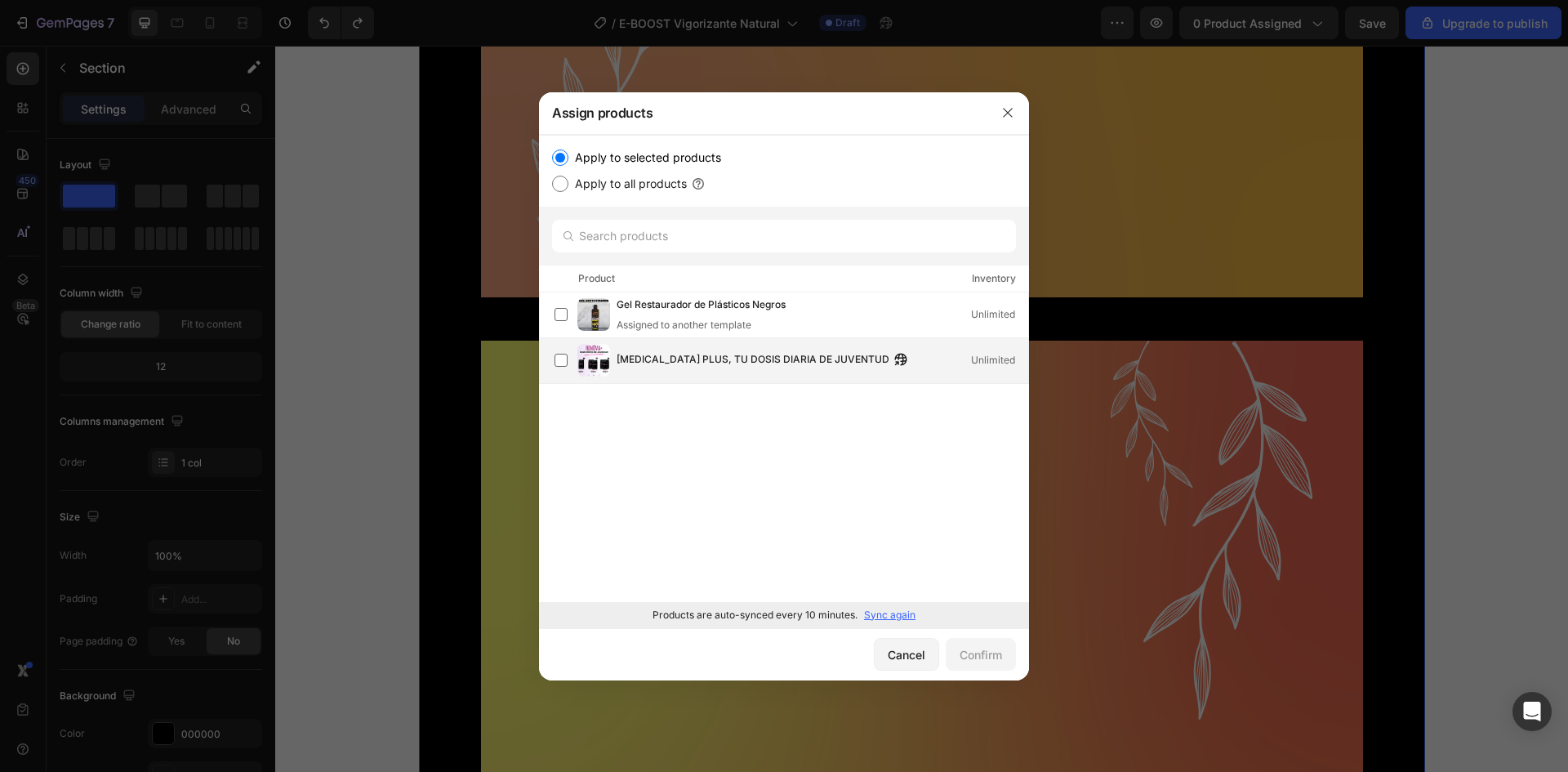
click at [777, 373] on div "RENOVA PLUS, TU DOSIS DIARIA DE JUVENTUD Unlimited" at bounding box center [791, 360] width 473 height 32
click at [972, 657] on div "Confirm" at bounding box center [980, 655] width 42 height 17
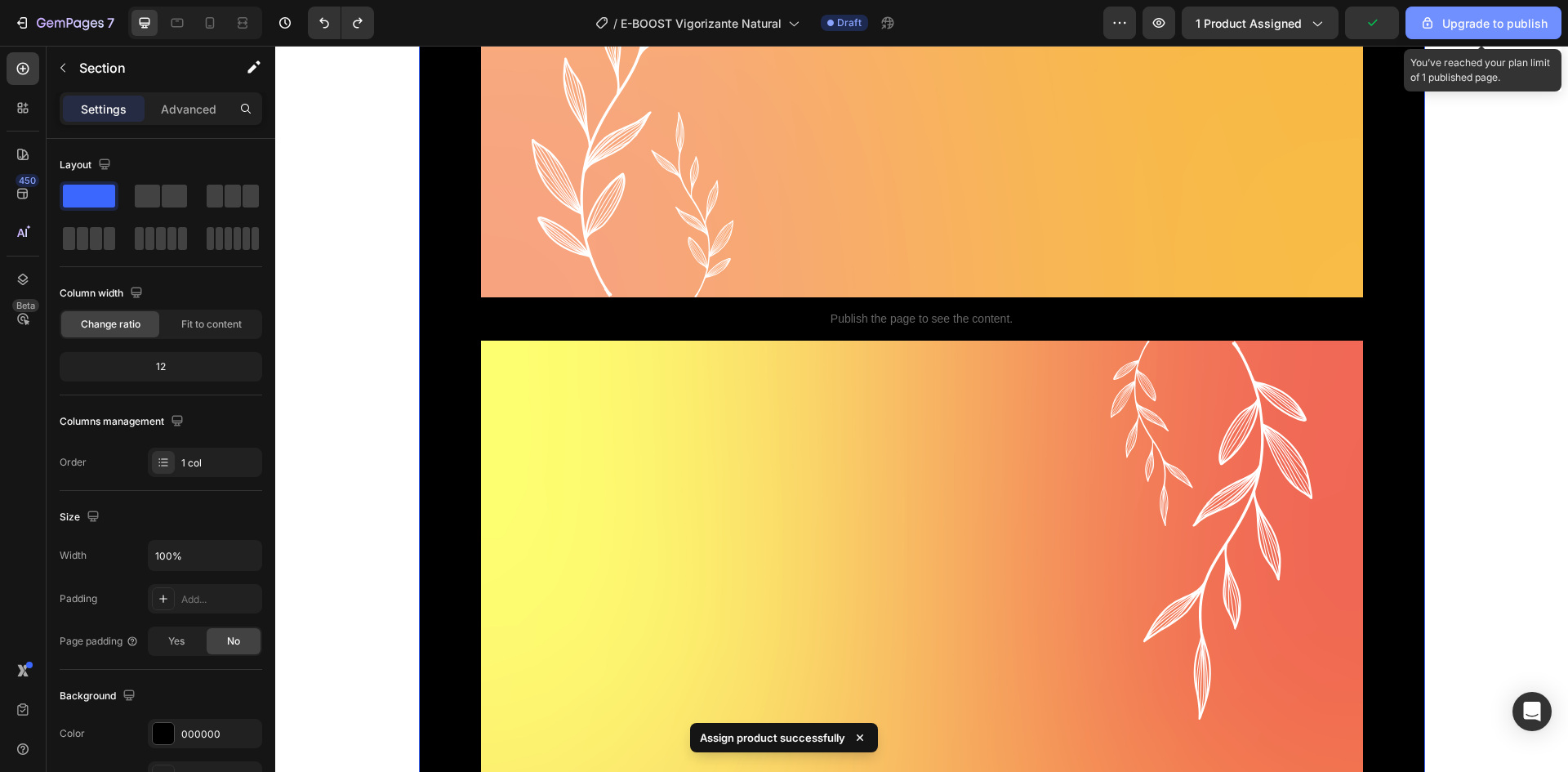
click at [1436, 29] on icon "button" at bounding box center [1427, 23] width 16 height 16
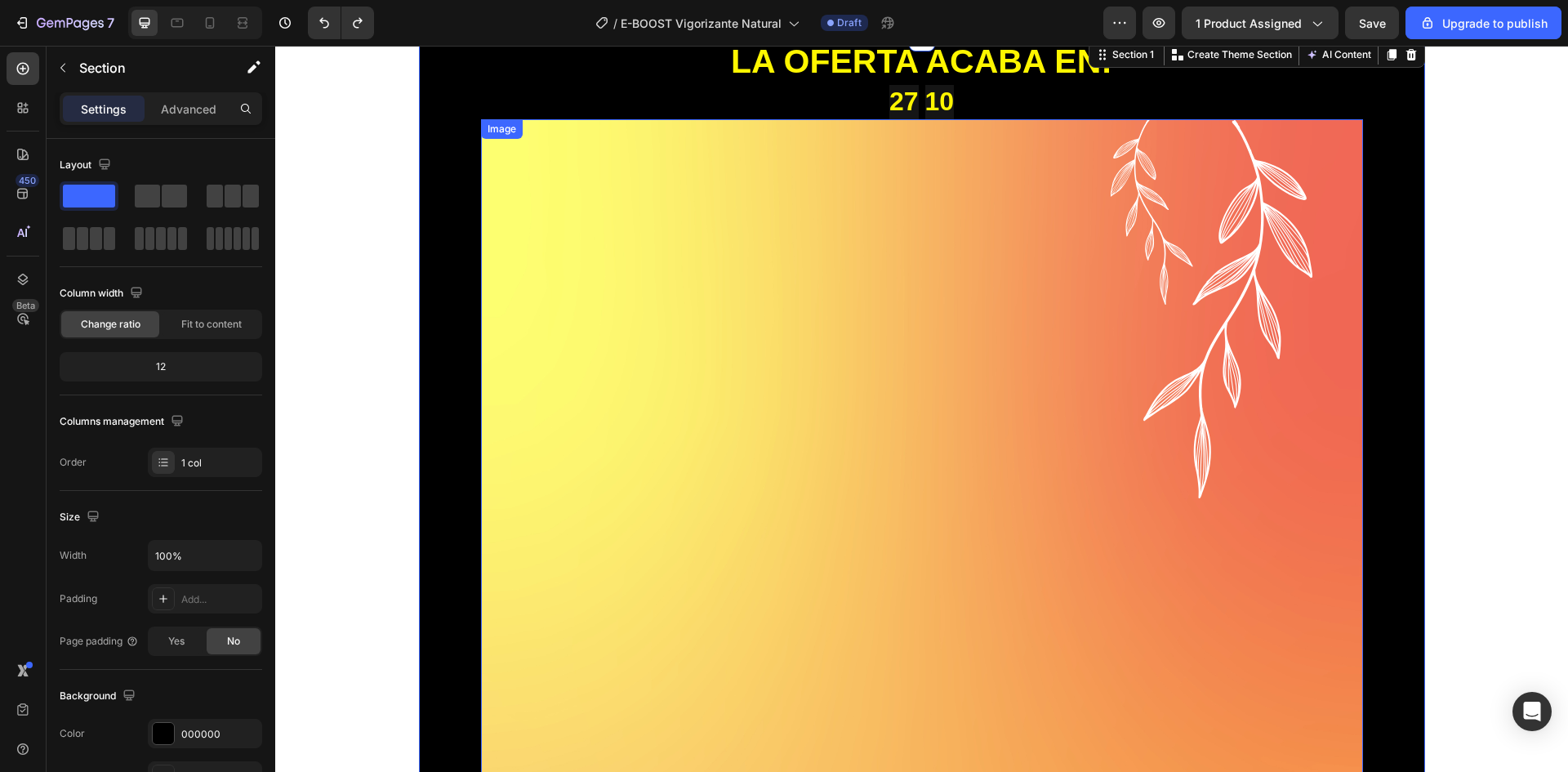
scroll to position [0, 0]
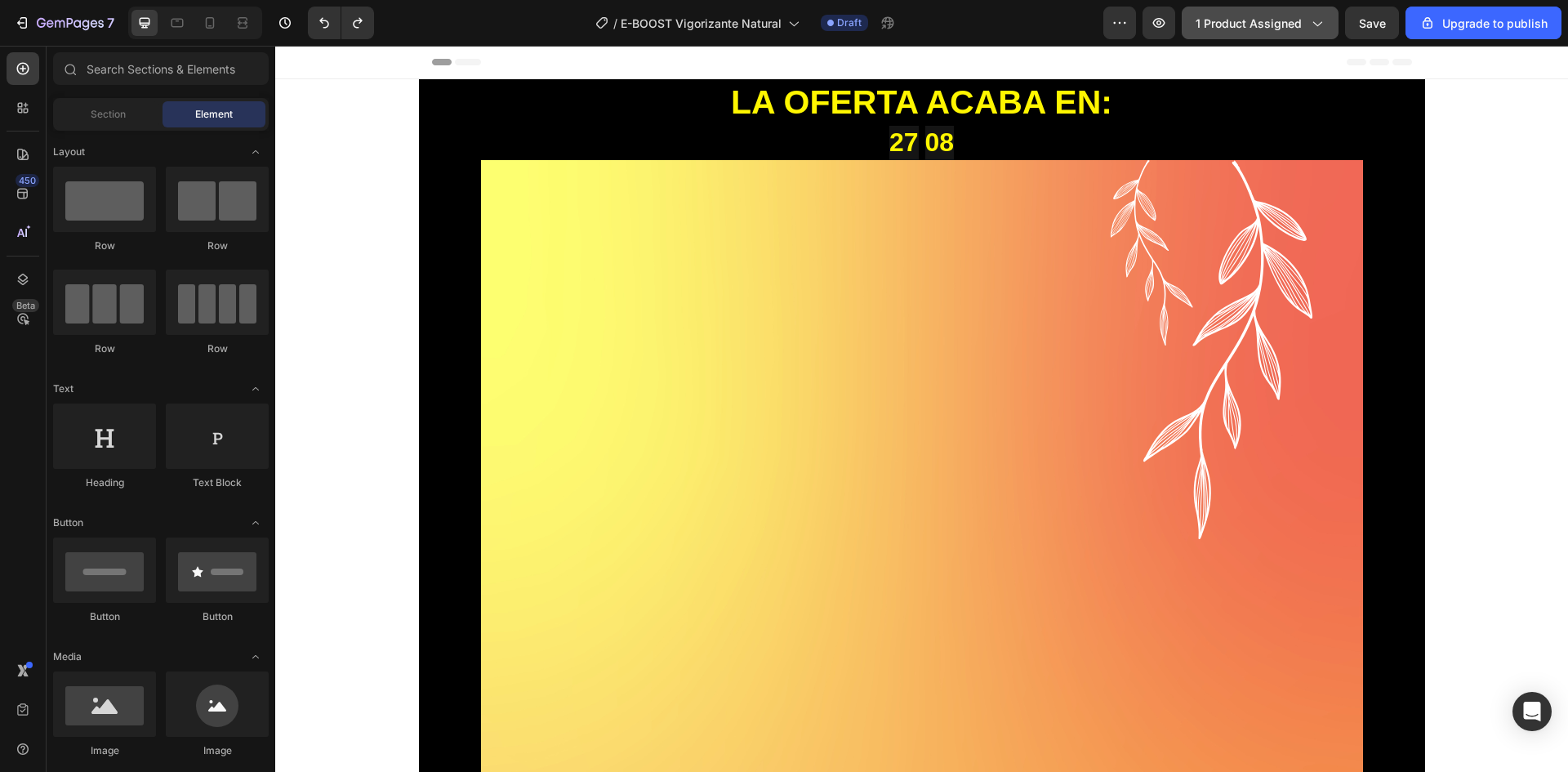
click at [1315, 26] on icon "button" at bounding box center [1316, 23] width 16 height 16
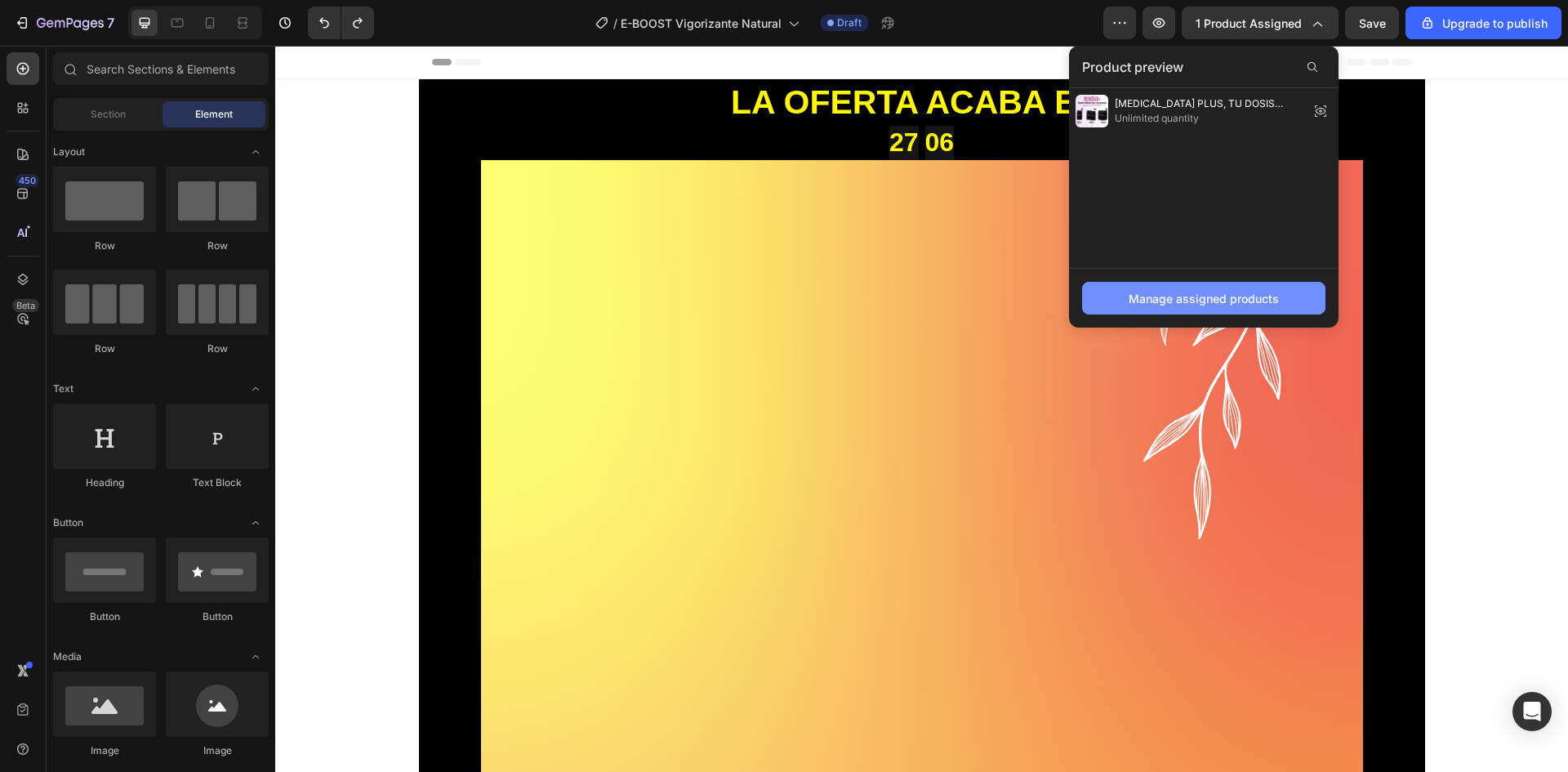
click at [1252, 296] on div "Manage assigned products" at bounding box center [1204, 299] width 151 height 17
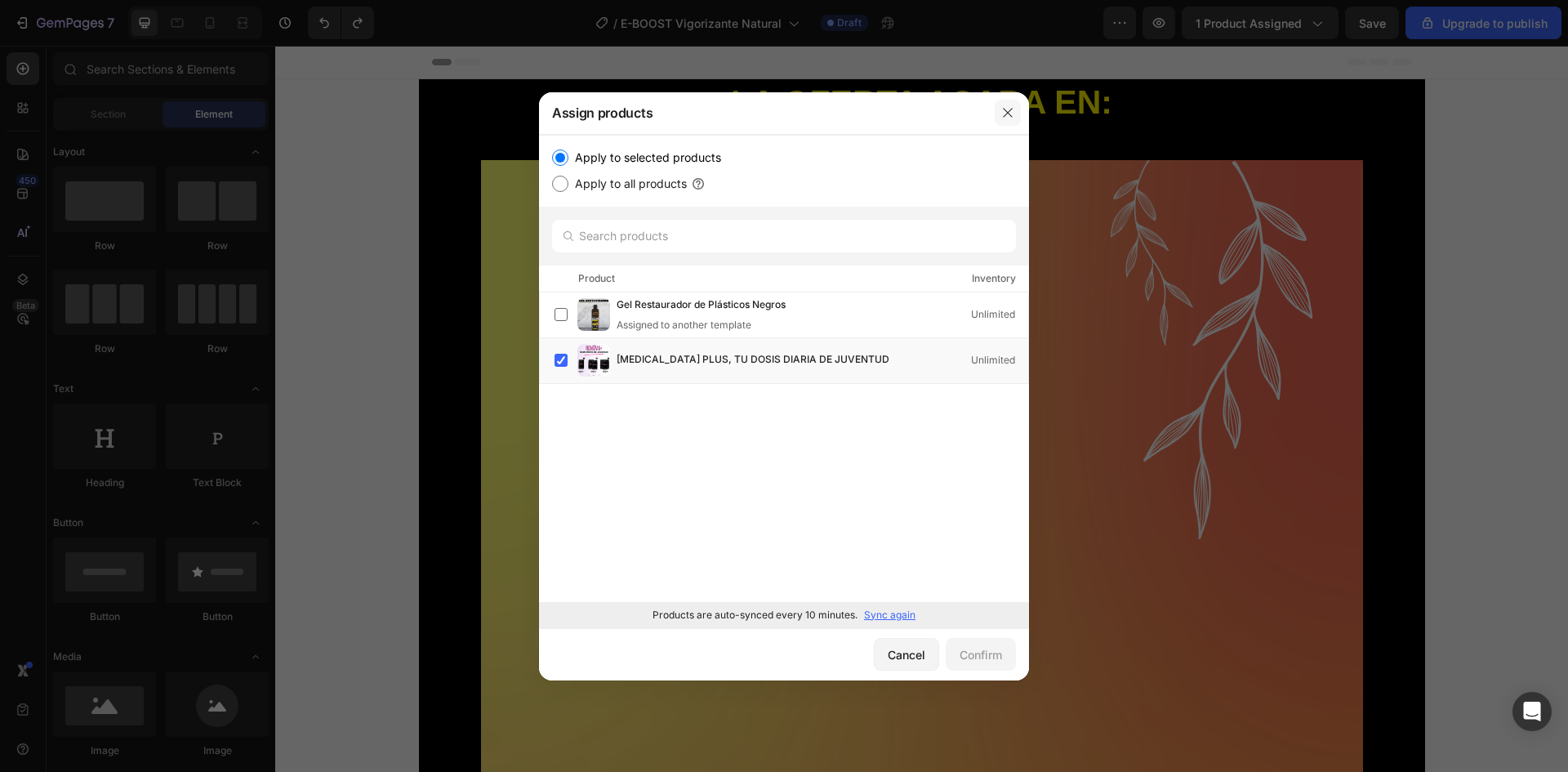
click at [1011, 114] on icon "button" at bounding box center [1008, 113] width 13 height 13
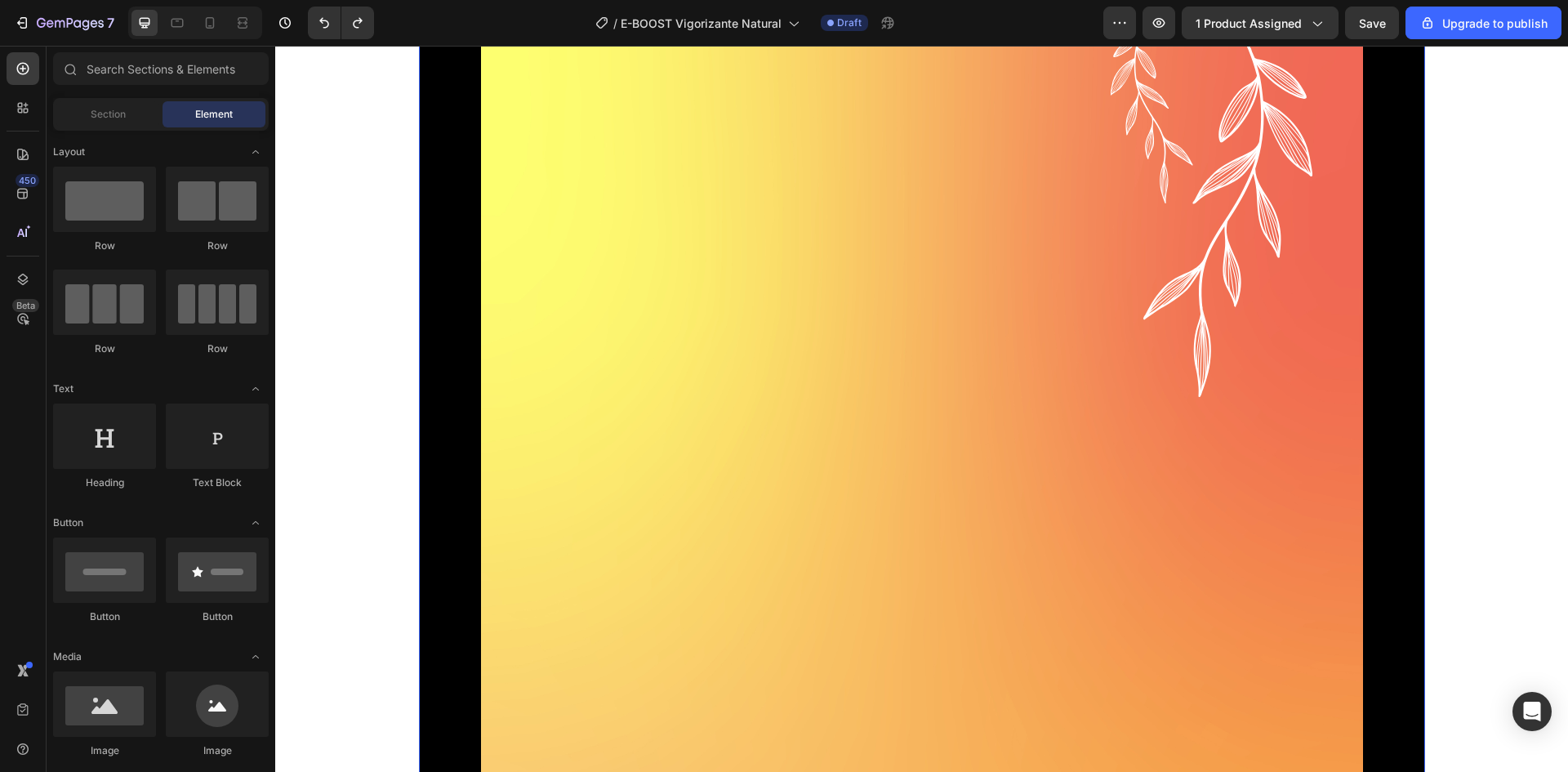
scroll to position [82, 0]
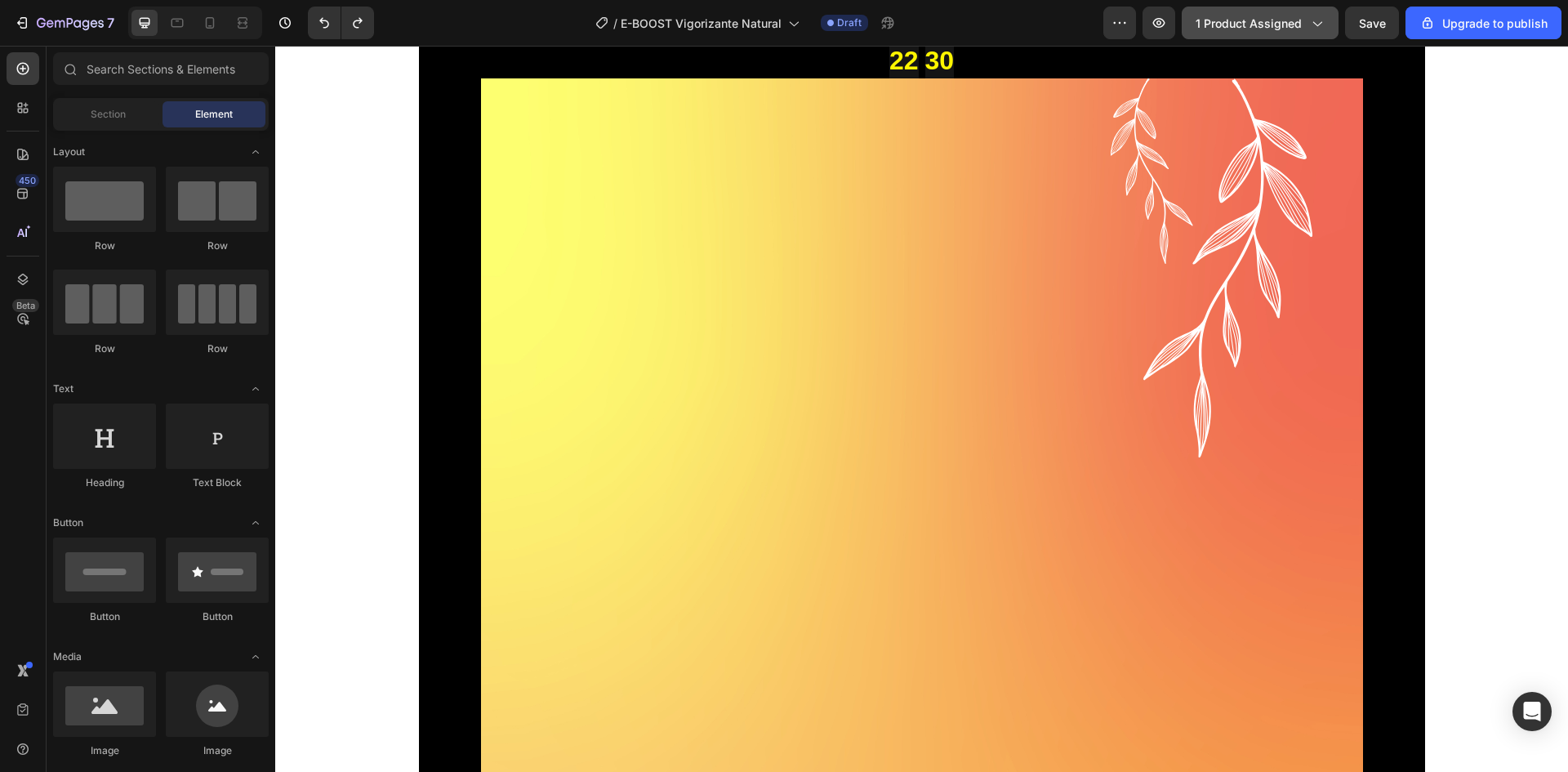
click at [1284, 19] on span "1 product assigned" at bounding box center [1249, 23] width 106 height 17
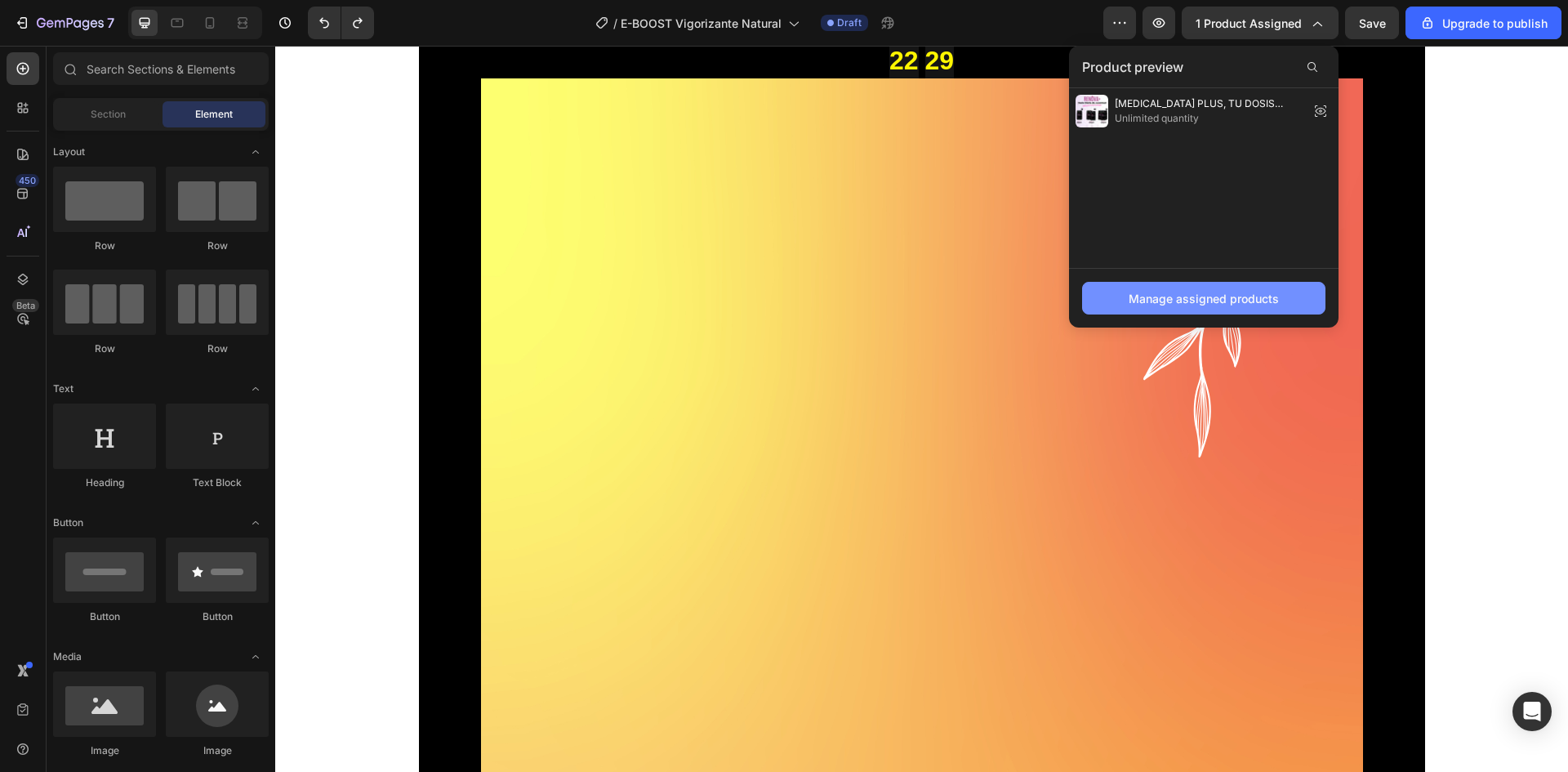
click at [1193, 308] on button "Manage assigned products" at bounding box center [1204, 299] width 243 height 32
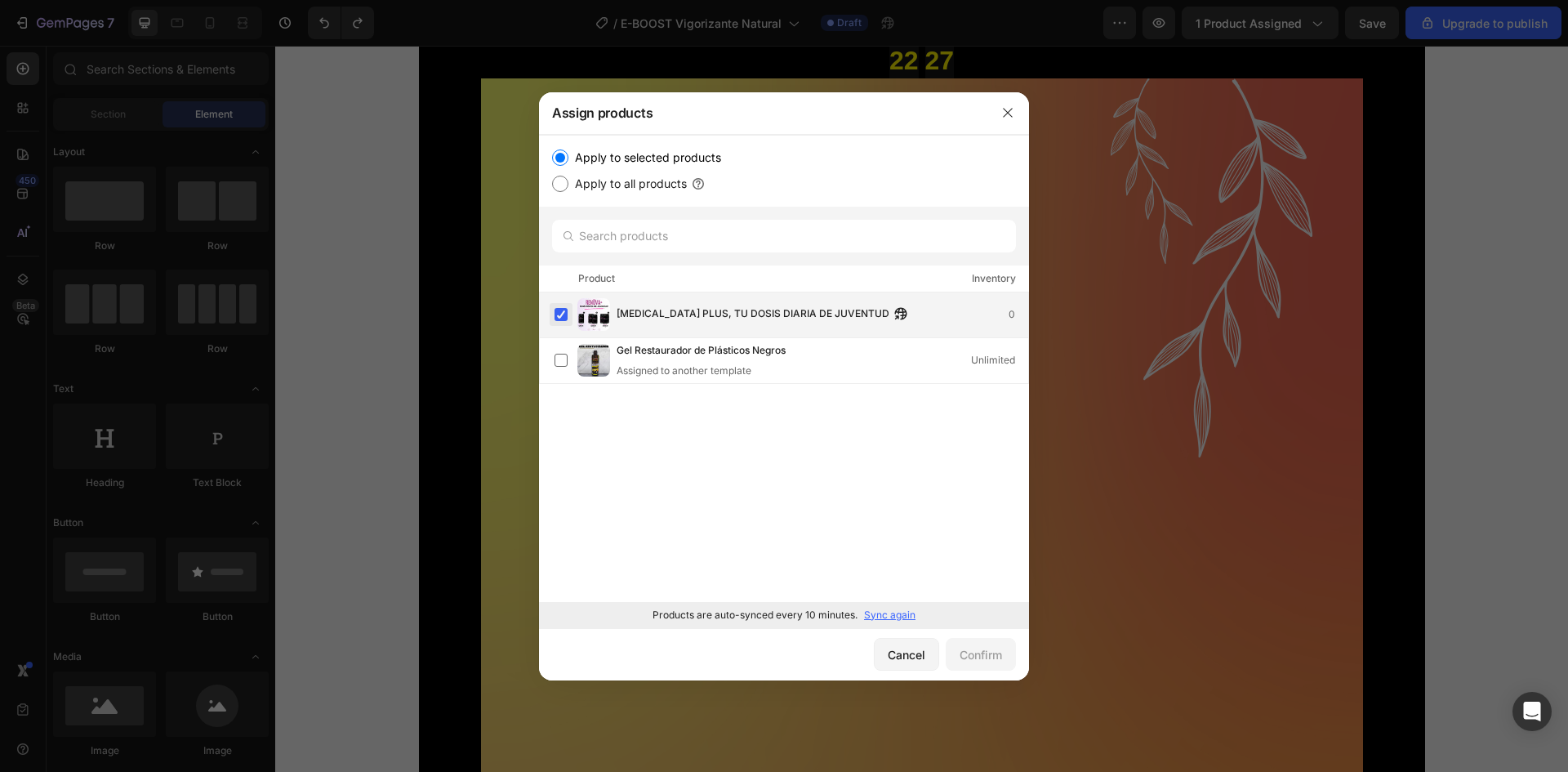
click at [560, 317] on label at bounding box center [561, 315] width 13 height 13
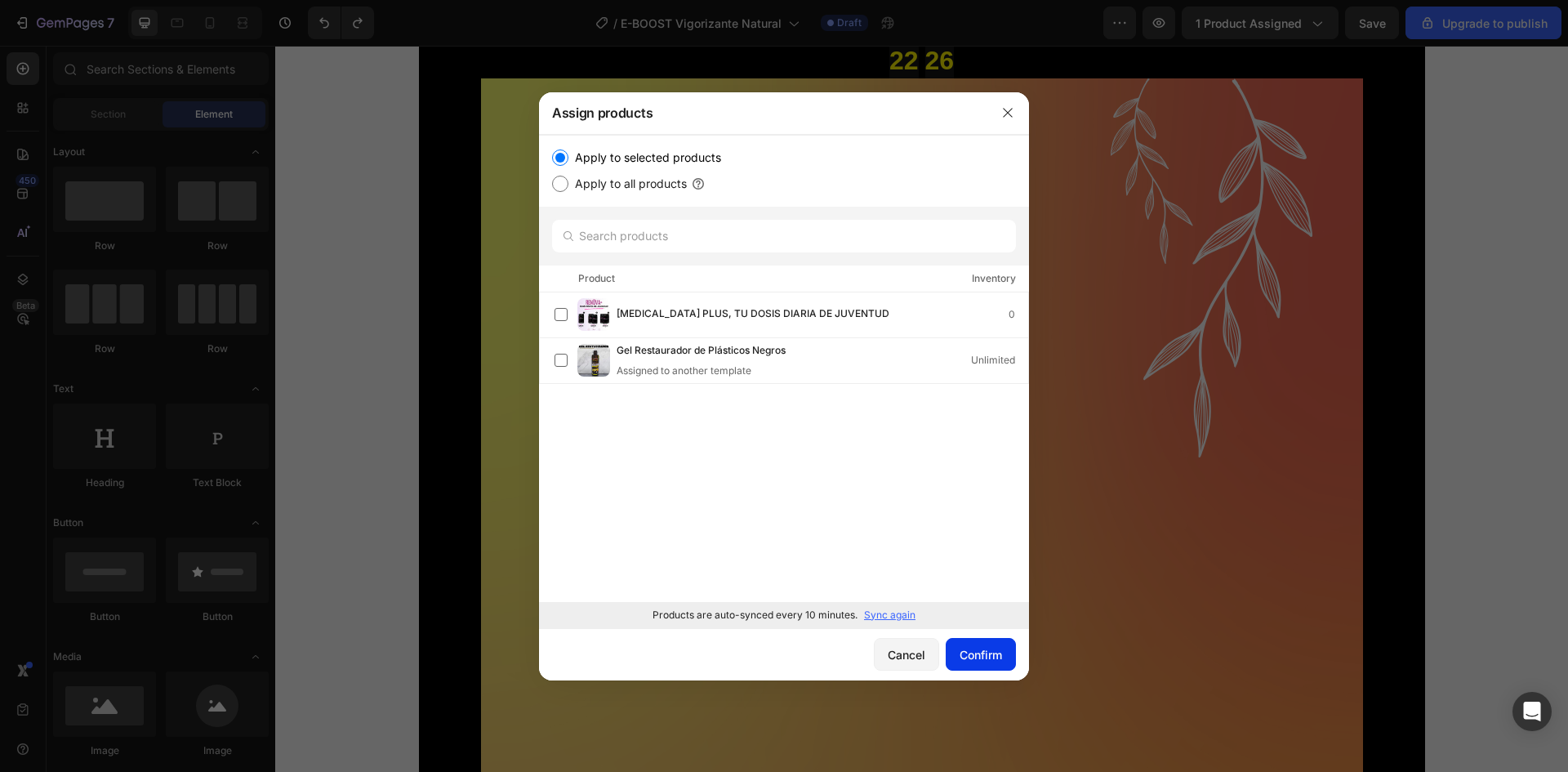
click at [998, 649] on div "Confirm" at bounding box center [980, 655] width 42 height 17
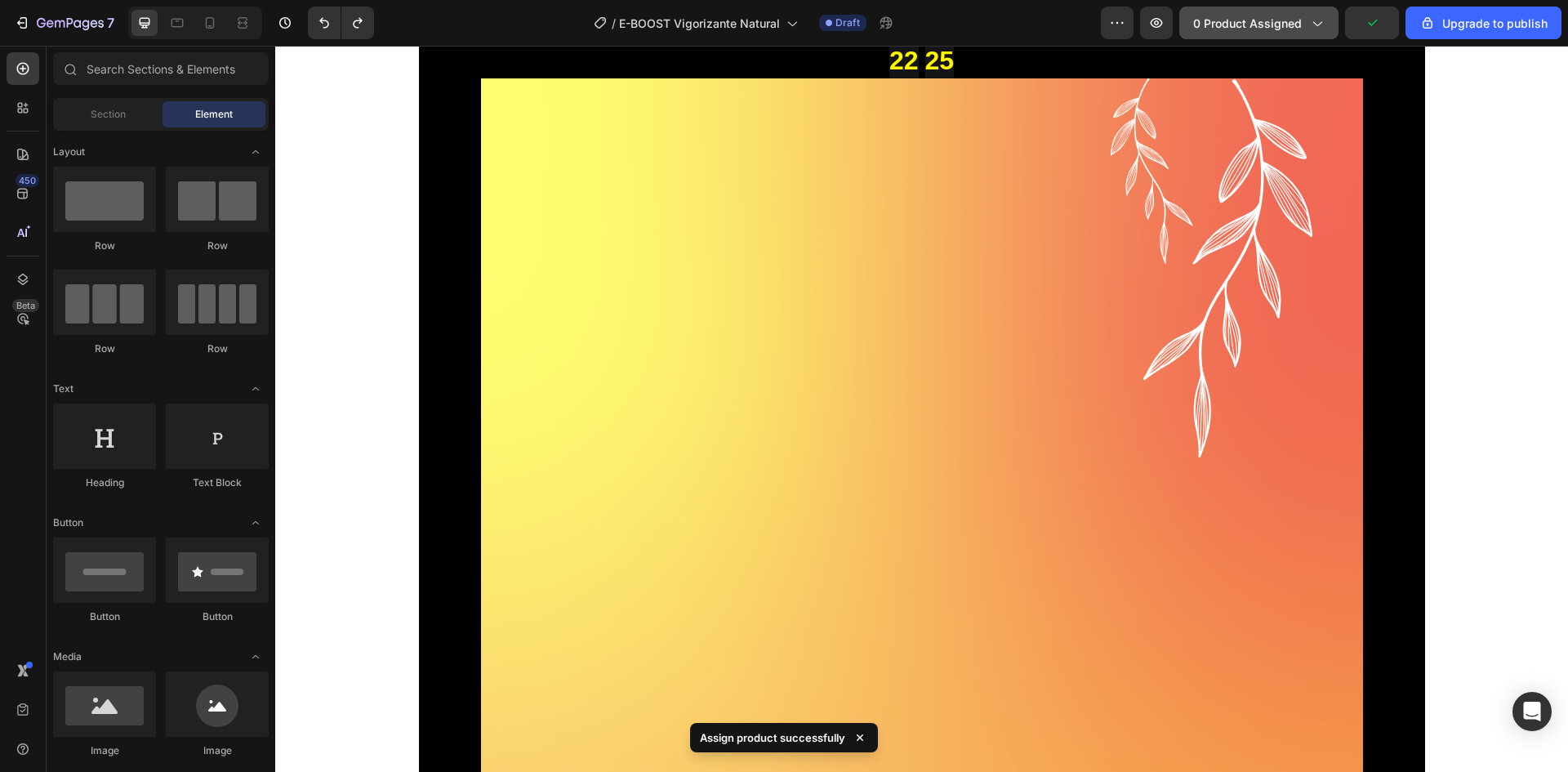
click at [1291, 23] on span "0 product assigned" at bounding box center [1247, 23] width 108 height 17
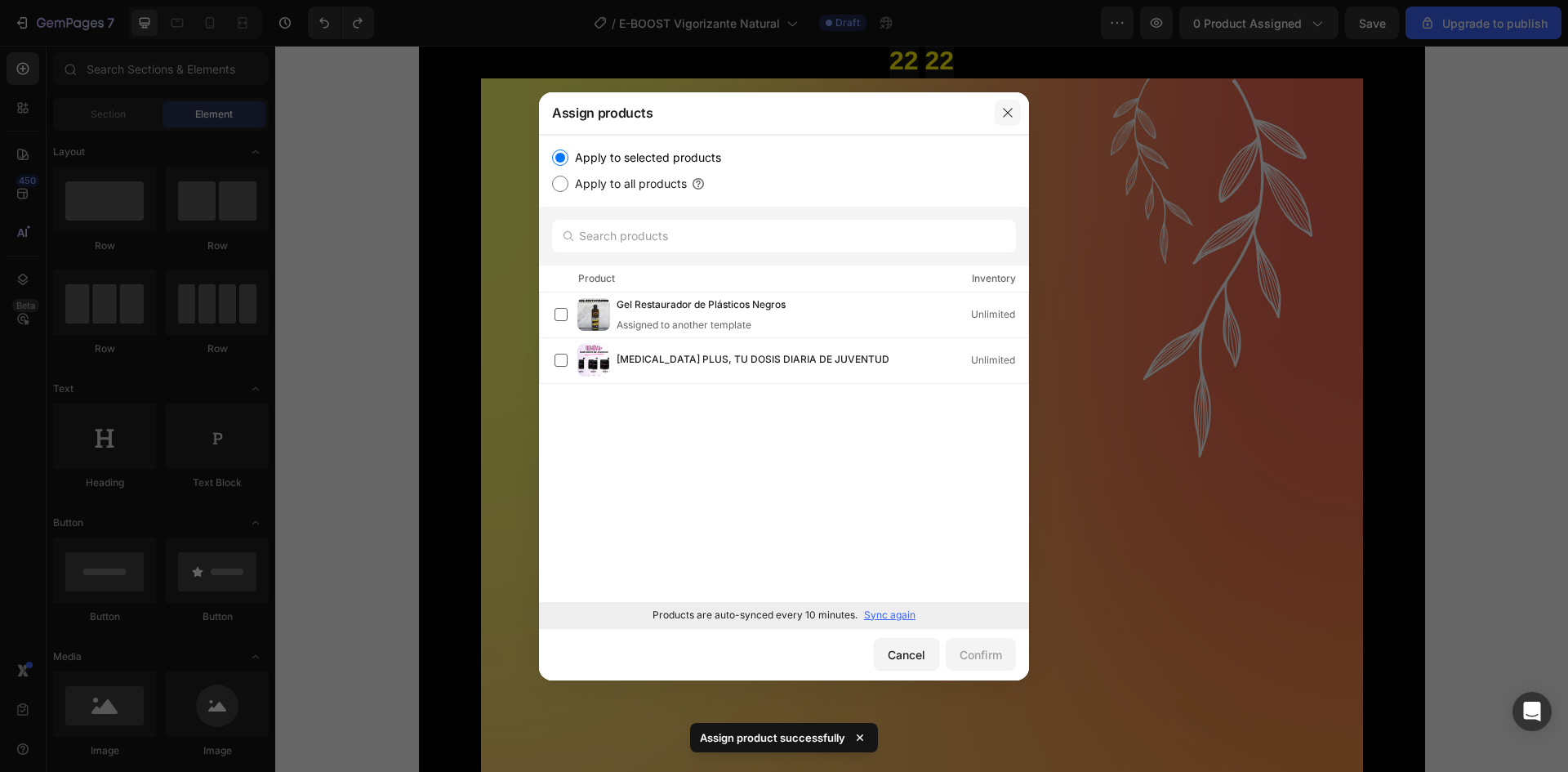
click at [1011, 108] on icon "button" at bounding box center [1008, 113] width 13 height 13
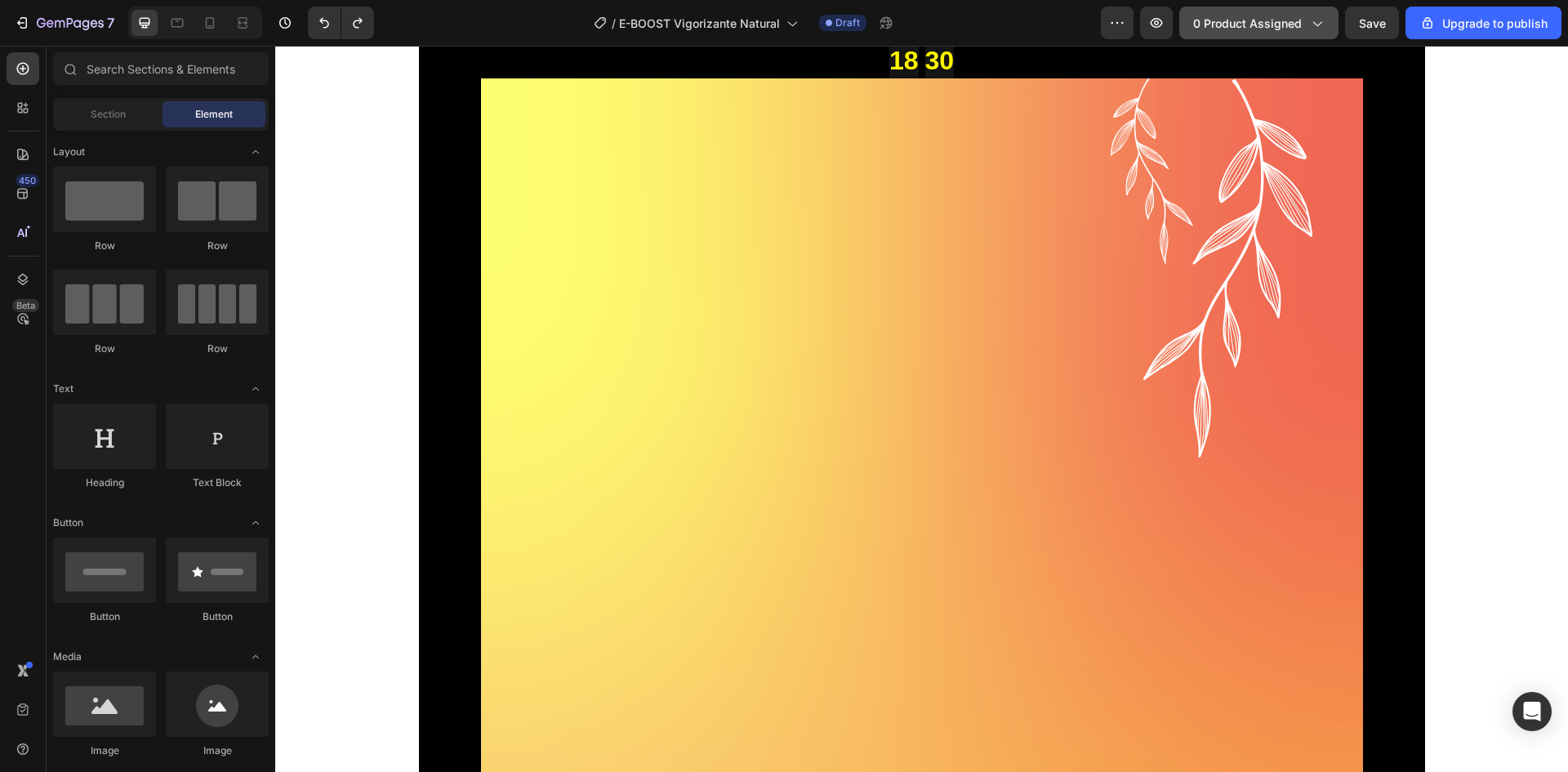
click at [1262, 9] on button "0 product assigned" at bounding box center [1259, 23] width 160 height 32
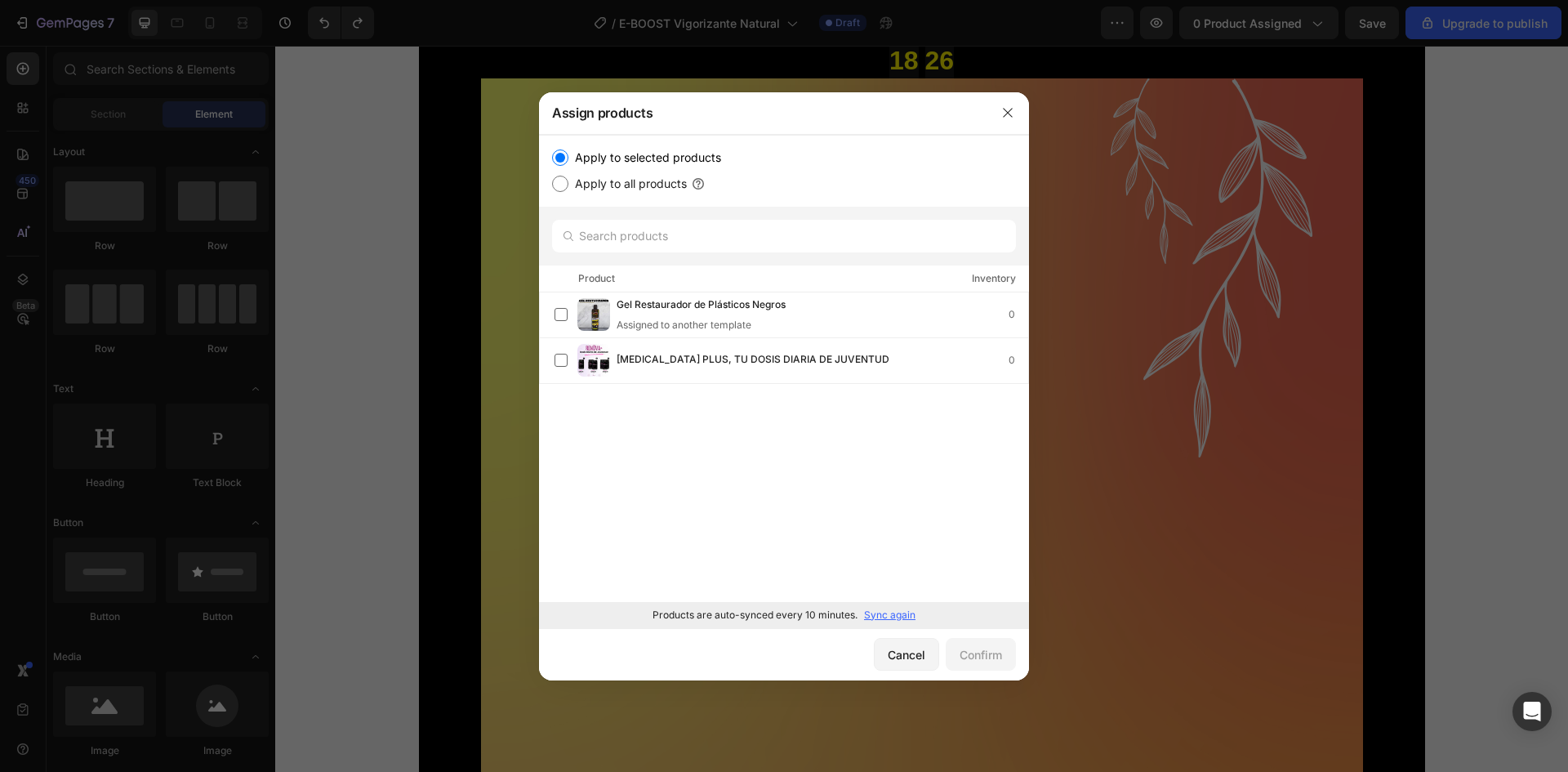
click at [773, 477] on div "Gel Restaurador de Plásticos Negros Assigned to another template 0 RENOVA PLUS,…" at bounding box center [784, 446] width 491 height 309
click at [995, 107] on button "button" at bounding box center [1007, 113] width 26 height 26
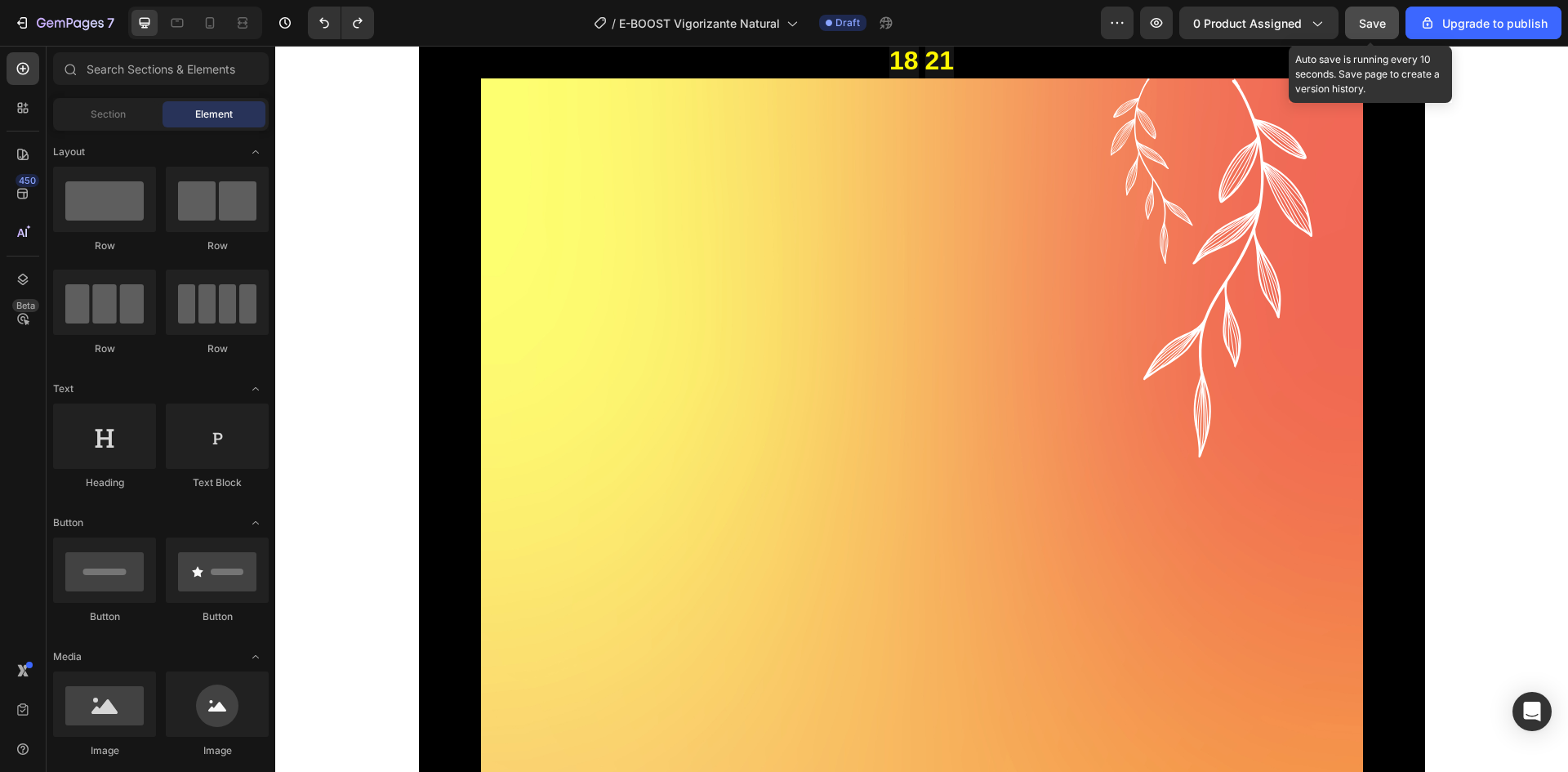
click at [1365, 19] on span "Save" at bounding box center [1372, 23] width 27 height 14
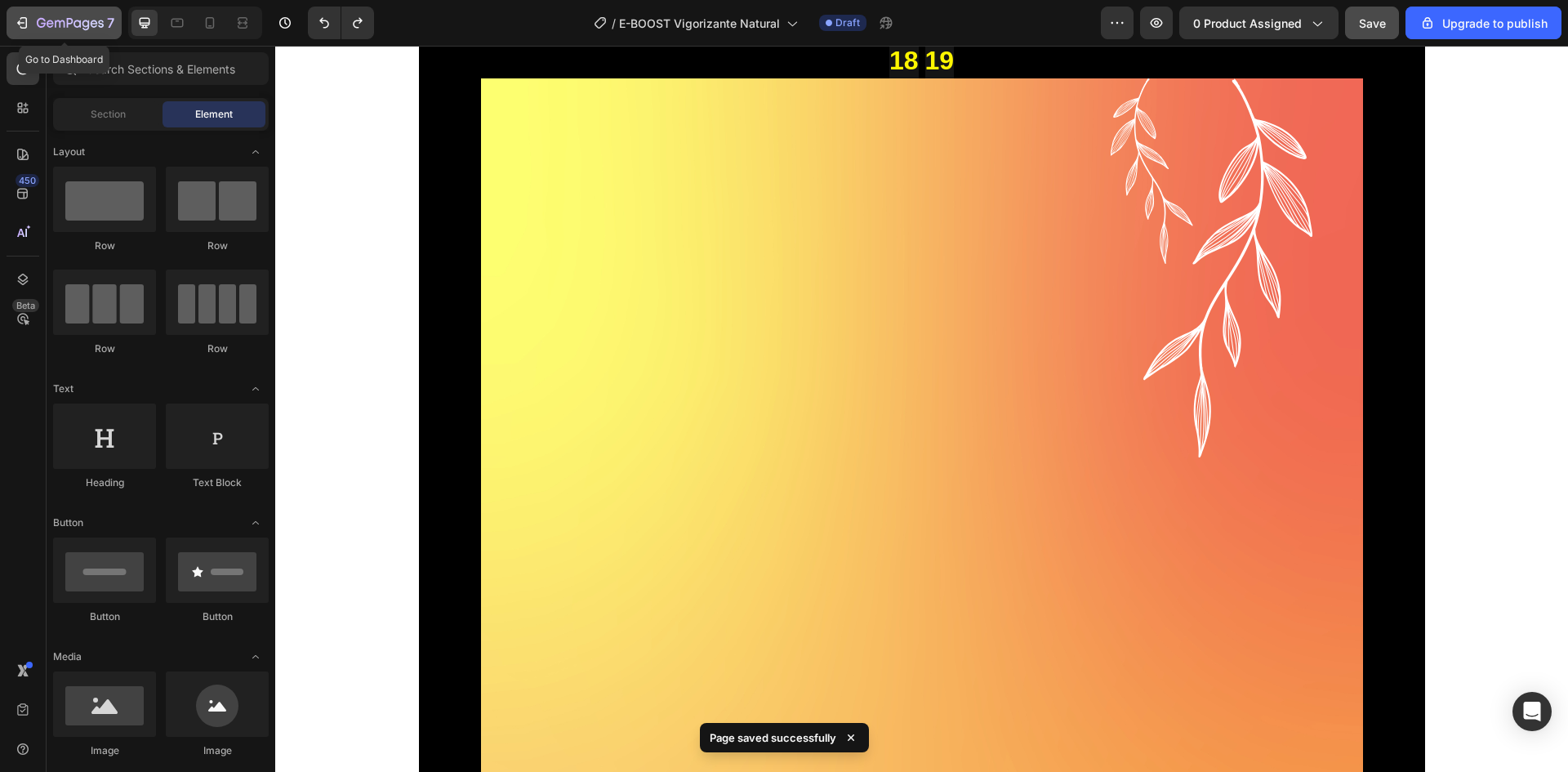
click at [60, 27] on icon "button" at bounding box center [60, 24] width 10 height 7
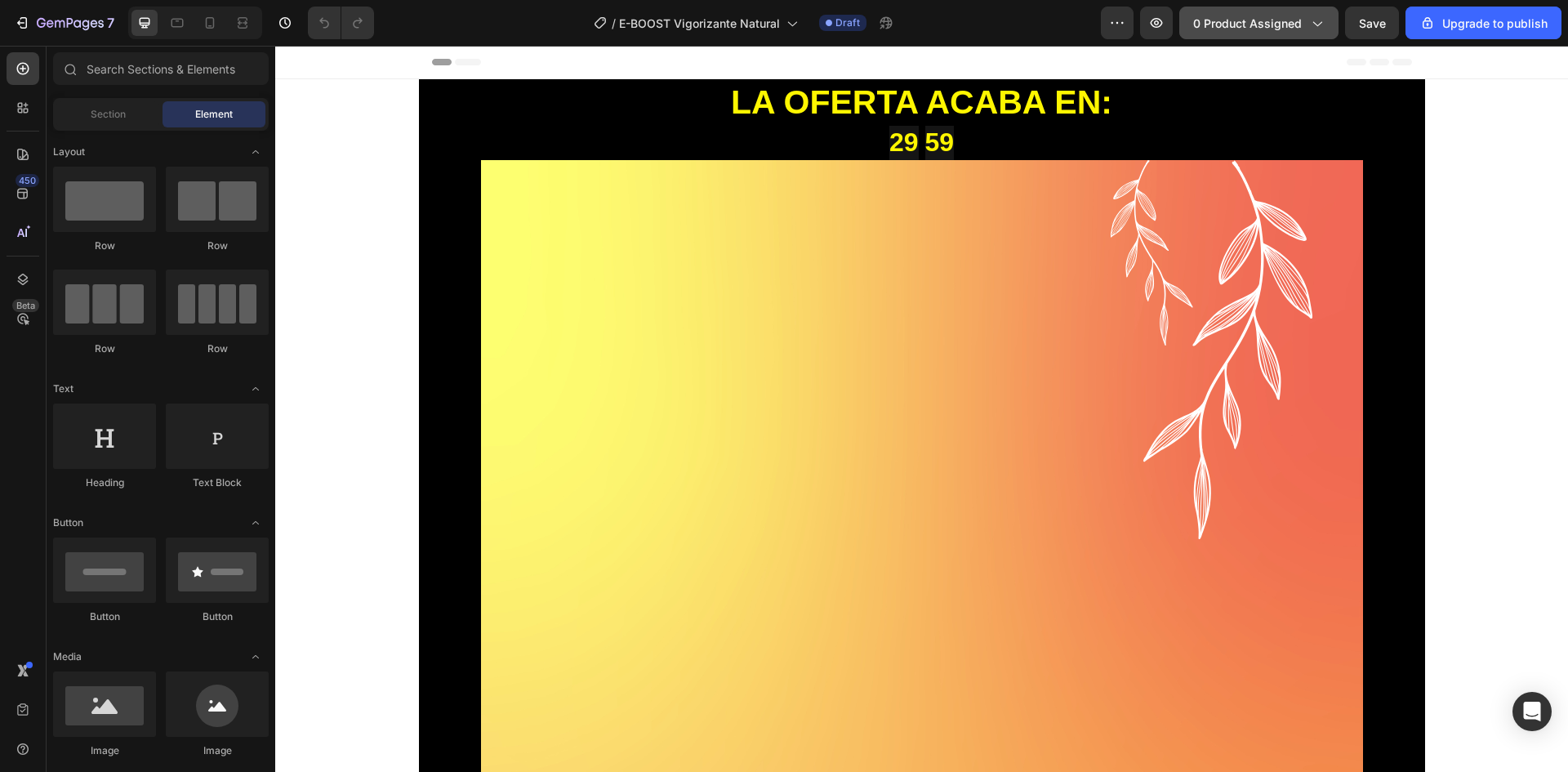
click at [1255, 22] on span "0 product assigned" at bounding box center [1247, 23] width 108 height 17
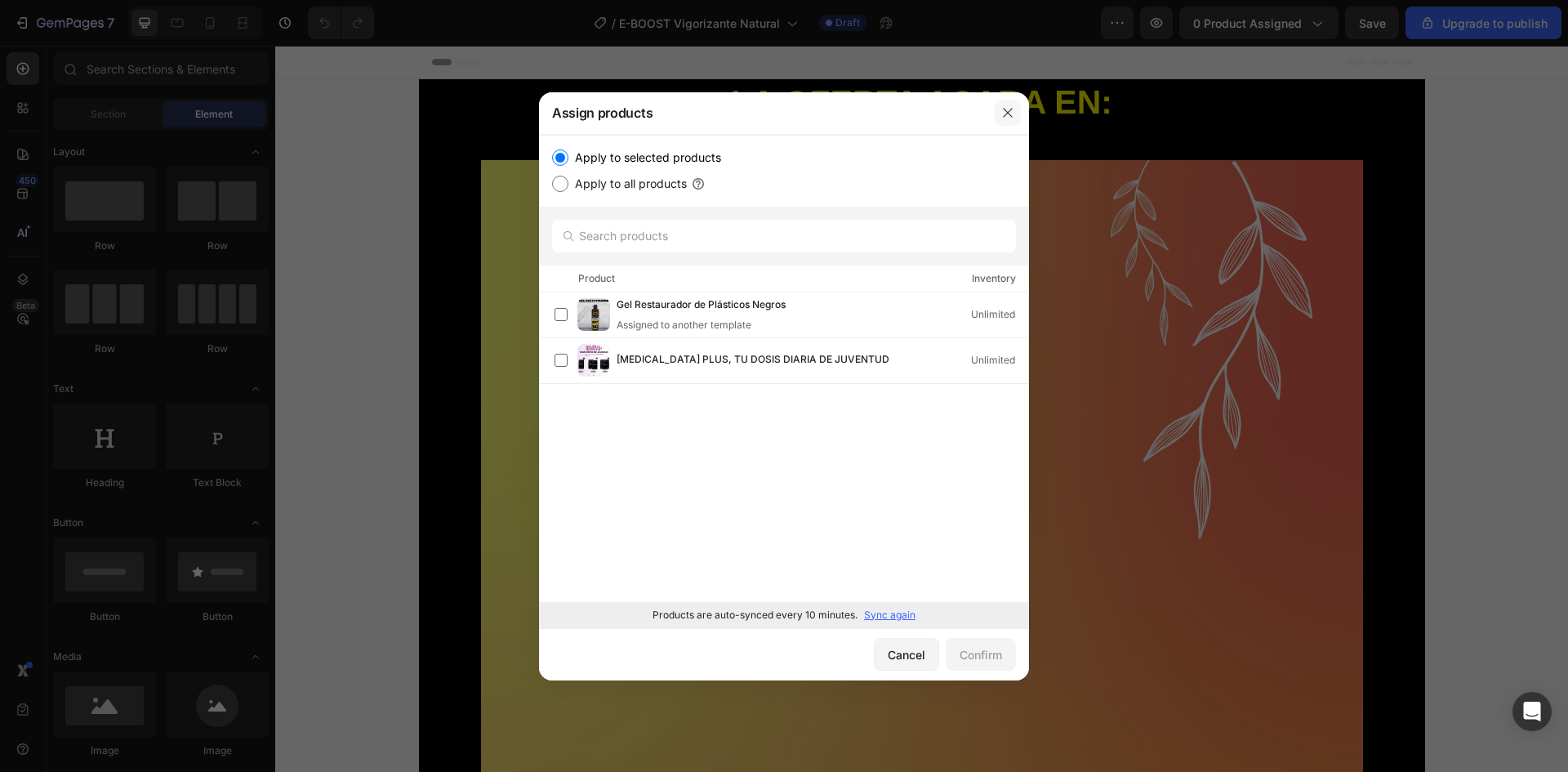
click at [1020, 110] on button "button" at bounding box center [1007, 113] width 26 height 26
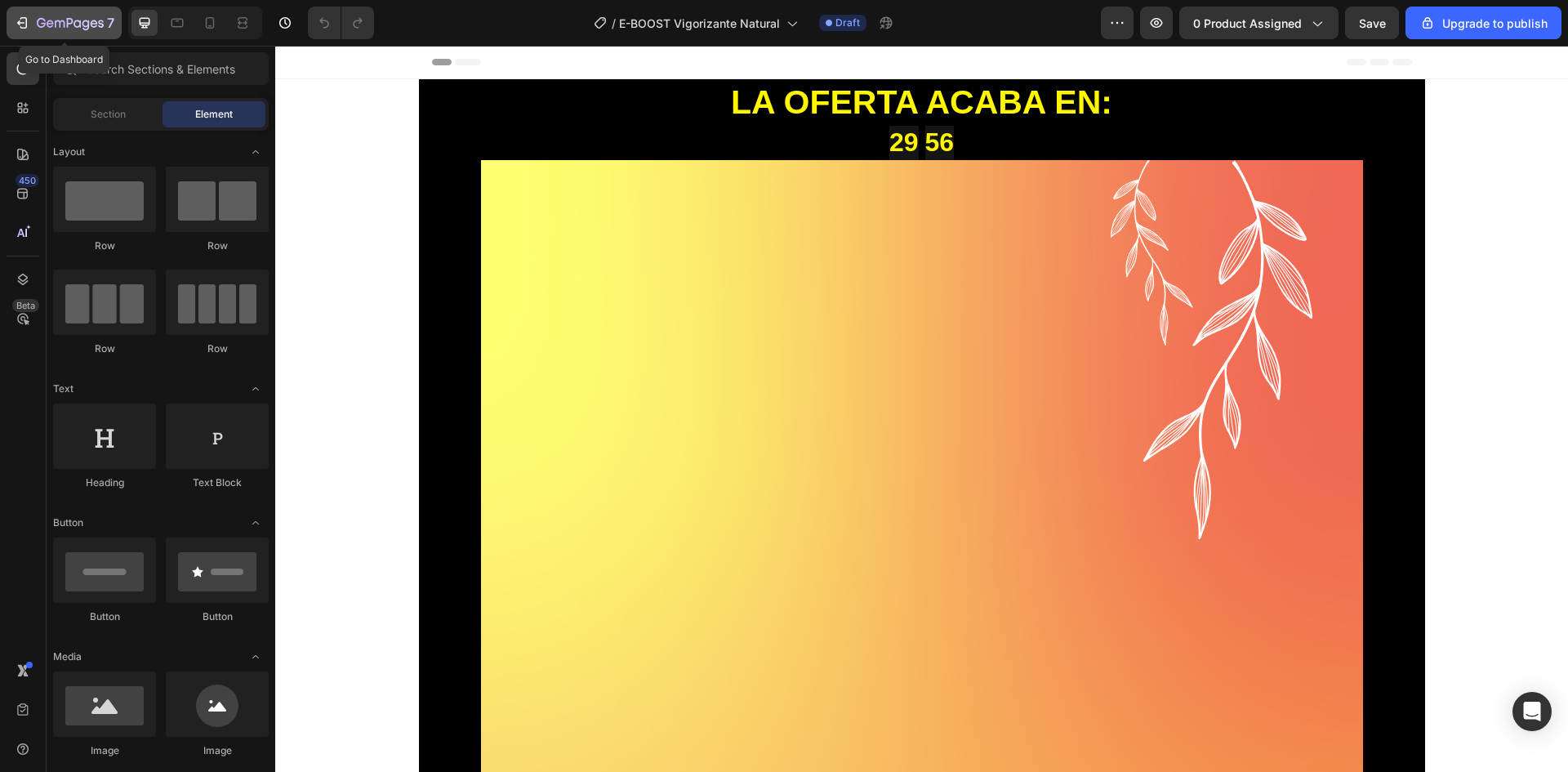
click at [42, 31] on div "7" at bounding box center [76, 23] width 78 height 20
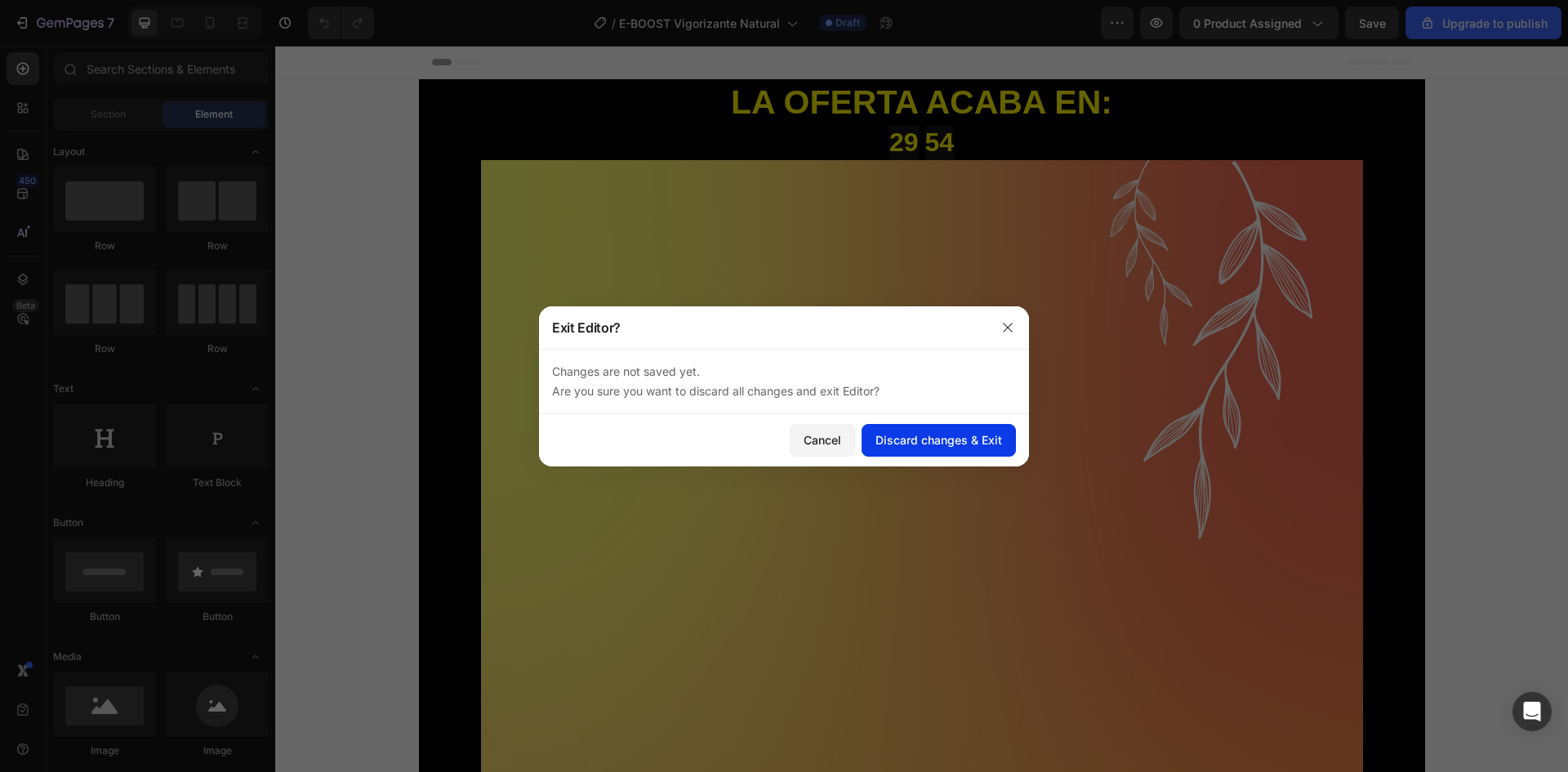
click at [891, 426] on button "Discard changes & Exit" at bounding box center [939, 440] width 154 height 32
